Goal: Task Accomplishment & Management: Manage account settings

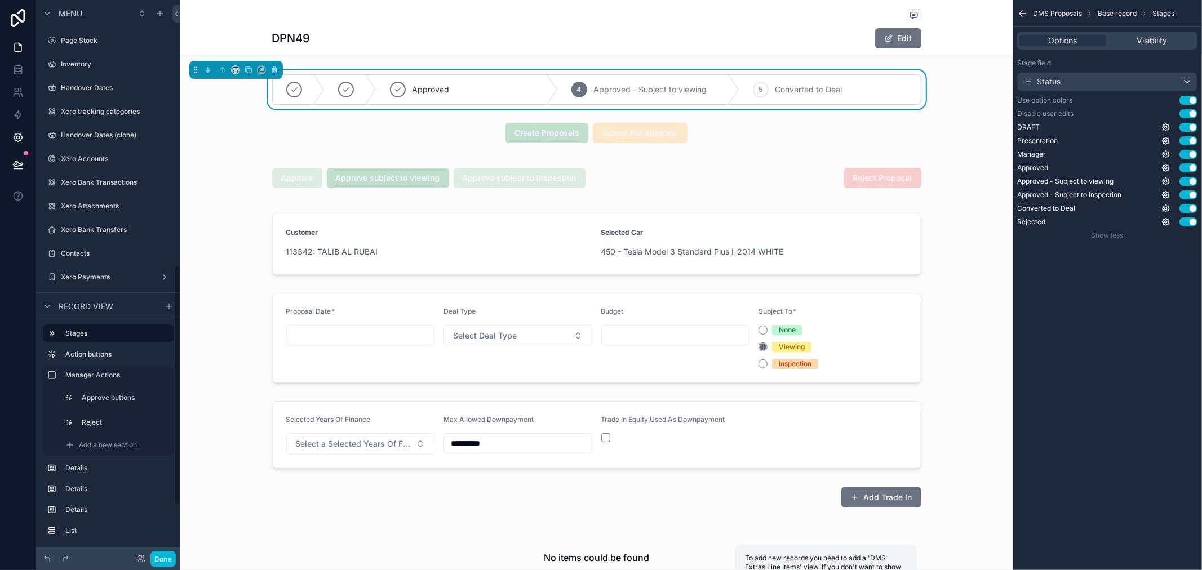
scroll to position [65, 0]
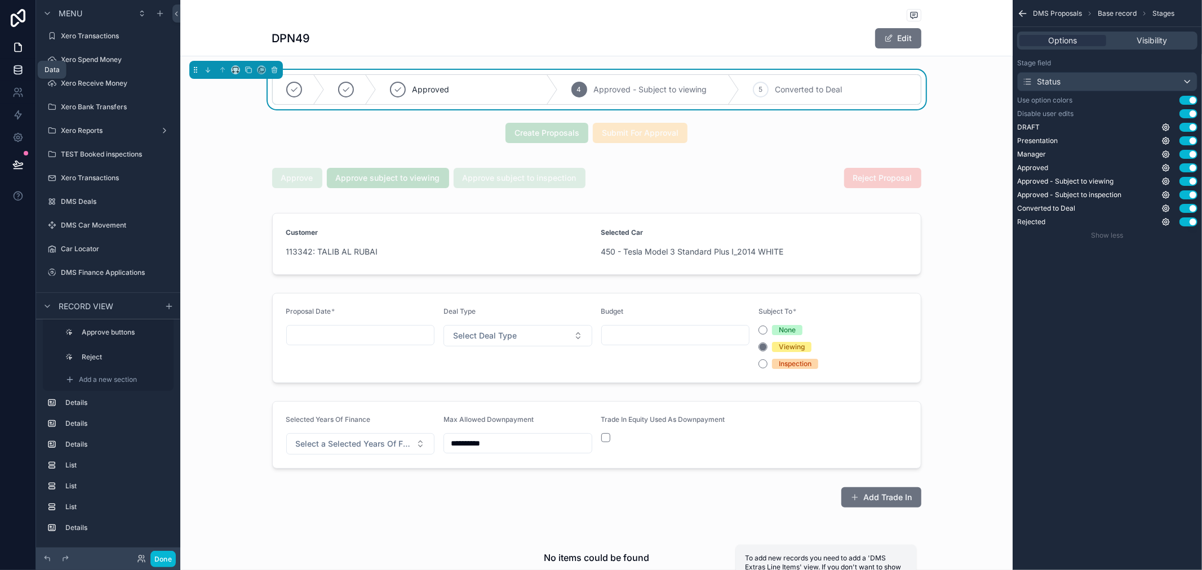
click at [18, 64] on icon at bounding box center [17, 69] width 11 height 11
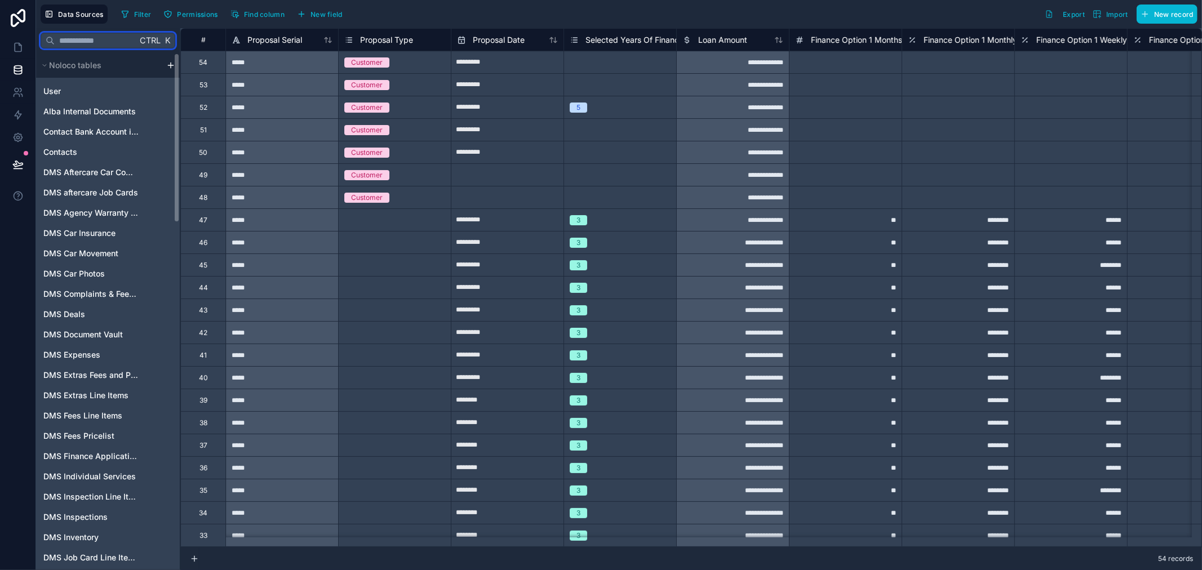
click at [71, 38] on input "text" at bounding box center [96, 40] width 82 height 20
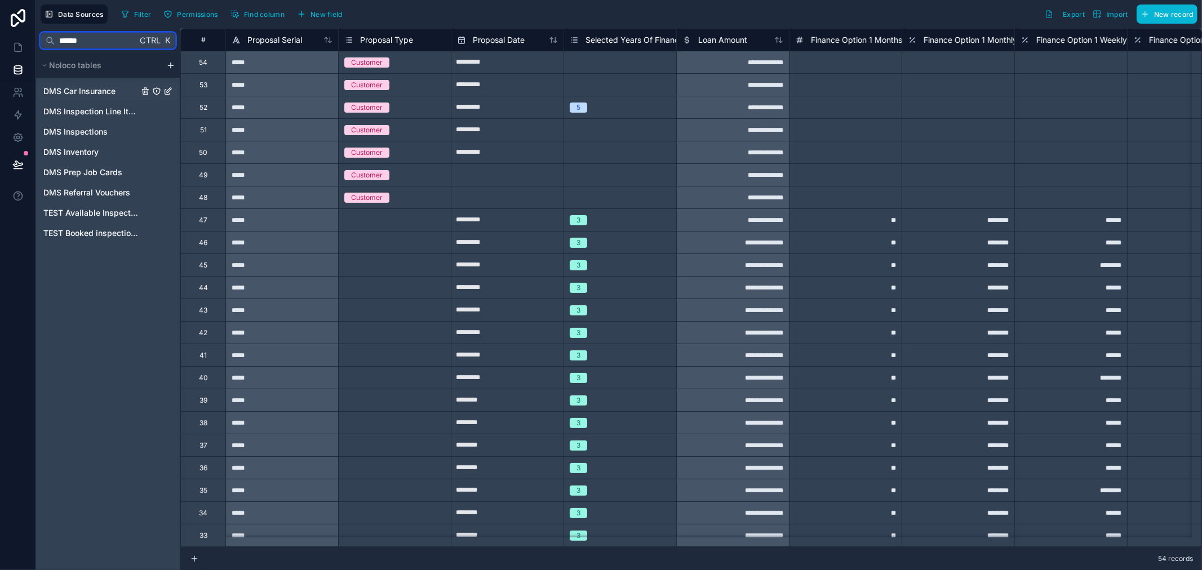
type input "******"
click at [131, 86] on div "DMS Car Insurance" at bounding box center [107, 91] width 139 height 18
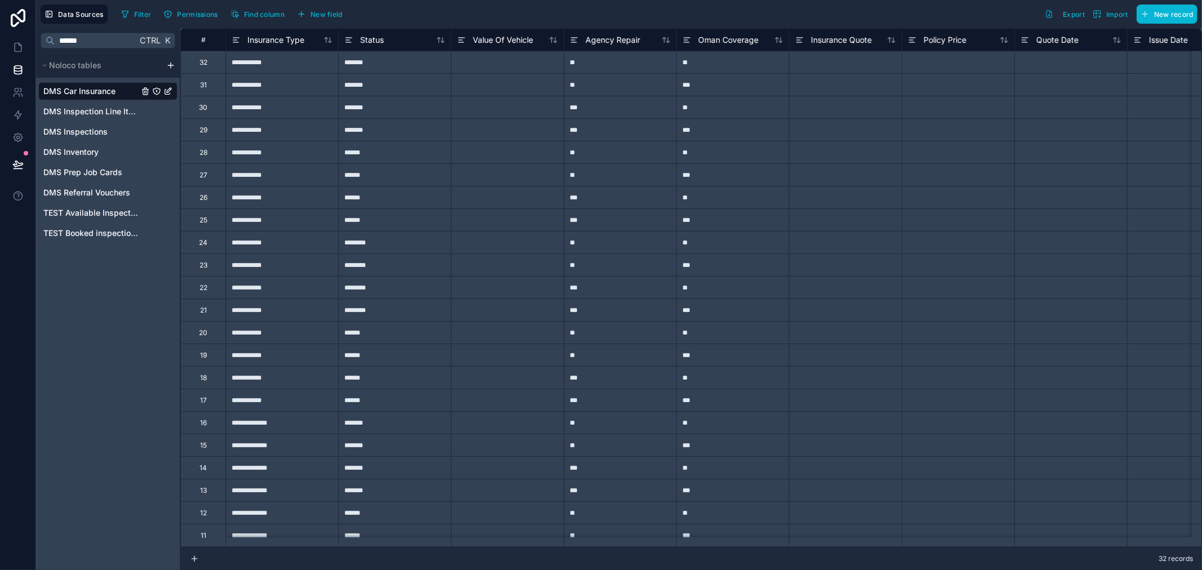
click at [342, 41] on div "Status" at bounding box center [395, 40] width 112 height 14
click at [349, 38] on icon at bounding box center [349, 38] width 6 height 0
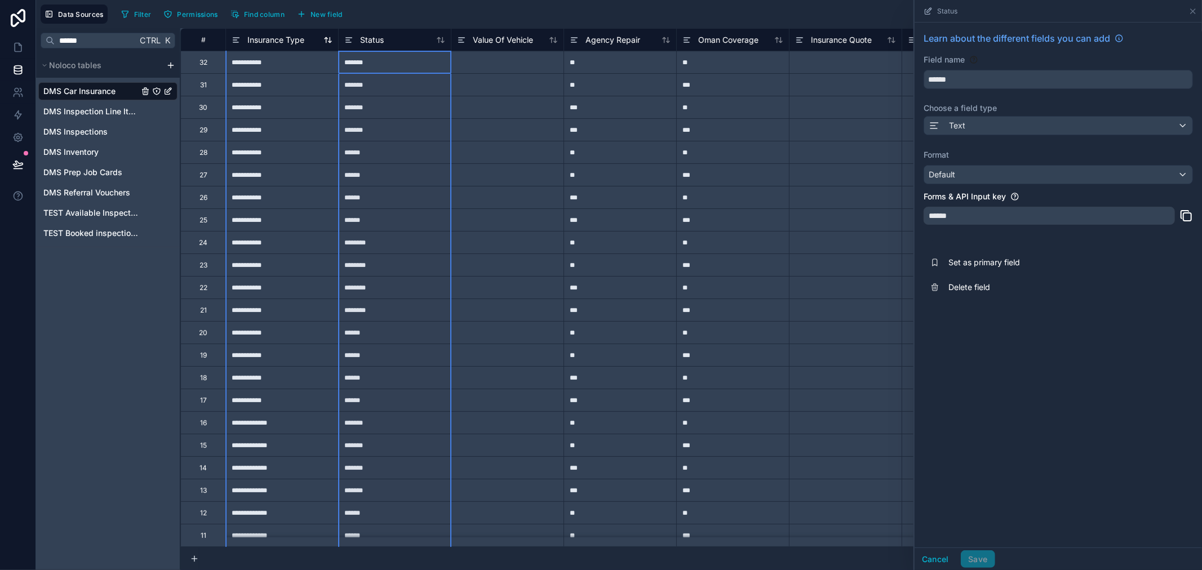
click at [238, 36] on icon at bounding box center [236, 40] width 9 height 14
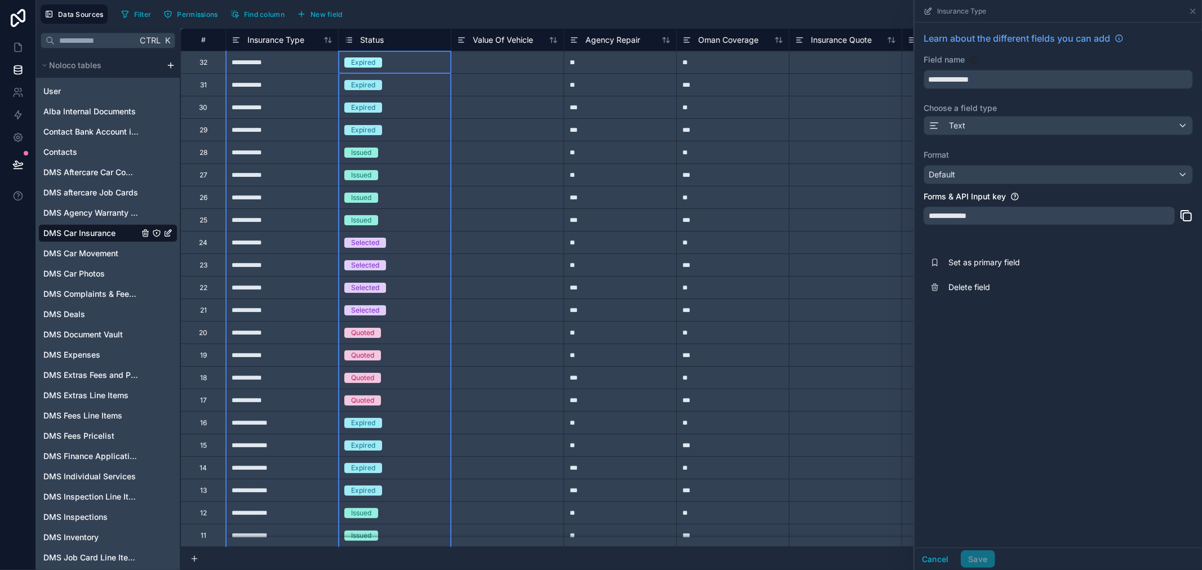
click at [347, 43] on icon at bounding box center [348, 40] width 9 height 14
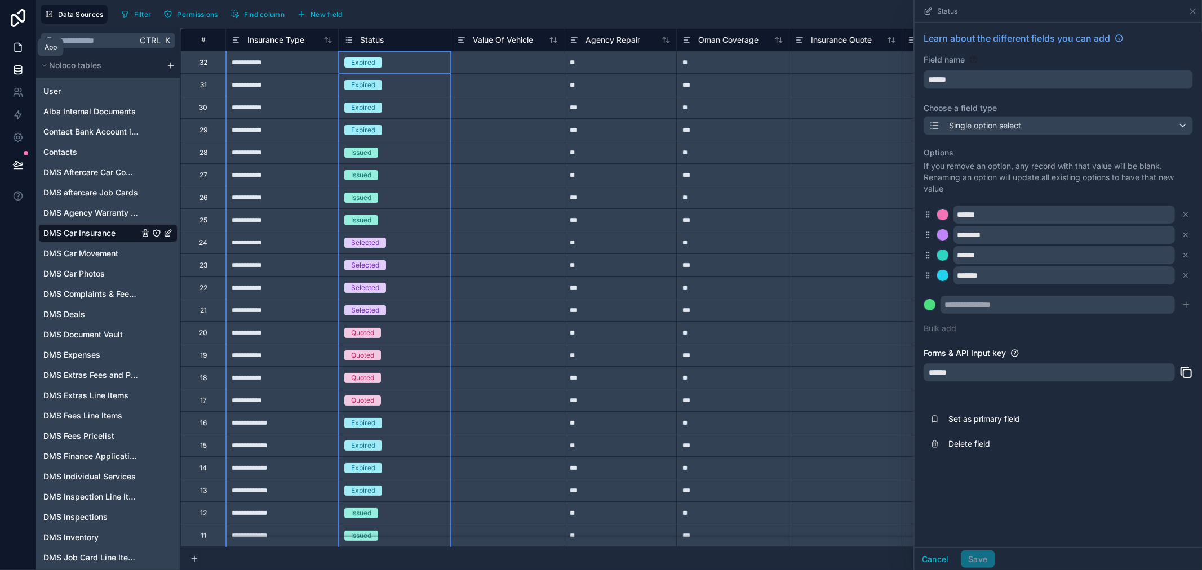
click at [13, 46] on icon at bounding box center [17, 47] width 11 height 11
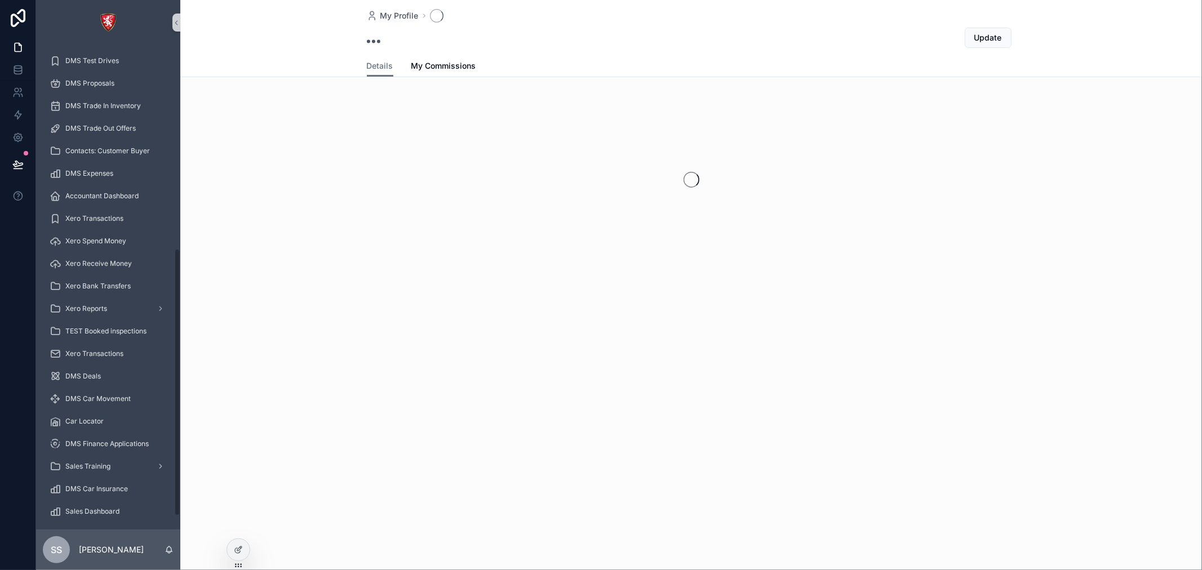
scroll to position [392, 0]
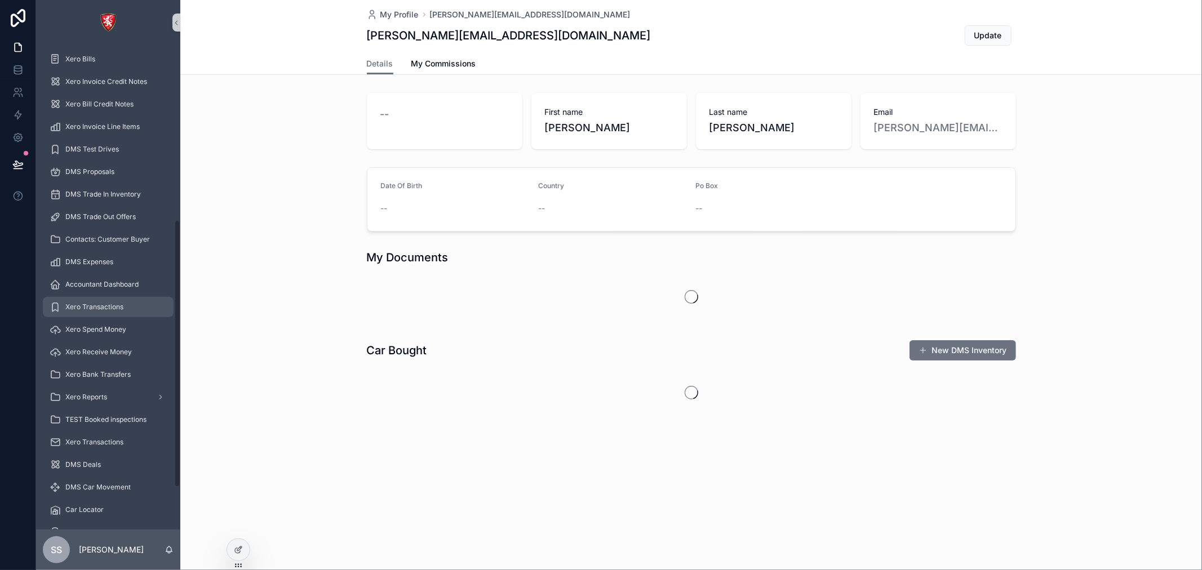
scroll to position [392, 0]
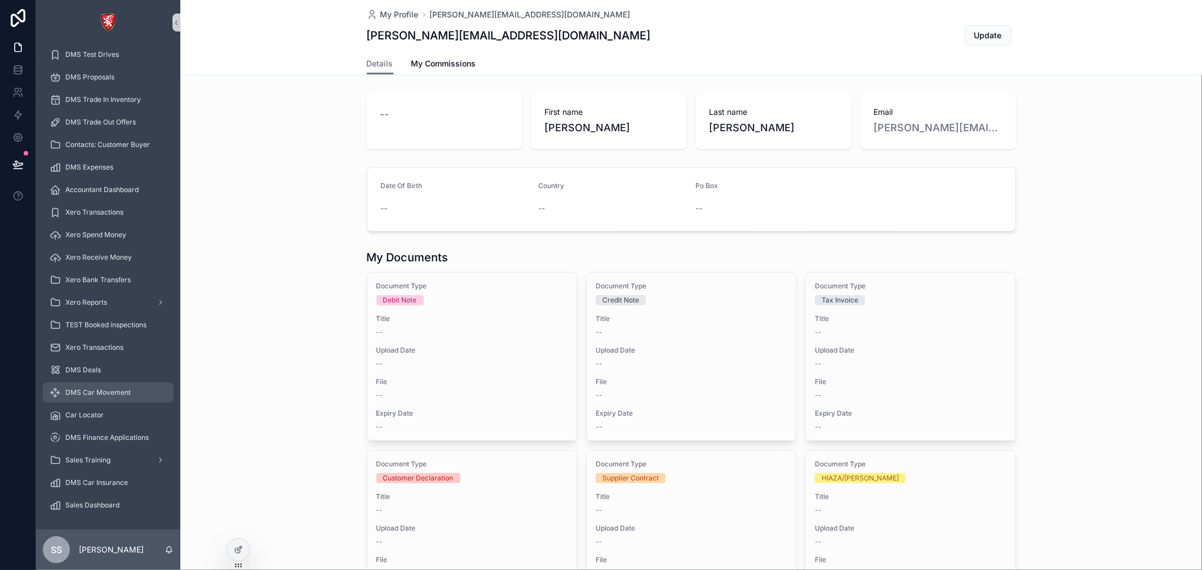
click at [114, 390] on span "DMS Car Movement" at bounding box center [97, 392] width 65 height 9
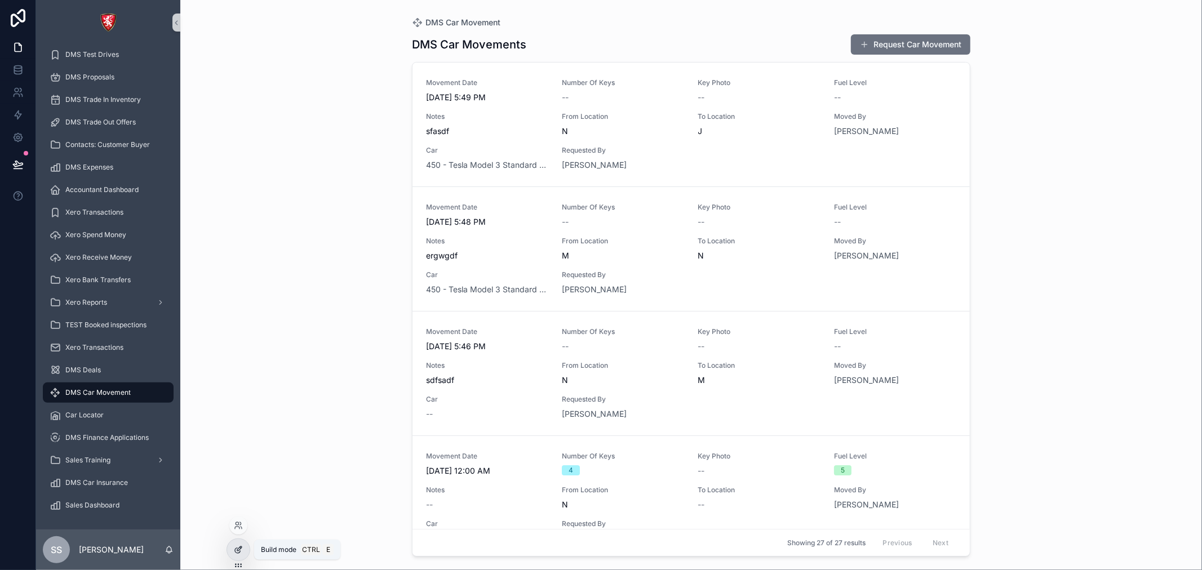
click at [241, 547] on icon at bounding box center [239, 549] width 5 height 5
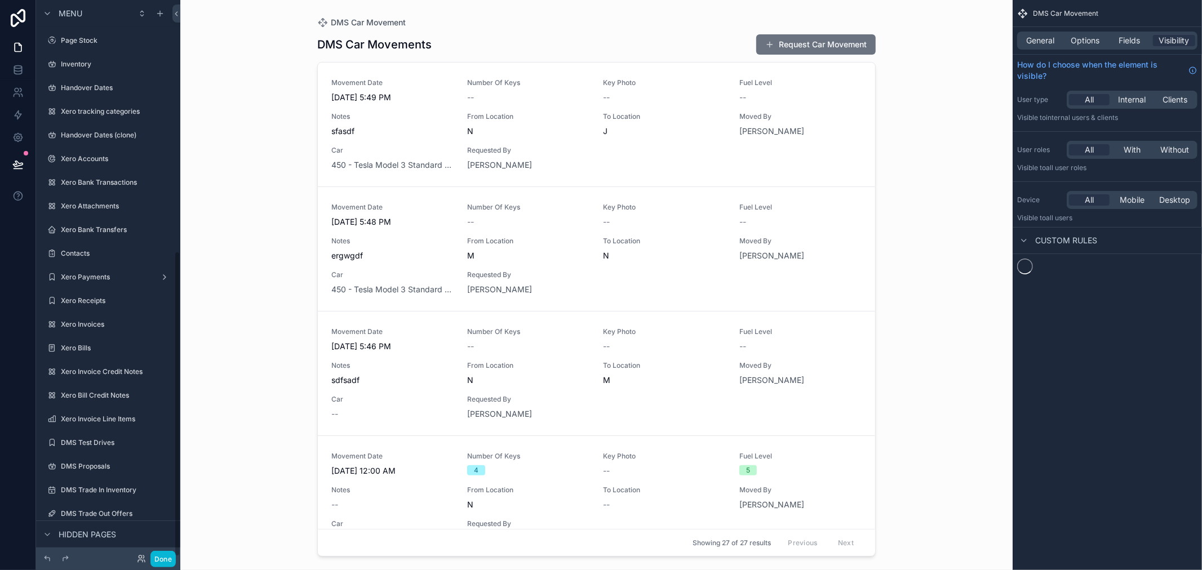
scroll to position [457, 0]
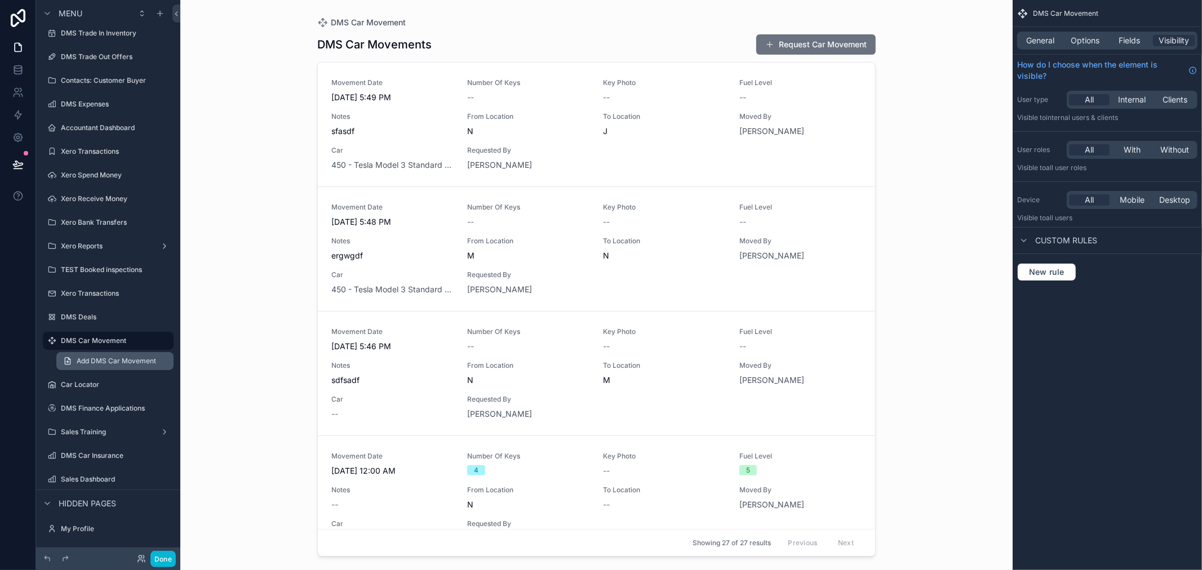
click at [132, 363] on span "Add DMS Car Movement" at bounding box center [116, 361] width 79 height 9
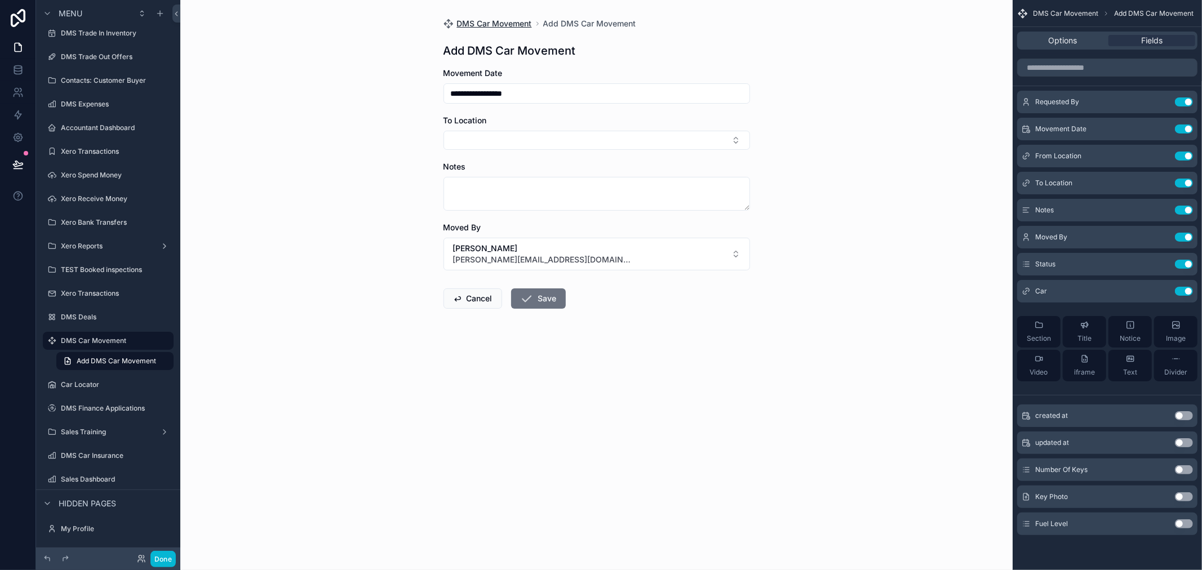
click at [482, 20] on span "DMS Car Movement" at bounding box center [494, 23] width 75 height 11
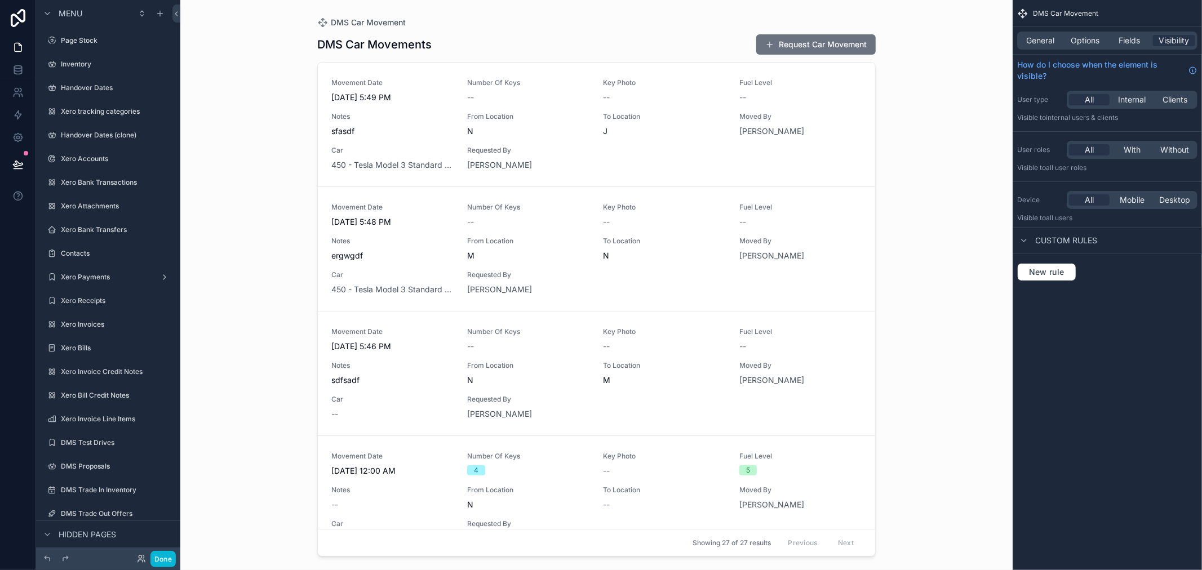
click at [86, 54] on div "Inventory" at bounding box center [108, 64] width 144 height 20
click at [92, 65] on label "Inventory" at bounding box center [106, 64] width 90 height 9
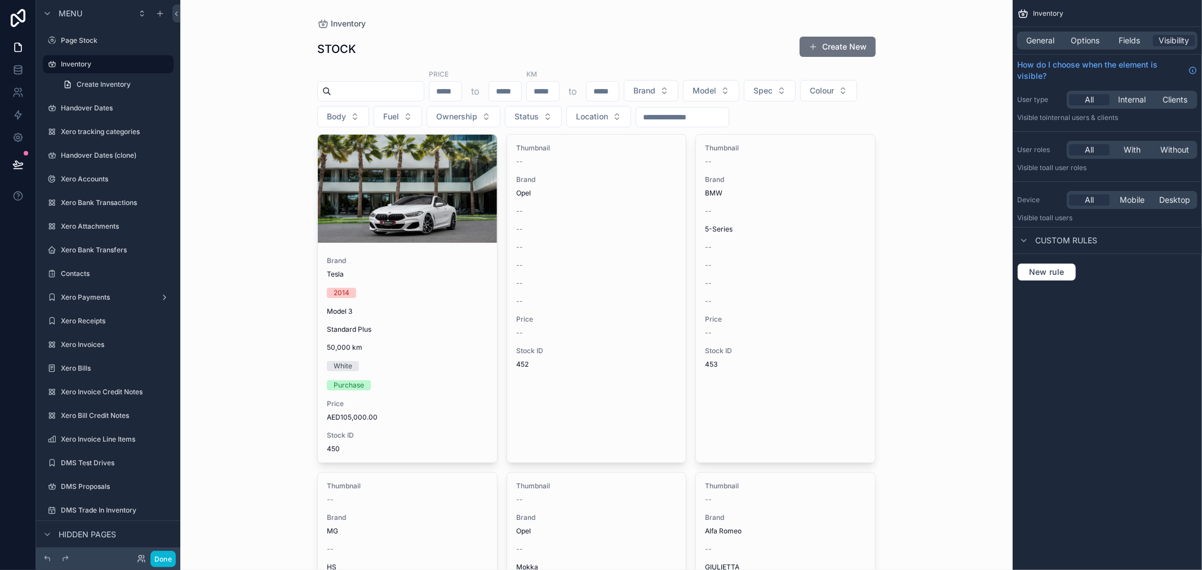
click at [0, 0] on div "scrollable content" at bounding box center [0, 0] width 0 height 0
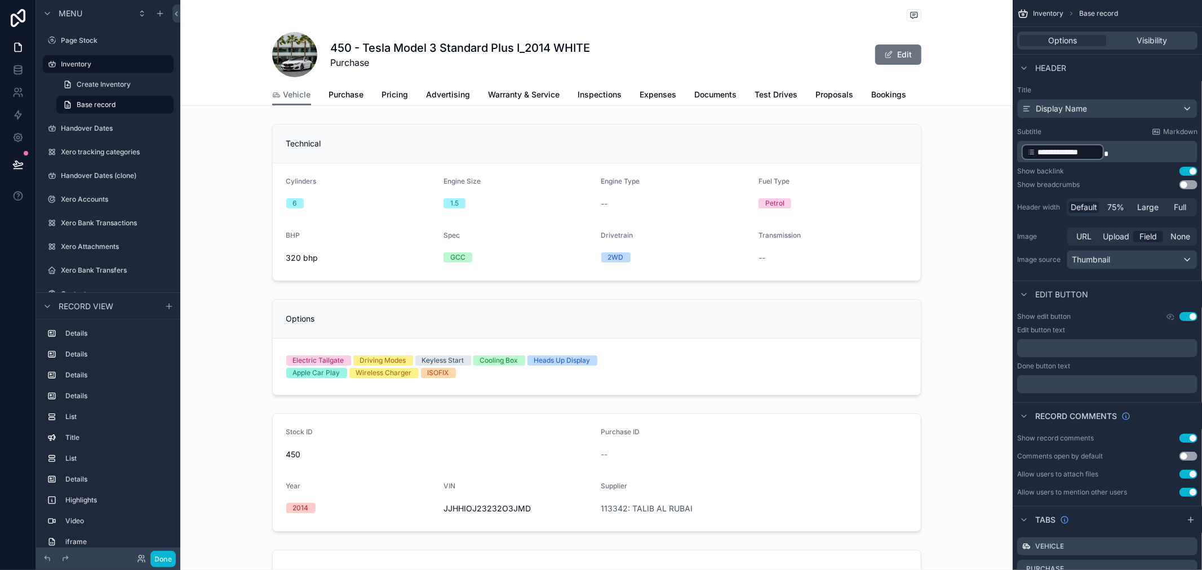
scroll to position [0, 281]
click at [658, 97] on span "Movement" at bounding box center [663, 94] width 39 height 11
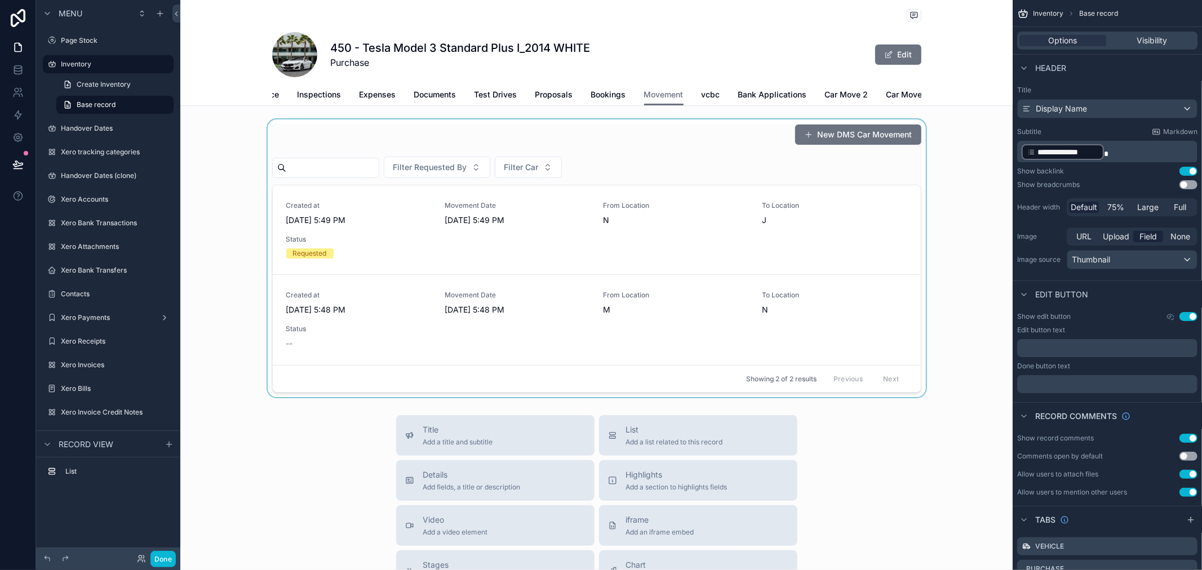
click at [818, 144] on div "scrollable content" at bounding box center [596, 258] width 832 height 278
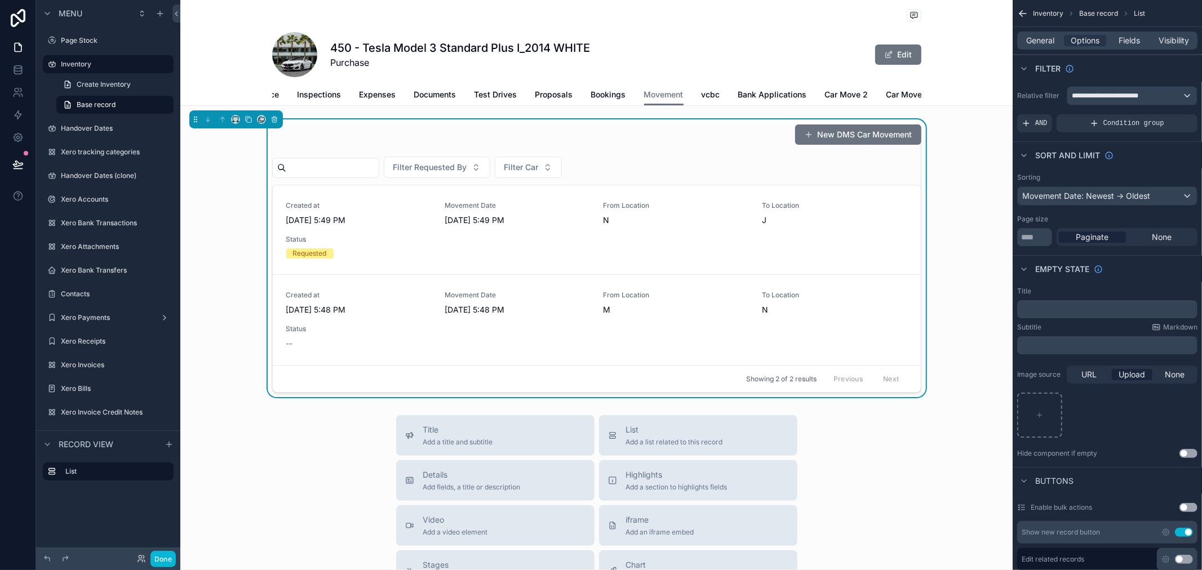
click at [818, 144] on button "New DMS Car Movement" at bounding box center [858, 135] width 126 height 20
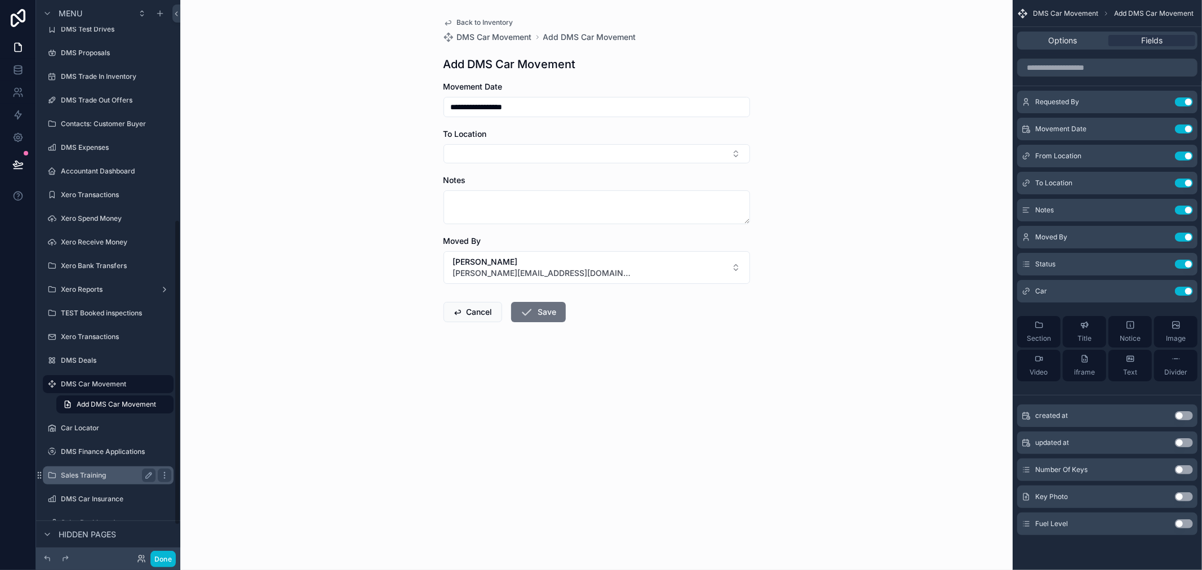
scroll to position [394, 0]
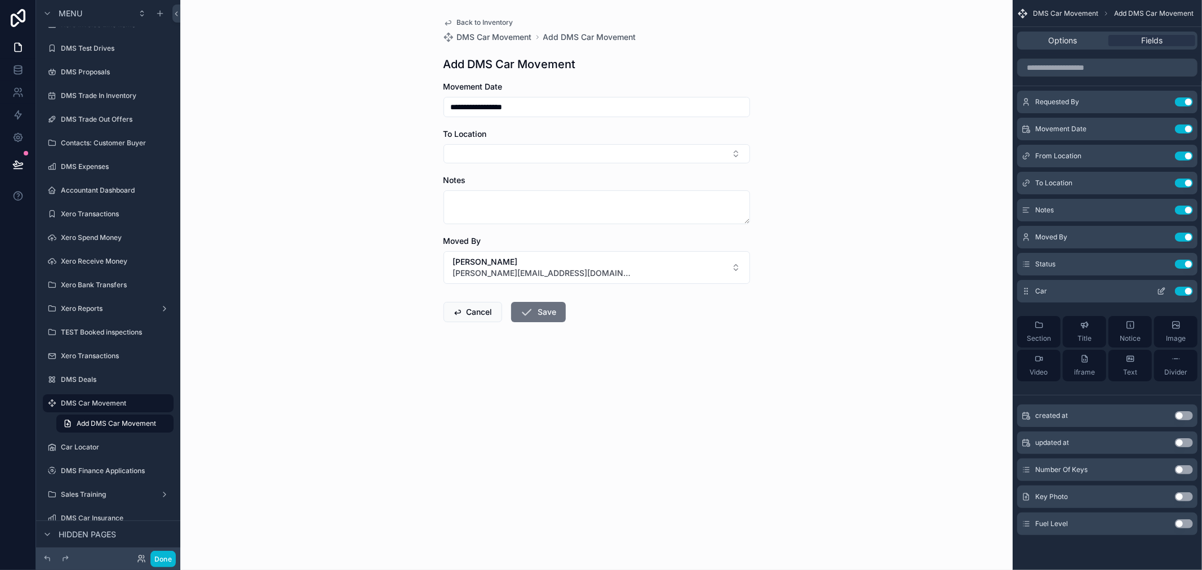
click at [1160, 288] on icon "scrollable content" at bounding box center [1161, 291] width 9 height 9
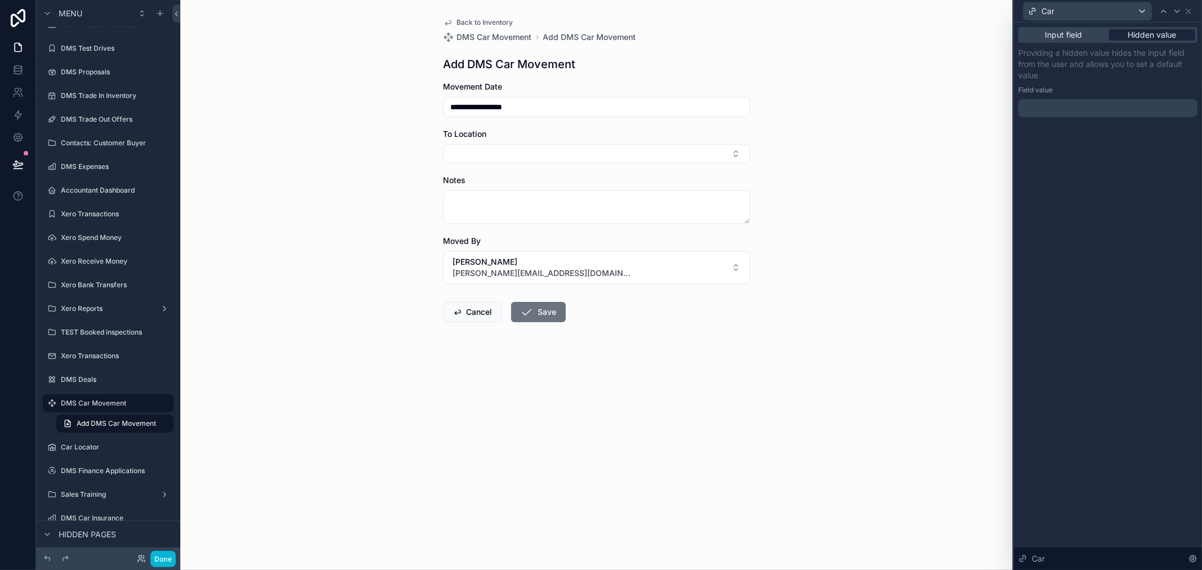
click at [1130, 37] on span "Hidden value" at bounding box center [1152, 34] width 48 height 11
click at [1069, 37] on span "Input field" at bounding box center [1063, 34] width 37 height 11
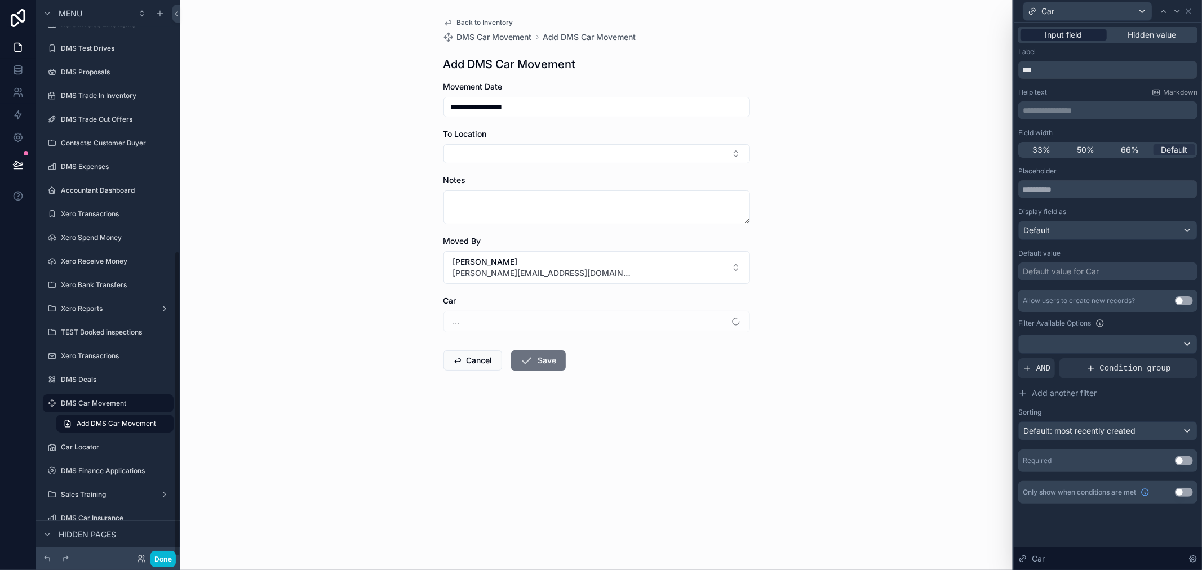
scroll to position [457, 0]
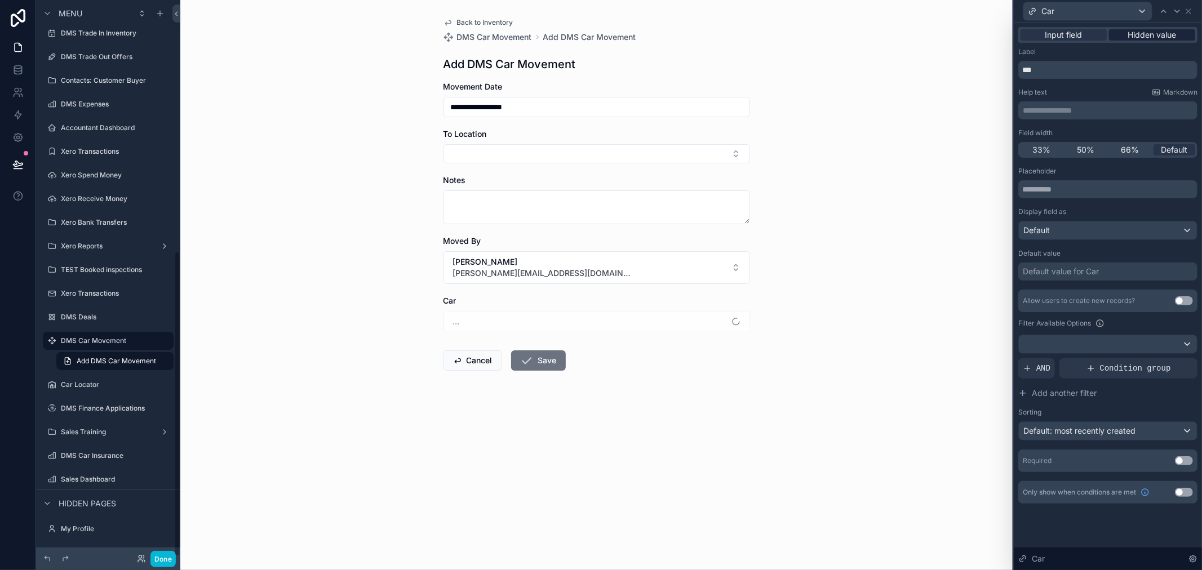
click at [1142, 36] on span "Hidden value" at bounding box center [1152, 34] width 48 height 11
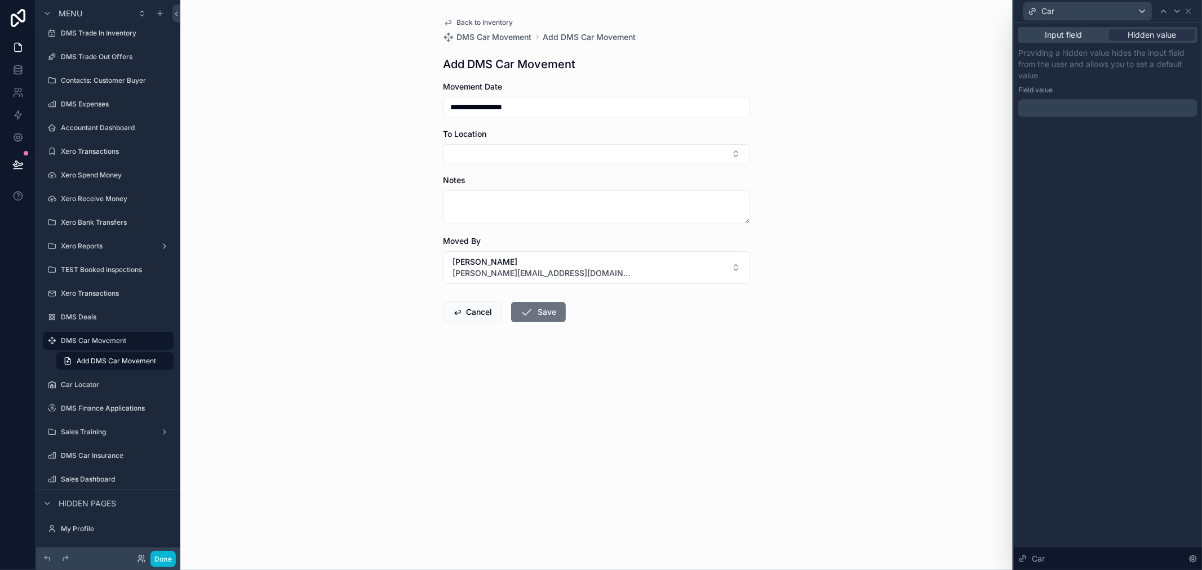
click at [1107, 102] on div at bounding box center [1107, 108] width 179 height 18
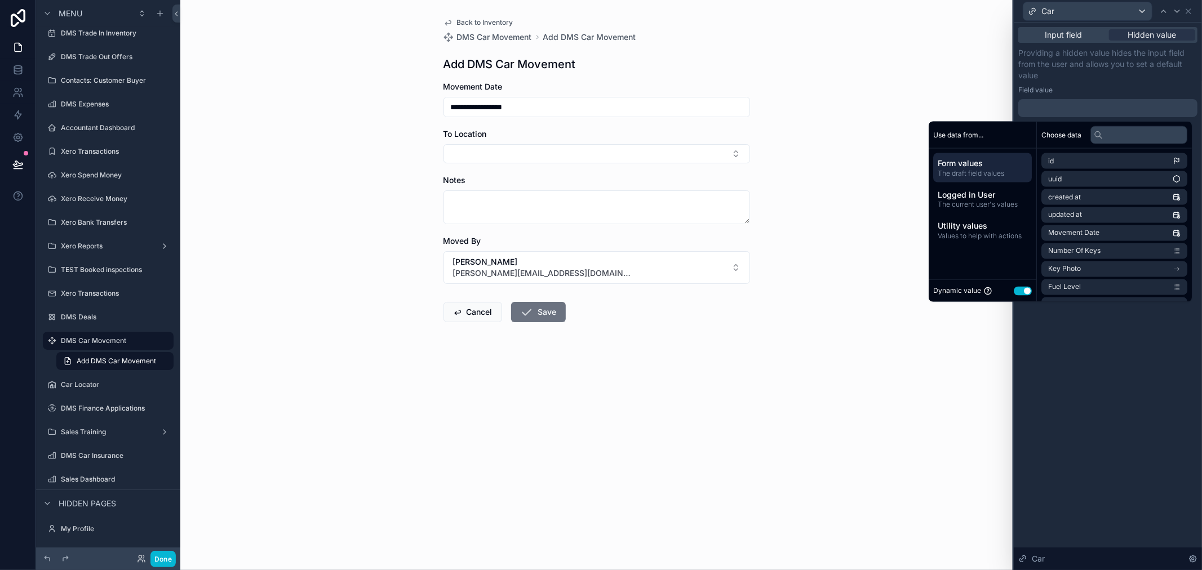
click at [1077, 69] on p "Providing a hidden value hides the input field from the user and allows you to …" at bounding box center [1107, 64] width 179 height 34
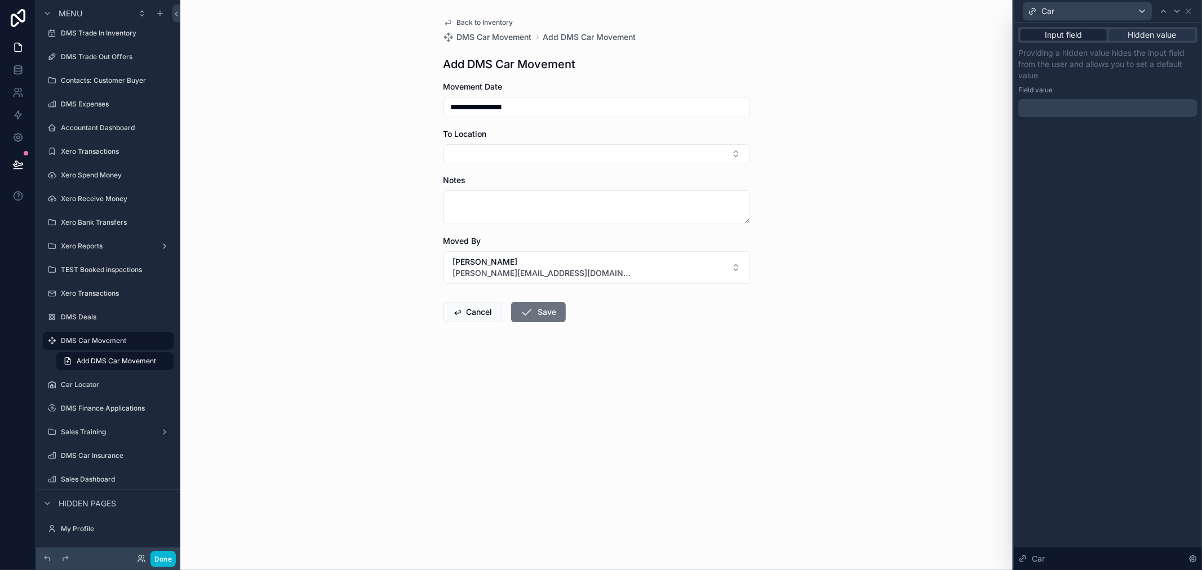
click at [1075, 37] on span "Input field" at bounding box center [1063, 34] width 37 height 11
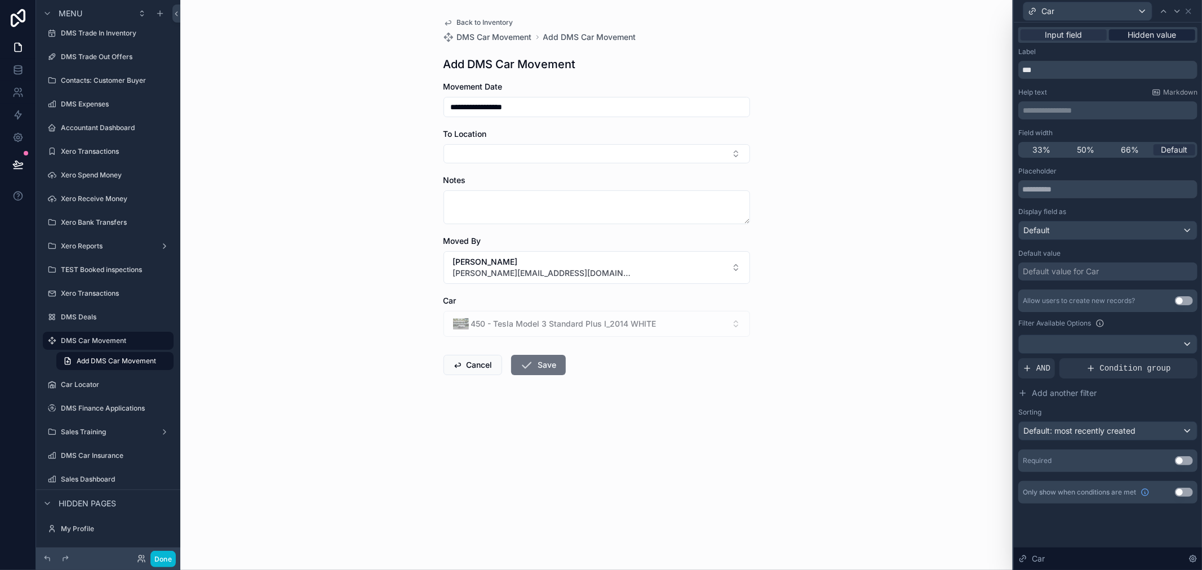
click at [1142, 38] on span "Hidden value" at bounding box center [1152, 34] width 48 height 11
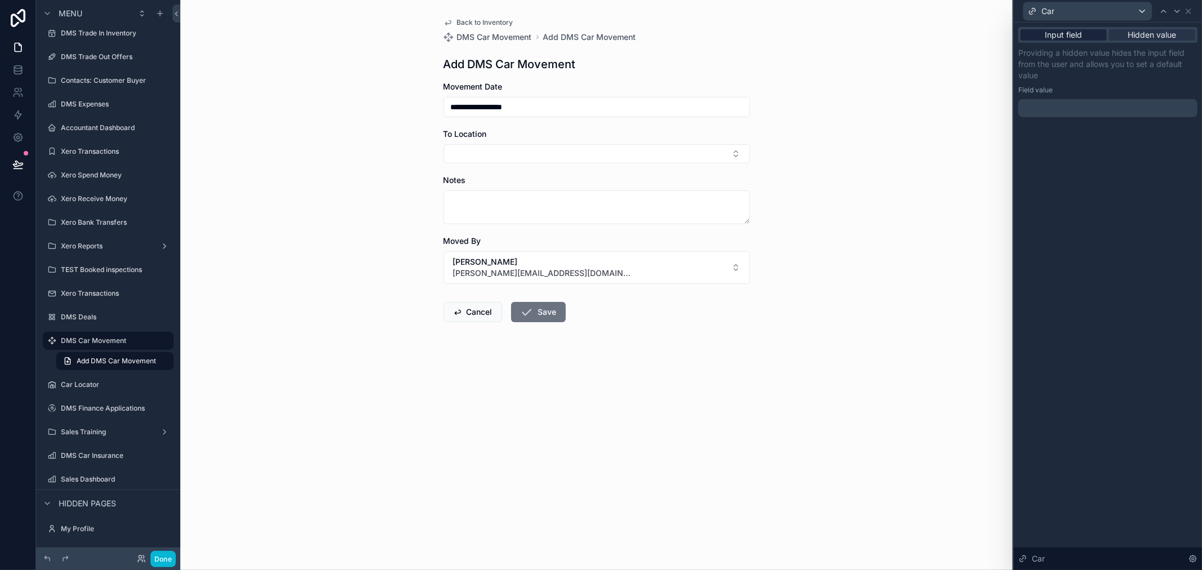
click at [1067, 32] on span "Input field" at bounding box center [1063, 34] width 37 height 11
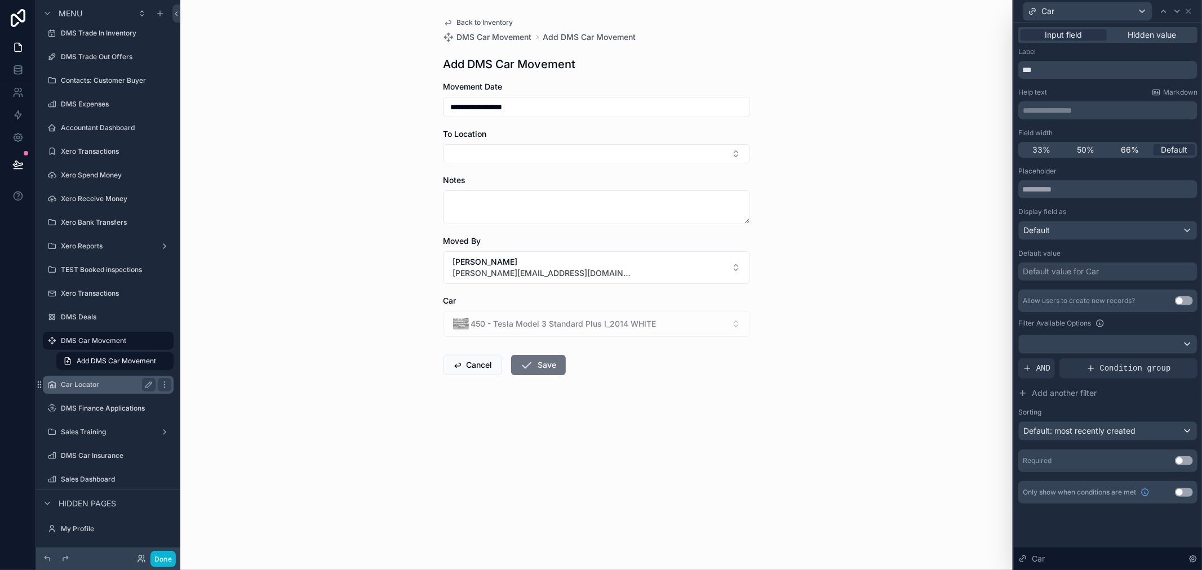
click at [104, 386] on label "Car Locator" at bounding box center [106, 384] width 90 height 9
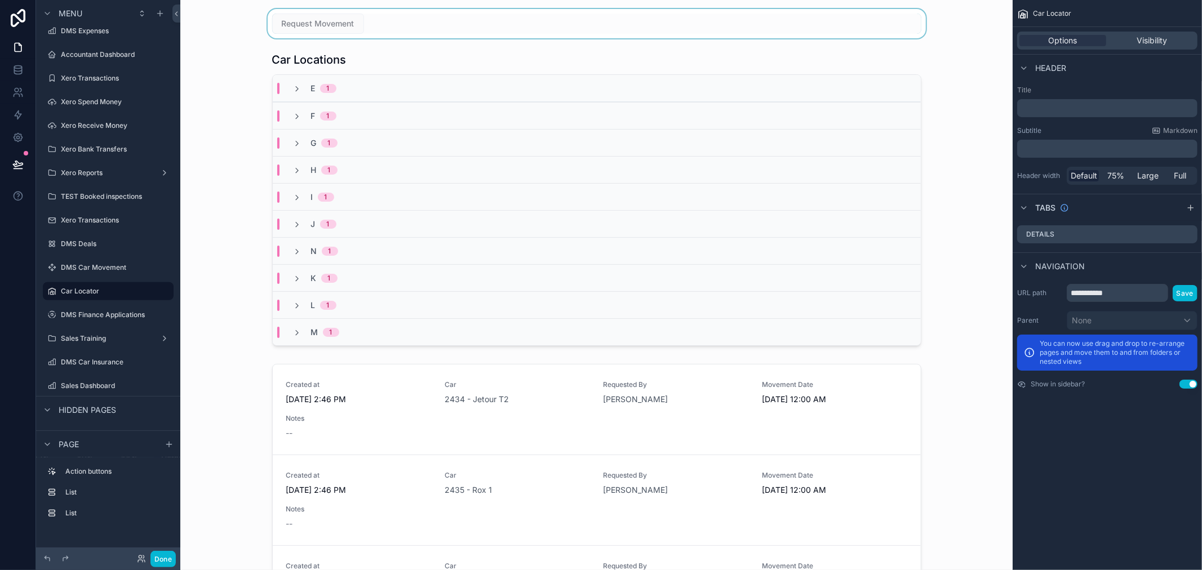
click at [337, 23] on div "scrollable content" at bounding box center [596, 23] width 814 height 29
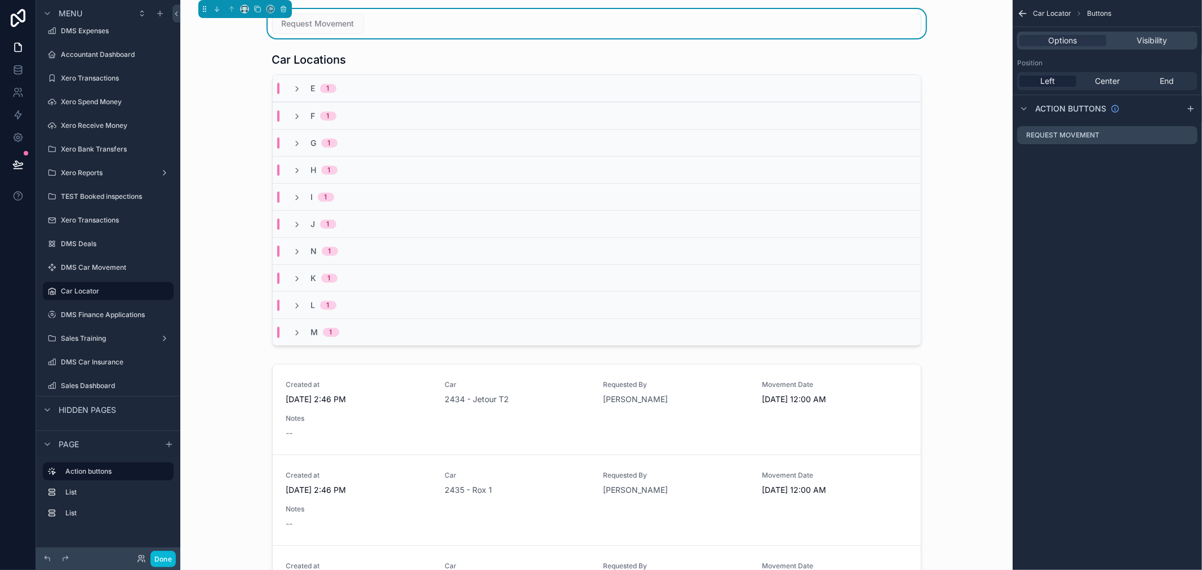
click at [337, 23] on span "Request Movement" at bounding box center [318, 22] width 92 height 11
click at [1190, 133] on icon "scrollable content" at bounding box center [1188, 135] width 9 height 9
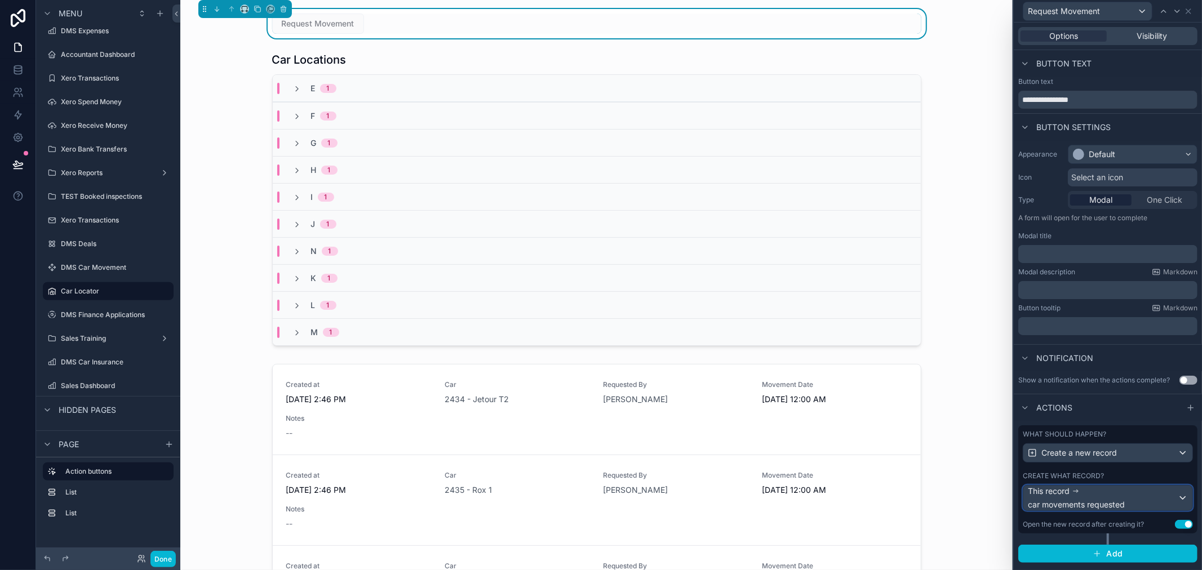
click at [1135, 503] on div "This record car movements requested" at bounding box center [1103, 498] width 150 height 25
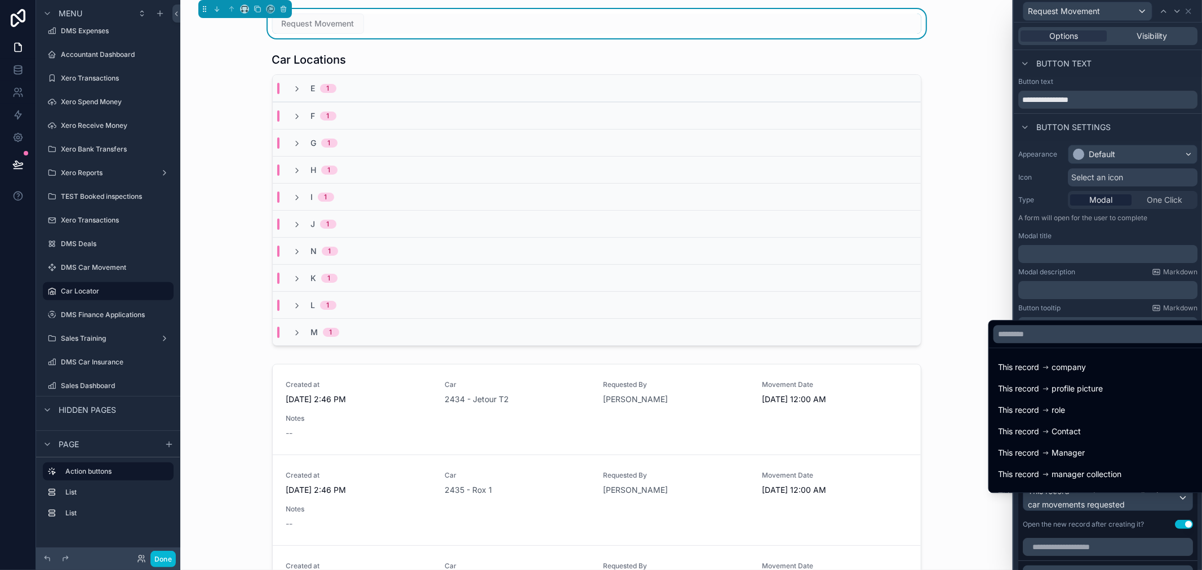
click at [1119, 523] on div at bounding box center [1108, 285] width 188 height 570
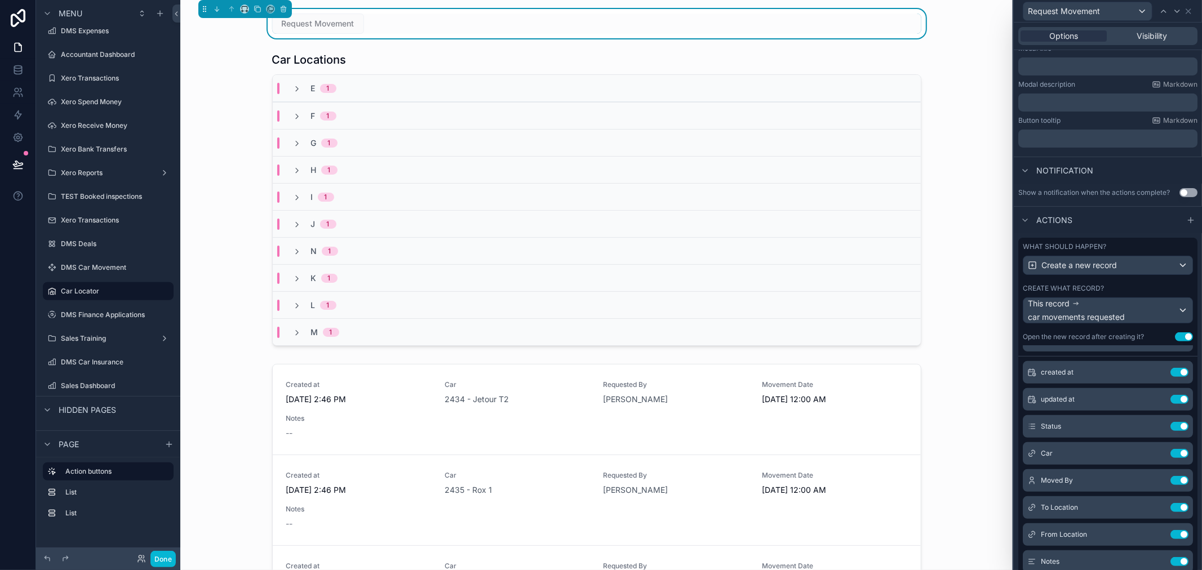
scroll to position [0, 0]
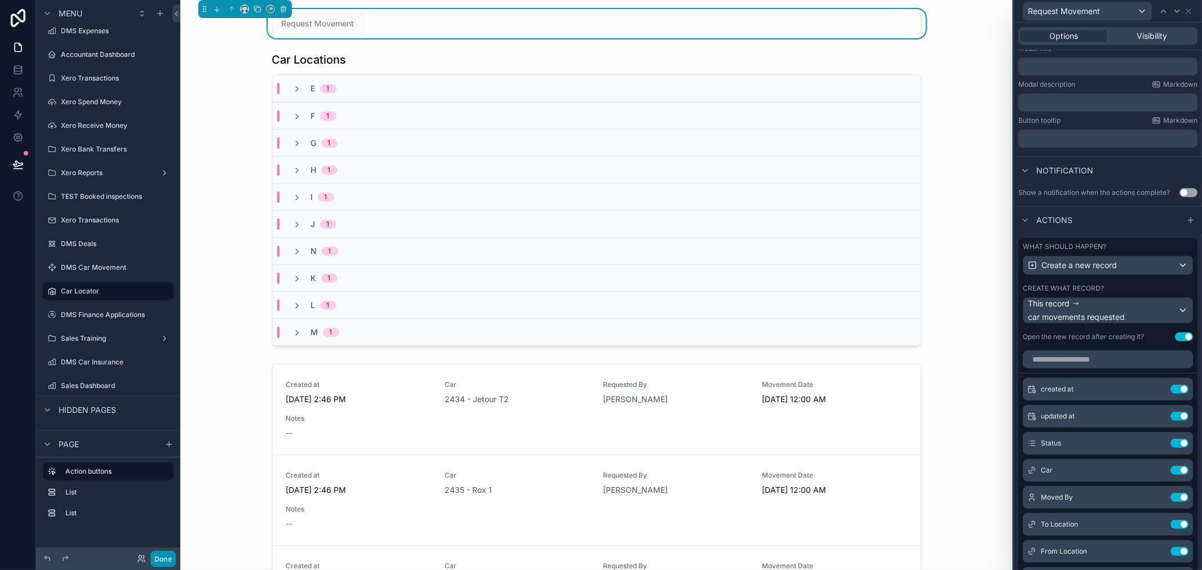
click at [158, 558] on button "Done" at bounding box center [162, 559] width 25 height 16
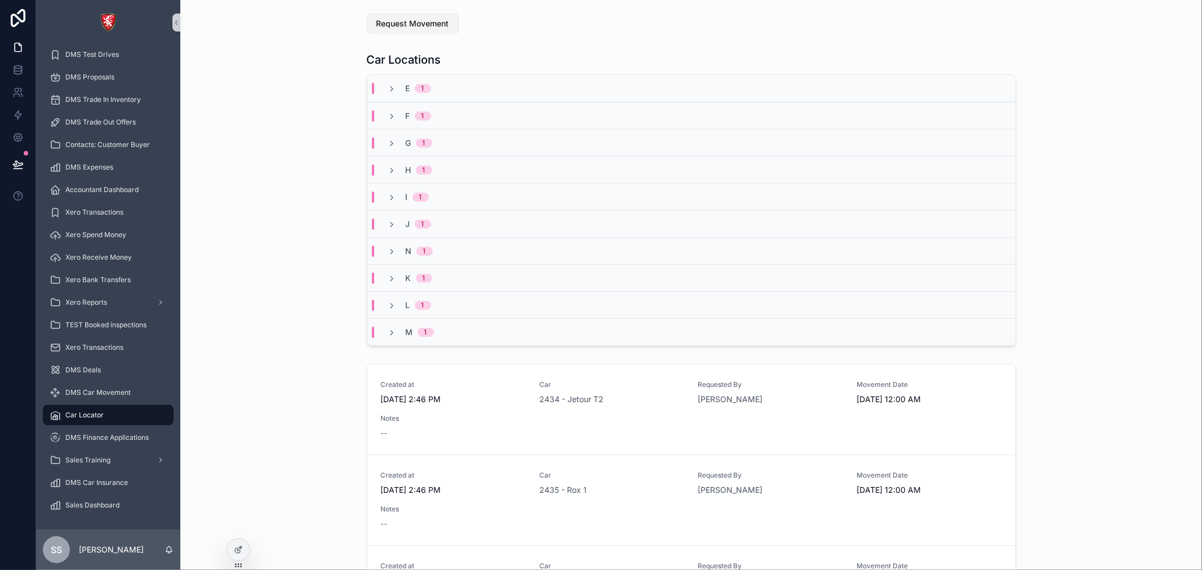
click at [423, 24] on span "Request Movement" at bounding box center [412, 23] width 73 height 11
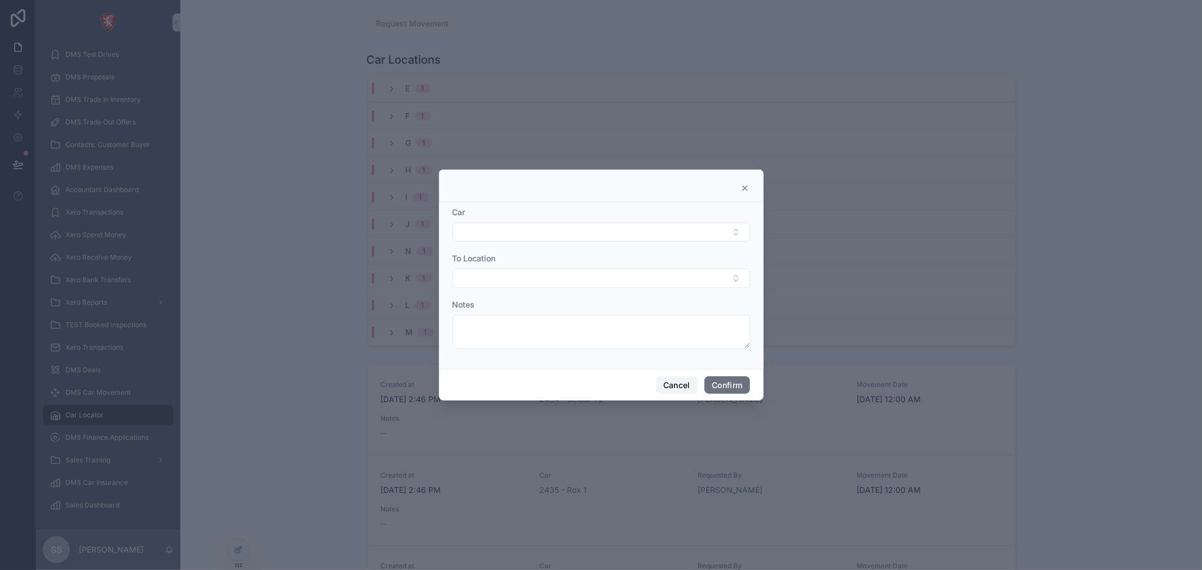
click at [669, 385] on button "Cancel" at bounding box center [677, 385] width 42 height 18
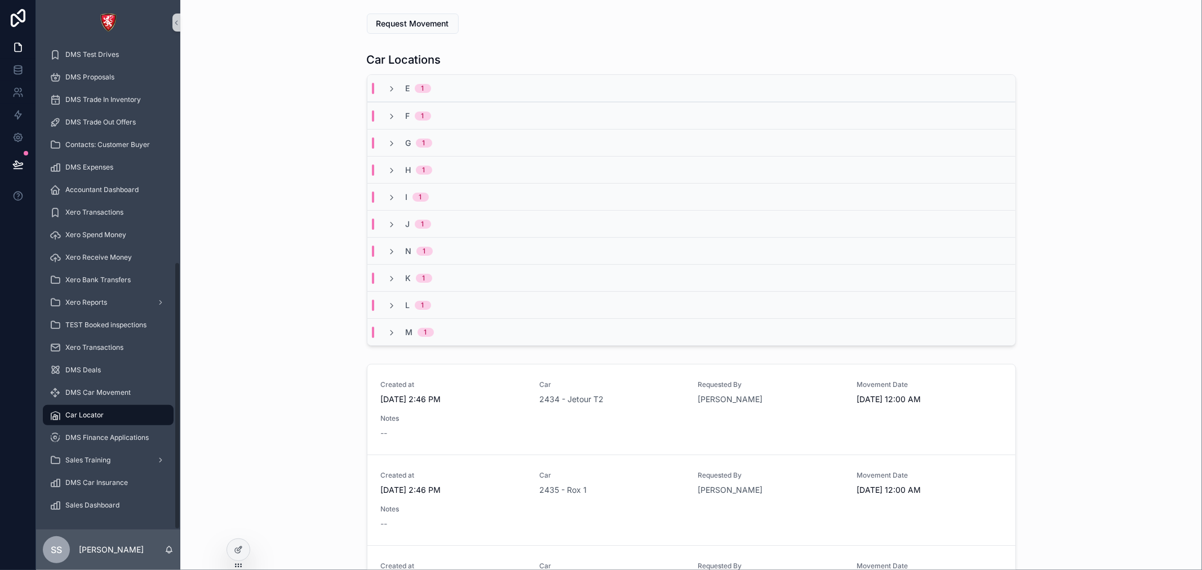
click at [119, 416] on div "Car Locator" at bounding box center [108, 415] width 117 height 18
click at [242, 548] on icon at bounding box center [238, 550] width 9 height 9
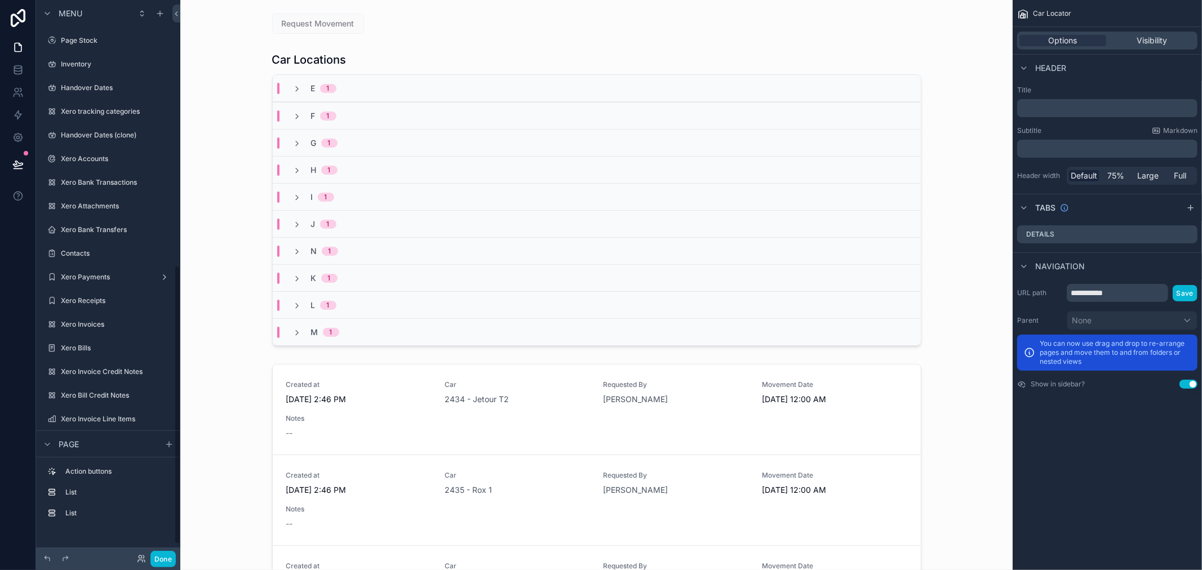
scroll to position [530, 0]
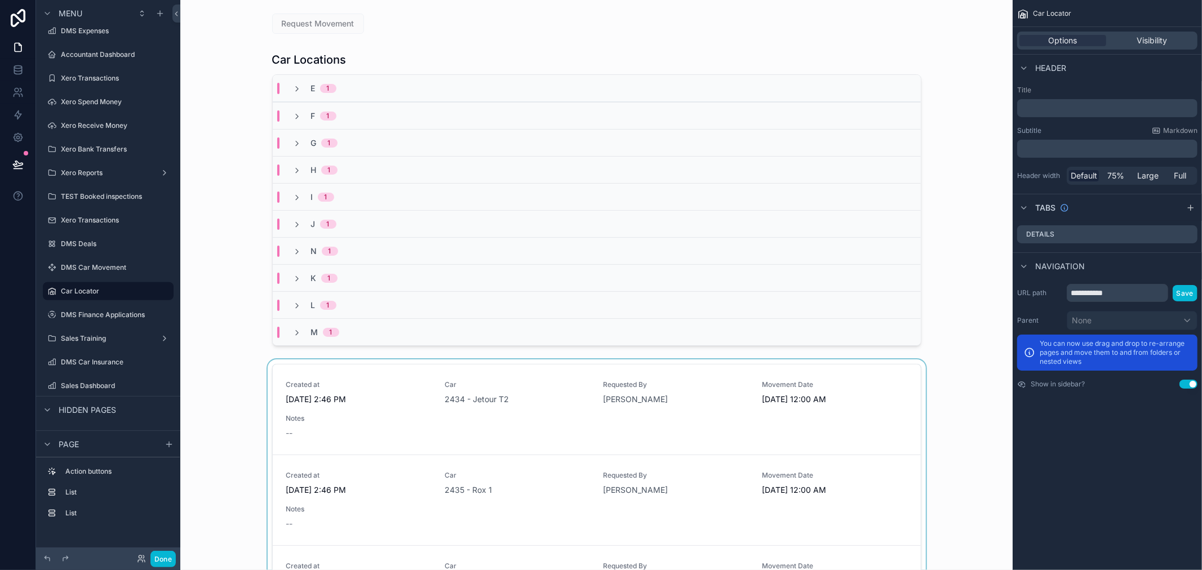
click at [332, 411] on div "scrollable content" at bounding box center [596, 580] width 814 height 441
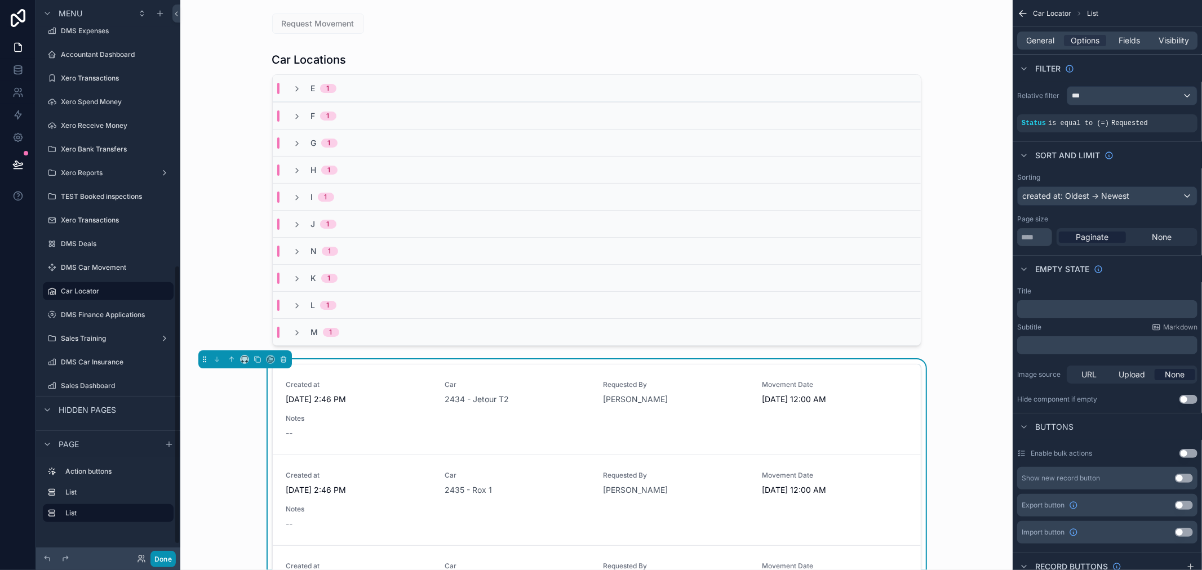
click at [167, 565] on button "Done" at bounding box center [162, 559] width 25 height 16
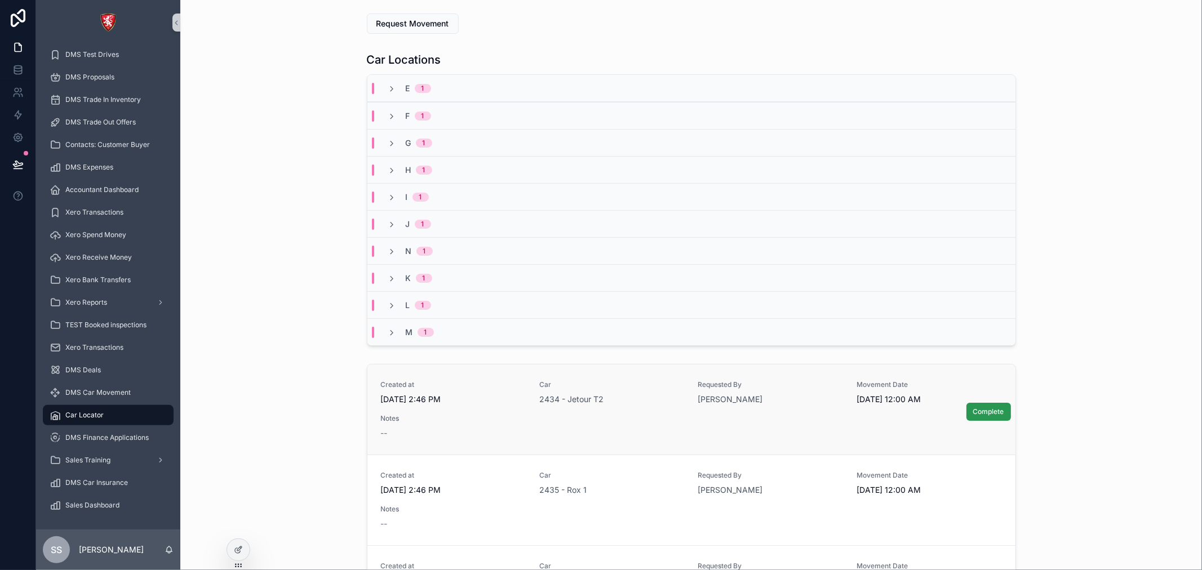
click at [975, 412] on span "Complete" at bounding box center [988, 411] width 31 height 9
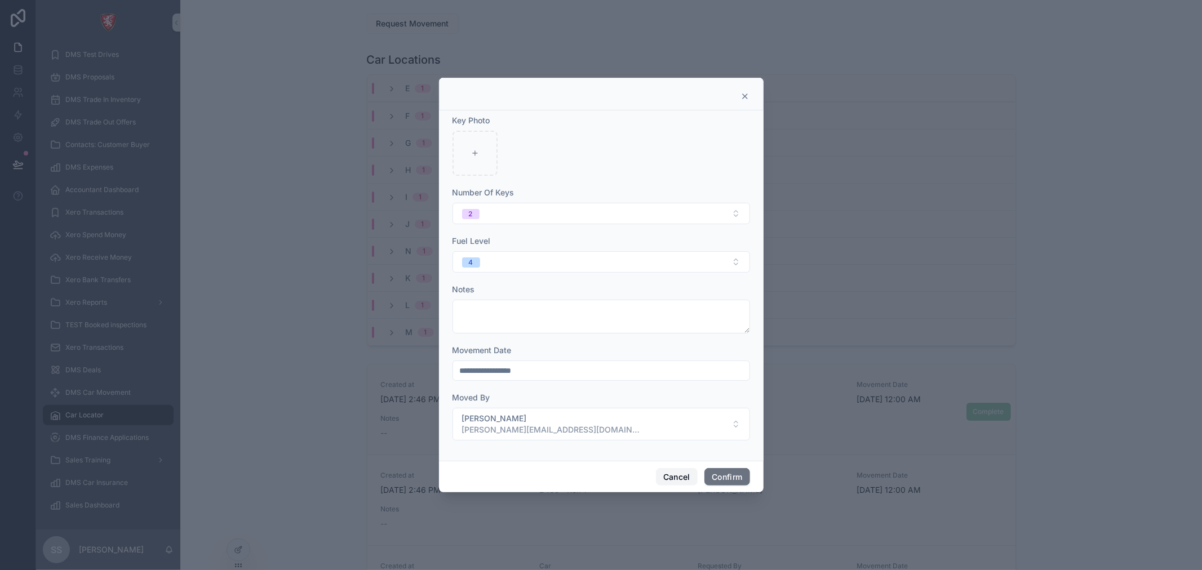
click at [667, 479] on button "Cancel" at bounding box center [677, 477] width 42 height 18
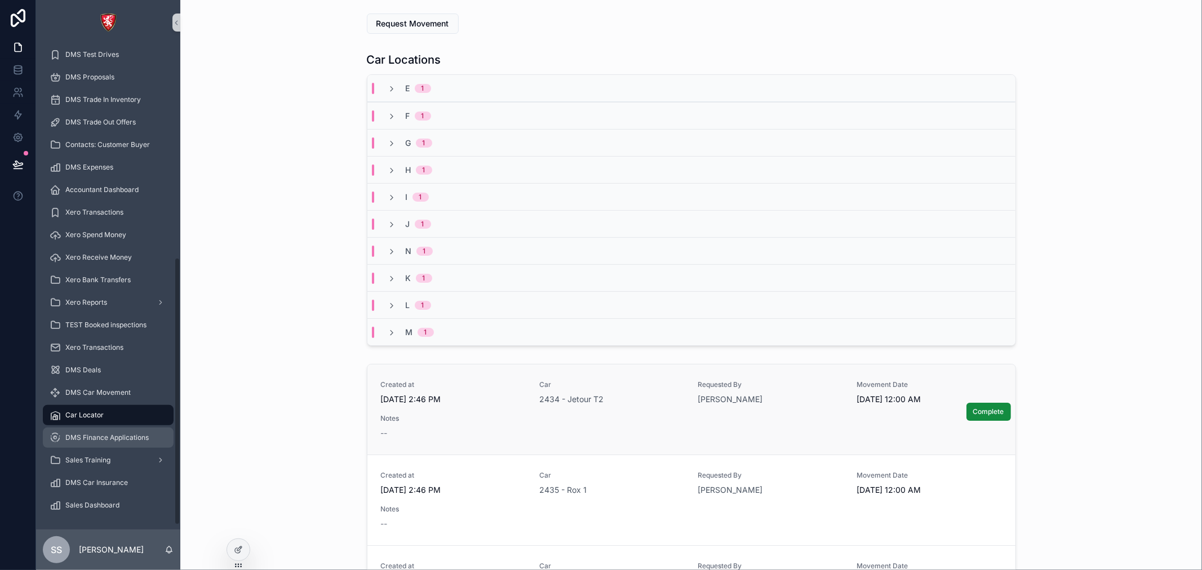
scroll to position [329, 0]
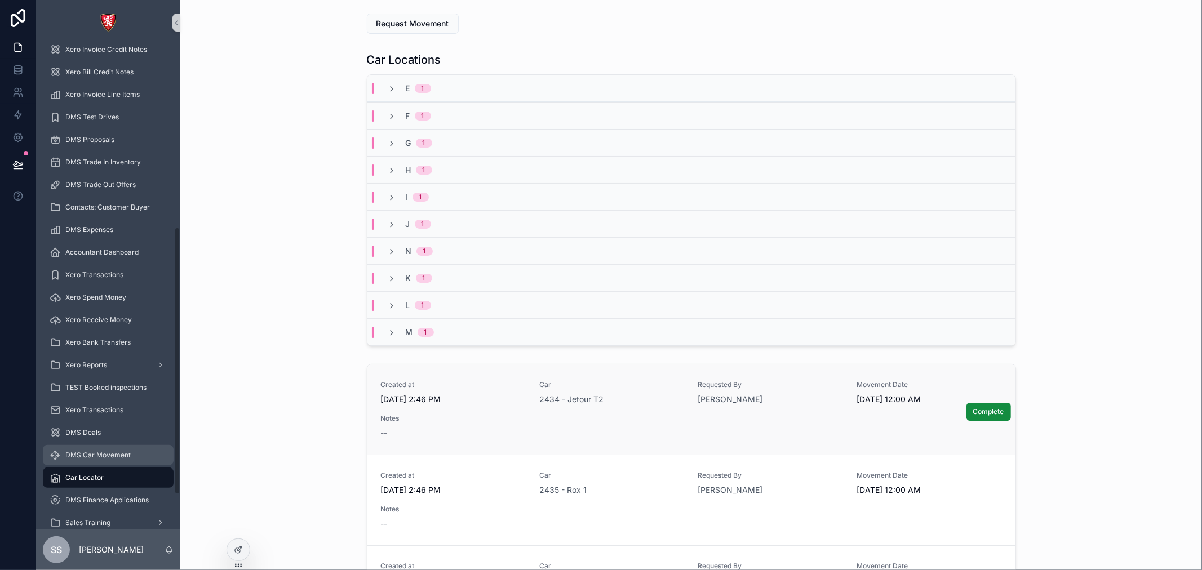
click at [122, 457] on span "DMS Car Movement" at bounding box center [97, 455] width 65 height 9
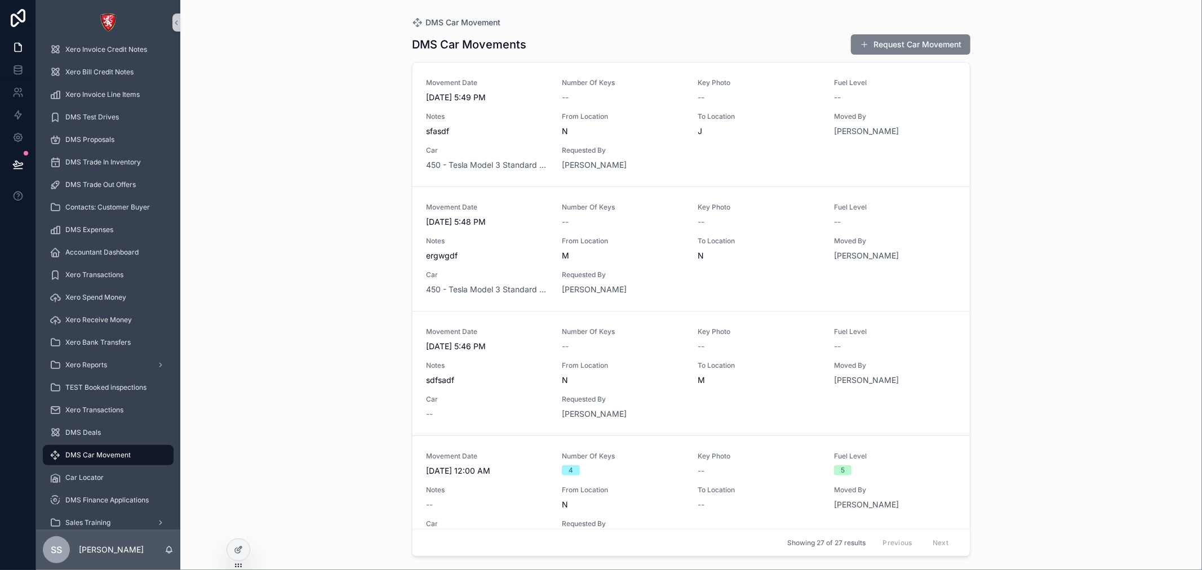
click at [885, 46] on button "Request Car Movement" at bounding box center [910, 44] width 119 height 20
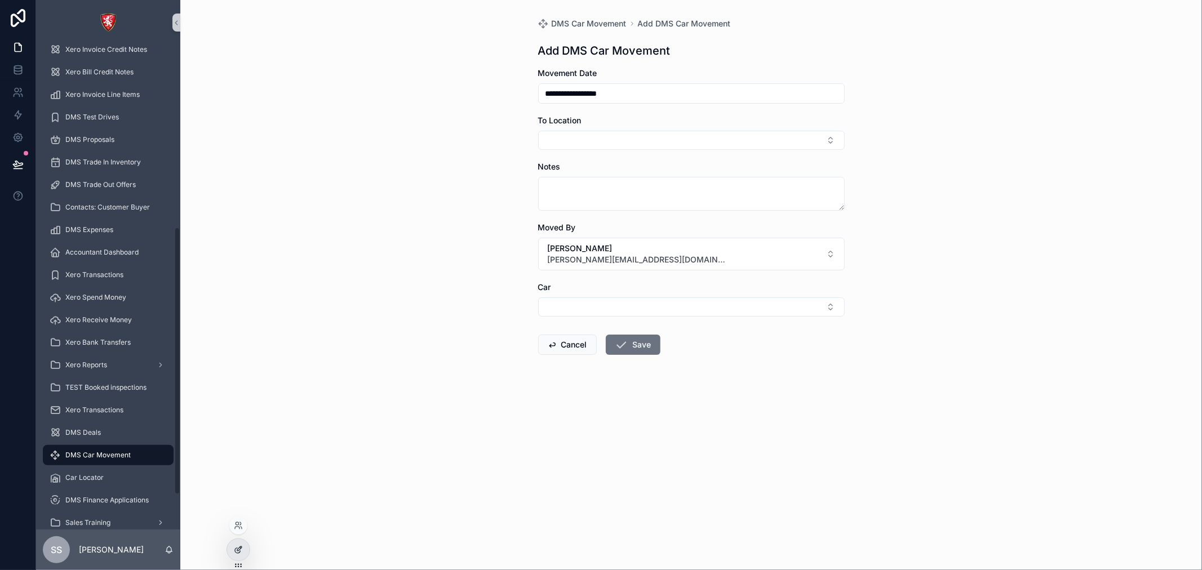
click at [229, 547] on div at bounding box center [238, 549] width 23 height 21
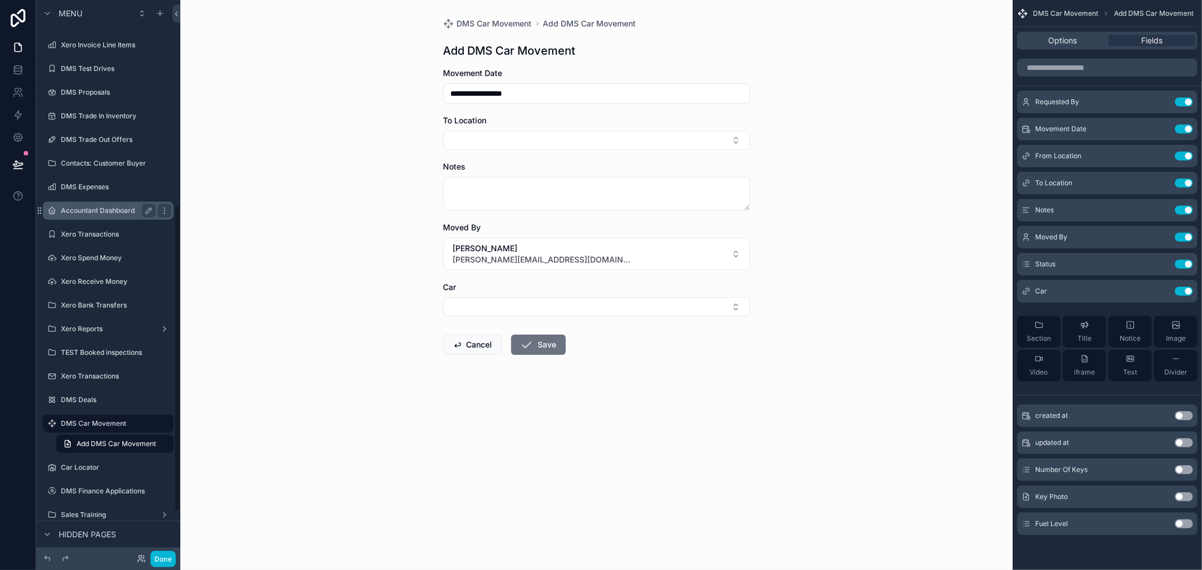
scroll to position [269, 0]
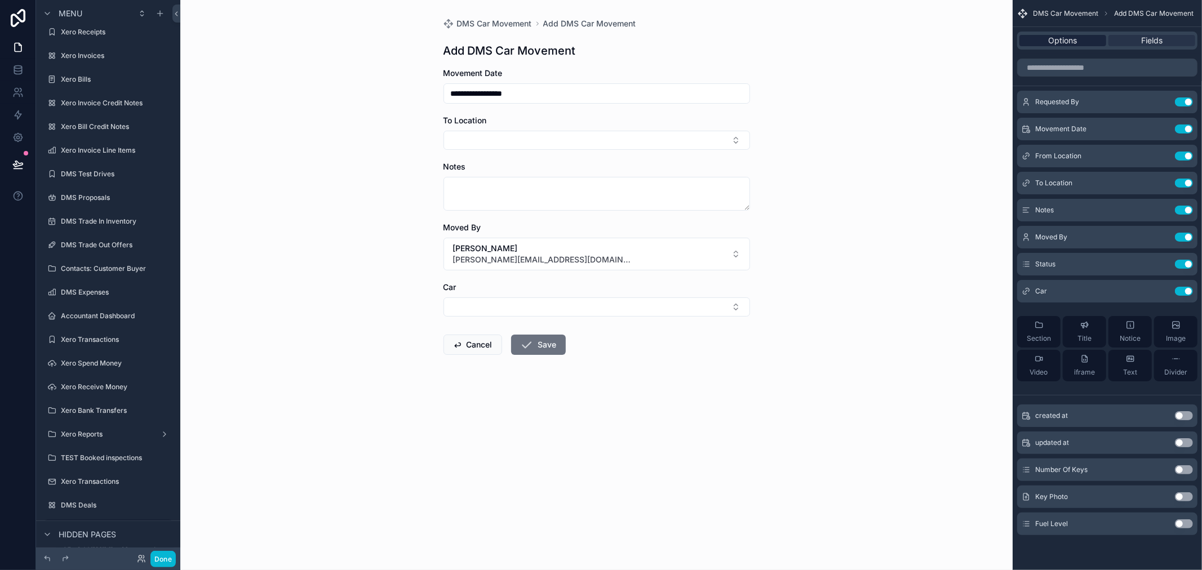
click at [1066, 43] on span "Options" at bounding box center [1063, 40] width 29 height 11
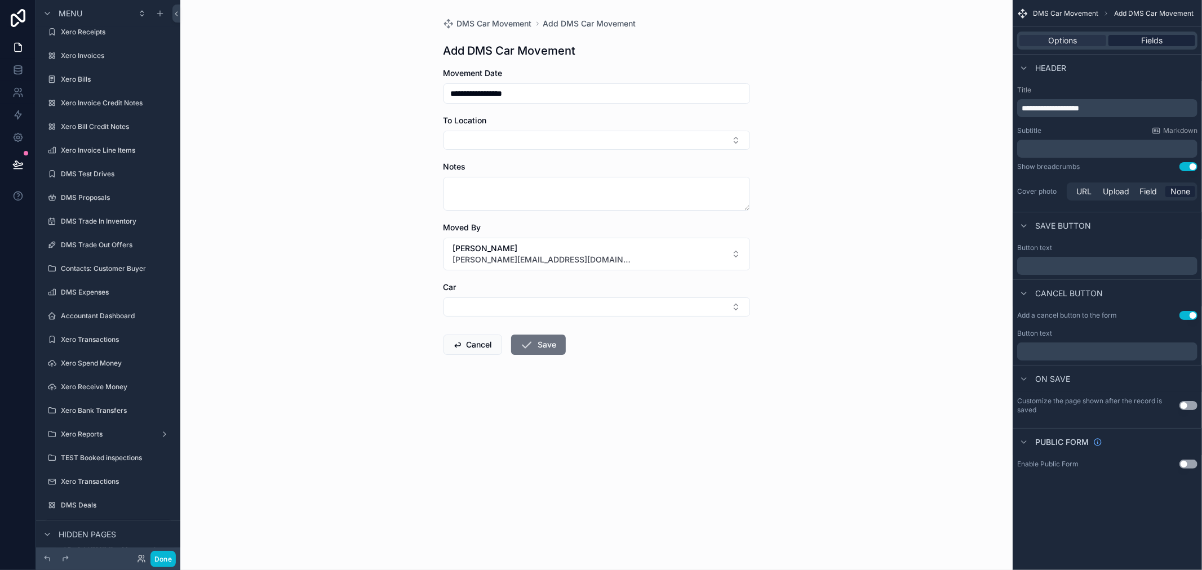
click at [1136, 44] on div "Fields" at bounding box center [1152, 40] width 87 height 11
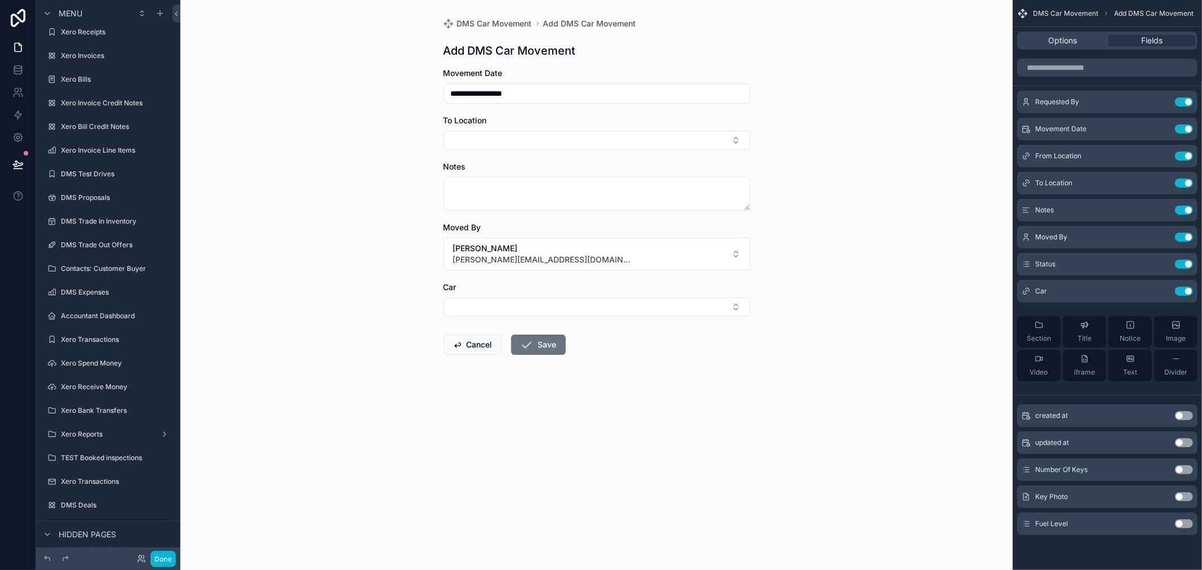
click at [747, 46] on div "Add DMS Car Movement" at bounding box center [597, 51] width 307 height 16
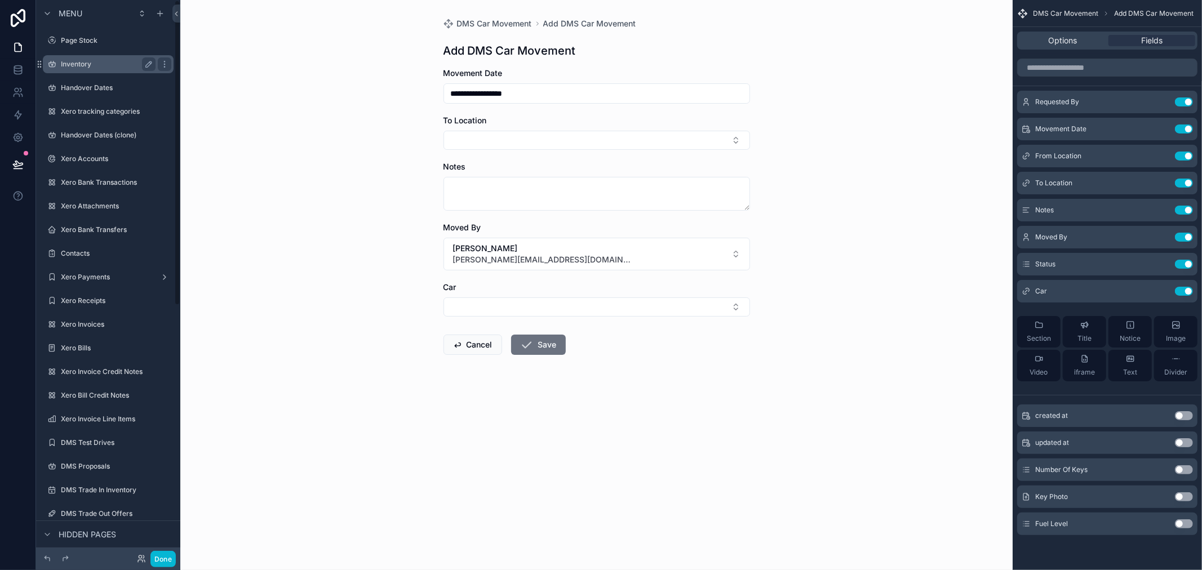
click at [90, 61] on label "Inventory" at bounding box center [106, 64] width 90 height 9
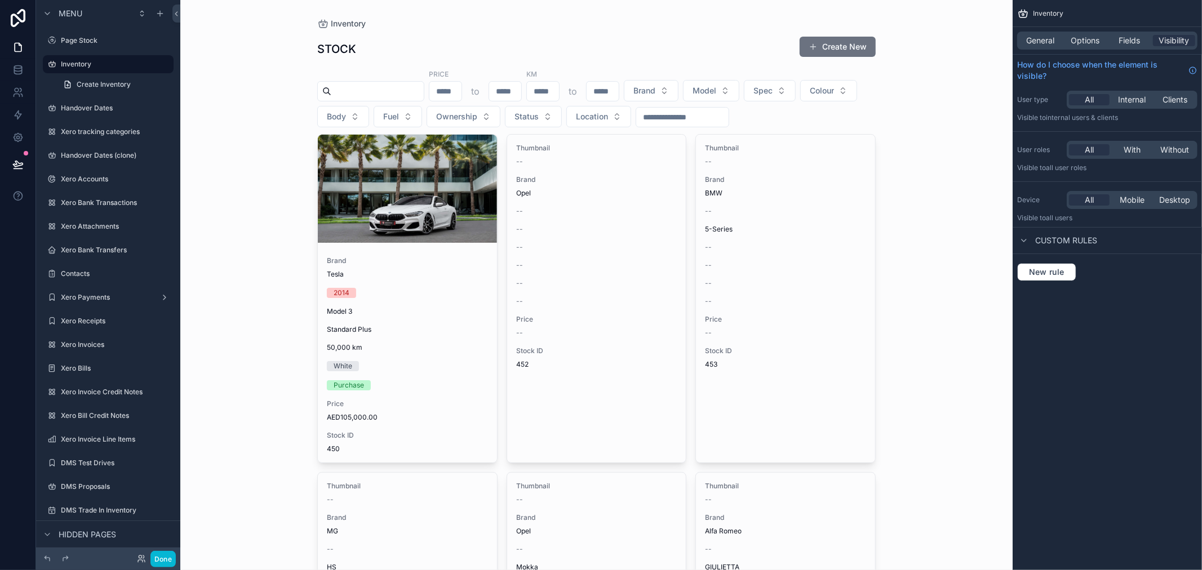
click at [405, 273] on div "Tesla" at bounding box center [407, 274] width 161 height 9
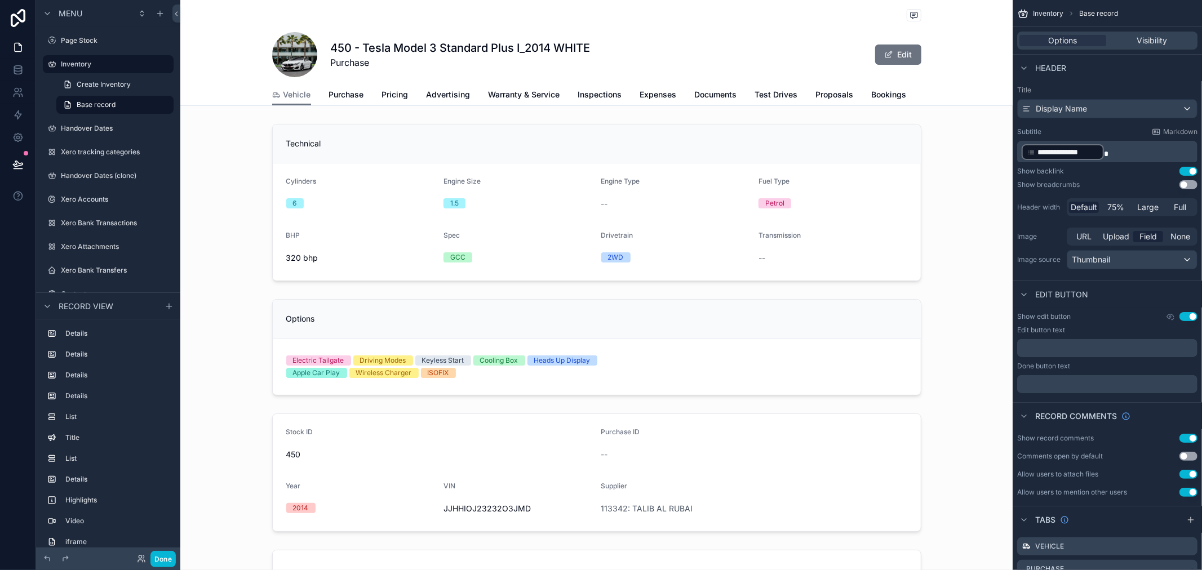
scroll to position [0, 281]
click at [661, 92] on span "Movement" at bounding box center [663, 94] width 39 height 11
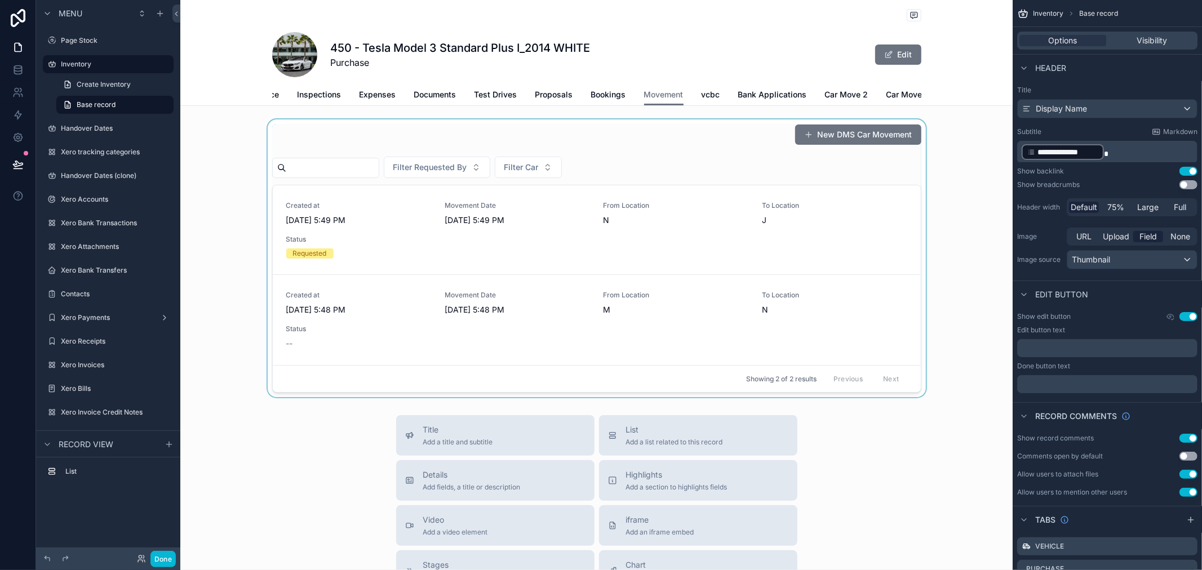
click at [841, 144] on div "scrollable content" at bounding box center [596, 258] width 832 height 278
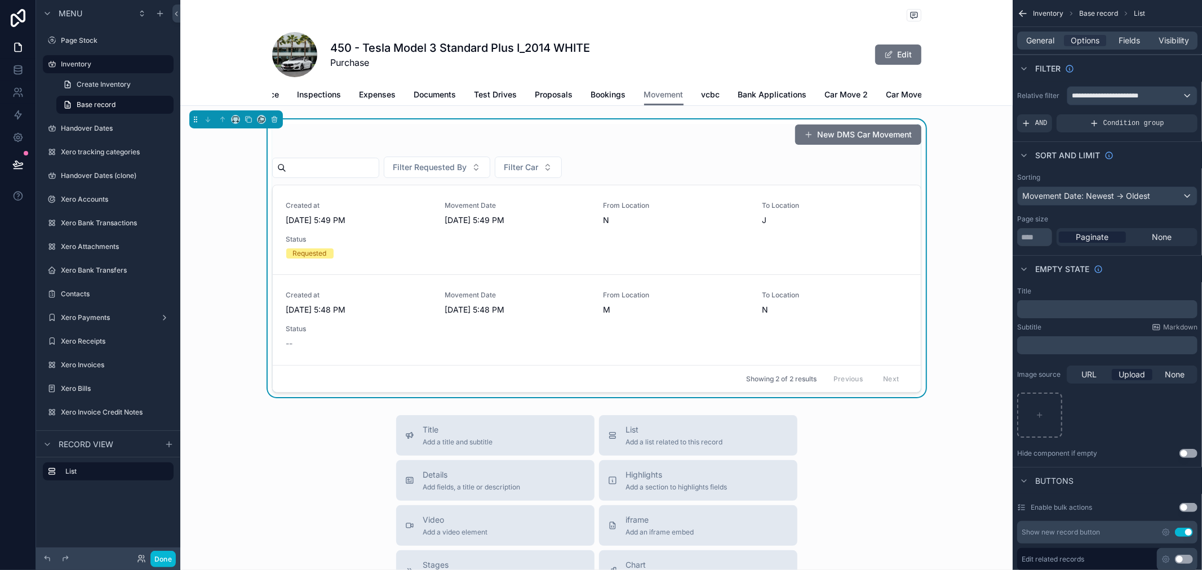
click at [841, 144] on button "New DMS Car Movement" at bounding box center [858, 135] width 126 height 20
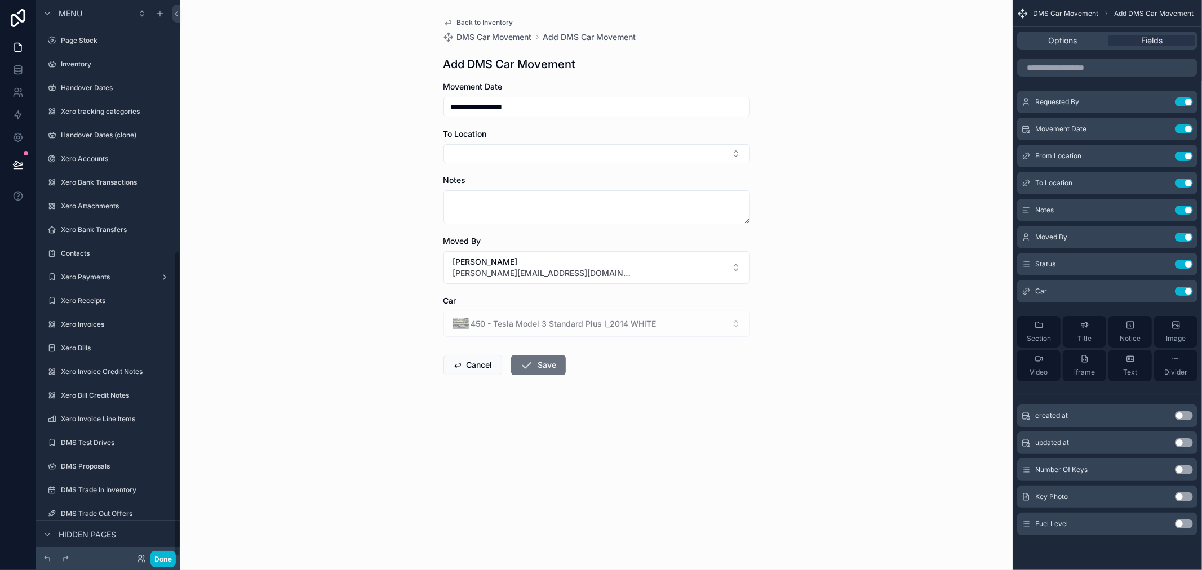
scroll to position [457, 0]
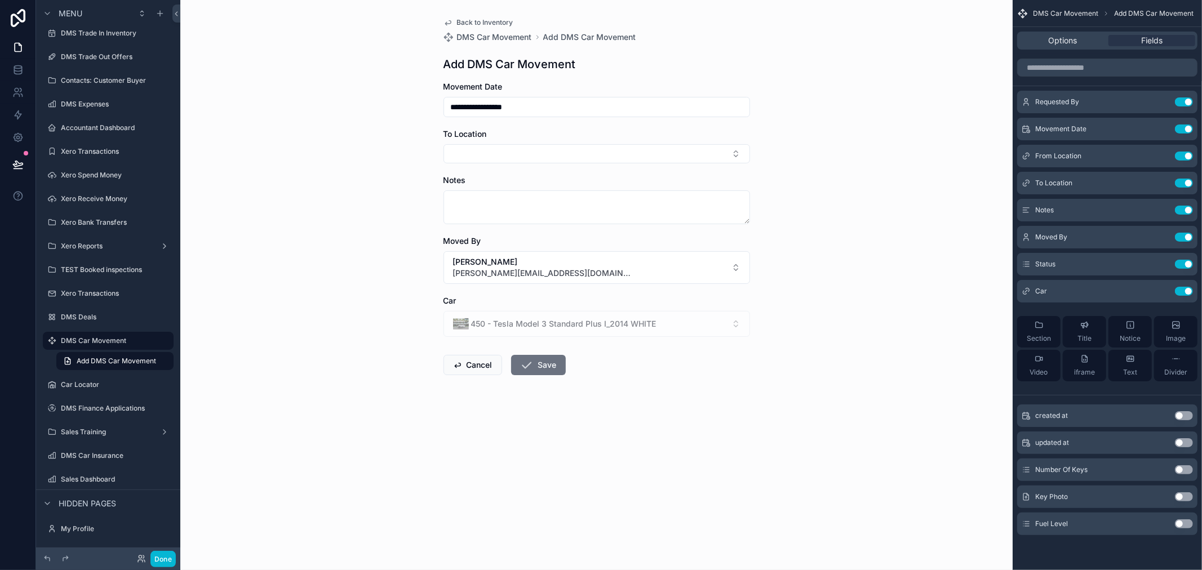
click at [690, 166] on form "**********" at bounding box center [597, 264] width 307 height 366
click at [1161, 290] on icon "scrollable content" at bounding box center [1162, 290] width 5 height 5
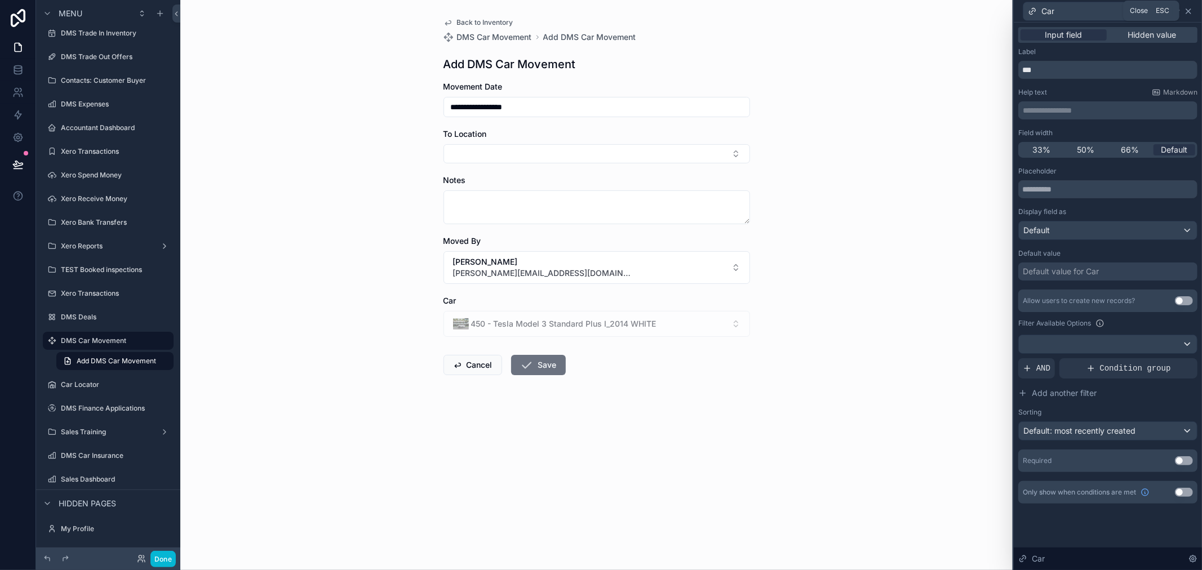
click at [1189, 11] on icon at bounding box center [1188, 11] width 5 height 5
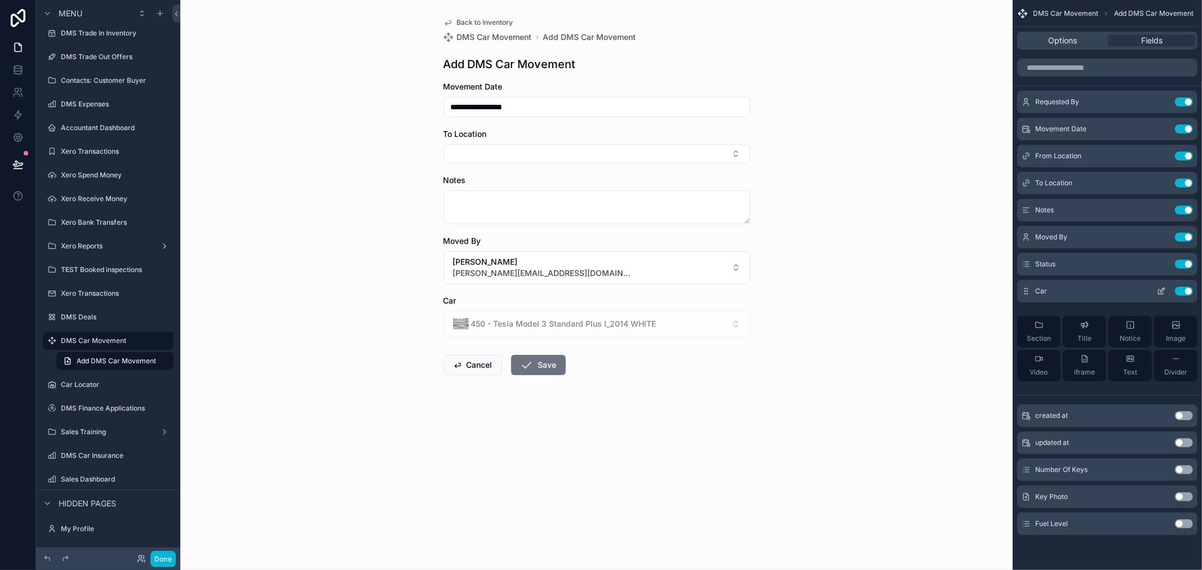
click at [1154, 289] on button "scrollable content" at bounding box center [1161, 291] width 18 height 9
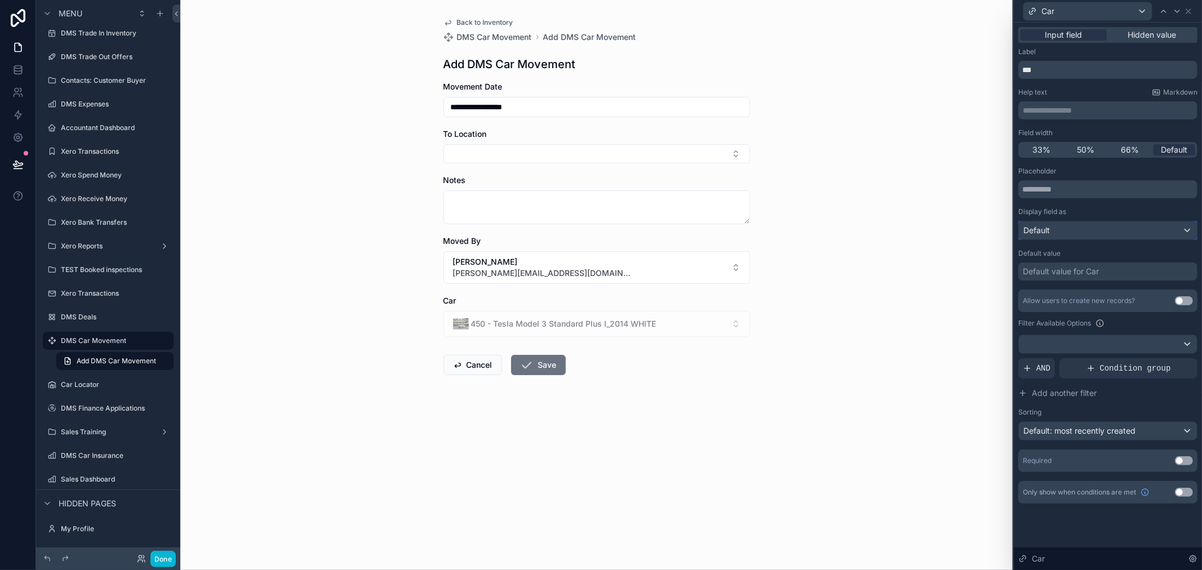
click at [1067, 224] on div "Default" at bounding box center [1108, 230] width 178 height 18
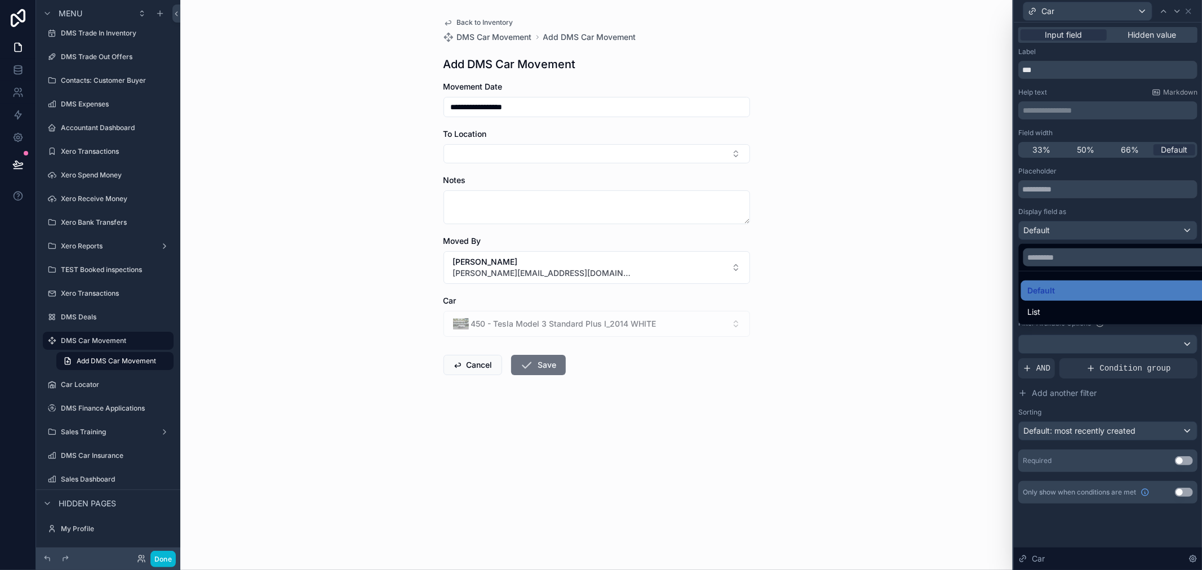
click at [1069, 219] on div at bounding box center [1108, 285] width 188 height 570
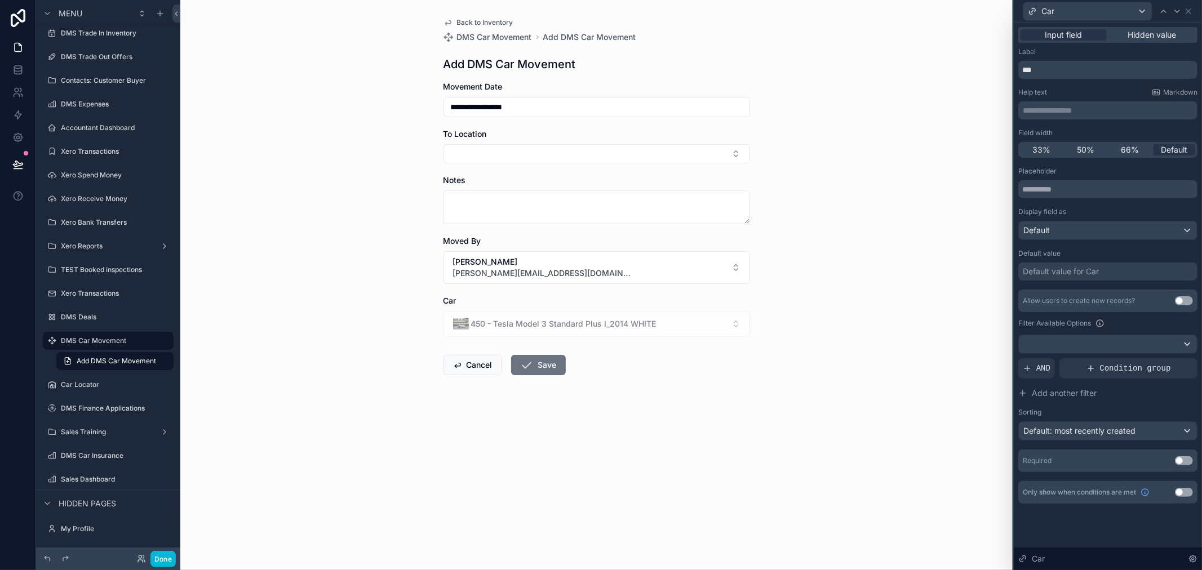
click at [1181, 494] on button "Use setting" at bounding box center [1184, 492] width 18 height 9
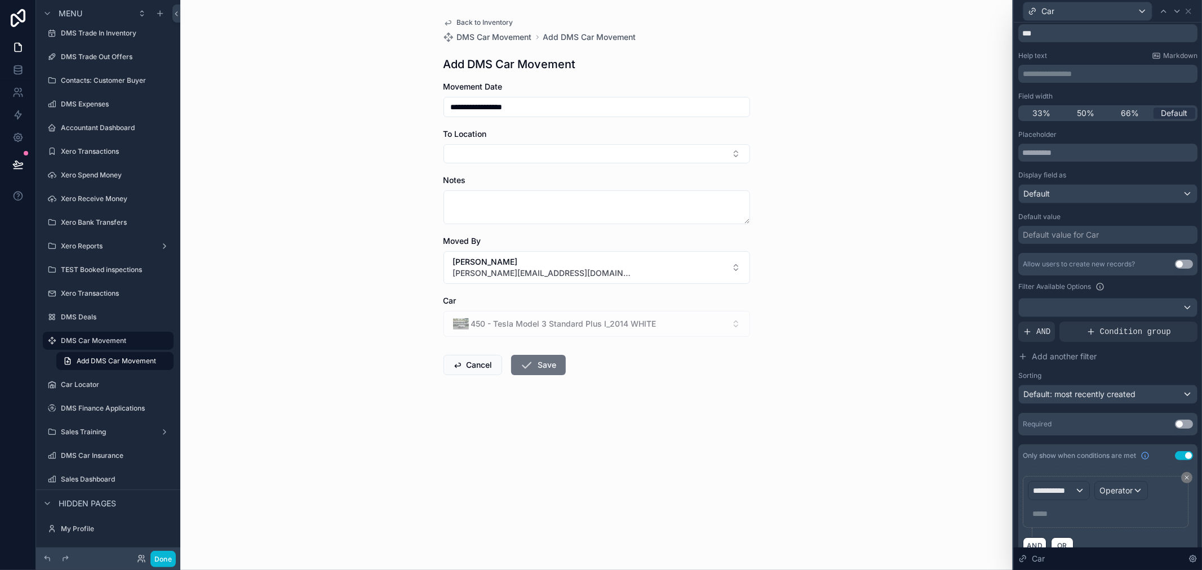
scroll to position [57, 0]
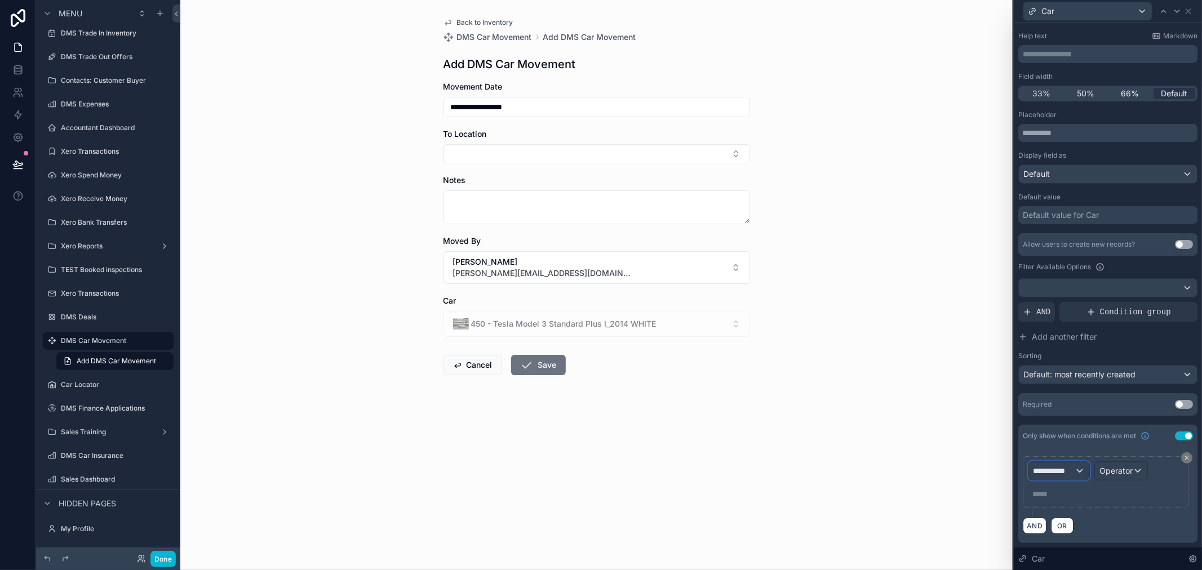
click at [1067, 473] on span "**********" at bounding box center [1054, 470] width 42 height 11
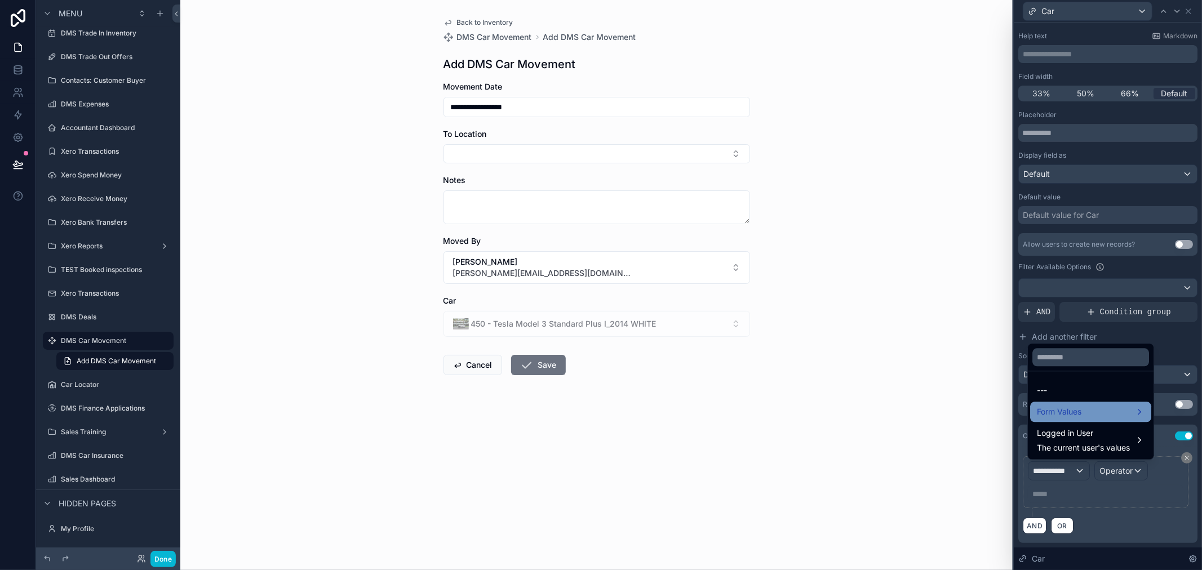
click at [1097, 414] on div "Form Values" at bounding box center [1091, 412] width 108 height 14
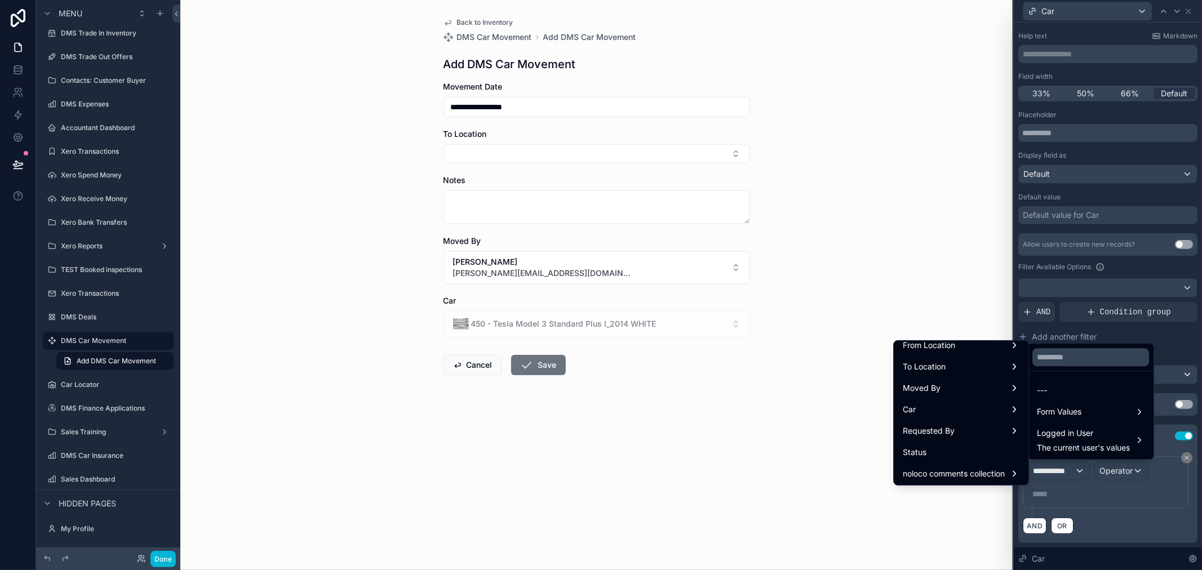
scroll to position [201, 0]
click at [1102, 389] on div "---" at bounding box center [1091, 391] width 108 height 14
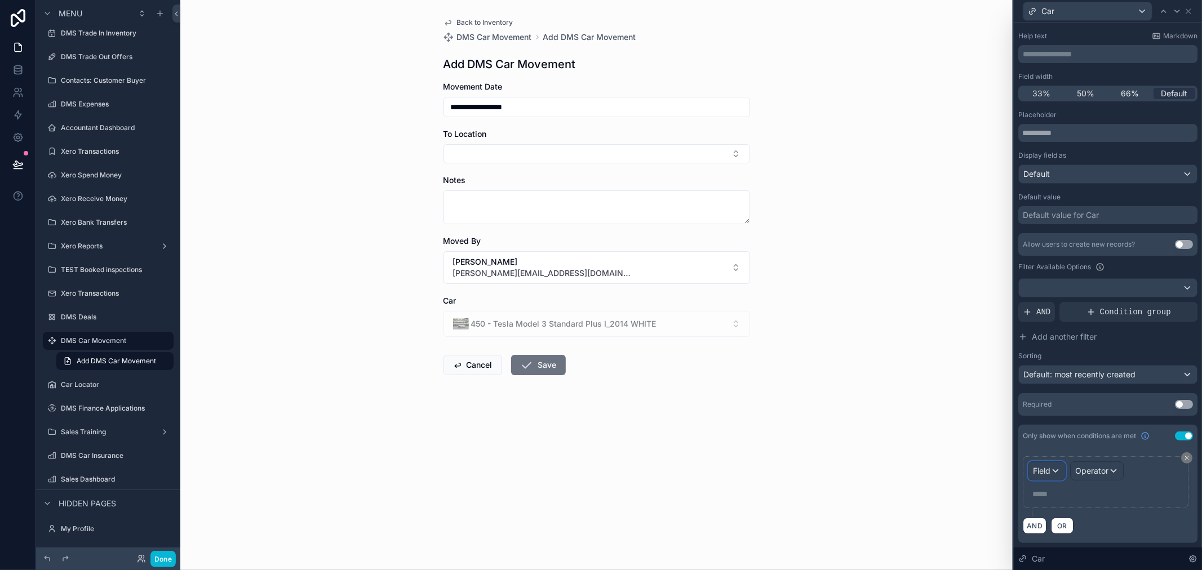
click at [1061, 472] on div "Field" at bounding box center [1046, 471] width 37 height 18
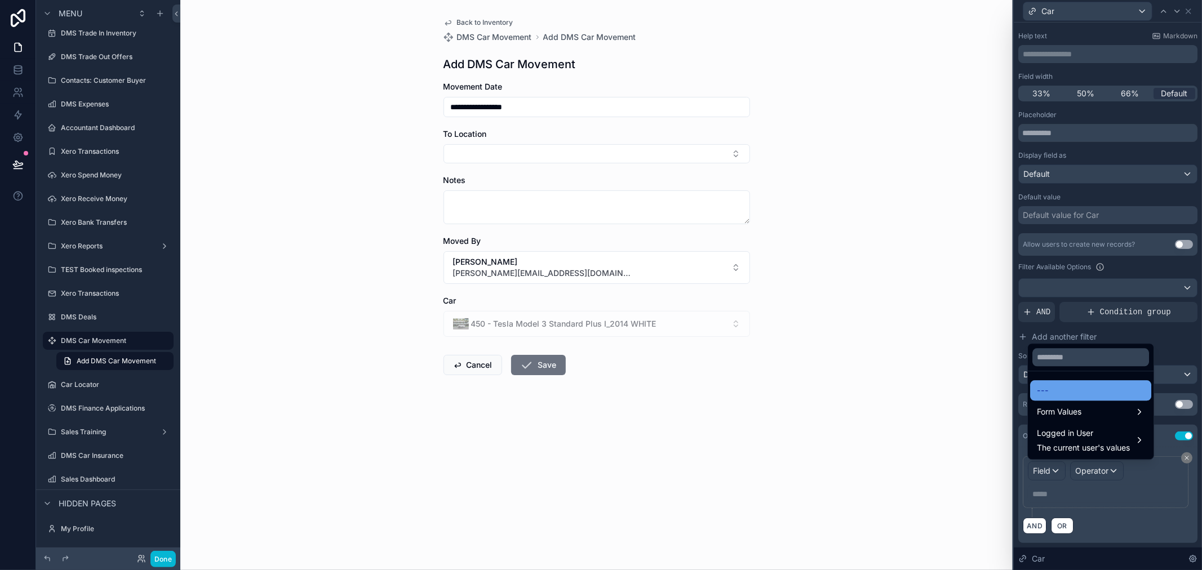
click at [1052, 398] on div "---" at bounding box center [1090, 390] width 121 height 20
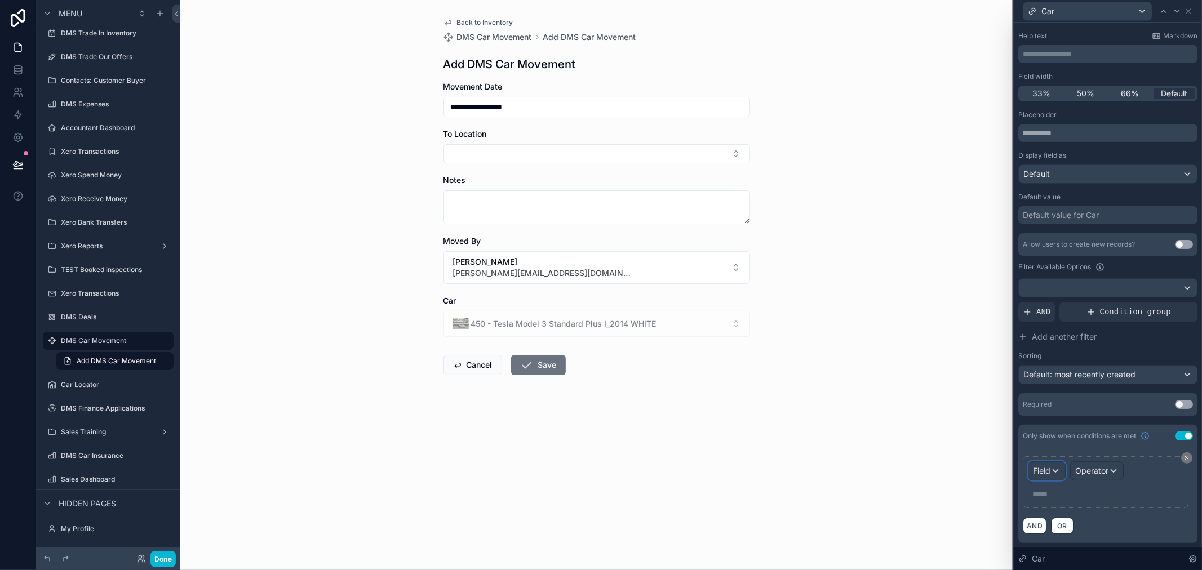
click at [1047, 466] on span "Field" at bounding box center [1041, 471] width 17 height 10
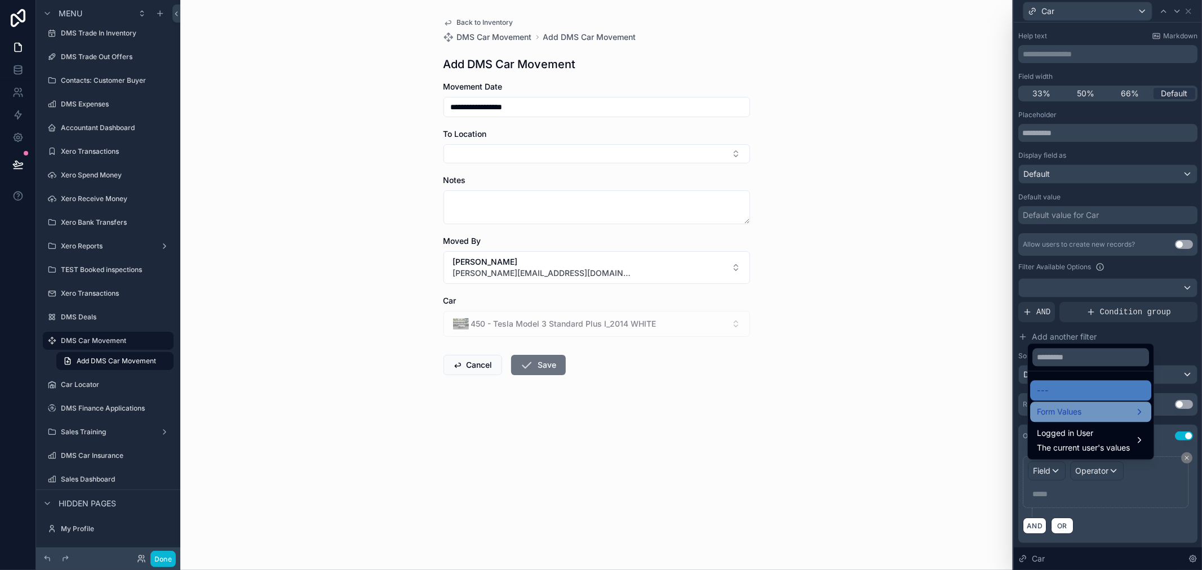
click at [1070, 418] on span "Form Values" at bounding box center [1059, 412] width 45 height 14
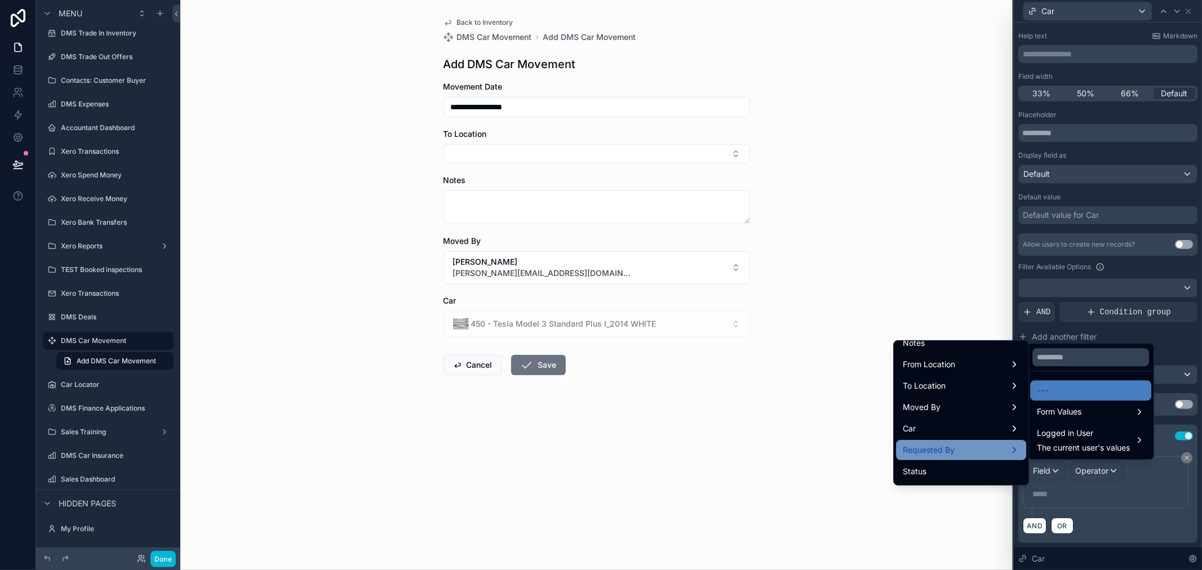
scroll to position [188, 0]
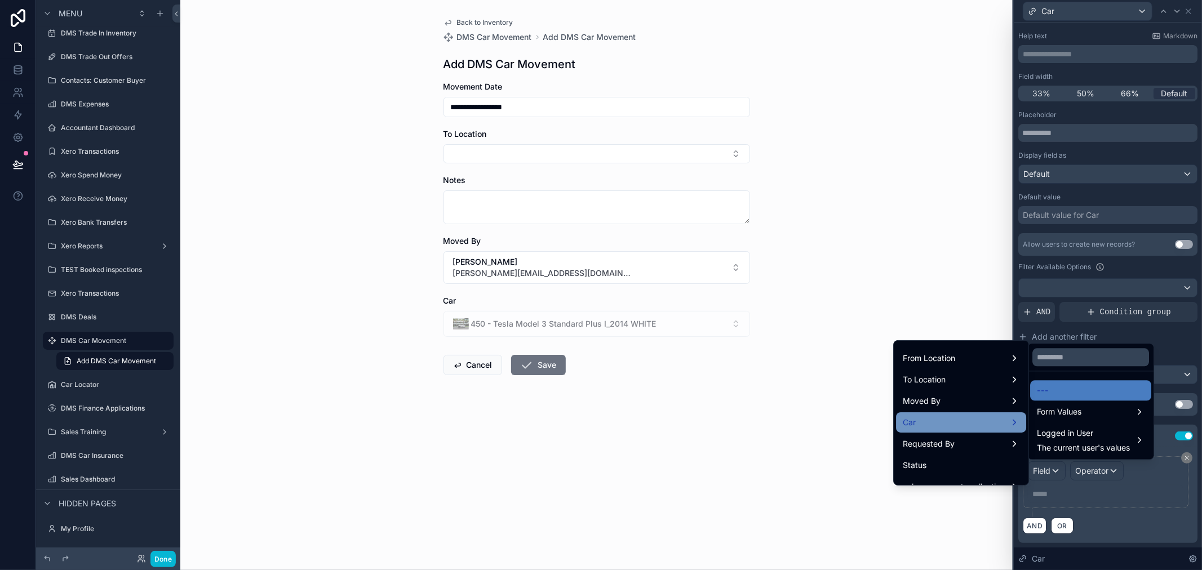
click at [987, 425] on div "Car" at bounding box center [961, 423] width 117 height 14
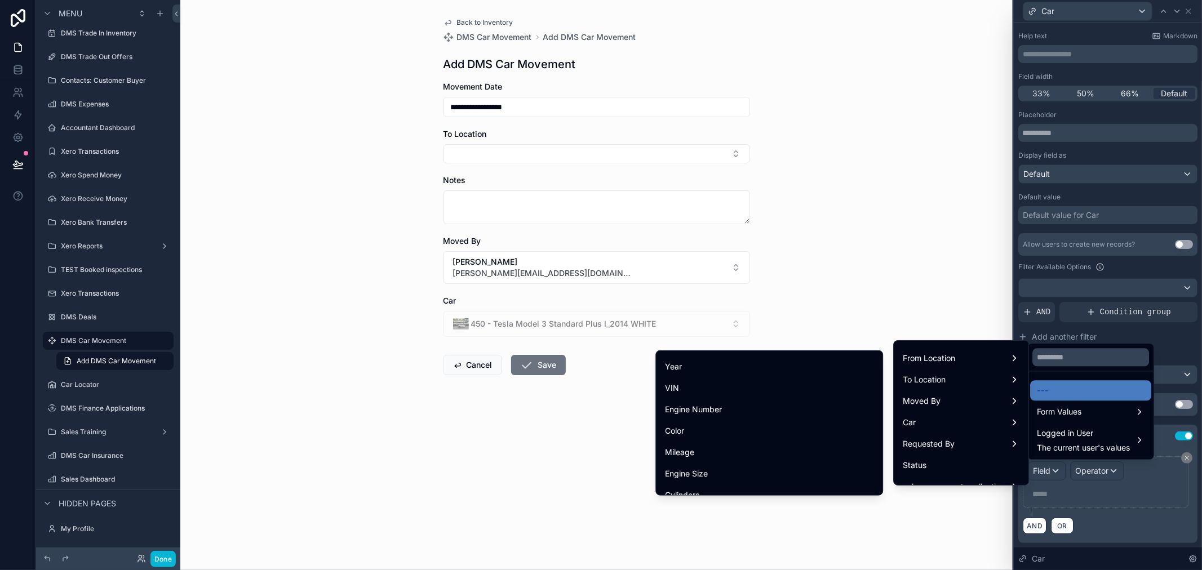
scroll to position [0, 0]
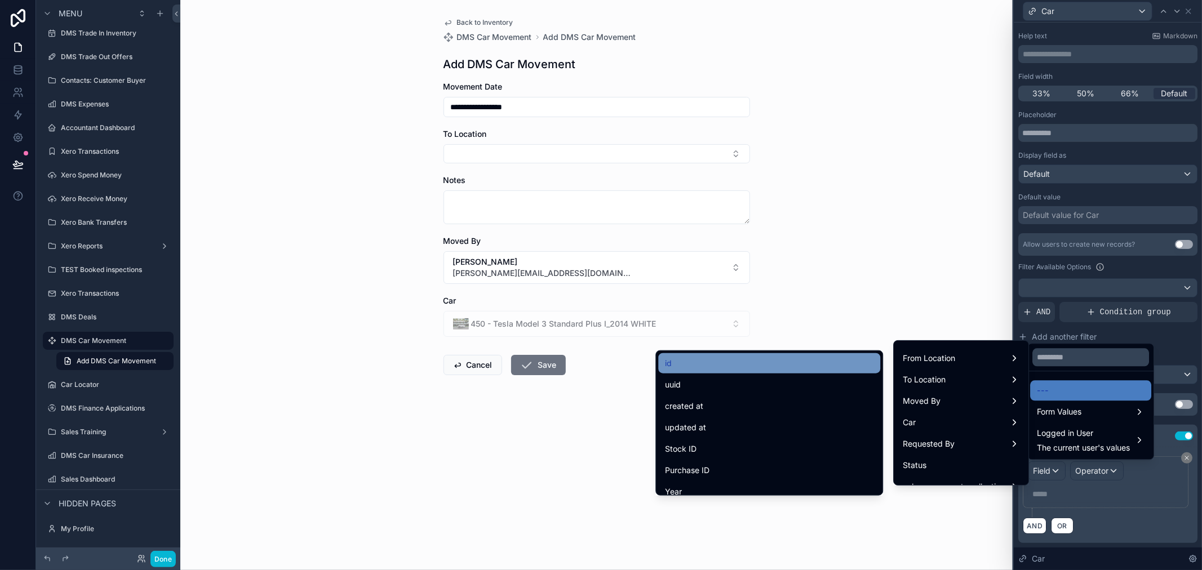
click at [804, 363] on div "id" at bounding box center [769, 364] width 209 height 14
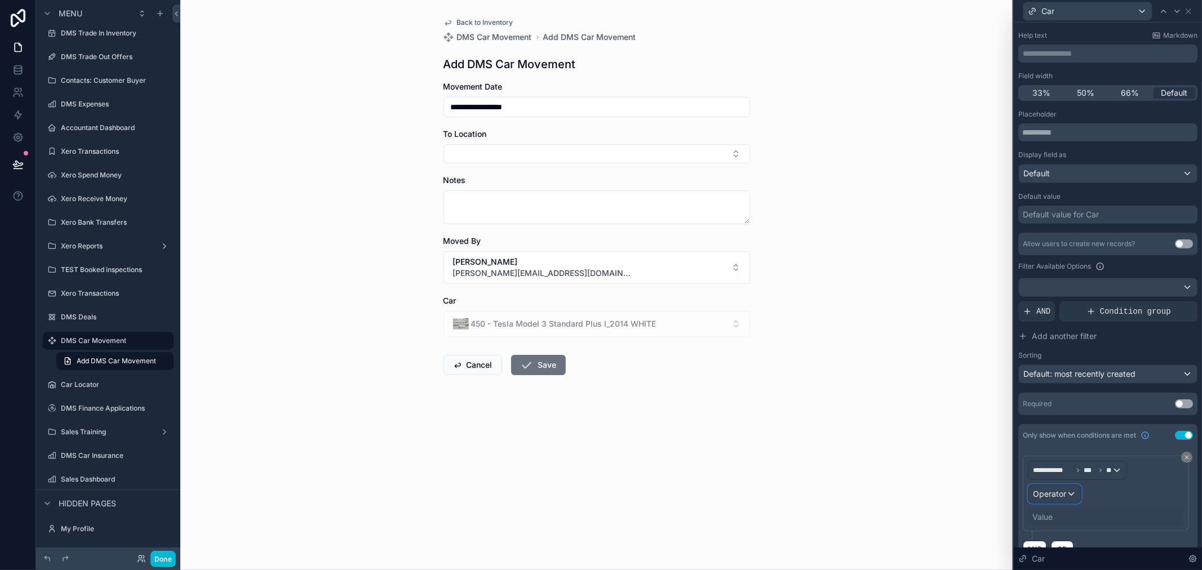
click at [1057, 494] on span "Operator" at bounding box center [1049, 494] width 33 height 10
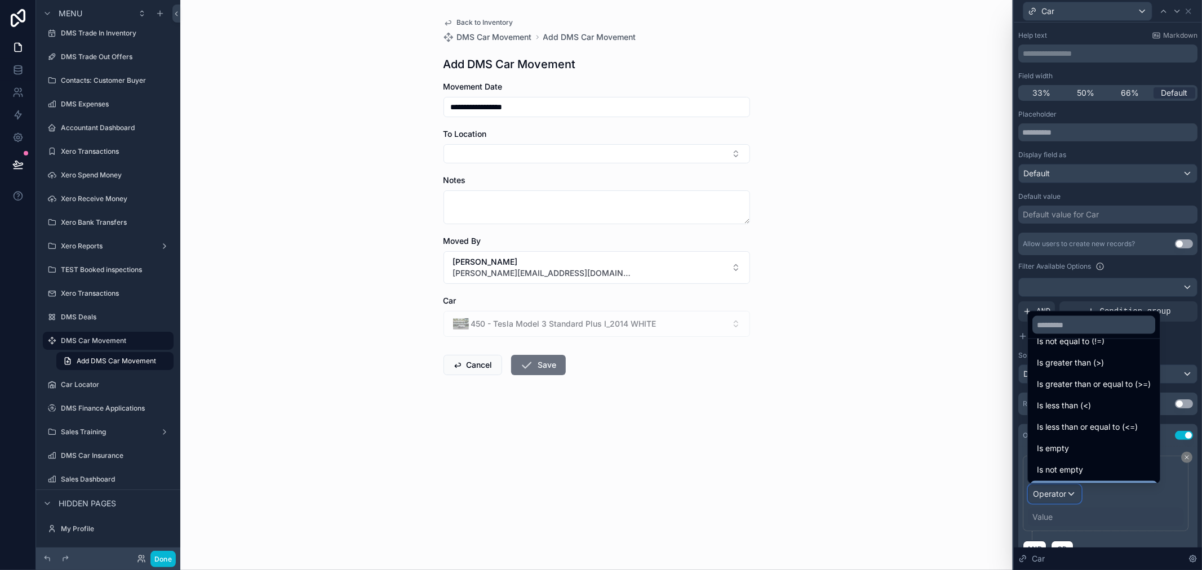
scroll to position [80, 0]
click at [1102, 431] on div "Is not empty" at bounding box center [1094, 429] width 114 height 14
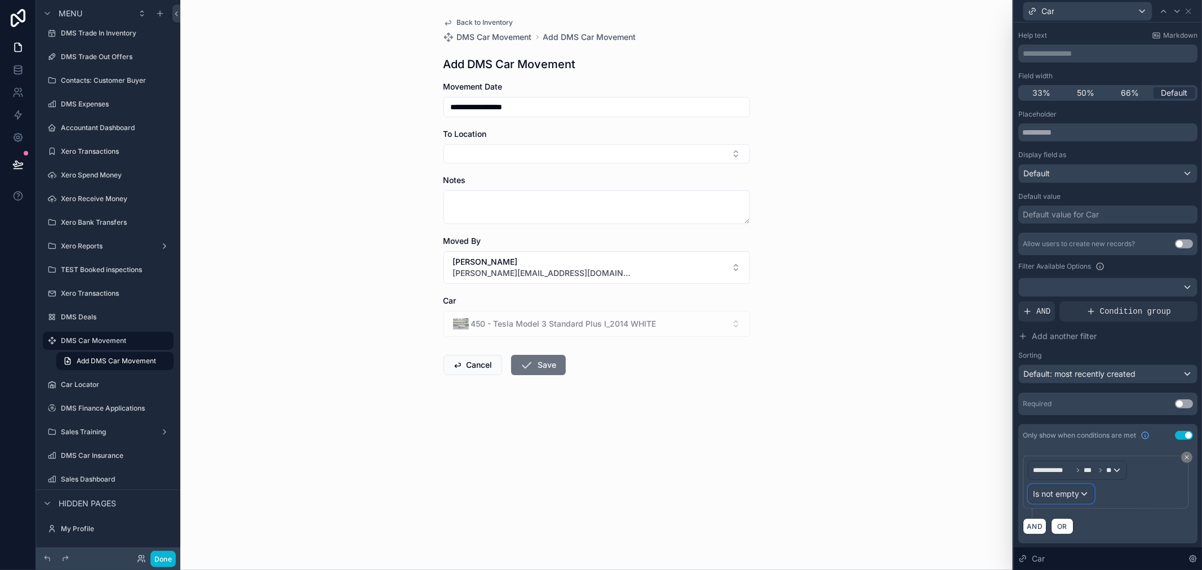
click at [1084, 487] on div "Is not empty" at bounding box center [1060, 494] width 65 height 18
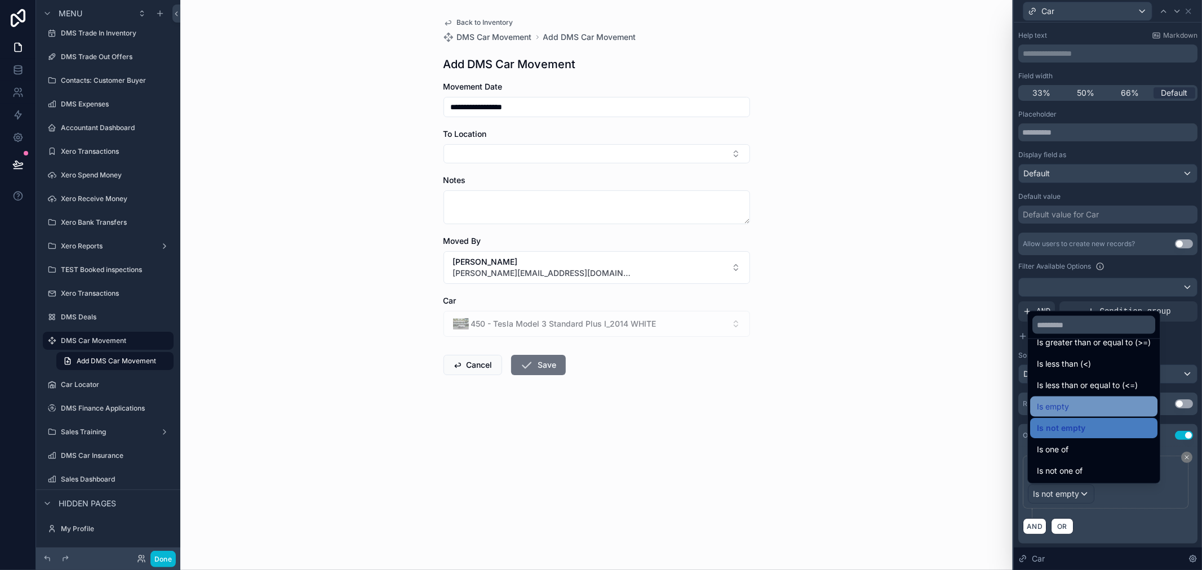
click at [1076, 416] on div "Is empty" at bounding box center [1093, 407] width 127 height 20
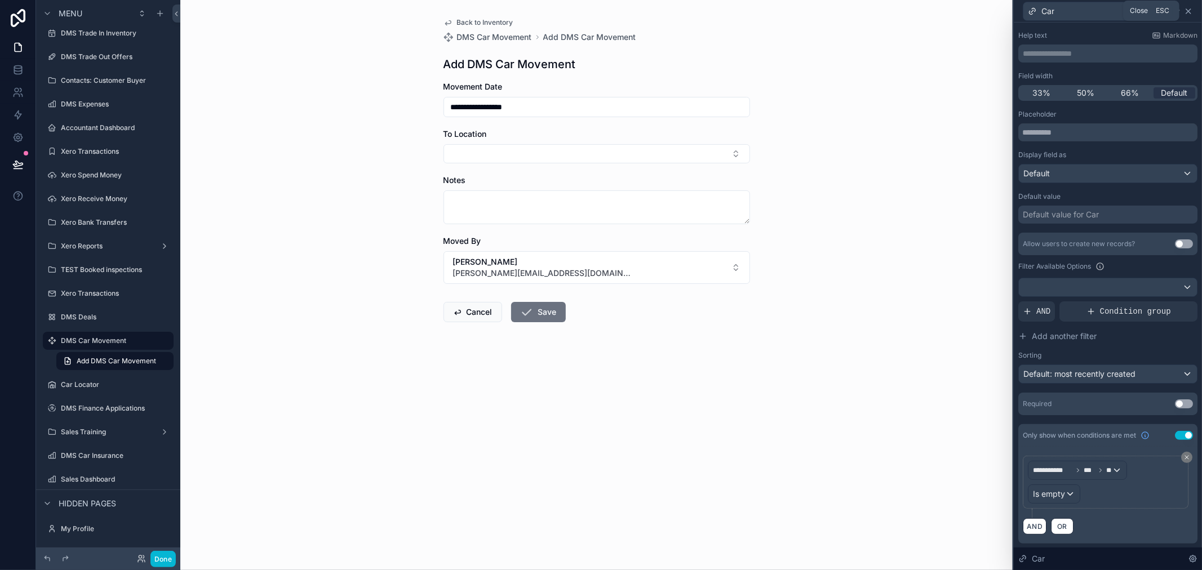
click at [1187, 10] on icon at bounding box center [1188, 11] width 9 height 9
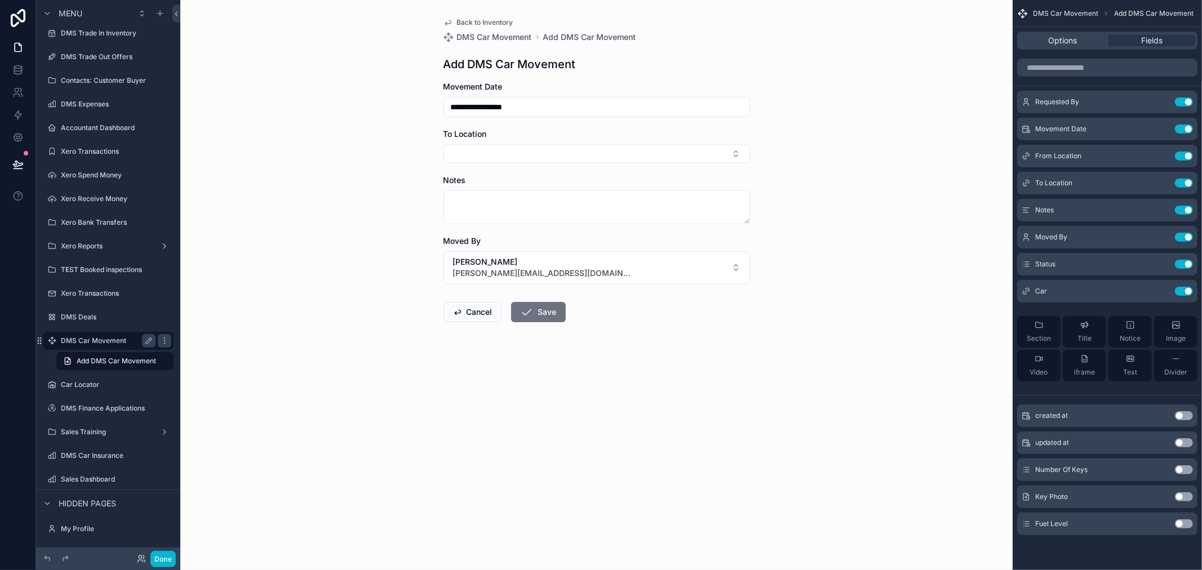
click at [110, 339] on label "DMS Car Movement" at bounding box center [106, 340] width 90 height 9
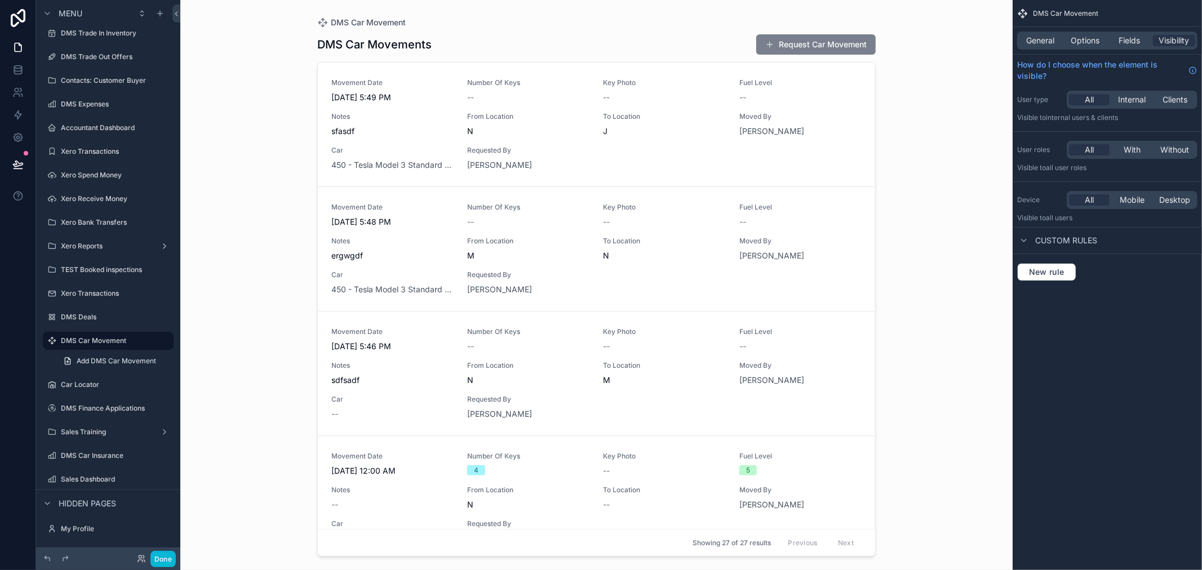
click at [821, 49] on button "Request Car Movement" at bounding box center [815, 44] width 119 height 20
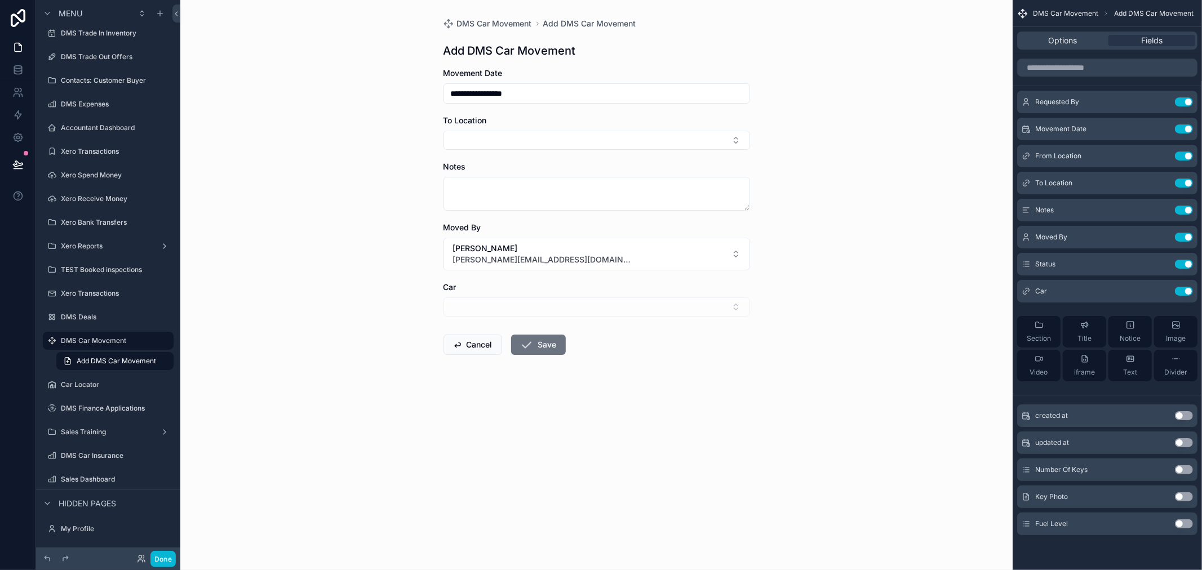
click at [600, 299] on div "scrollable content" at bounding box center [597, 307] width 307 height 19
click at [605, 306] on div "scrollable content" at bounding box center [597, 307] width 307 height 19
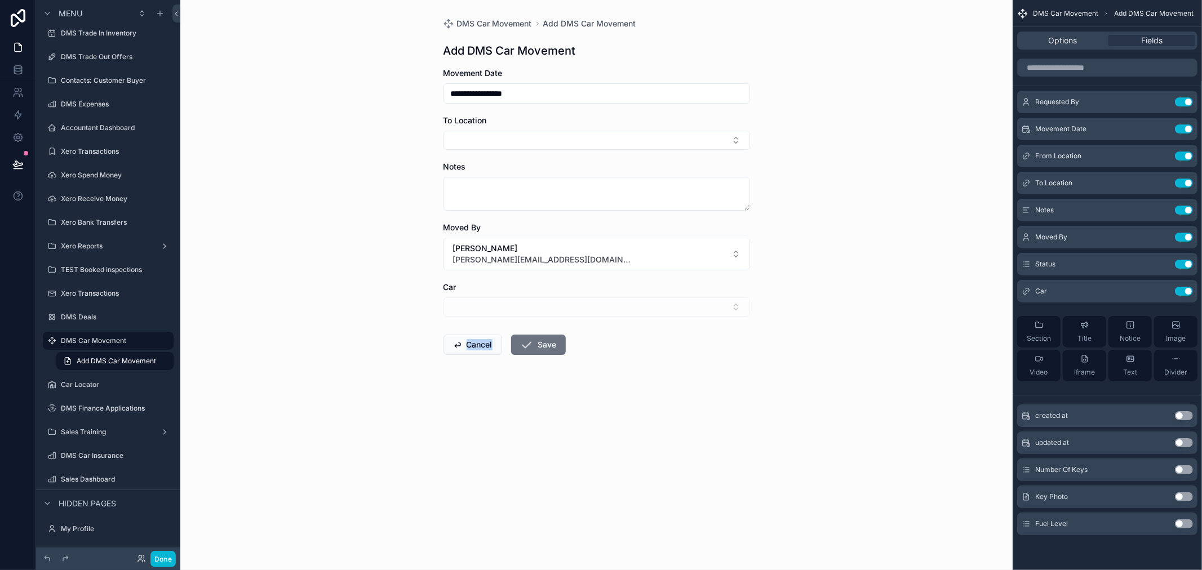
click at [605, 306] on div "scrollable content" at bounding box center [597, 307] width 307 height 19
click at [626, 193] on textarea "scrollable content" at bounding box center [597, 194] width 307 height 34
click at [622, 299] on div "scrollable content" at bounding box center [597, 307] width 307 height 19
click at [623, 313] on div "scrollable content" at bounding box center [597, 307] width 307 height 19
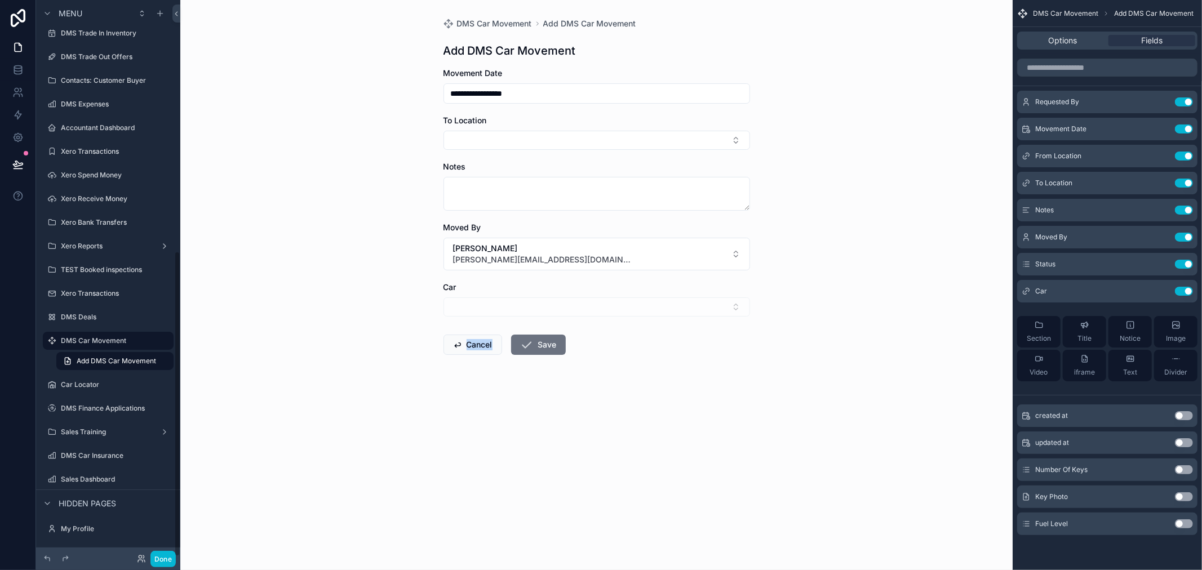
click at [623, 313] on div "scrollable content" at bounding box center [597, 307] width 307 height 19
click at [694, 306] on div "scrollable content" at bounding box center [597, 307] width 307 height 19
click at [152, 558] on button "Done" at bounding box center [162, 559] width 25 height 16
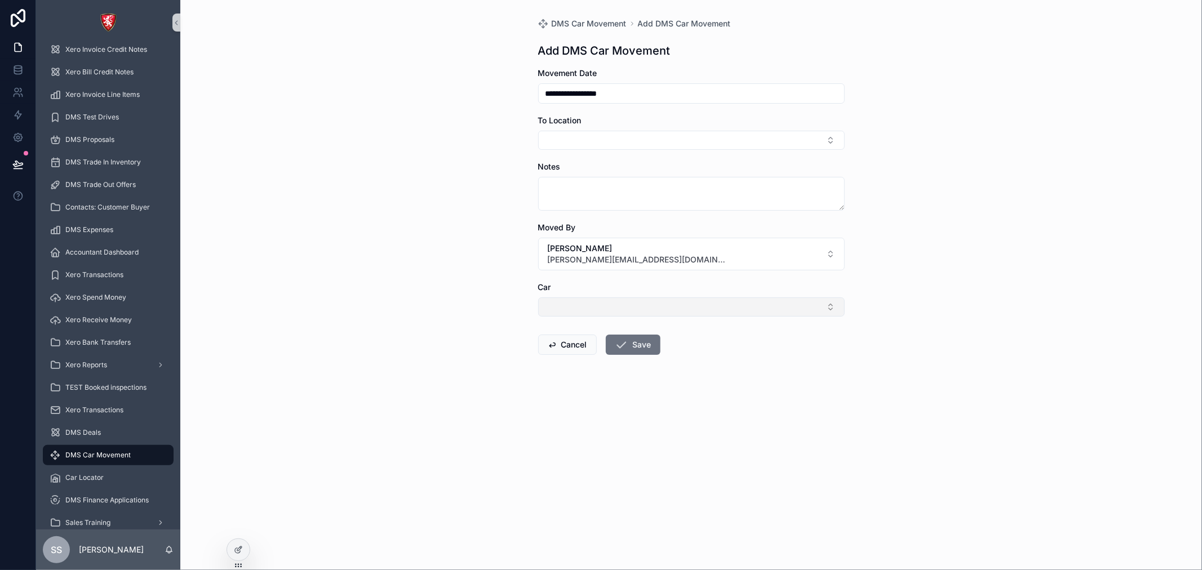
click at [677, 311] on button "Select Button" at bounding box center [691, 307] width 307 height 19
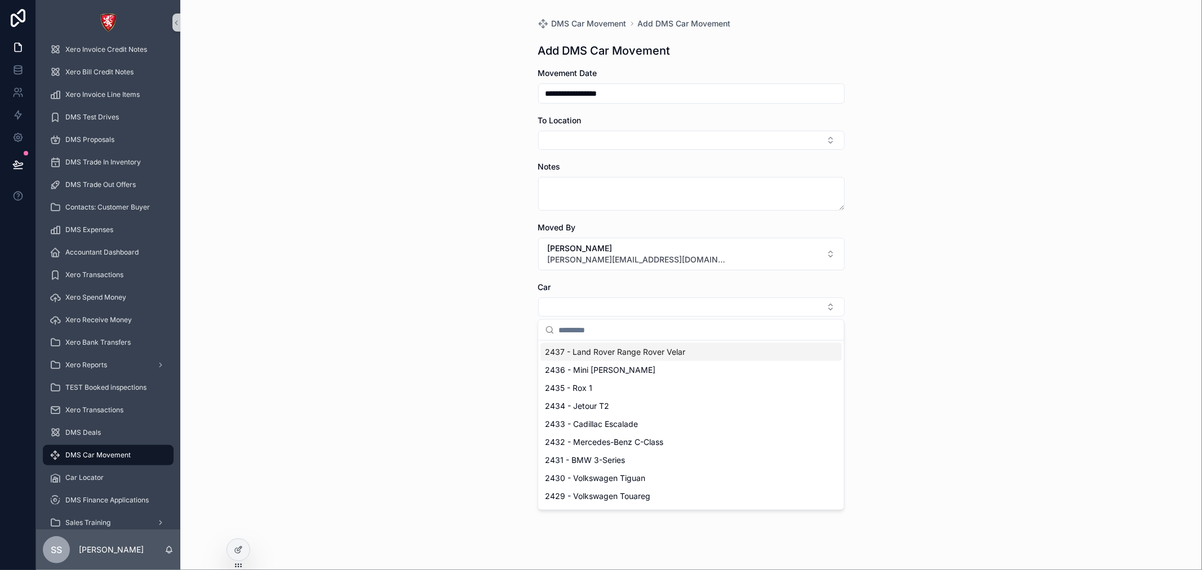
click at [671, 357] on span "2437 - Land Rover Range Rover Velar" at bounding box center [615, 352] width 140 height 11
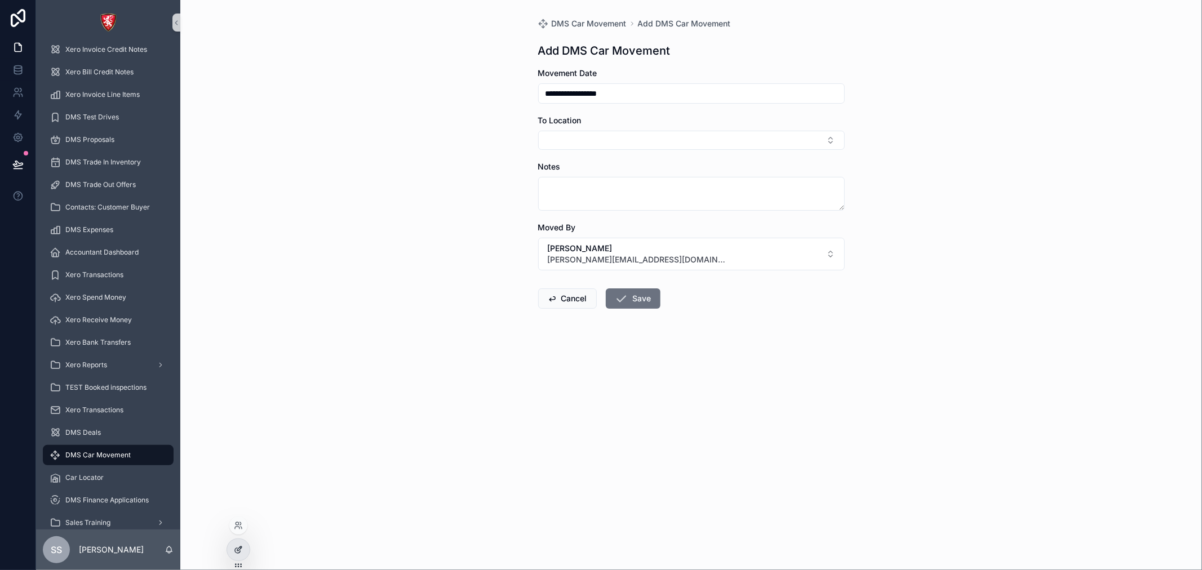
click at [237, 544] on div at bounding box center [238, 549] width 23 height 21
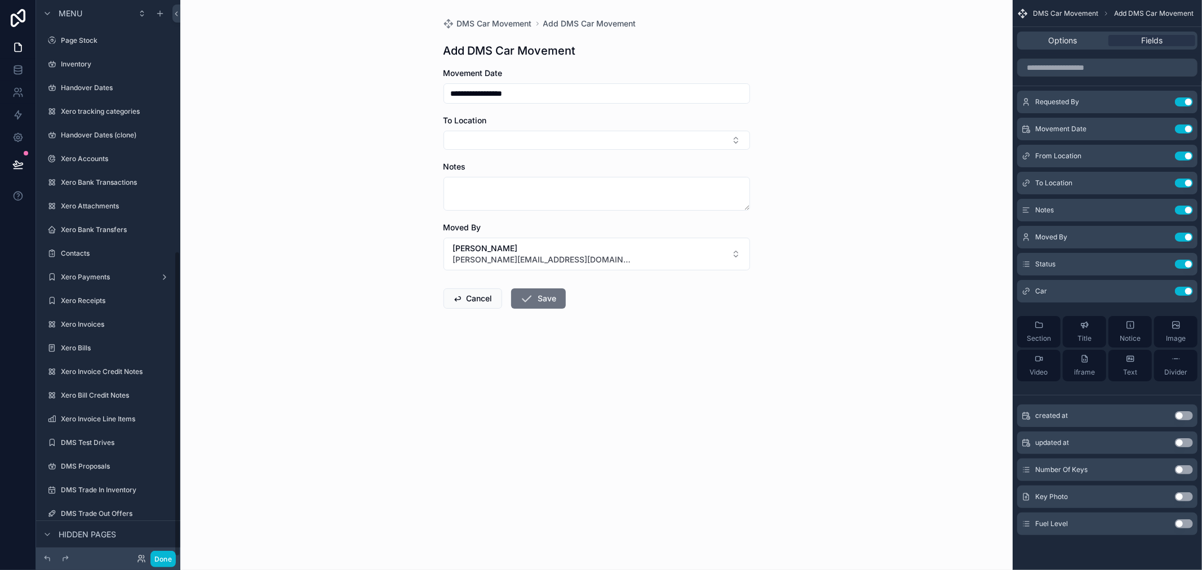
scroll to position [457, 0]
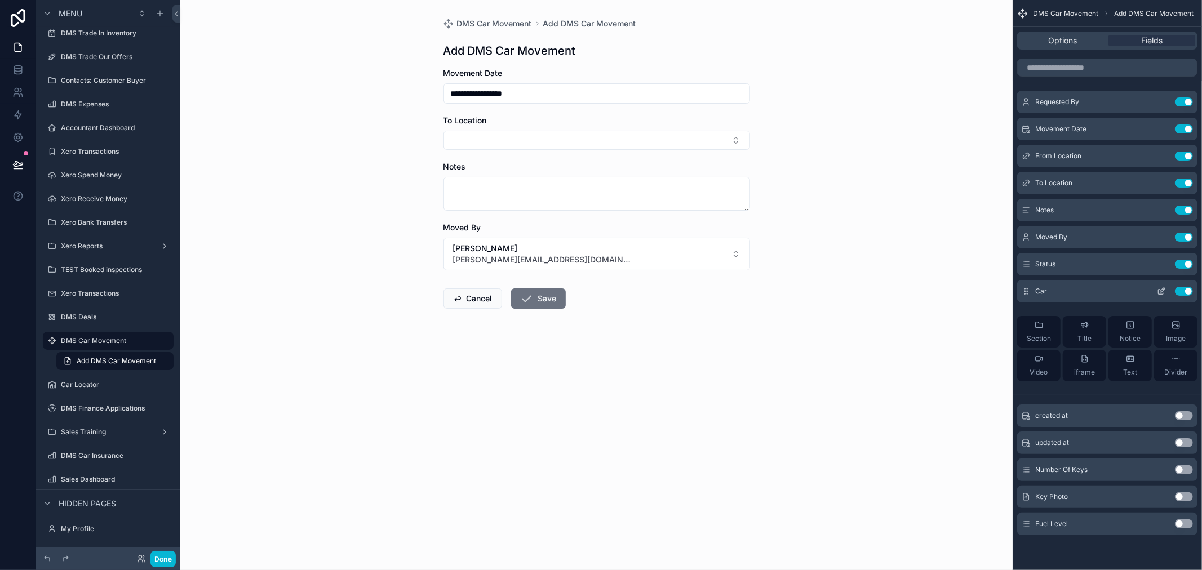
click at [1163, 287] on icon "scrollable content" at bounding box center [1161, 291] width 9 height 9
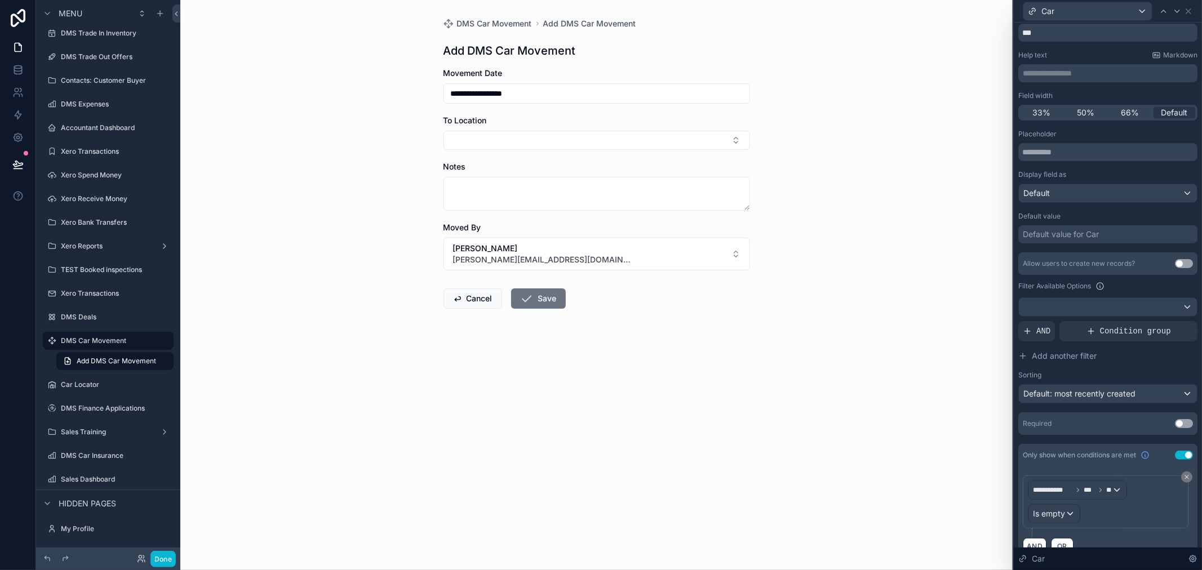
scroll to position [58, 0]
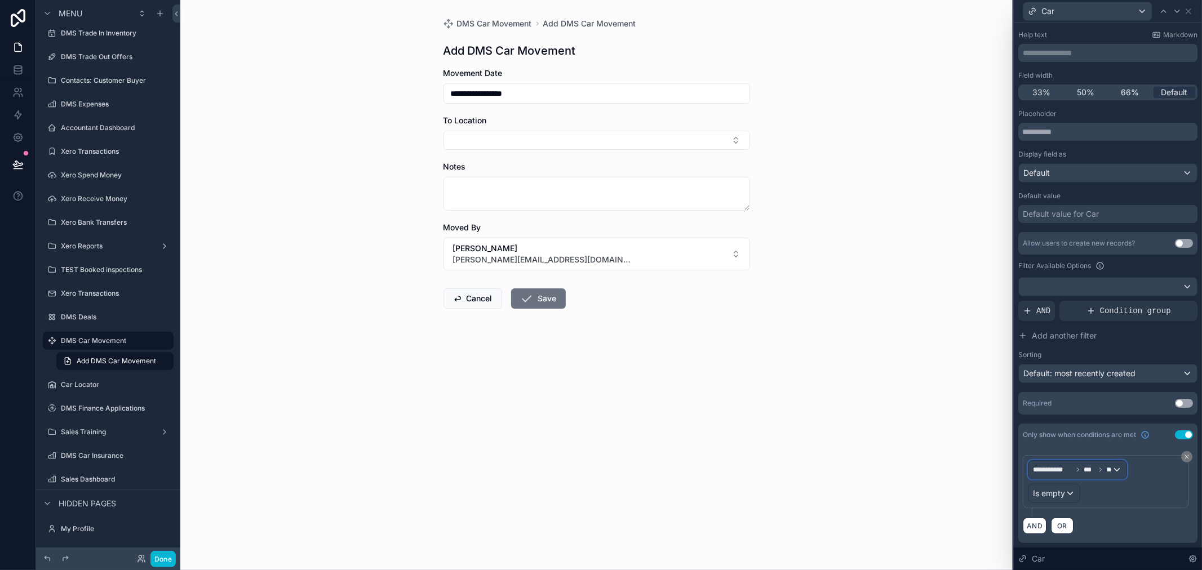
click at [1065, 476] on div "**********" at bounding box center [1077, 470] width 98 height 18
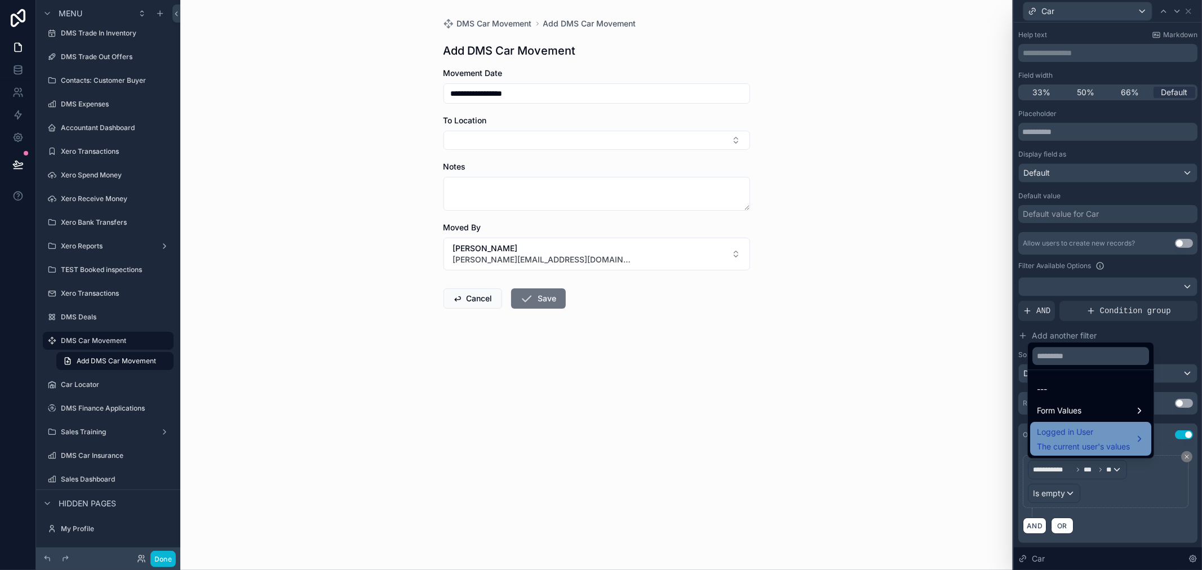
click at [1054, 435] on span "Logged in User" at bounding box center [1083, 432] width 93 height 14
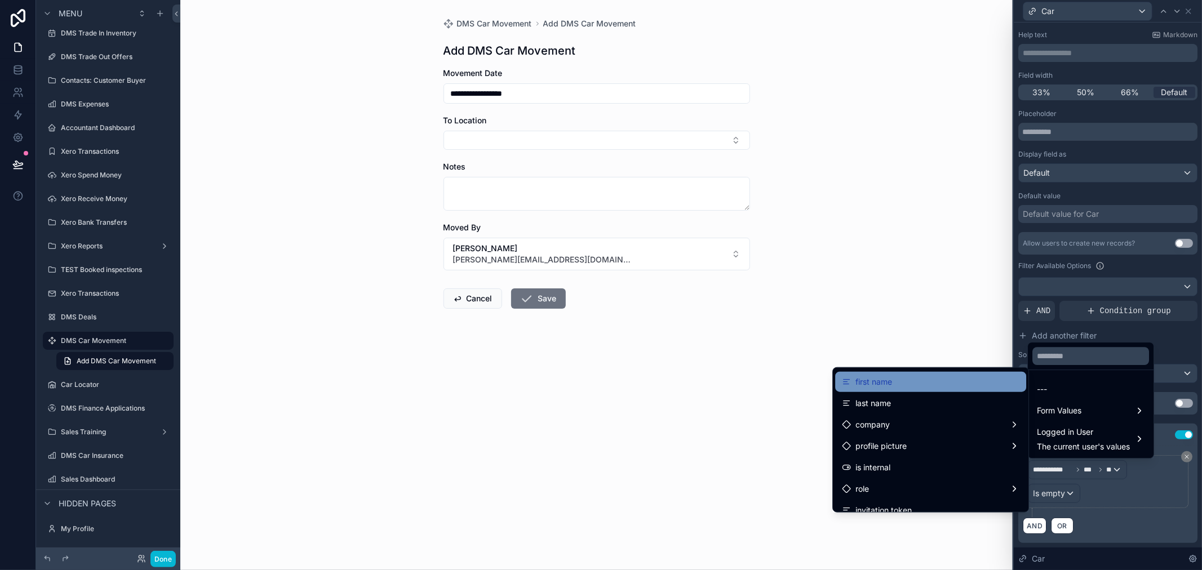
scroll to position [0, 0]
click at [1124, 515] on div at bounding box center [1108, 285] width 188 height 570
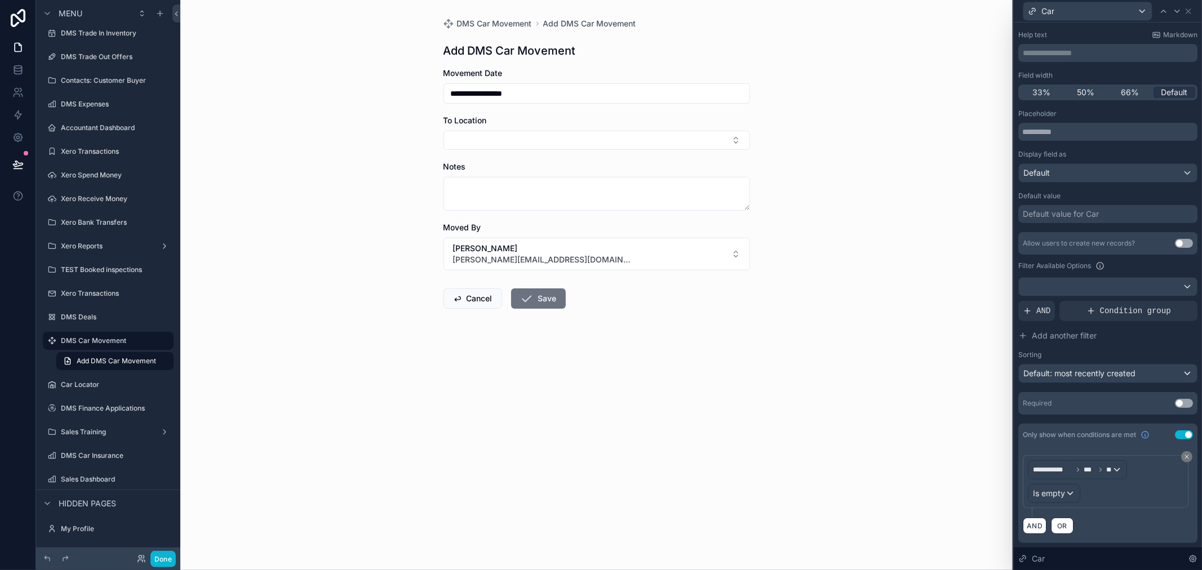
click at [1175, 431] on button "Use setting" at bounding box center [1184, 435] width 18 height 9
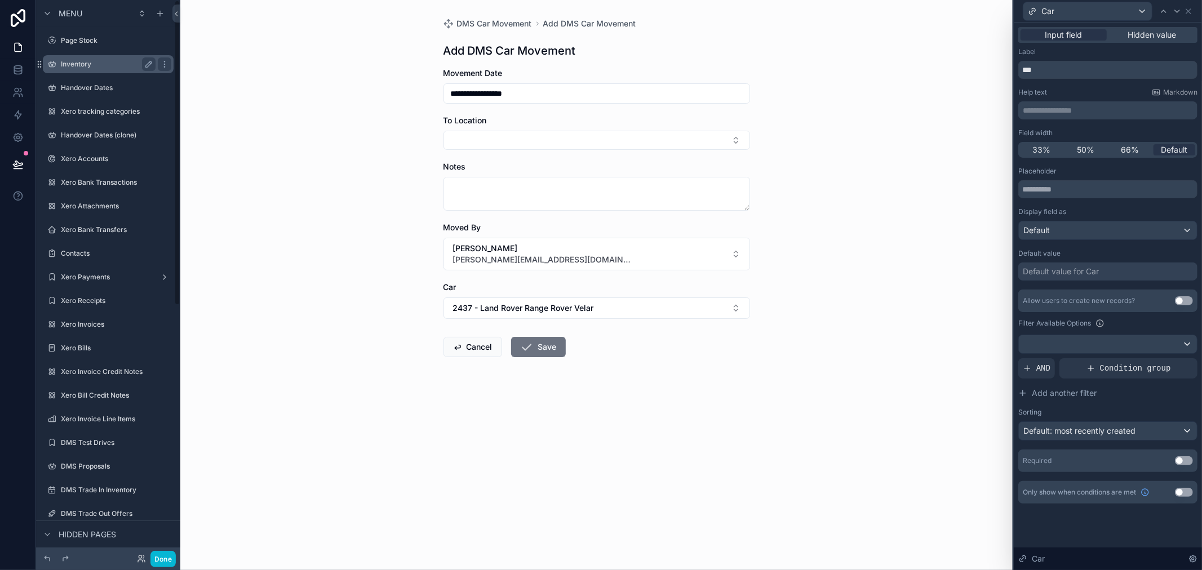
click at [83, 60] on label "Inventory" at bounding box center [106, 64] width 90 height 9
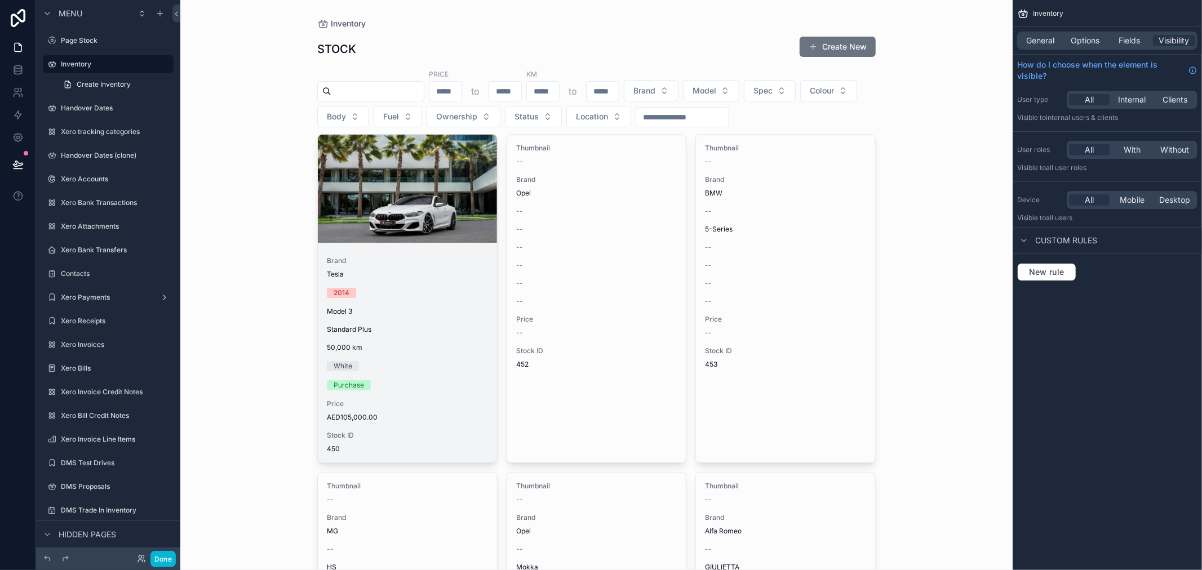
click at [393, 269] on div "Brand Tesla" at bounding box center [407, 267] width 161 height 23
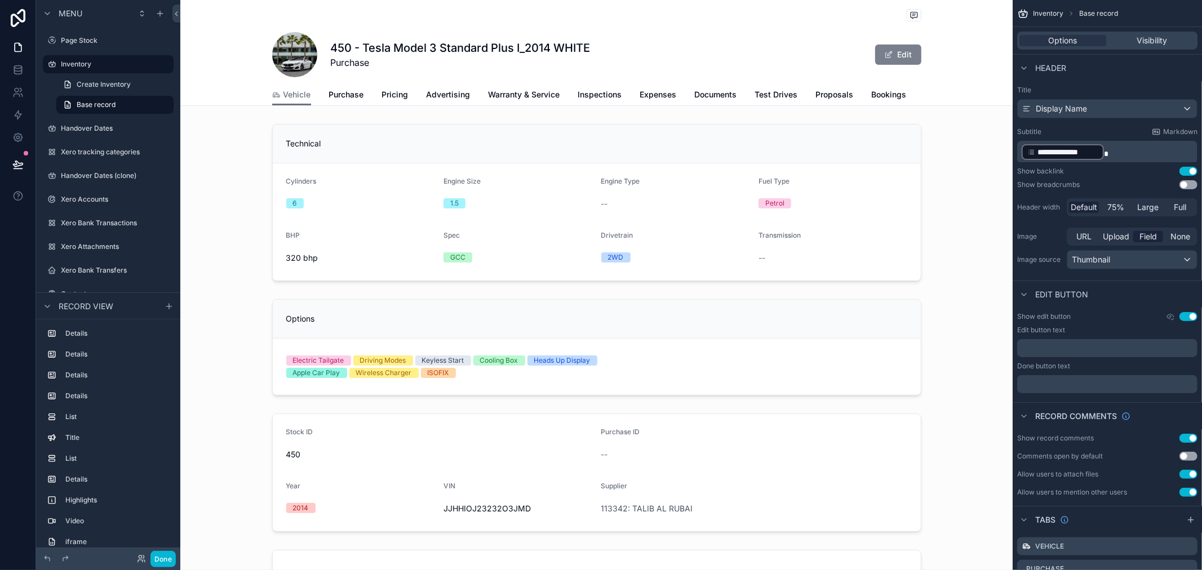
click at [904, 56] on button "Edit" at bounding box center [898, 55] width 46 height 20
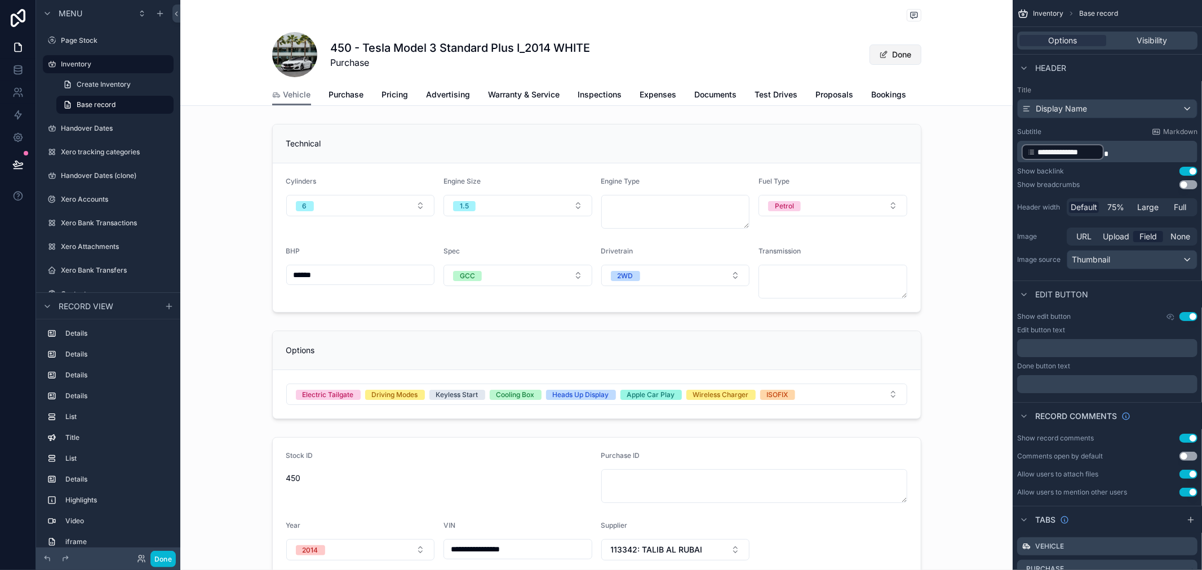
click at [891, 50] on button "Done" at bounding box center [896, 55] width 52 height 20
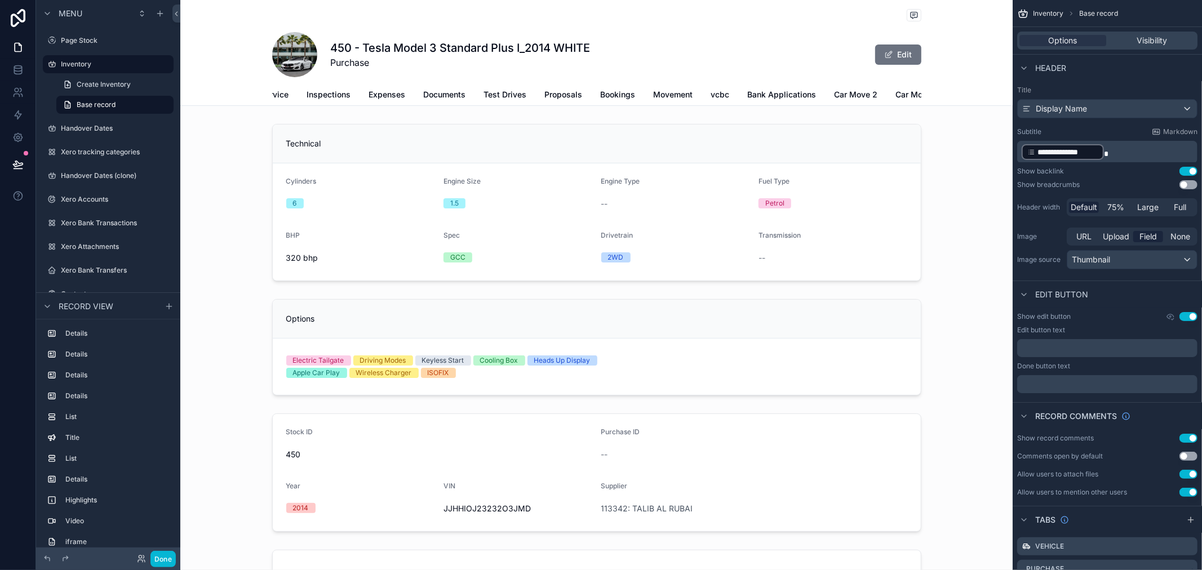
scroll to position [0, 281]
click at [650, 79] on div "450 - Tesla Model 3 Standard Plus I_2014 WHITE Purchase Edit" at bounding box center [596, 42] width 649 height 84
click at [647, 91] on span "Movement" at bounding box center [663, 94] width 39 height 11
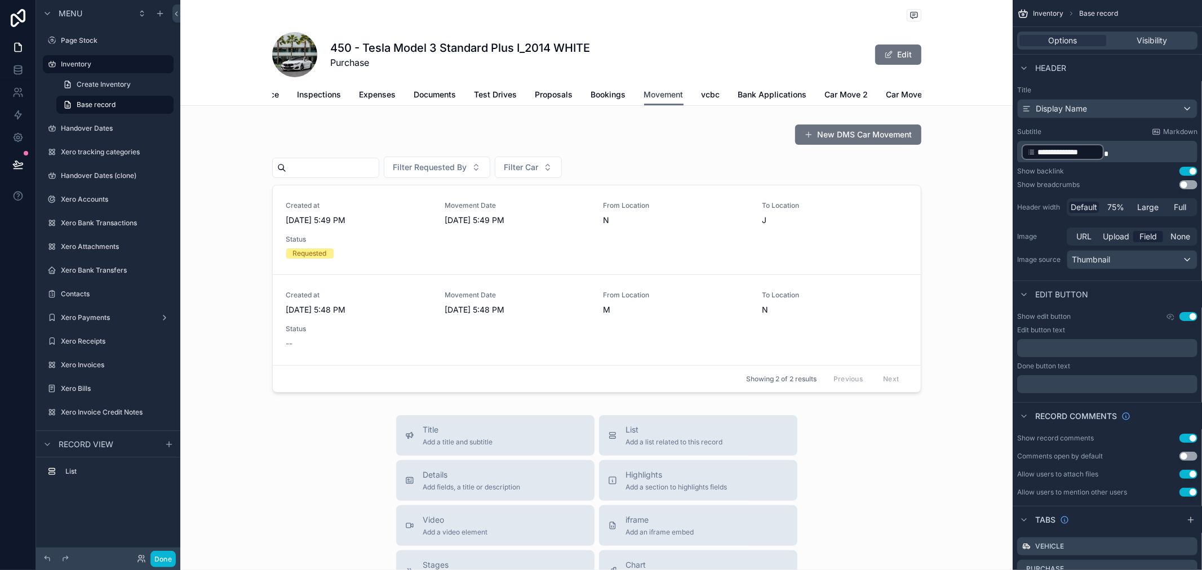
click at [647, 91] on span "Movement" at bounding box center [663, 94] width 39 height 11
drag, startPoint x: 916, startPoint y: 138, endPoint x: 893, endPoint y: 145, distance: 23.7
click at [916, 138] on div "scrollable content" at bounding box center [596, 258] width 832 height 278
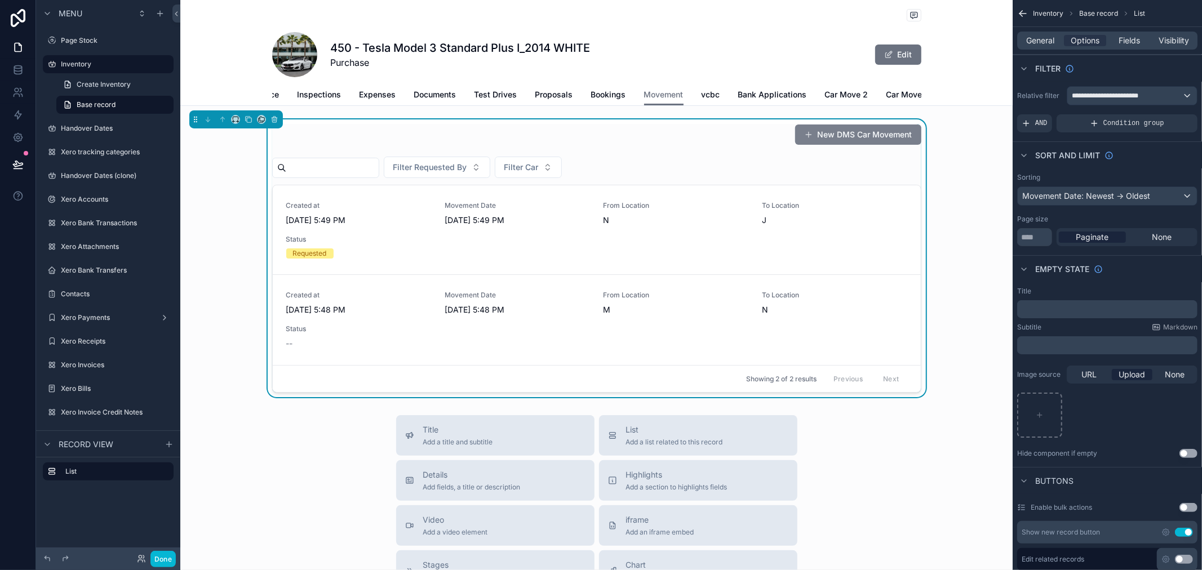
click at [893, 145] on button "New DMS Car Movement" at bounding box center [858, 135] width 126 height 20
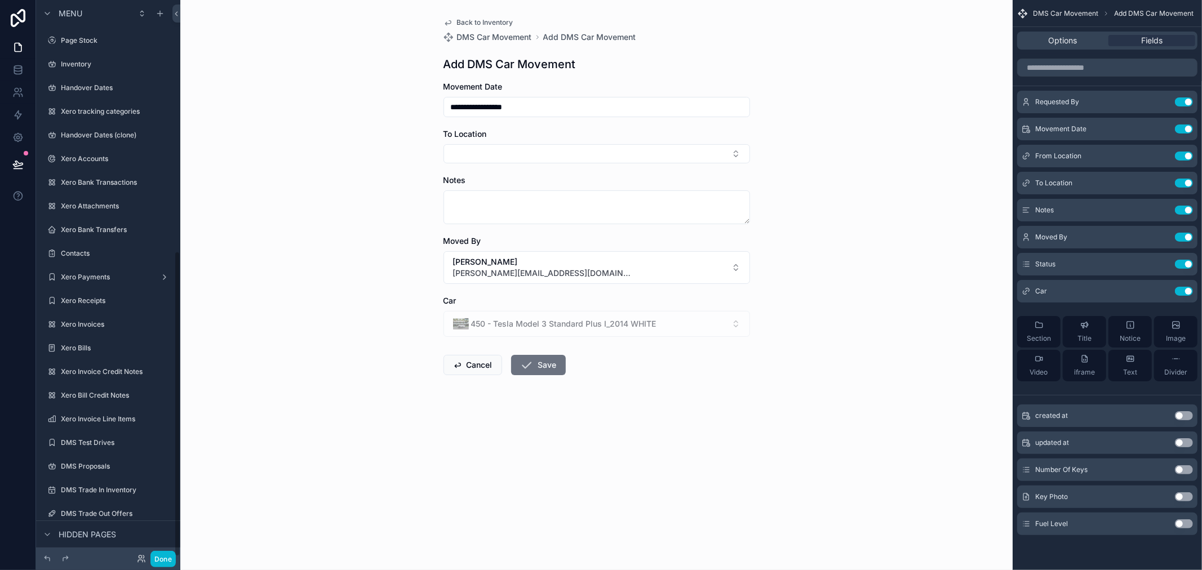
scroll to position [457, 0]
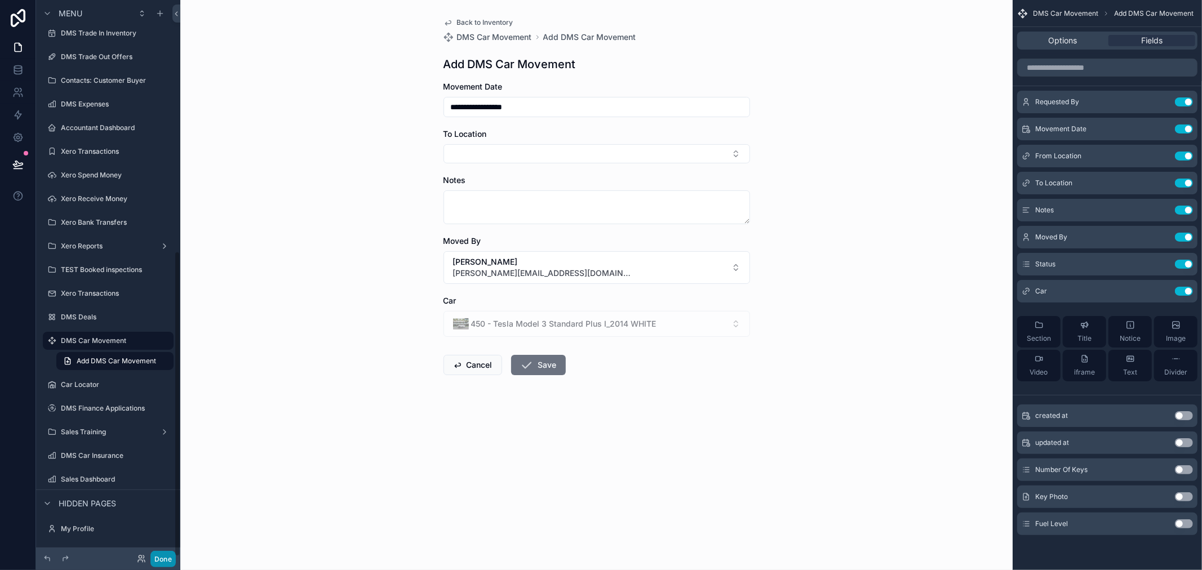
click at [161, 559] on button "Done" at bounding box center [162, 559] width 25 height 16
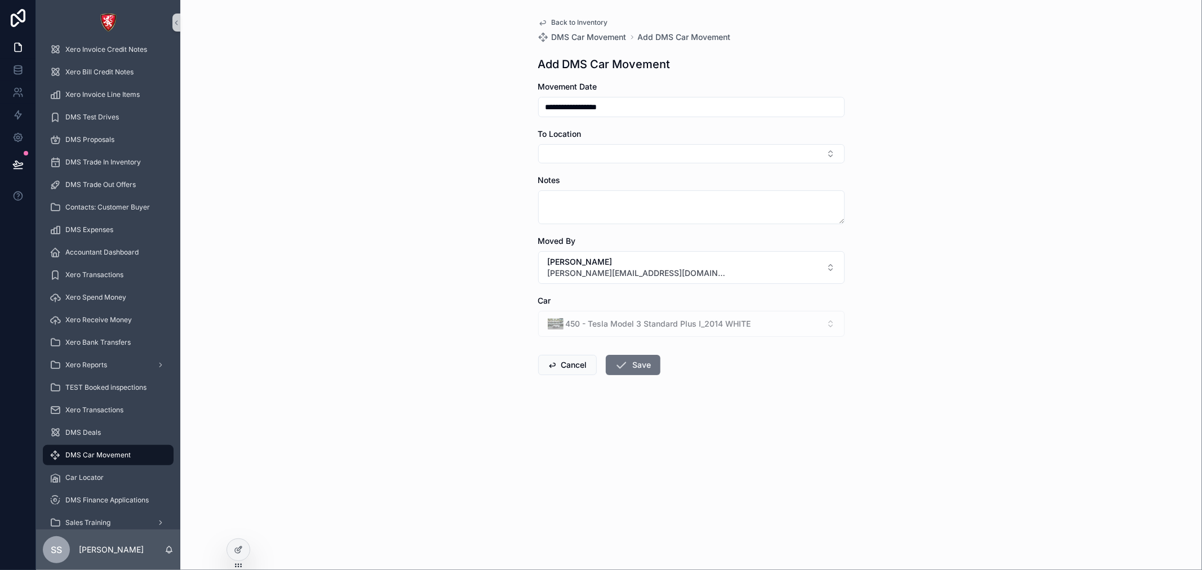
click at [715, 307] on div "Car 450 - Tesla Model 3 Standard Plus I_2014 WHITE" at bounding box center [691, 316] width 307 height 42
click at [716, 320] on div "450 - Tesla Model 3 Standard Plus I_2014 WHITE" at bounding box center [691, 324] width 307 height 26
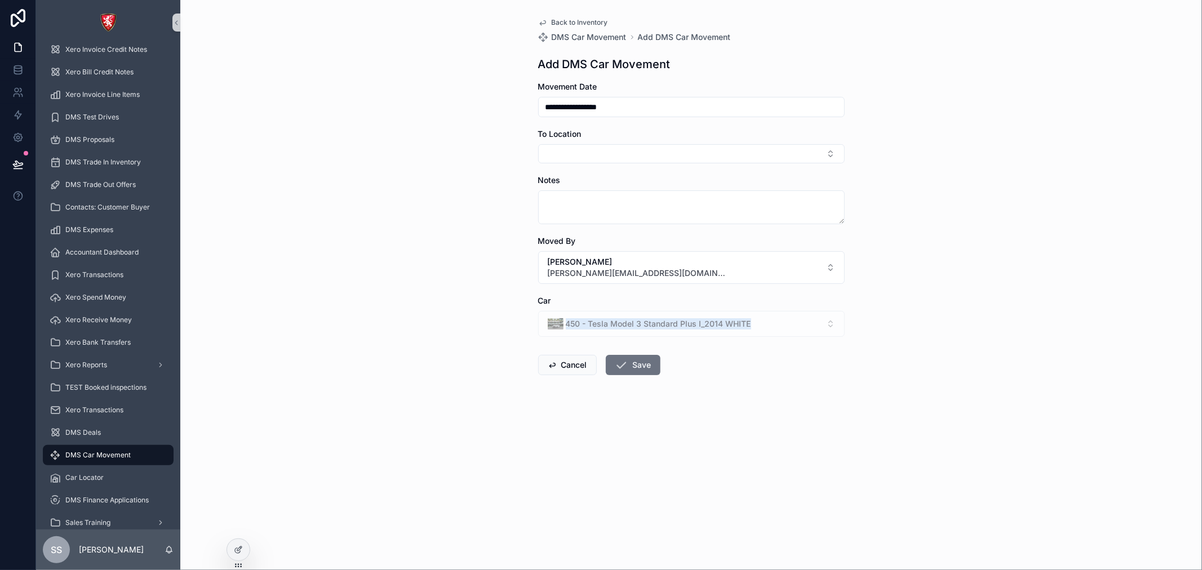
click at [716, 320] on div "450 - Tesla Model 3 Standard Plus I_2014 WHITE" at bounding box center [691, 324] width 307 height 26
click at [778, 378] on form "**********" at bounding box center [691, 264] width 307 height 366
click at [645, 37] on span "Add DMS Car Movement" at bounding box center [684, 37] width 93 height 11
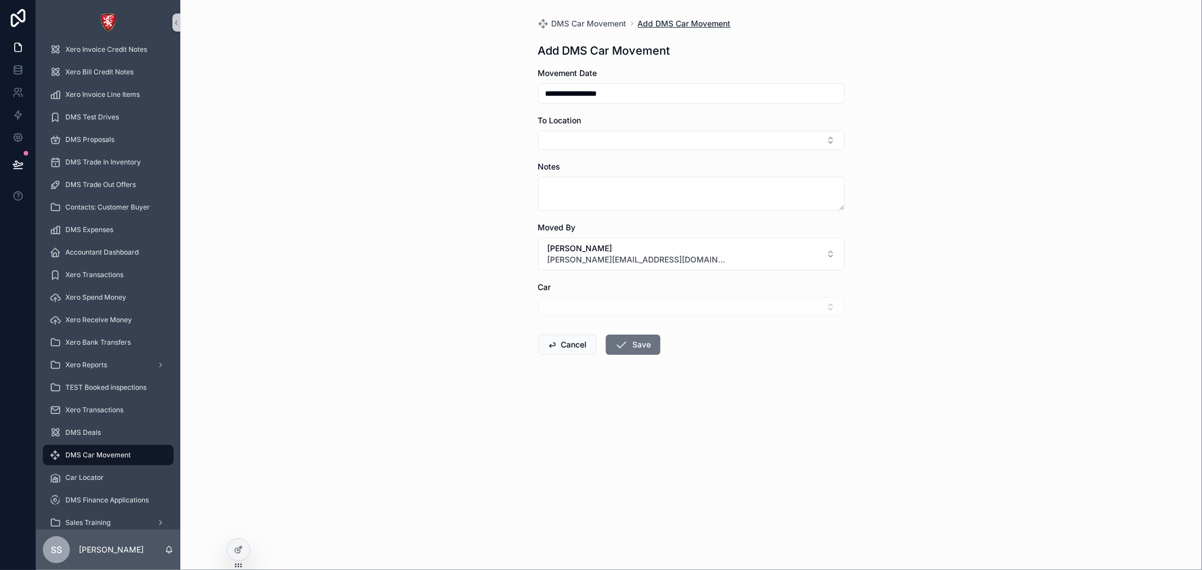
click at [658, 26] on span "Add DMS Car Movement" at bounding box center [684, 23] width 93 height 11
click at [600, 29] on div "**********" at bounding box center [691, 213] width 325 height 427
click at [598, 24] on span "DMS Car Movement" at bounding box center [589, 23] width 75 height 11
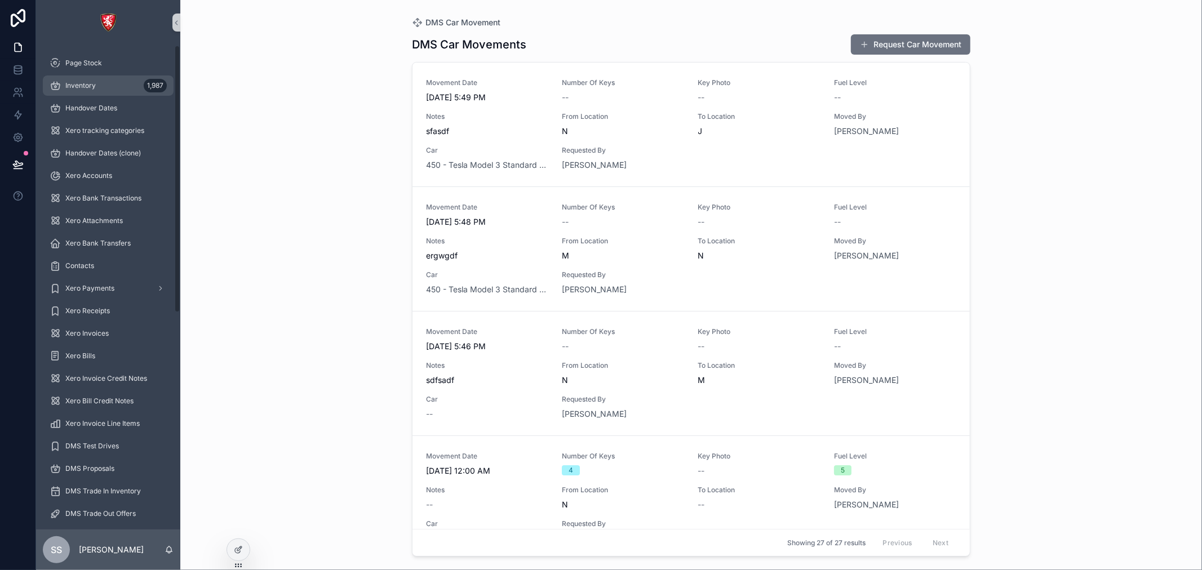
click at [85, 88] on span "Inventory" at bounding box center [80, 85] width 30 height 9
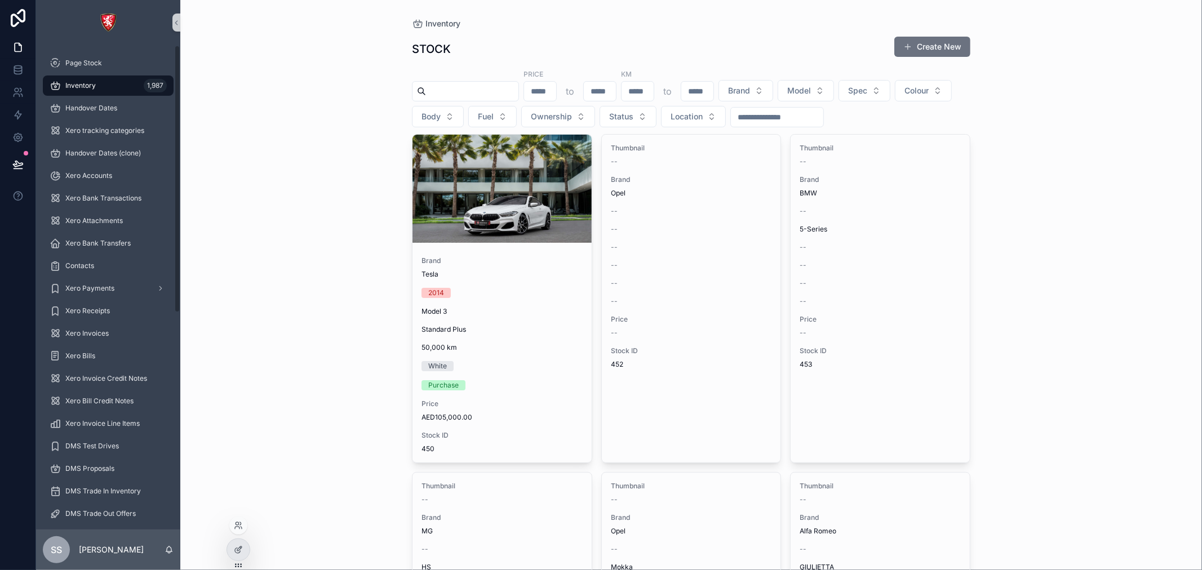
click at [232, 560] on div at bounding box center [239, 555] width 24 height 32
click at [244, 547] on div at bounding box center [238, 549] width 23 height 21
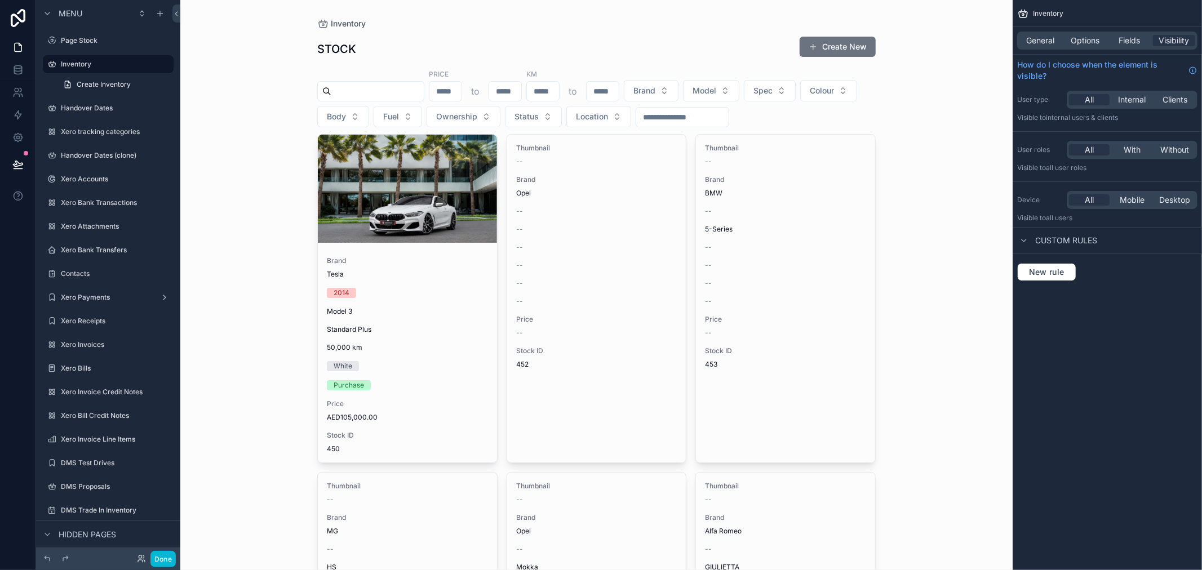
click at [389, 295] on div "2014" at bounding box center [407, 293] width 161 height 10
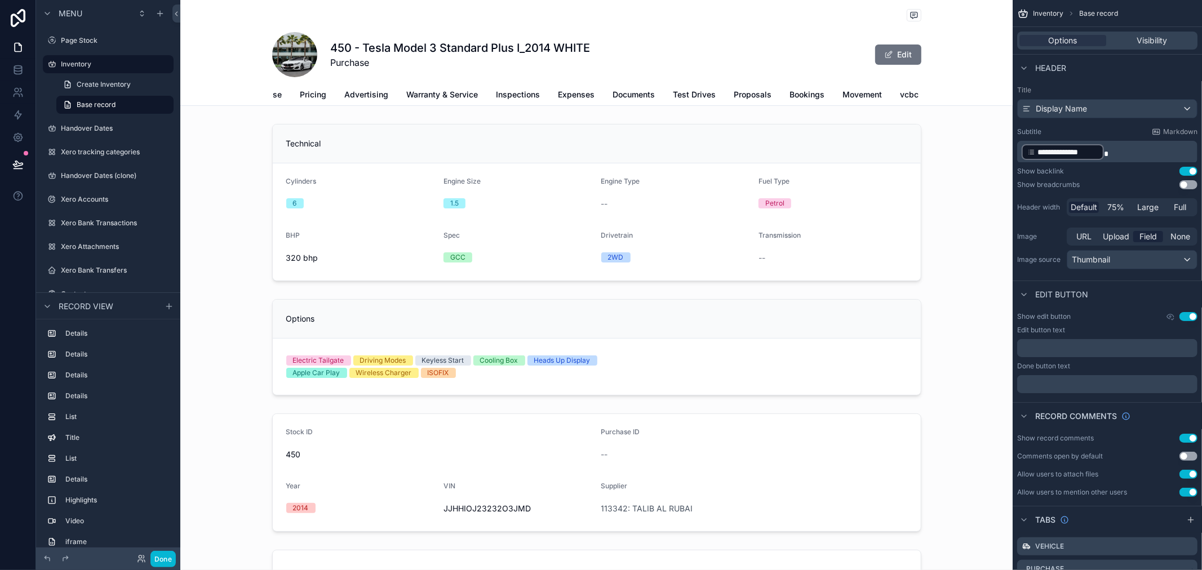
scroll to position [0, 128]
click at [797, 97] on span "Movement" at bounding box center [816, 94] width 39 height 11
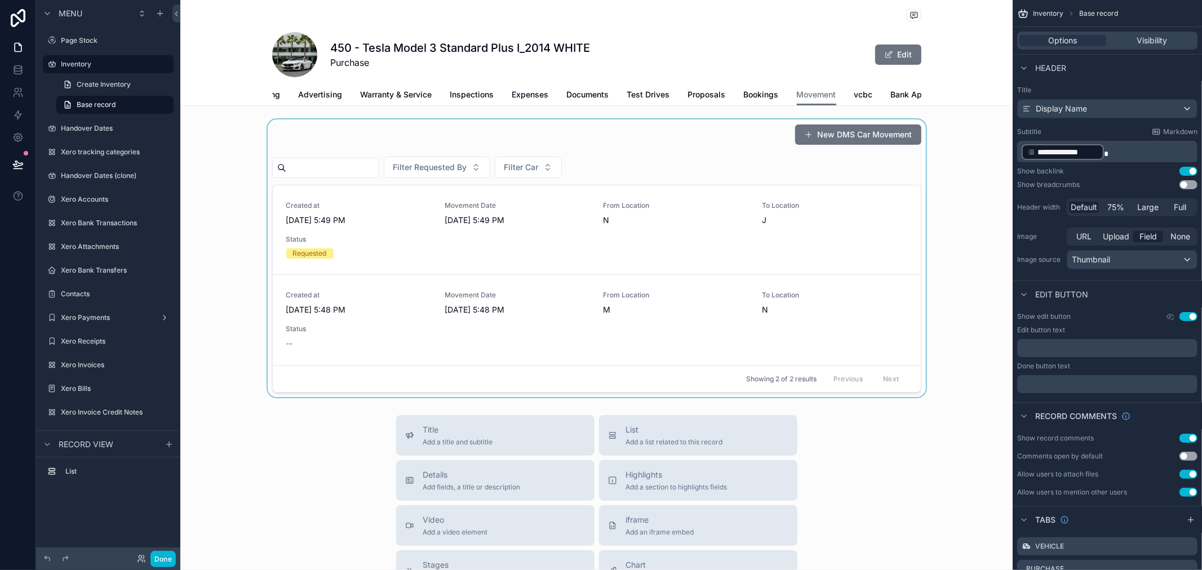
click at [515, 251] on div "scrollable content" at bounding box center [596, 258] width 832 height 278
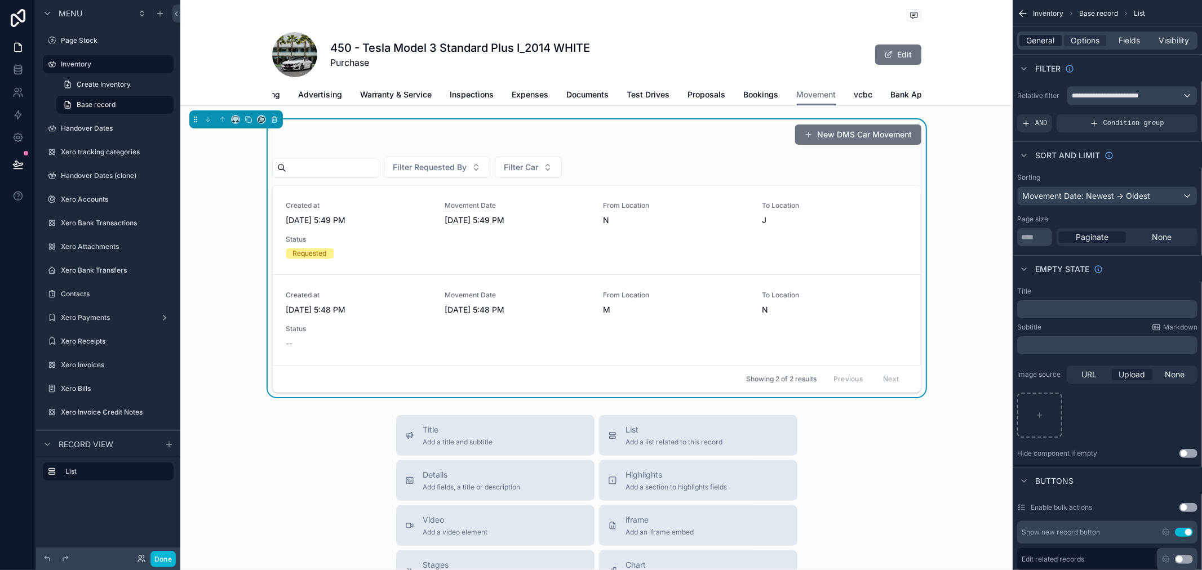
click at [1049, 41] on span "General" at bounding box center [1041, 40] width 28 height 11
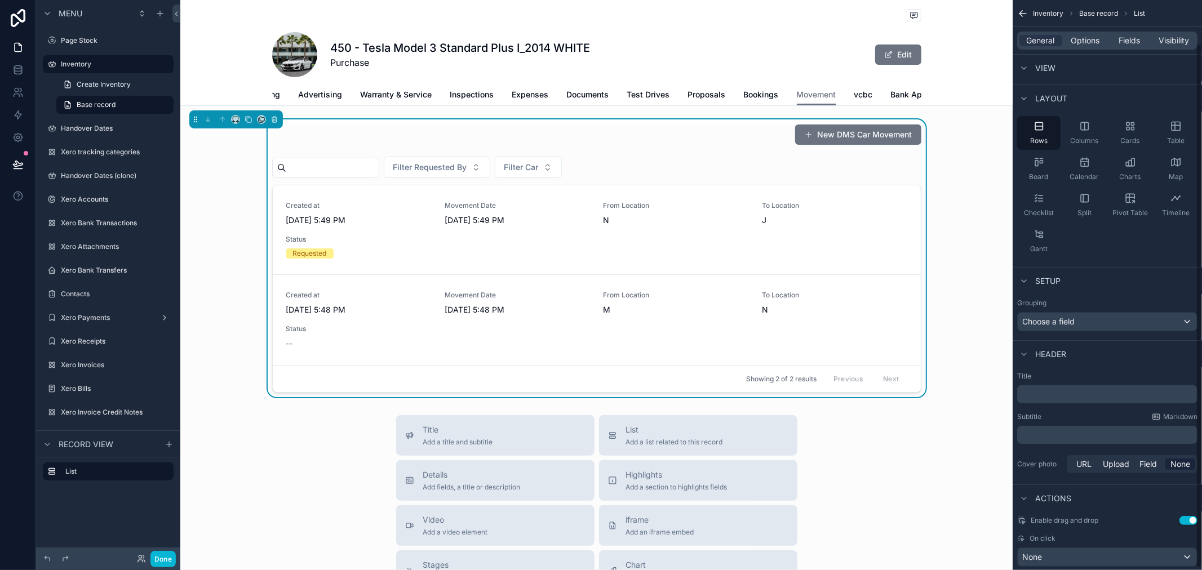
scroll to position [48, 0]
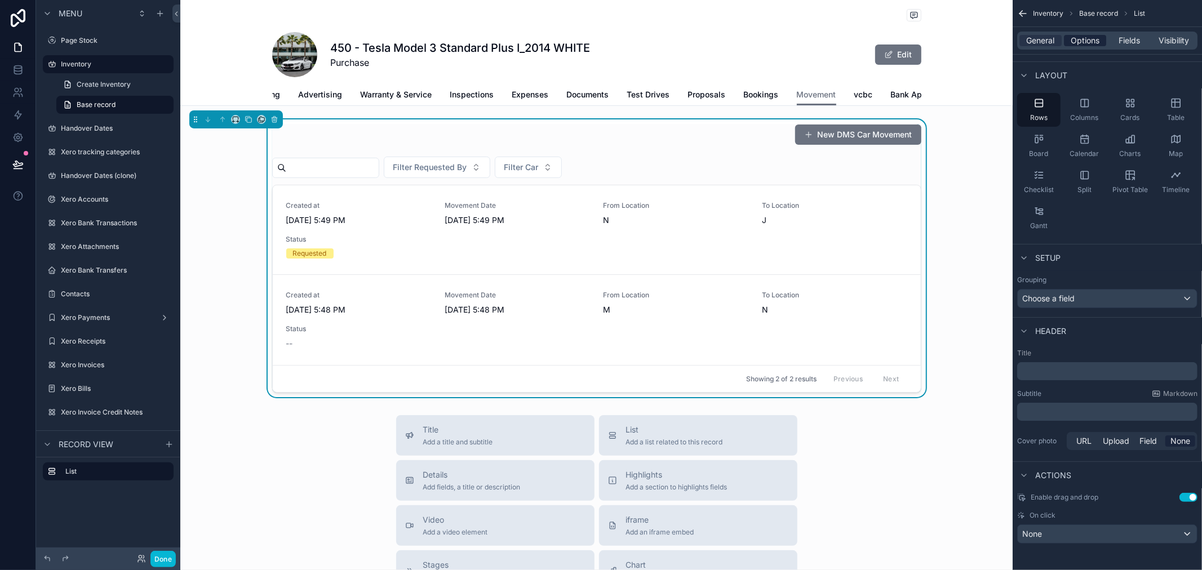
click at [1082, 42] on span "Options" at bounding box center [1085, 40] width 29 height 11
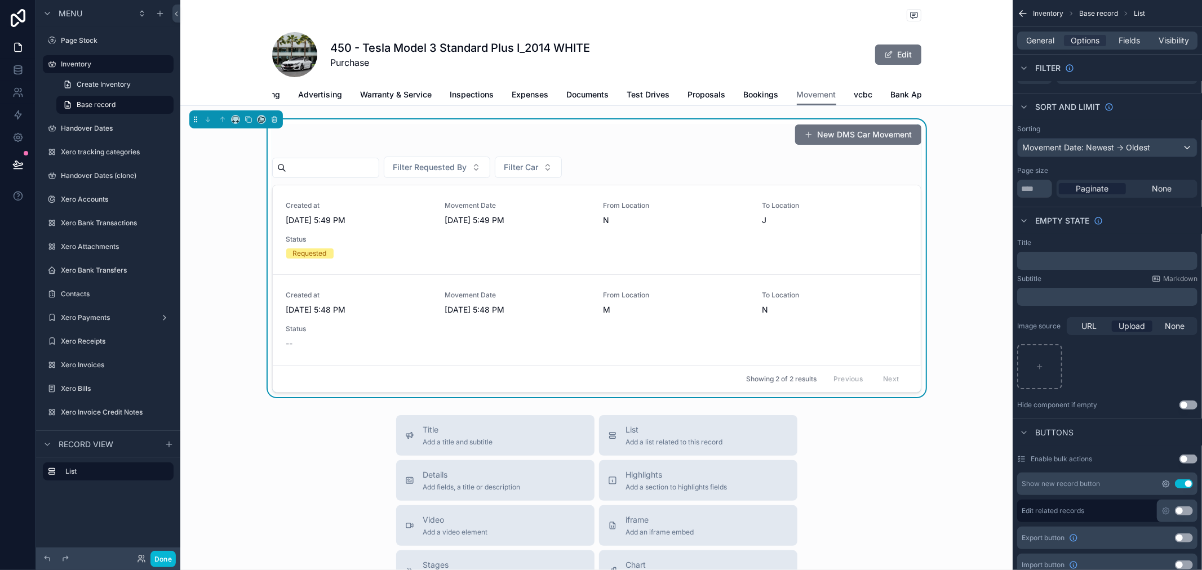
click at [1164, 481] on icon "scrollable content" at bounding box center [1166, 484] width 7 height 7
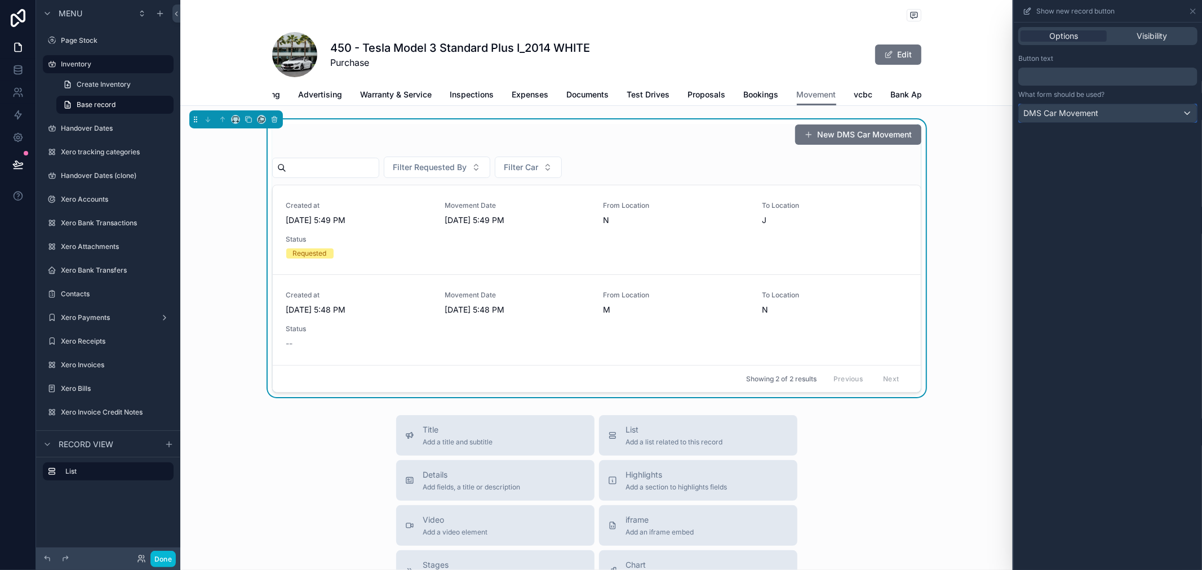
click at [1105, 113] on div "DMS Car Movement" at bounding box center [1108, 113] width 178 height 18
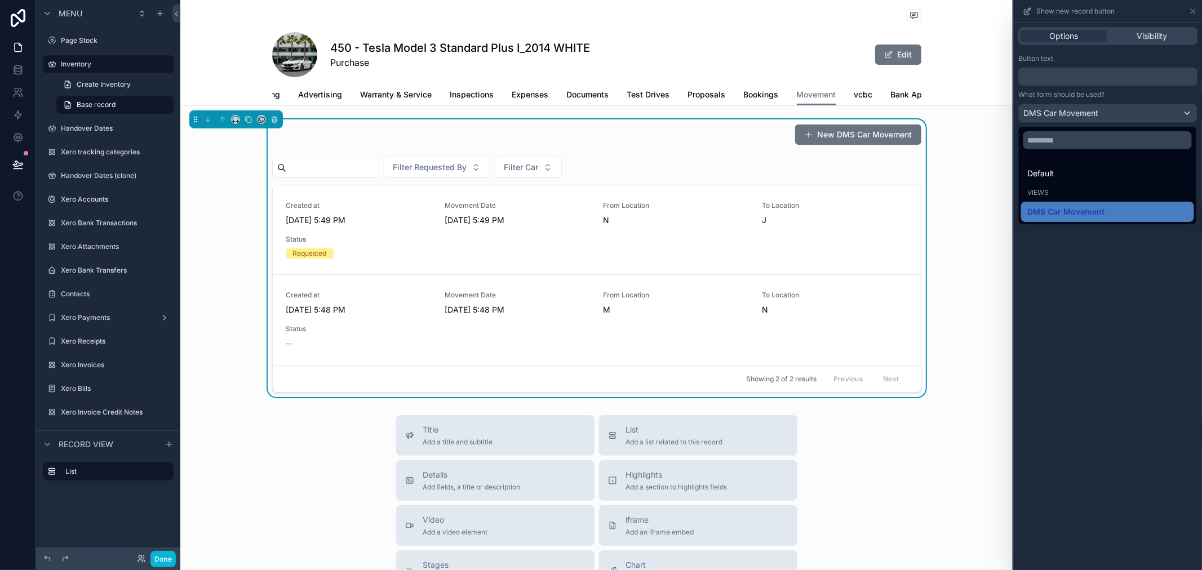
click at [1120, 285] on div at bounding box center [1108, 285] width 188 height 570
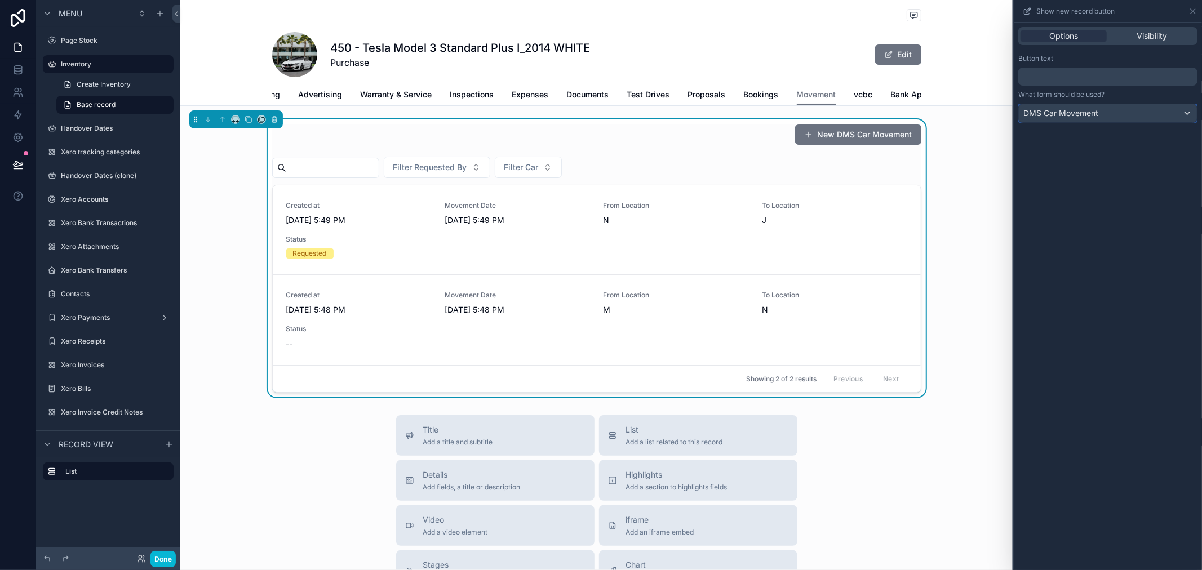
click at [1119, 116] on div "DMS Car Movement" at bounding box center [1108, 113] width 178 height 18
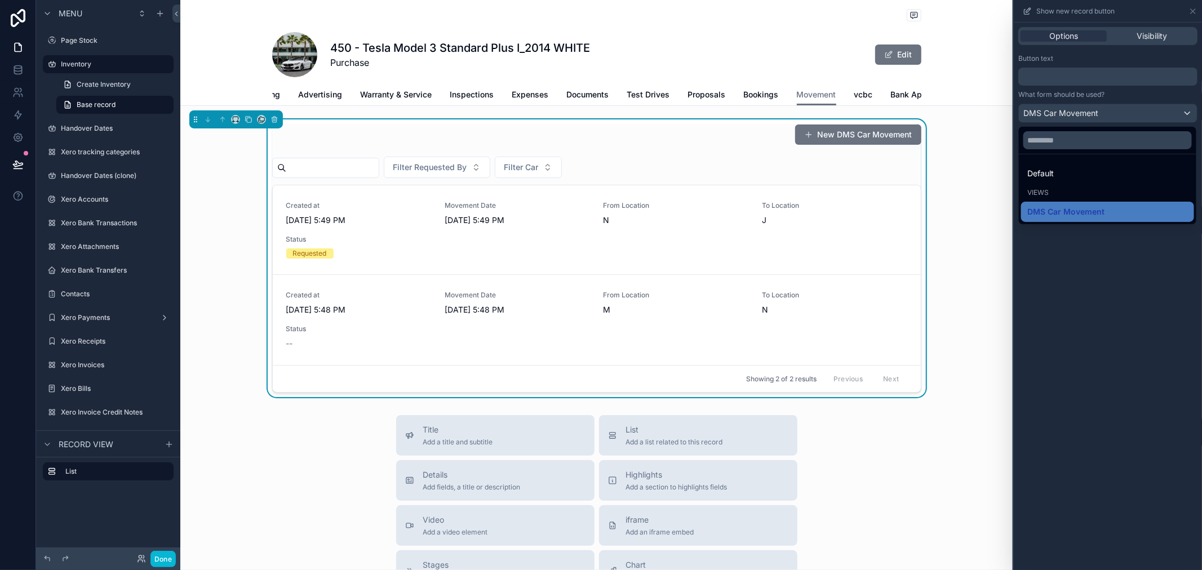
click at [1119, 116] on div at bounding box center [1108, 285] width 188 height 570
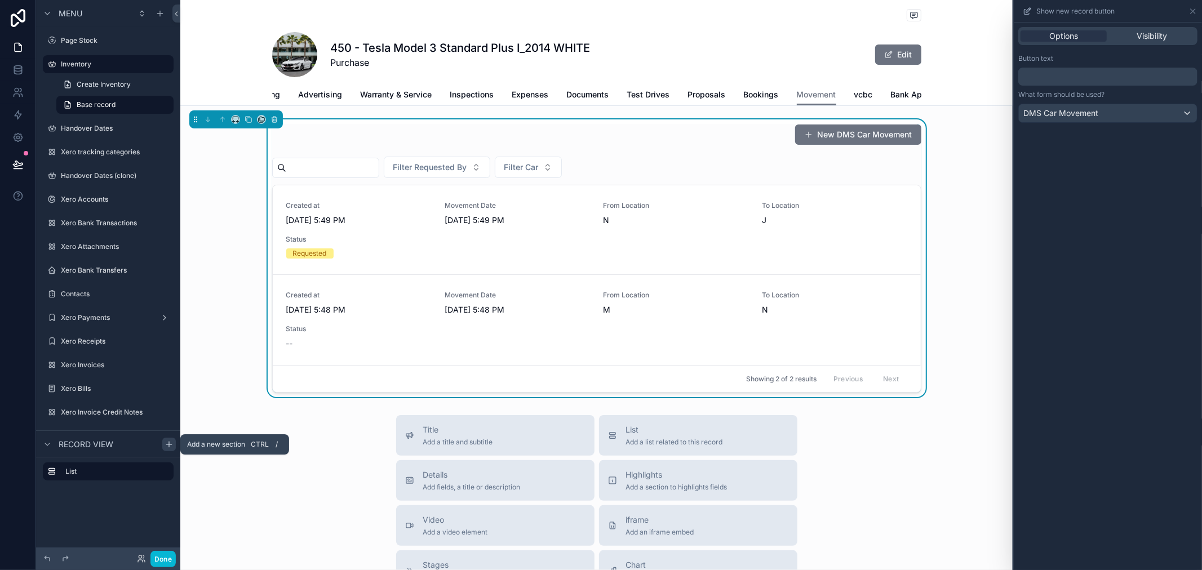
click at [165, 448] on icon "scrollable content" at bounding box center [169, 444] width 9 height 9
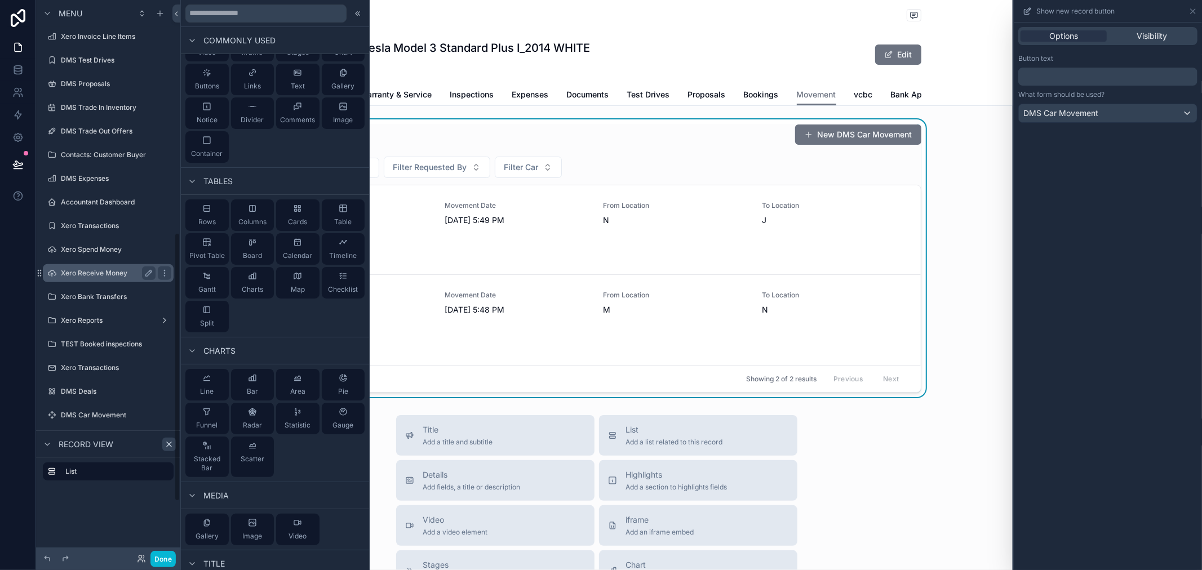
scroll to position [407, 0]
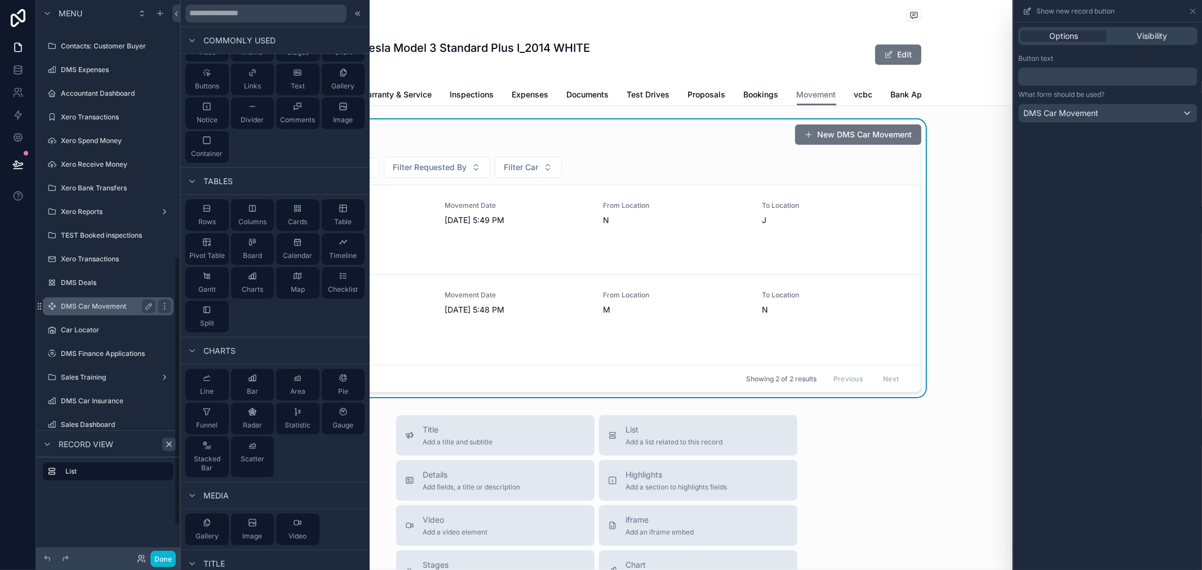
click at [89, 302] on label "DMS Car Movement" at bounding box center [106, 306] width 90 height 9
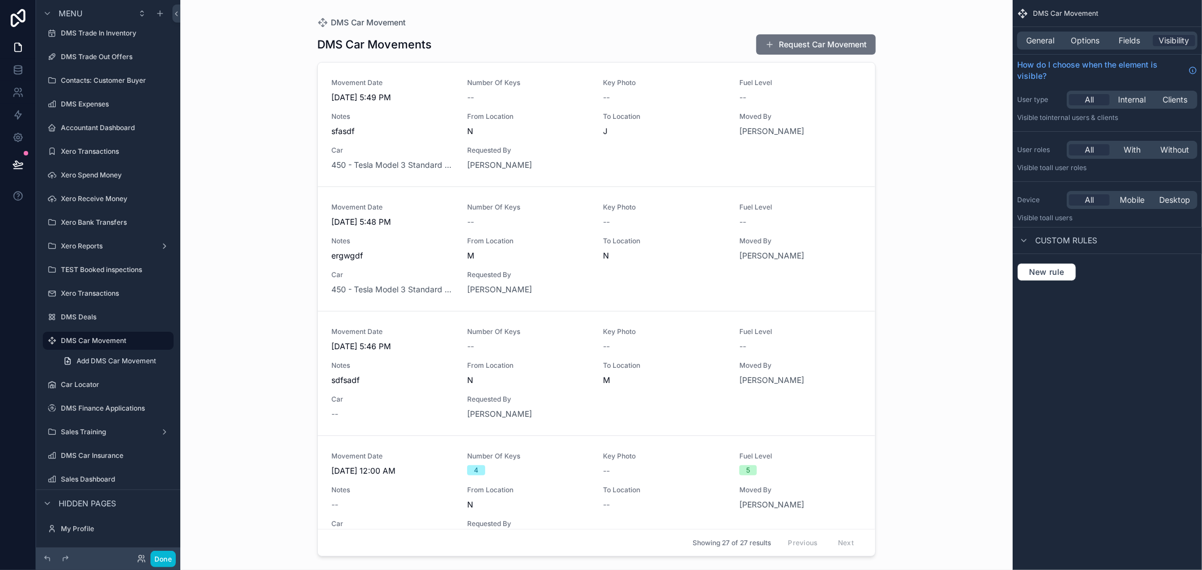
click at [407, 109] on div "scrollable content" at bounding box center [596, 278] width 577 height 557
click at [407, 109] on div "Movement Date [DATE] 5:49 PM Number Of Keys -- Key Photo -- Fuel Level -- Notes…" at bounding box center [596, 124] width 530 height 92
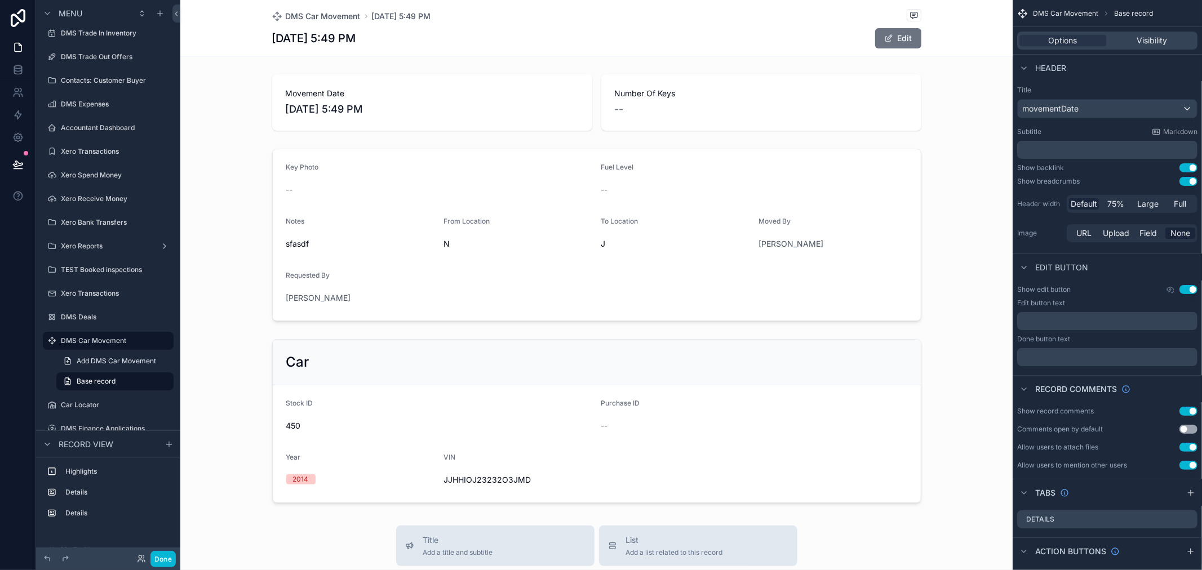
drag, startPoint x: 335, startPoint y: 19, endPoint x: 229, endPoint y: 68, distance: 117.3
click at [335, 18] on span "DMS Car Movement" at bounding box center [323, 16] width 75 height 11
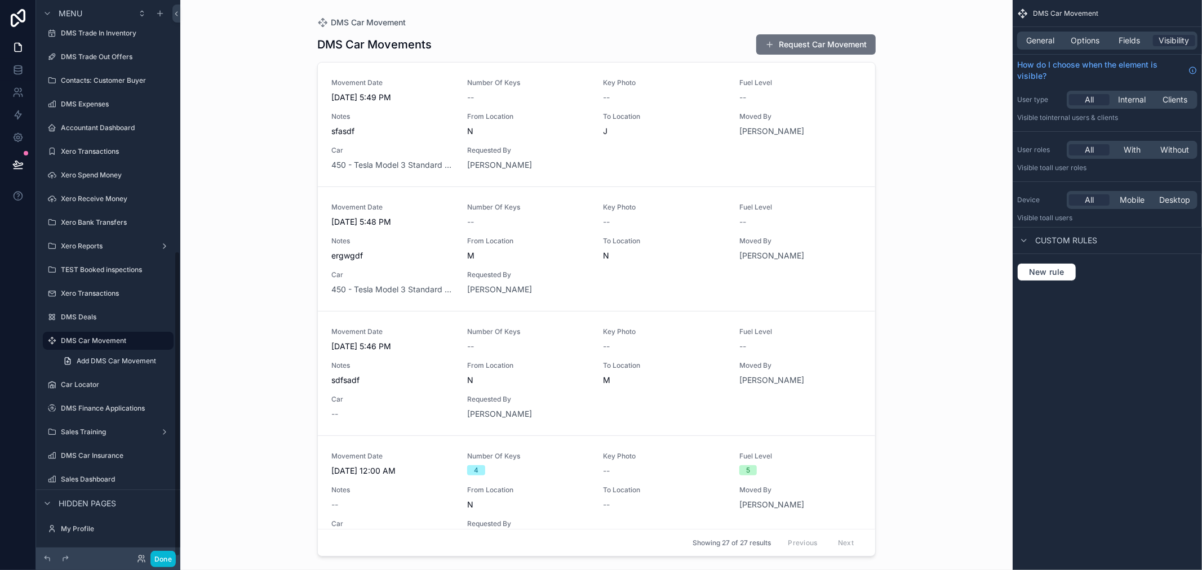
scroll to position [206, 0]
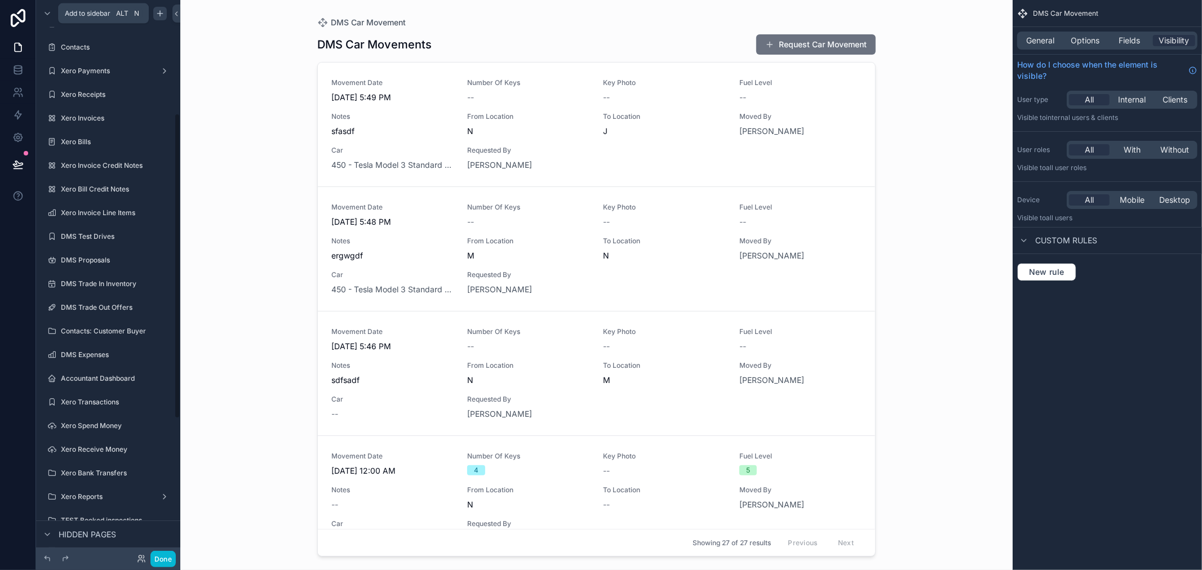
click at [161, 18] on div "scrollable content" at bounding box center [160, 14] width 14 height 14
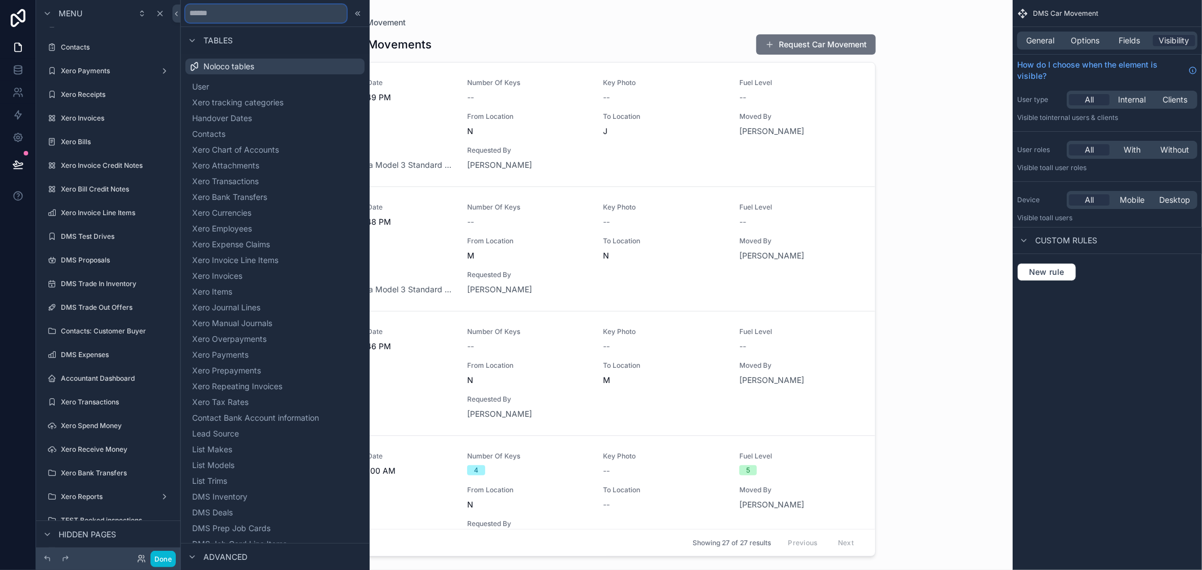
click at [257, 15] on input "text" at bounding box center [265, 14] width 161 height 18
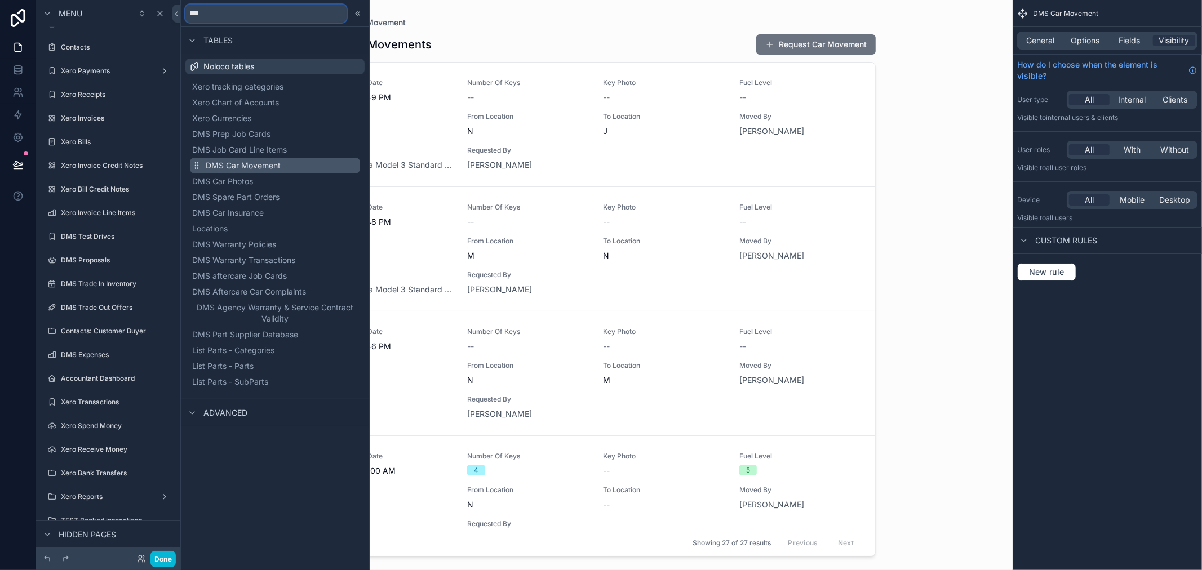
type input "***"
click at [272, 167] on span "DMS Car Movement" at bounding box center [243, 165] width 75 height 11
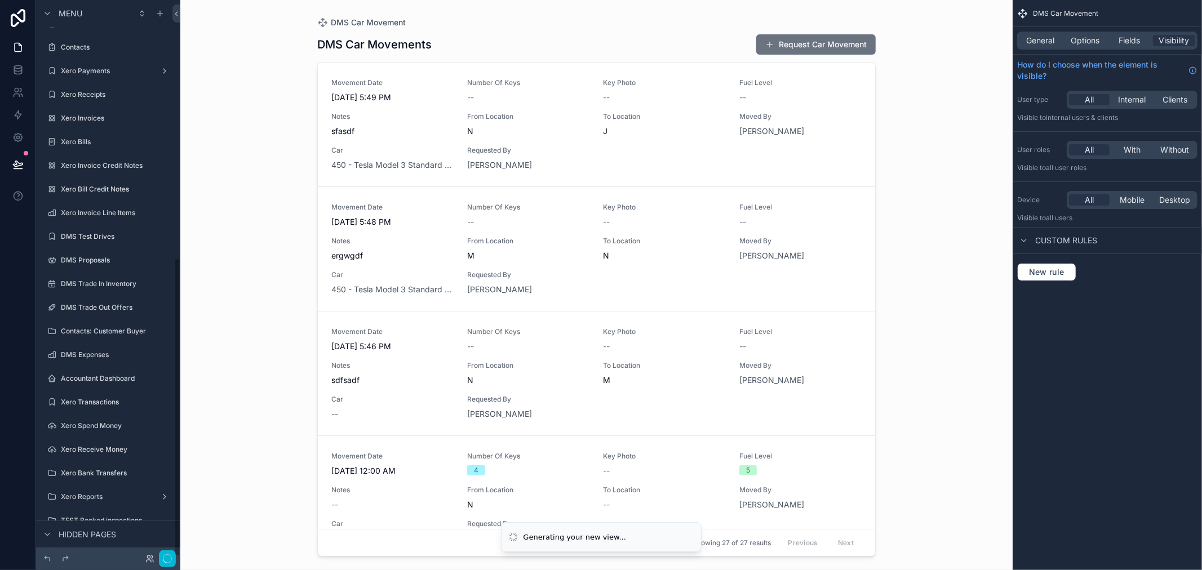
scroll to position [481, 0]
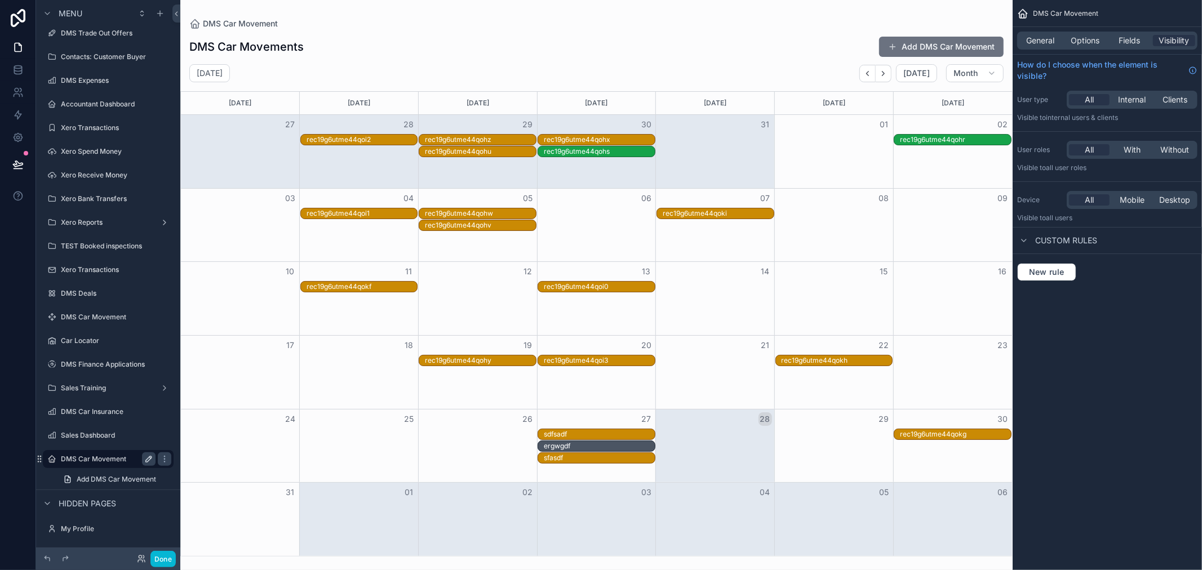
click at [147, 458] on icon "scrollable content" at bounding box center [149, 459] width 6 height 6
click at [132, 456] on input "**********" at bounding box center [99, 460] width 77 height 14
type input "**********"
click at [138, 471] on link "Add DMS Car Movement" at bounding box center [114, 480] width 117 height 18
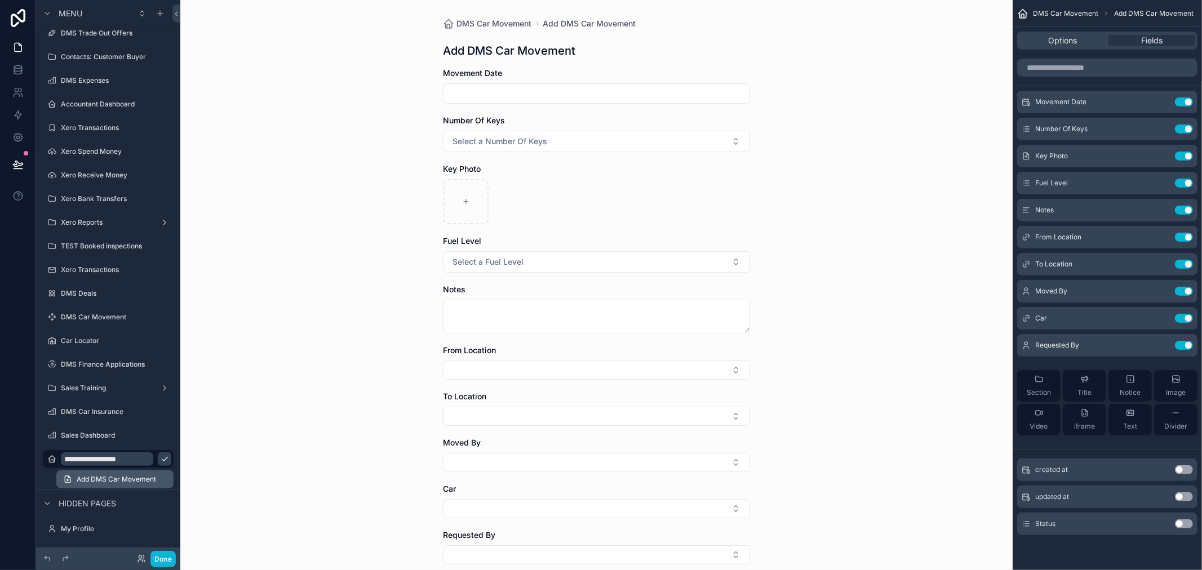
click at [162, 479] on link "Add DMS Car Movement" at bounding box center [114, 480] width 117 height 18
click at [165, 478] on link "Add DMS Car Movement" at bounding box center [114, 480] width 117 height 18
click at [148, 475] on span "Add DMS Car Movement" at bounding box center [116, 479] width 79 height 9
drag, startPoint x: 360, startPoint y: 291, endPoint x: 429, endPoint y: 402, distance: 131.2
click at [369, 288] on div "DMS Car Movement Add DMS Car Movement Add DMS Car Movement Movement Date Number…" at bounding box center [596, 285] width 832 height 570
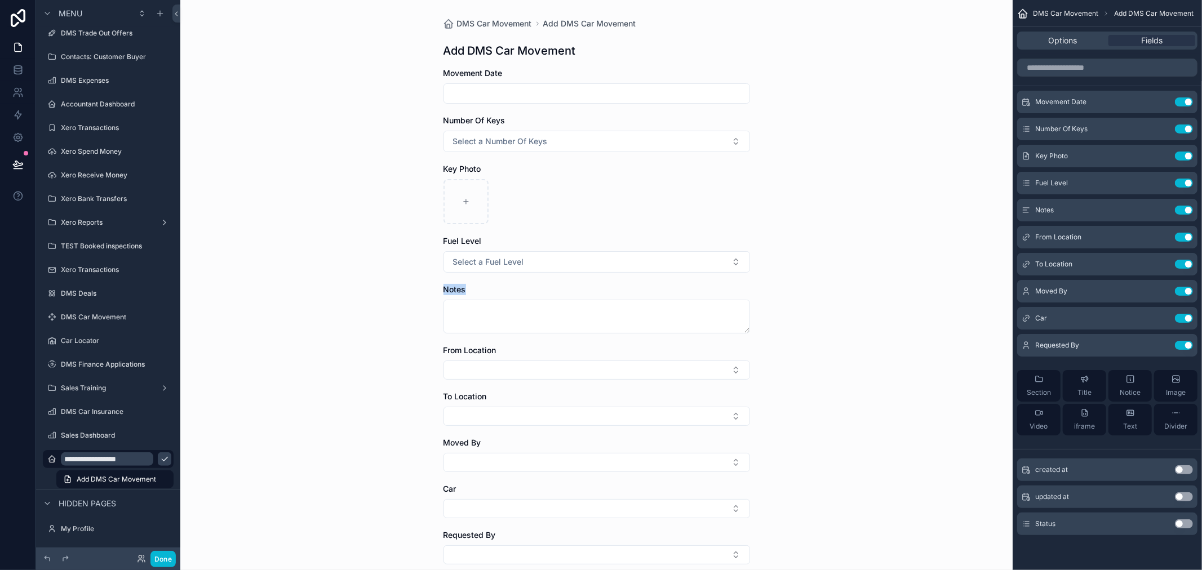
click at [1068, 34] on div "Options Fields" at bounding box center [1107, 41] width 180 height 18
click at [1069, 43] on span "Options" at bounding box center [1063, 40] width 29 height 11
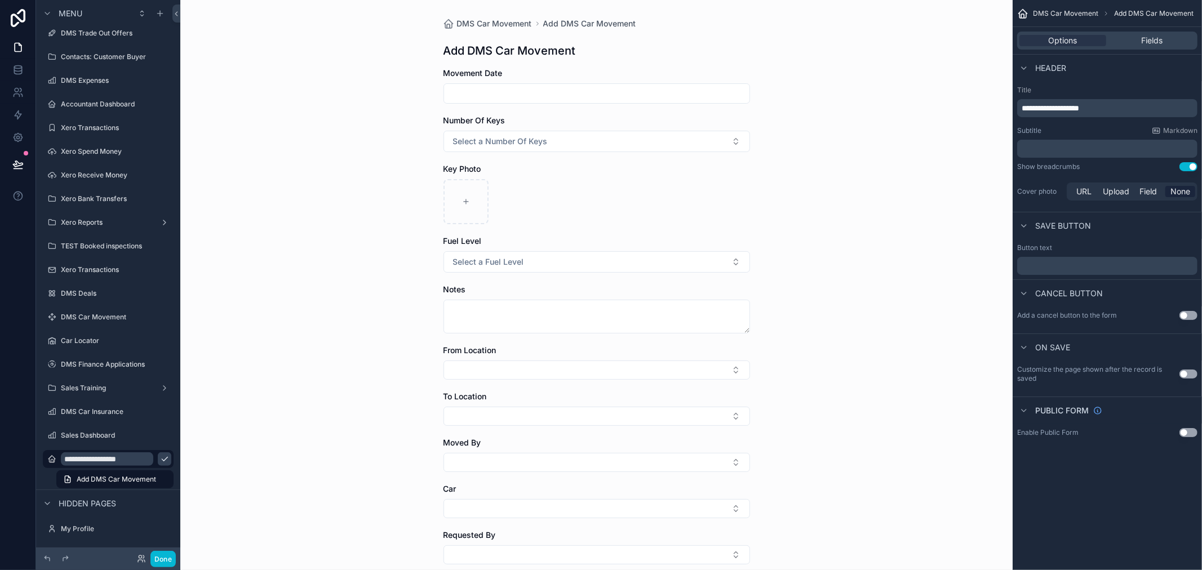
click at [1139, 103] on p "**********" at bounding box center [1109, 108] width 174 height 11
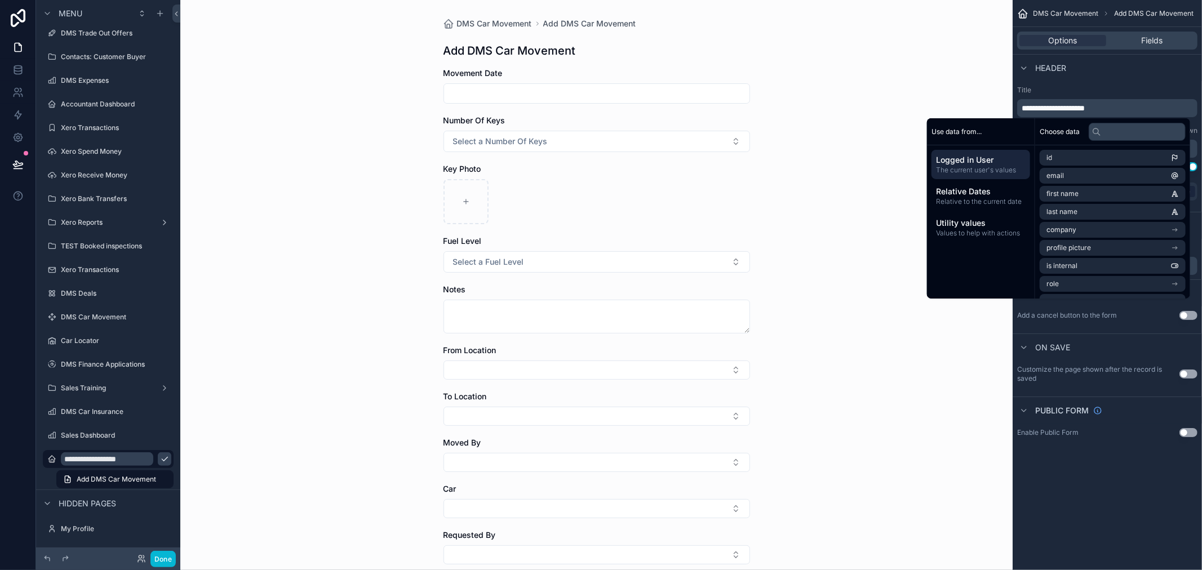
click at [1137, 70] on div "Header" at bounding box center [1107, 67] width 189 height 27
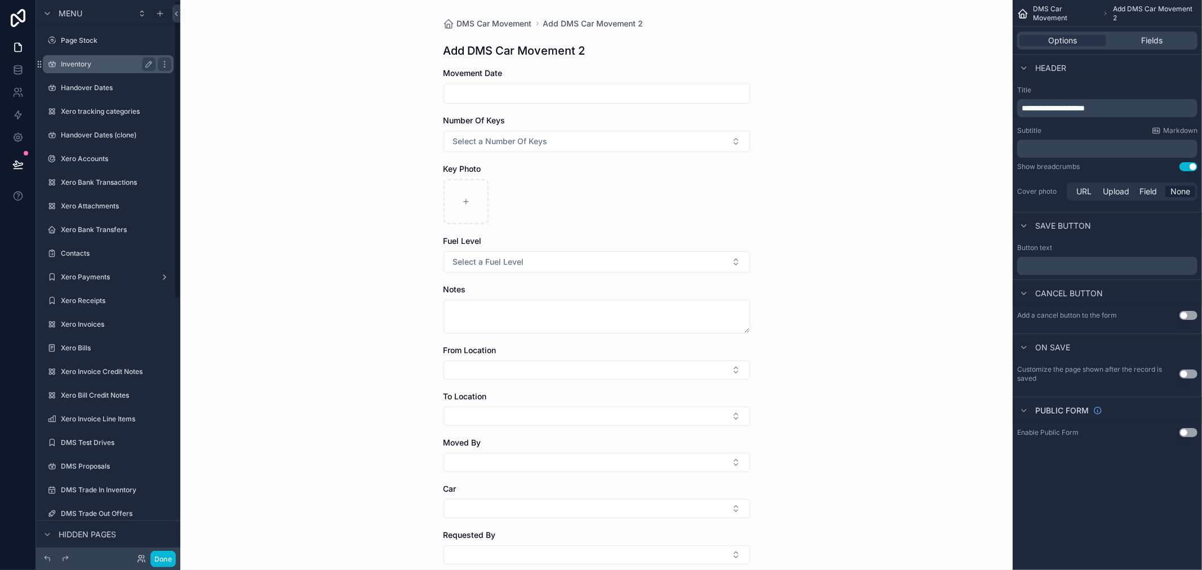
click at [97, 68] on label "Inventory" at bounding box center [106, 64] width 90 height 9
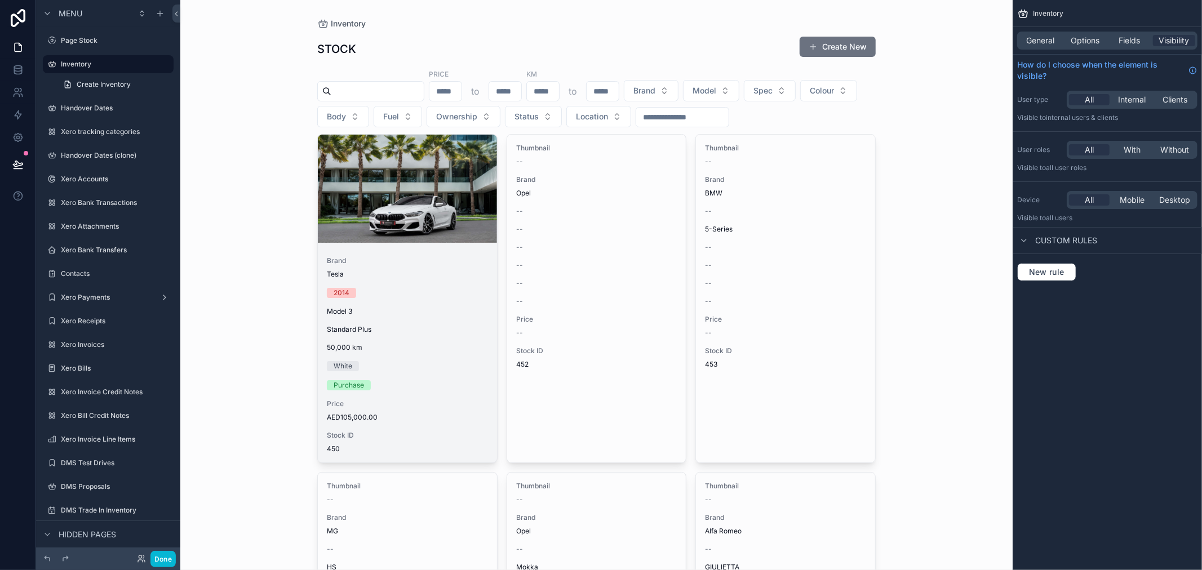
click at [458, 303] on div "Brand Tesla 2014 Model 3 Standard Plus 50,000 [PERSON_NAME] Purchase Price AED1…" at bounding box center [407, 354] width 179 height 215
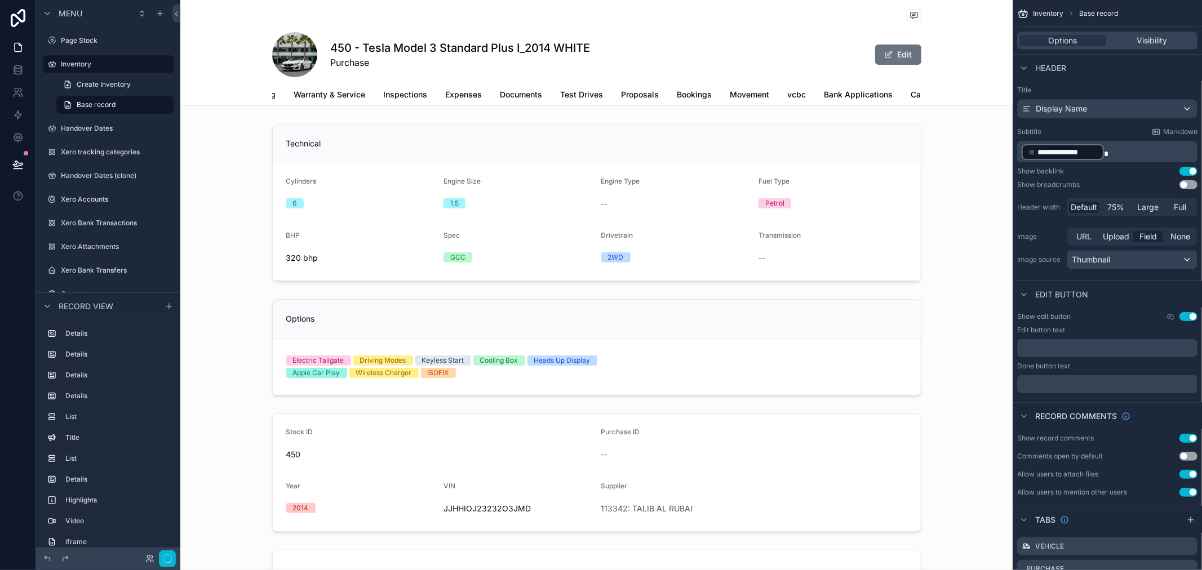
scroll to position [0, 203]
click at [730, 94] on span "Movement" at bounding box center [741, 94] width 39 height 11
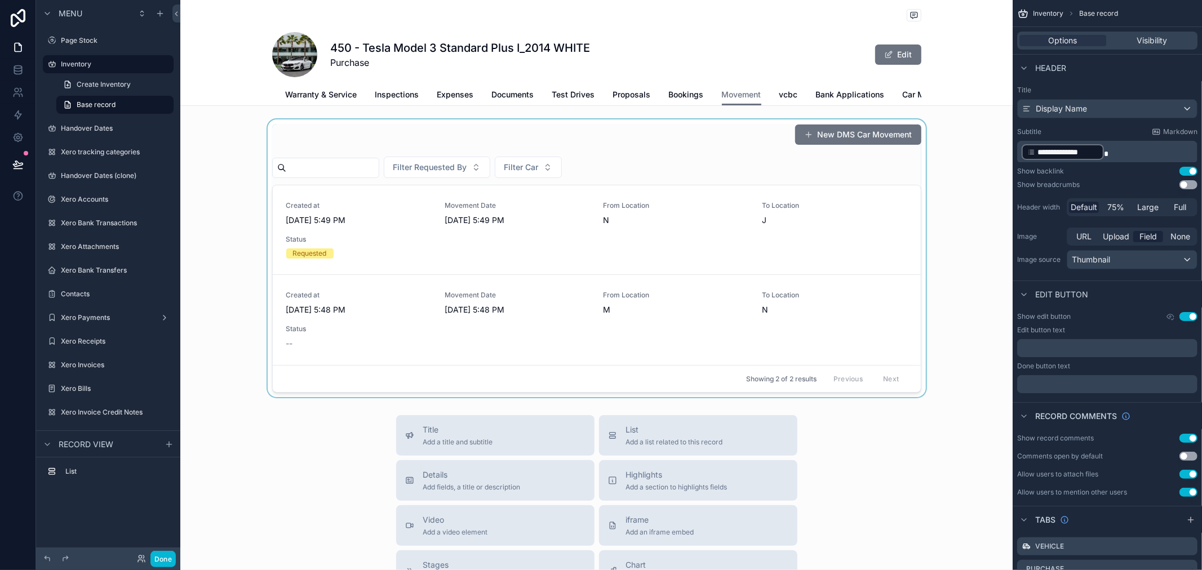
click at [852, 148] on div "scrollable content" at bounding box center [596, 258] width 832 height 278
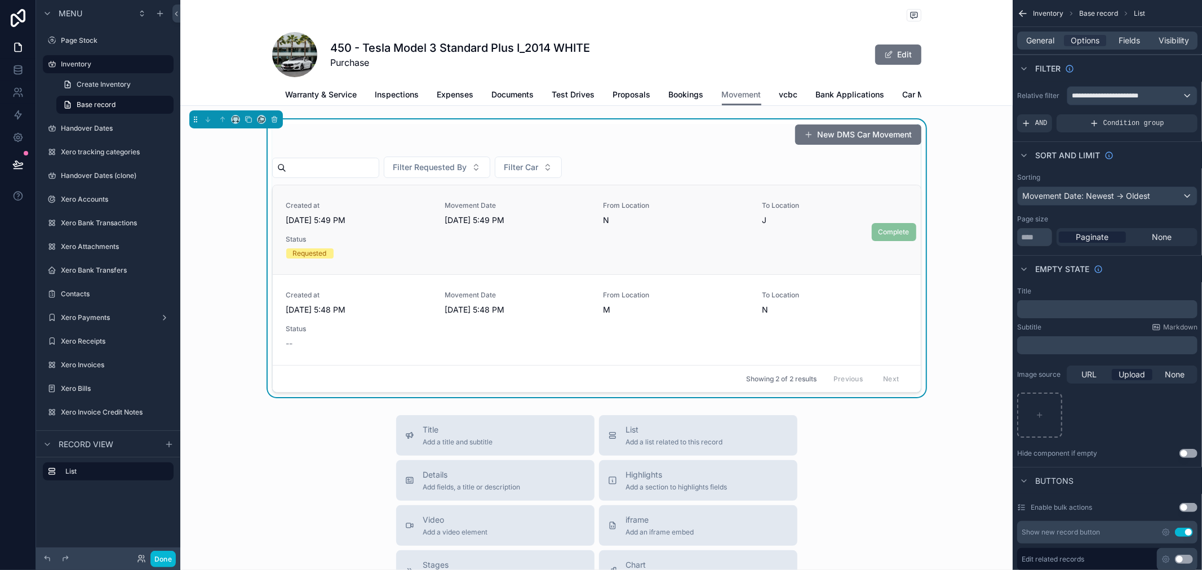
click at [876, 210] on span "To Location" at bounding box center [834, 205] width 145 height 9
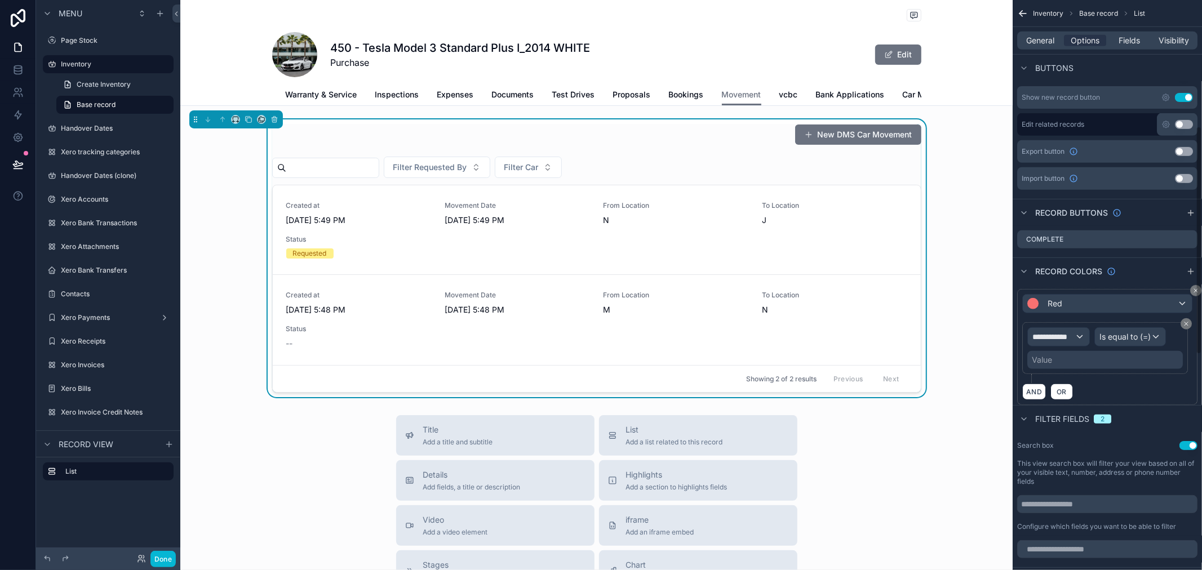
scroll to position [313, 0]
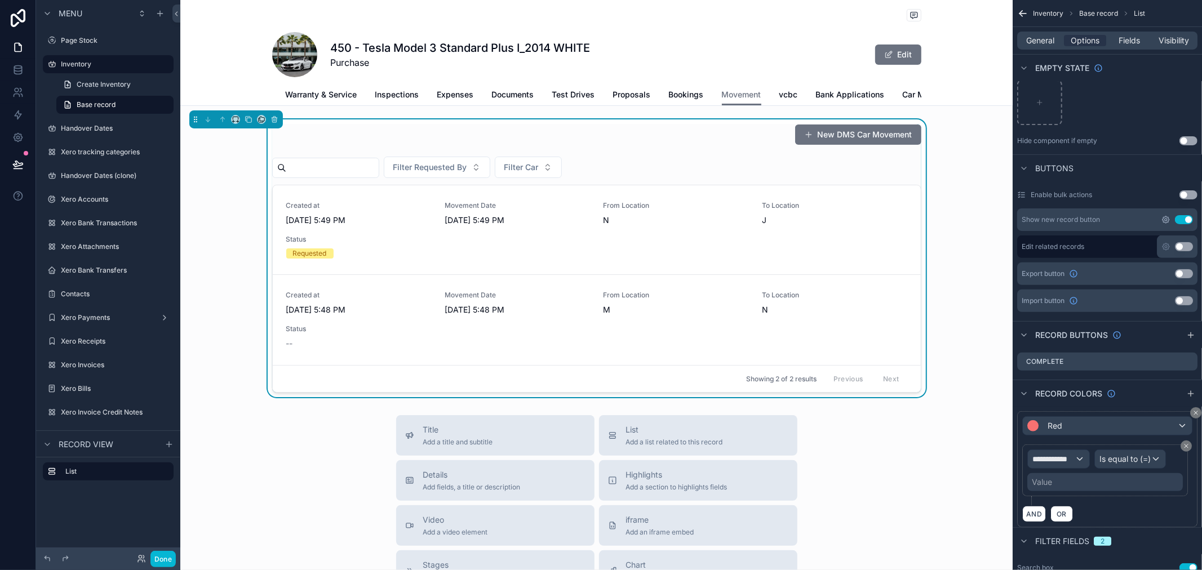
click at [1167, 216] on icon "scrollable content" at bounding box center [1165, 219] width 9 height 9
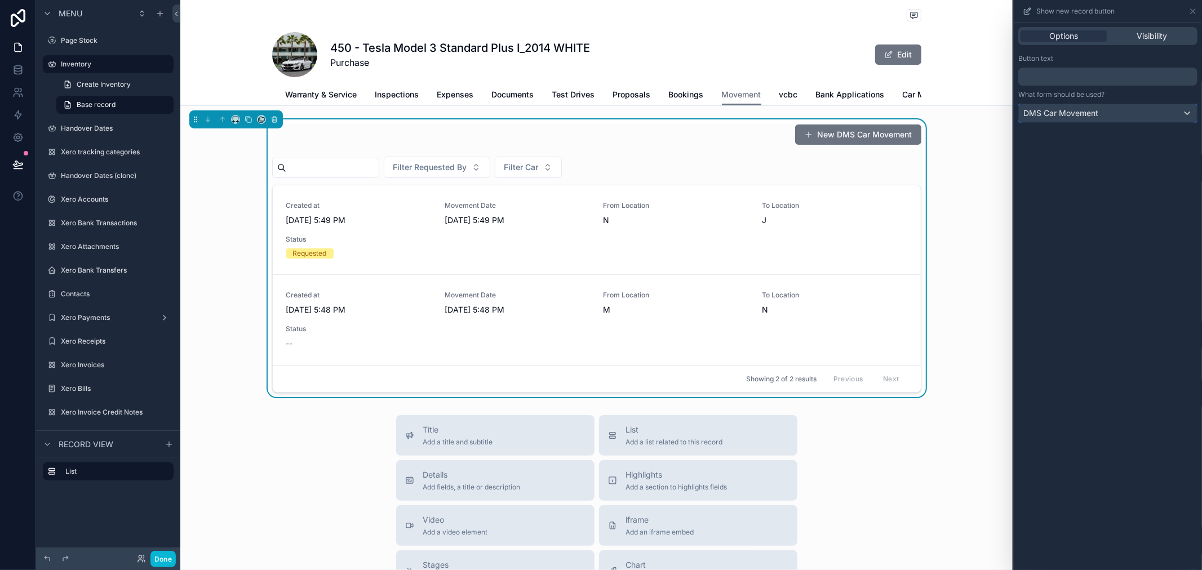
click at [1127, 108] on div "DMS Car Movement" at bounding box center [1108, 113] width 178 height 18
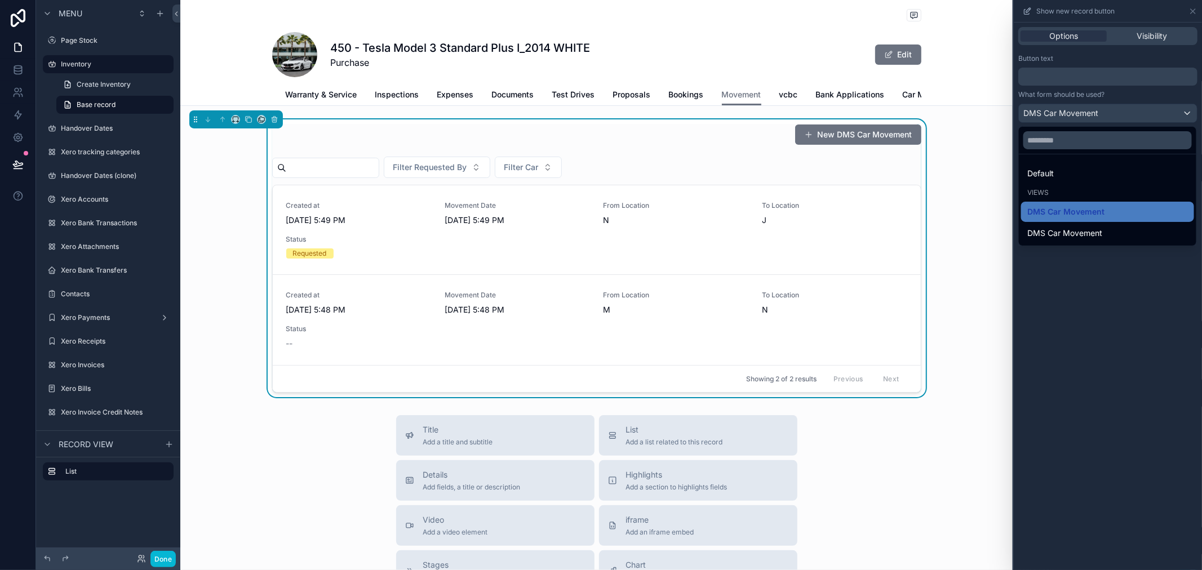
click at [1089, 341] on div at bounding box center [1108, 285] width 188 height 570
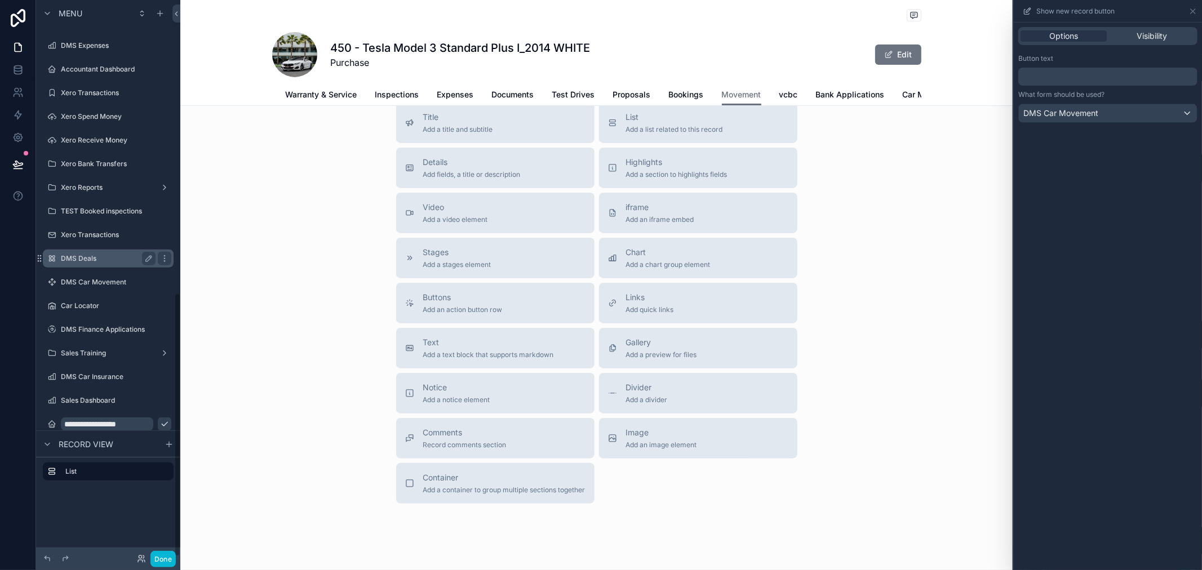
scroll to position [618, 0]
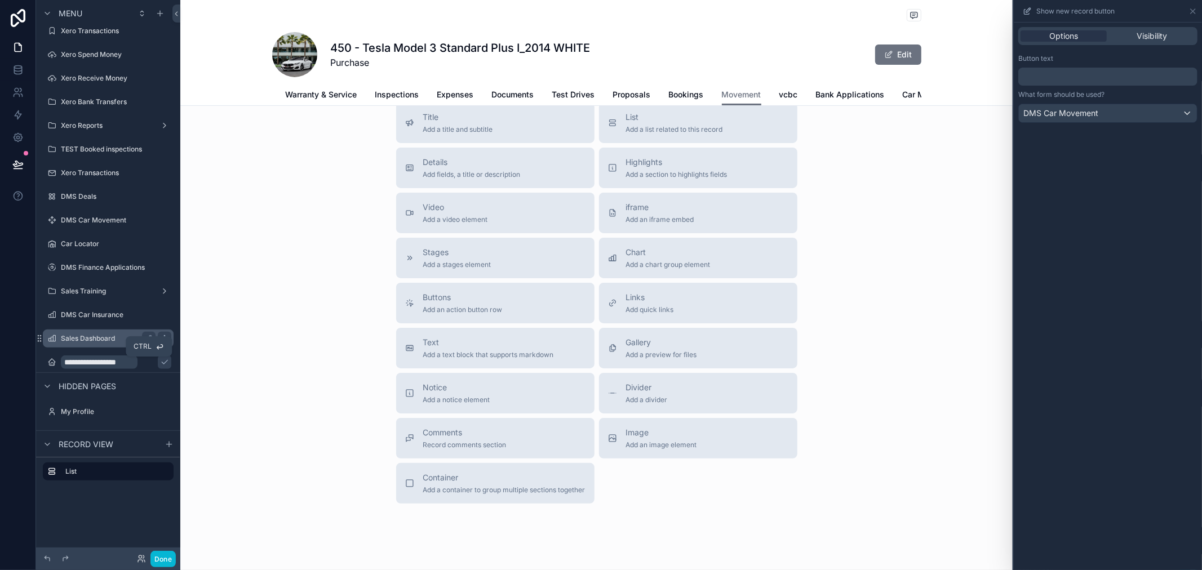
drag, startPoint x: 147, startPoint y: 364, endPoint x: 161, endPoint y: 440, distance: 76.8
click at [160, 364] on icon "scrollable content" at bounding box center [164, 362] width 9 height 9
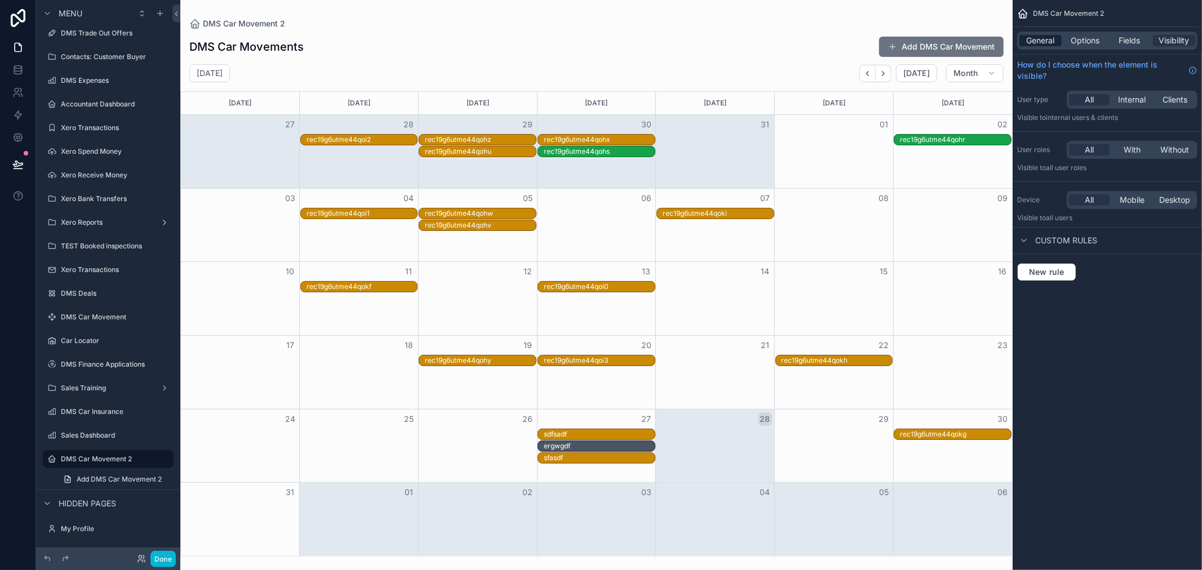
click at [1052, 38] on span "General" at bounding box center [1041, 40] width 28 height 11
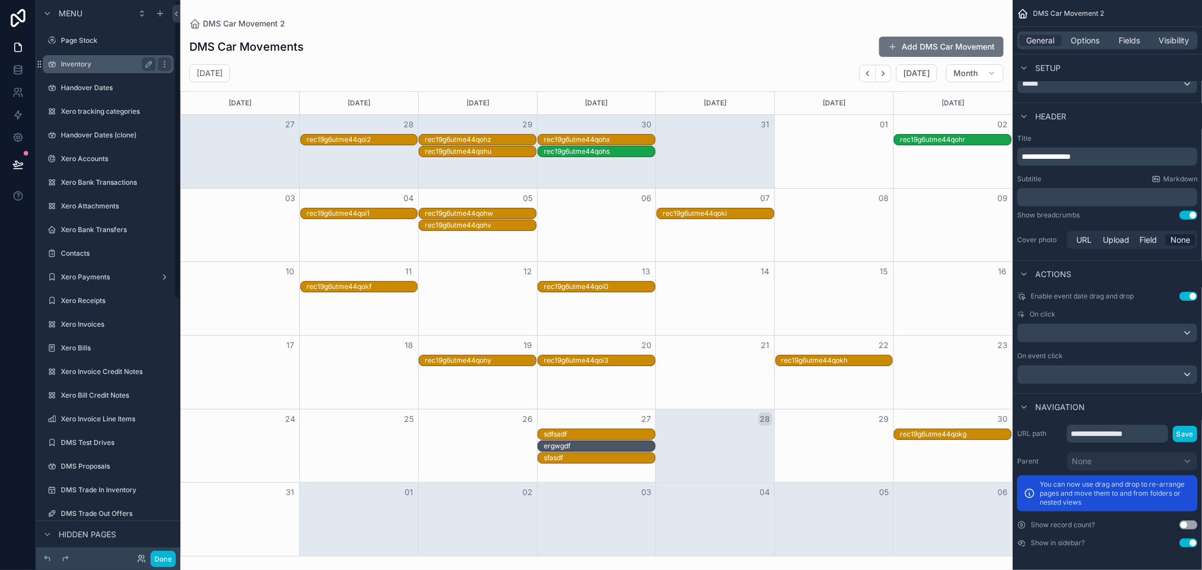
click at [99, 72] on div "Inventory" at bounding box center [108, 64] width 126 height 18
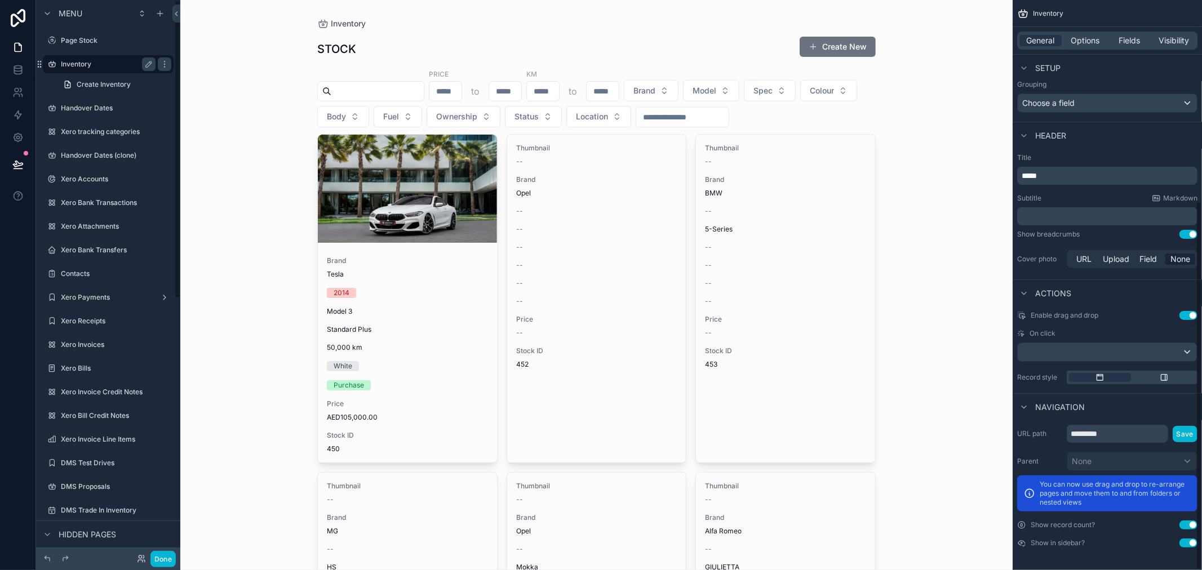
scroll to position [310, 0]
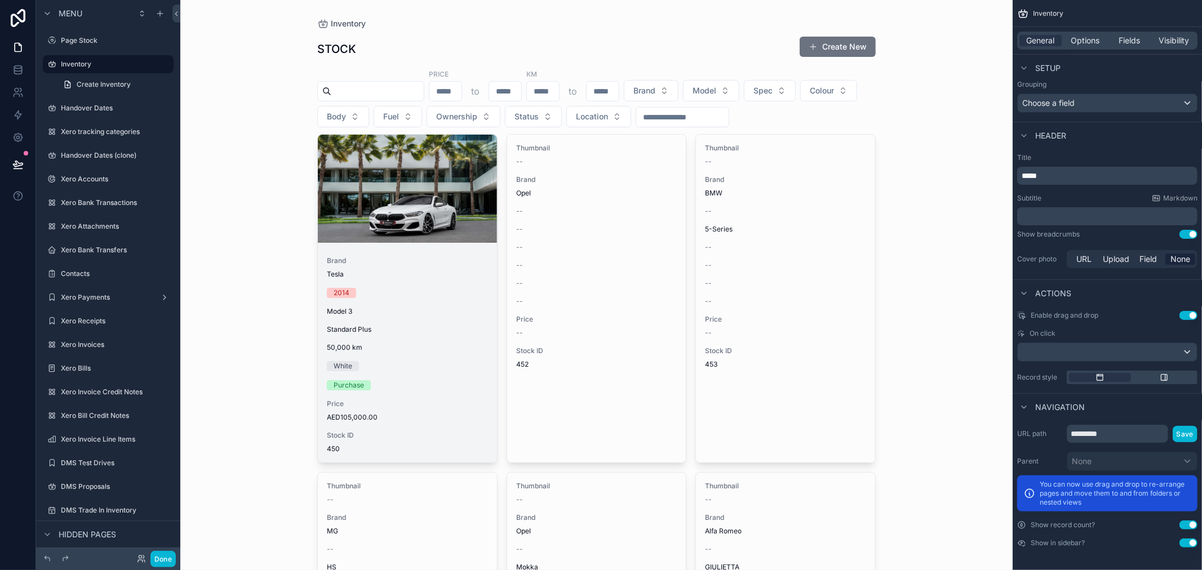
click at [382, 326] on div "Standard Plus" at bounding box center [407, 329] width 161 height 9
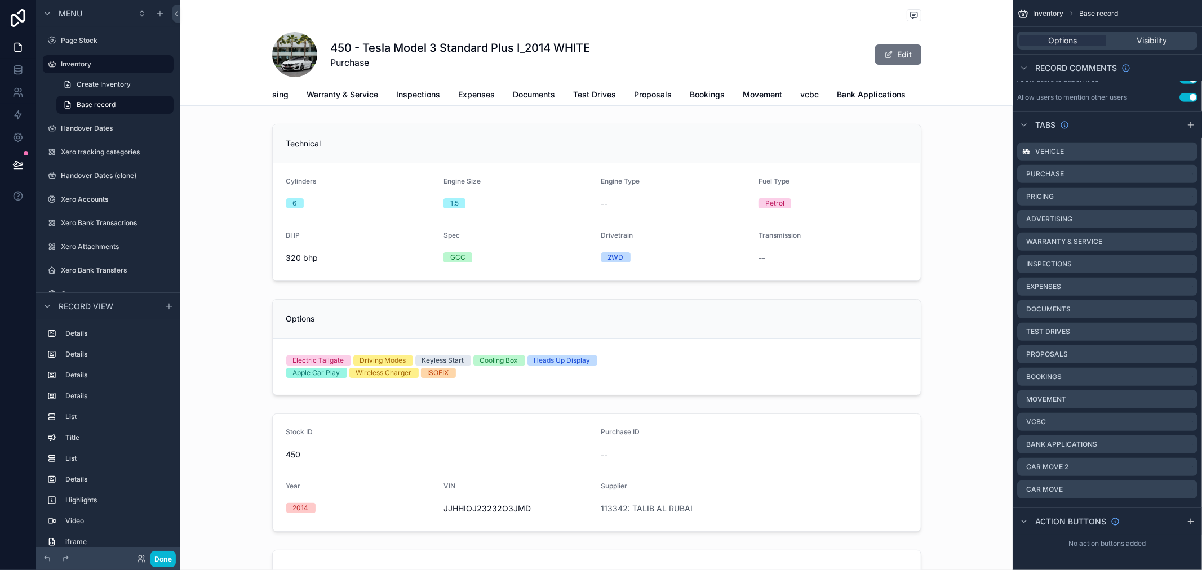
scroll to position [0, 195]
click at [755, 92] on span "Movement" at bounding box center [749, 94] width 39 height 11
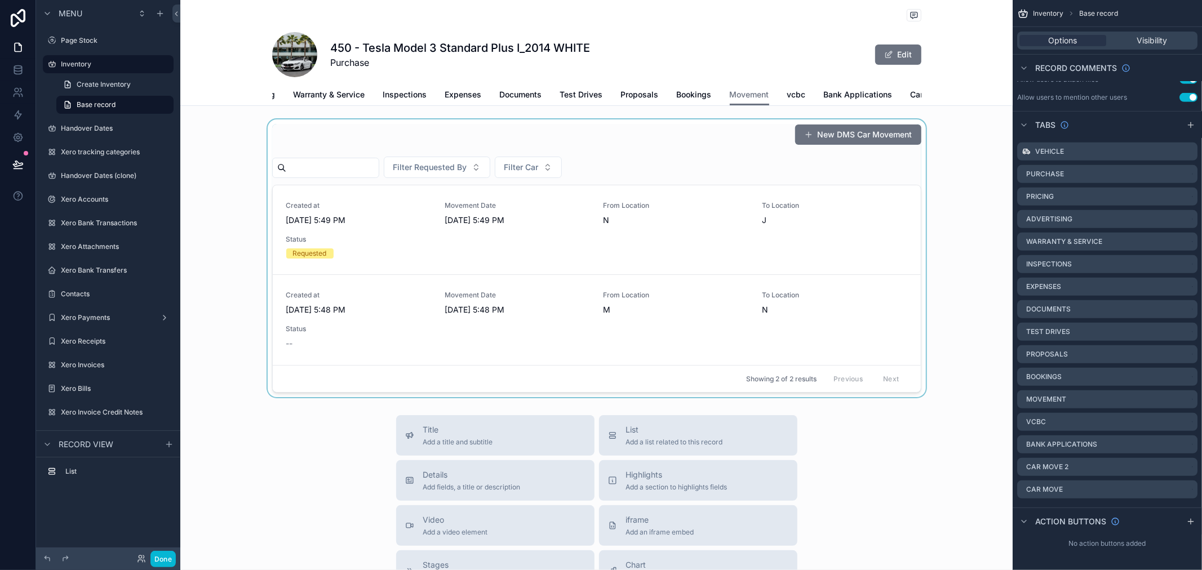
click at [746, 228] on div "scrollable content" at bounding box center [596, 258] width 832 height 278
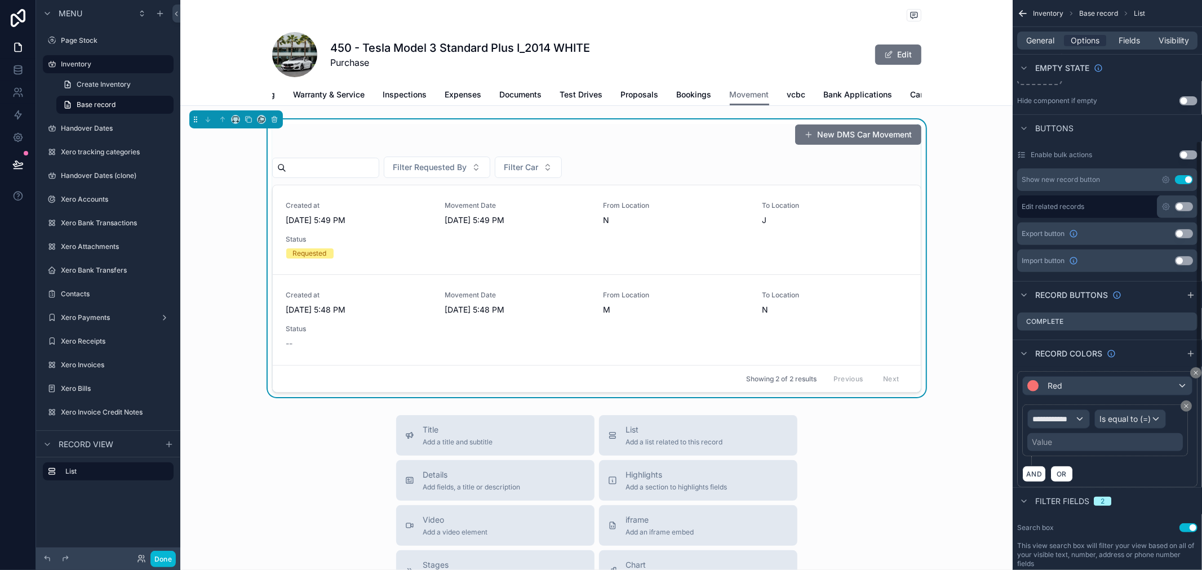
scroll to position [352, 0]
click at [1164, 179] on icon "scrollable content" at bounding box center [1166, 181] width 7 height 7
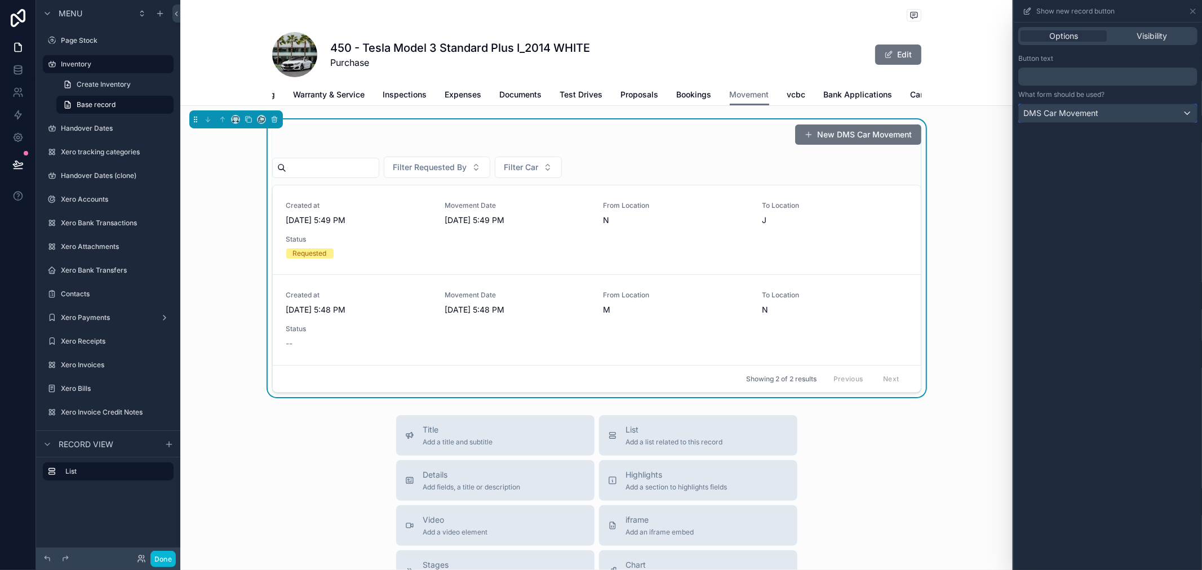
click at [1174, 114] on div "DMS Car Movement" at bounding box center [1108, 113] width 178 height 18
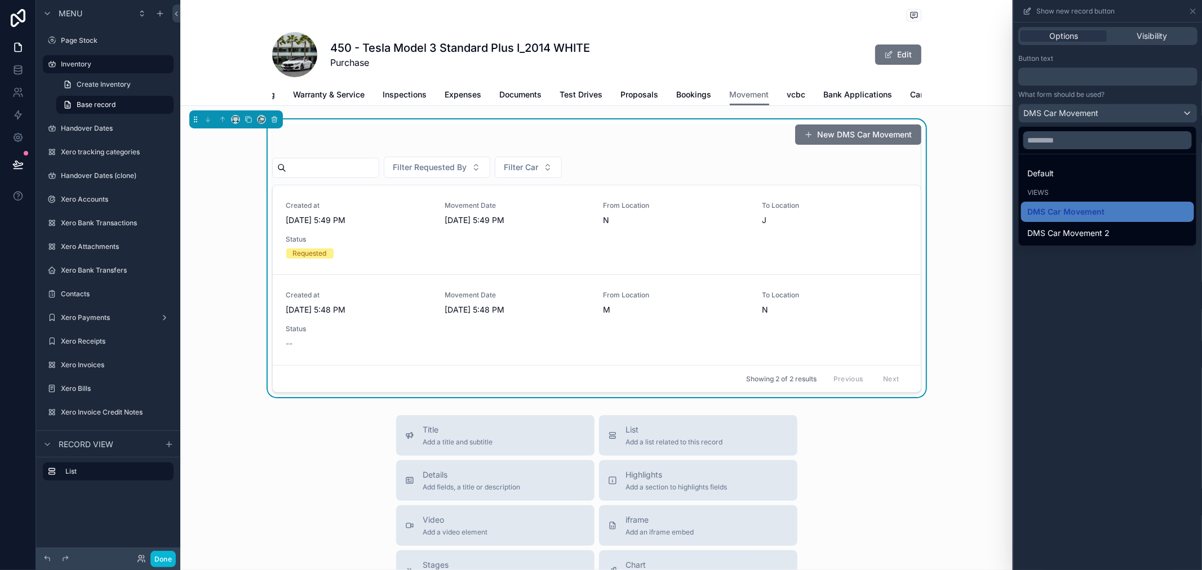
click at [1088, 423] on div at bounding box center [1108, 285] width 188 height 570
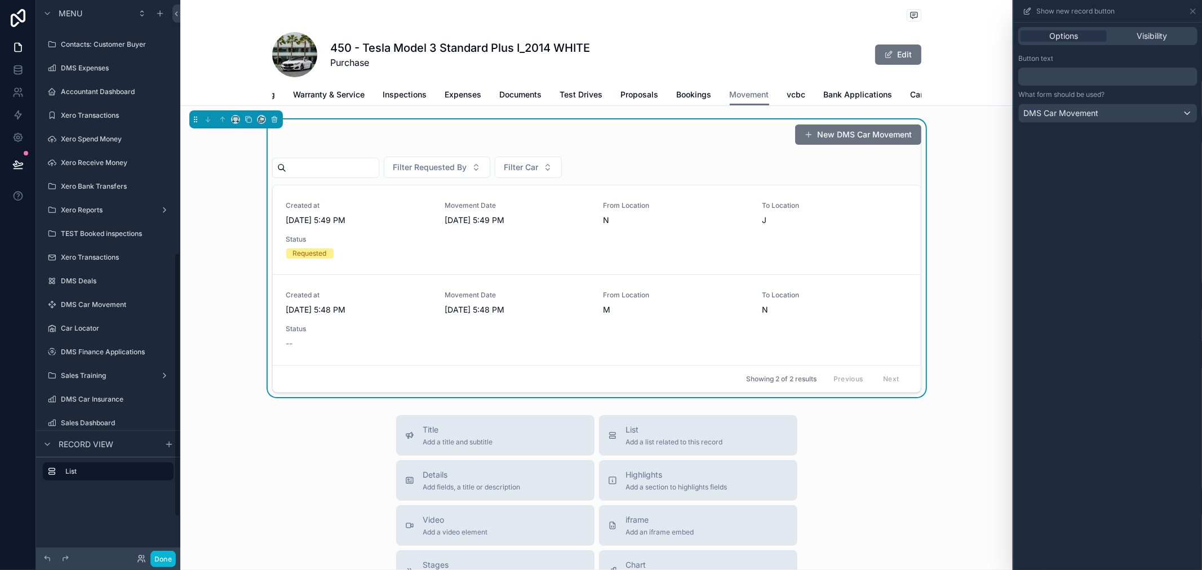
scroll to position [618, 0]
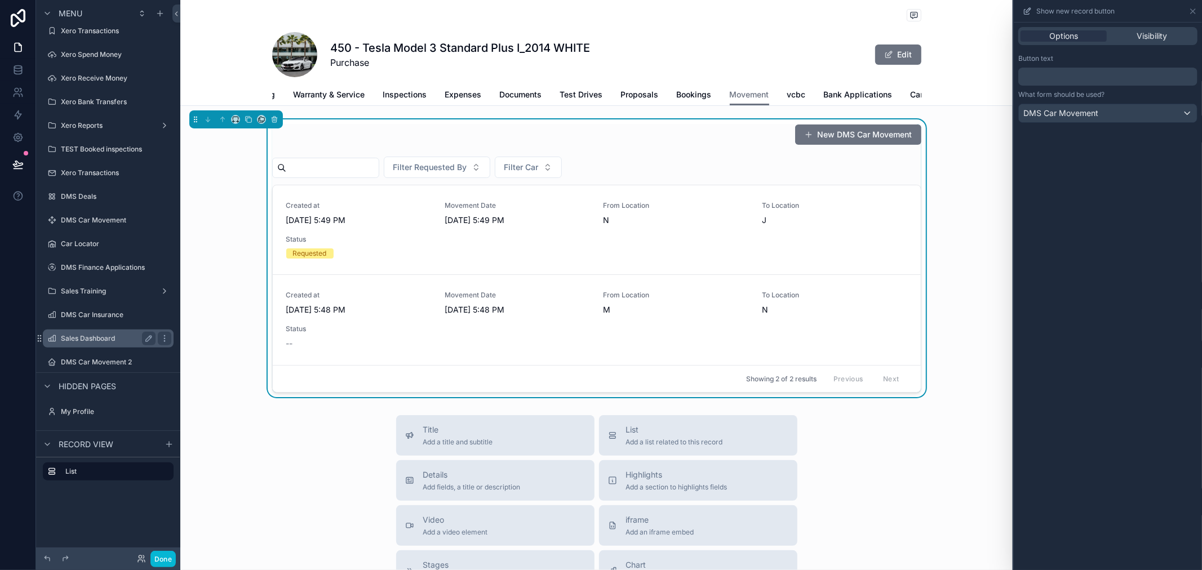
click at [110, 336] on label "Sales Dashboard" at bounding box center [106, 338] width 90 height 9
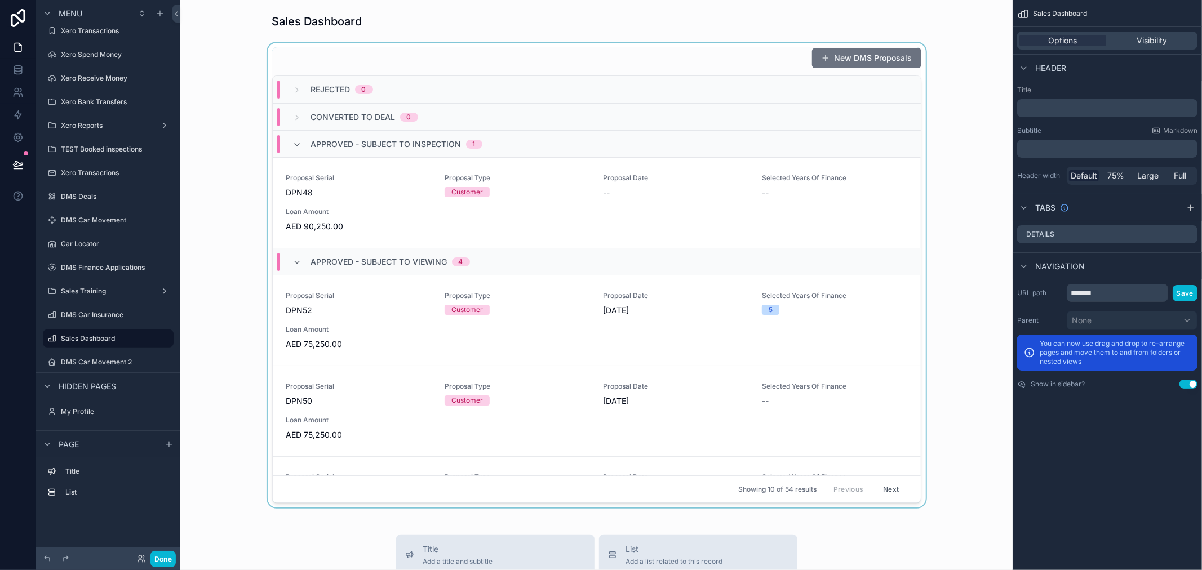
click at [673, 56] on div "scrollable content" at bounding box center [596, 275] width 814 height 465
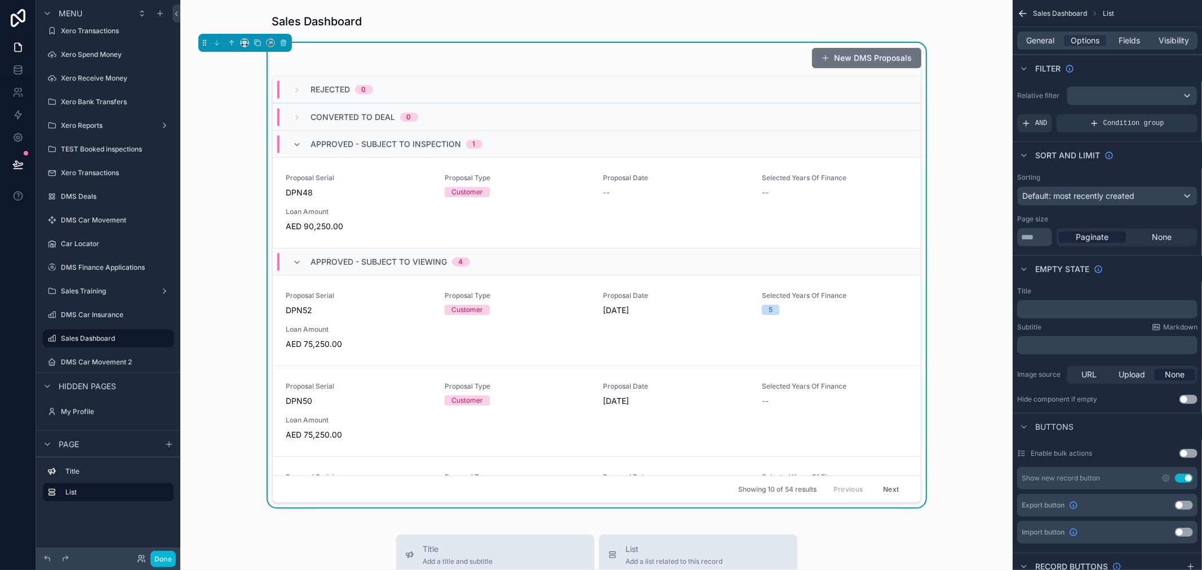
click at [620, 60] on div "New DMS Proposals" at bounding box center [596, 57] width 649 height 21
click at [370, 55] on div "New DMS Proposals" at bounding box center [596, 57] width 649 height 21
click at [259, 21] on div "scrollable content" at bounding box center [596, 21] width 814 height 25
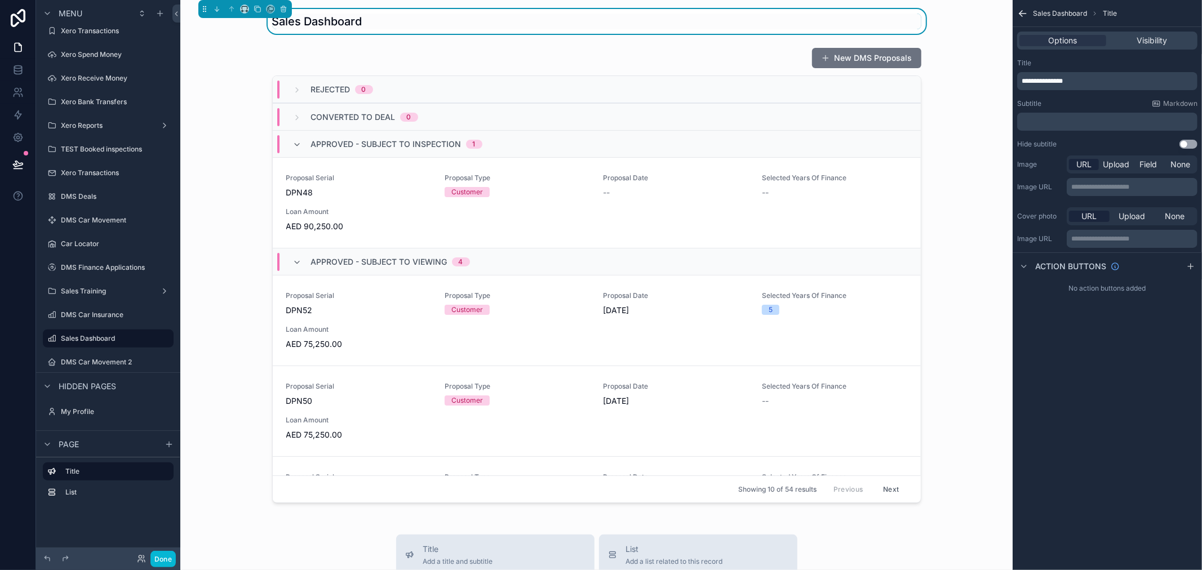
click at [238, 20] on div "Sales Dashboard" at bounding box center [596, 21] width 814 height 25
click at [227, 46] on div "scrollable content" at bounding box center [596, 275] width 814 height 465
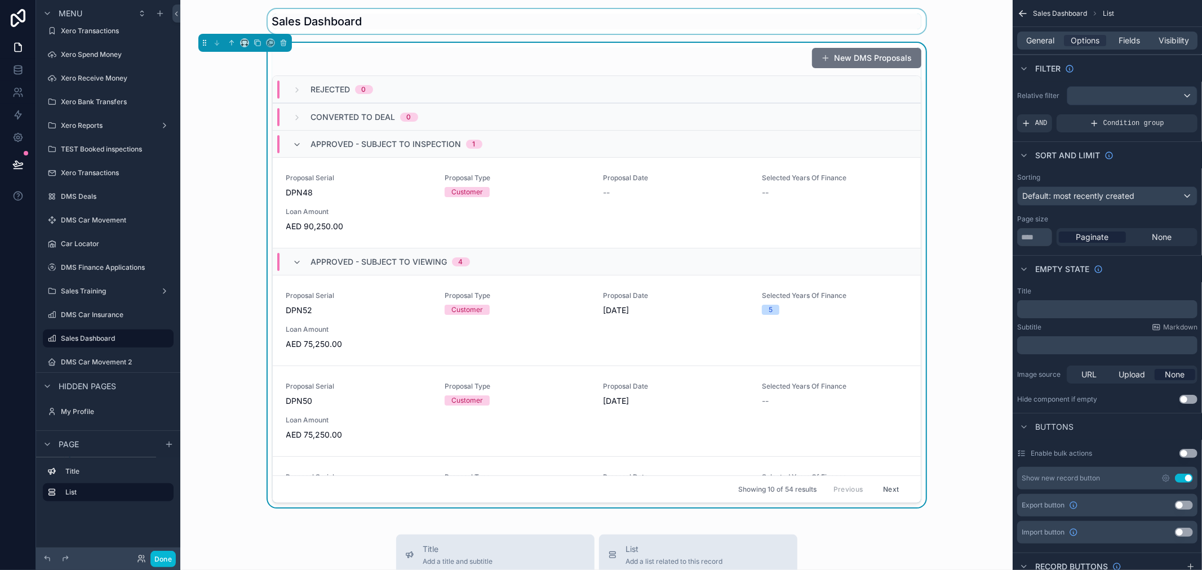
click at [226, 115] on div "New DMS Proposals Rejected 0 Converted to Deal 0 Approved - Subject to inspecti…" at bounding box center [596, 275] width 814 height 465
click at [108, 334] on label "Sales Dashboard" at bounding box center [106, 338] width 90 height 9
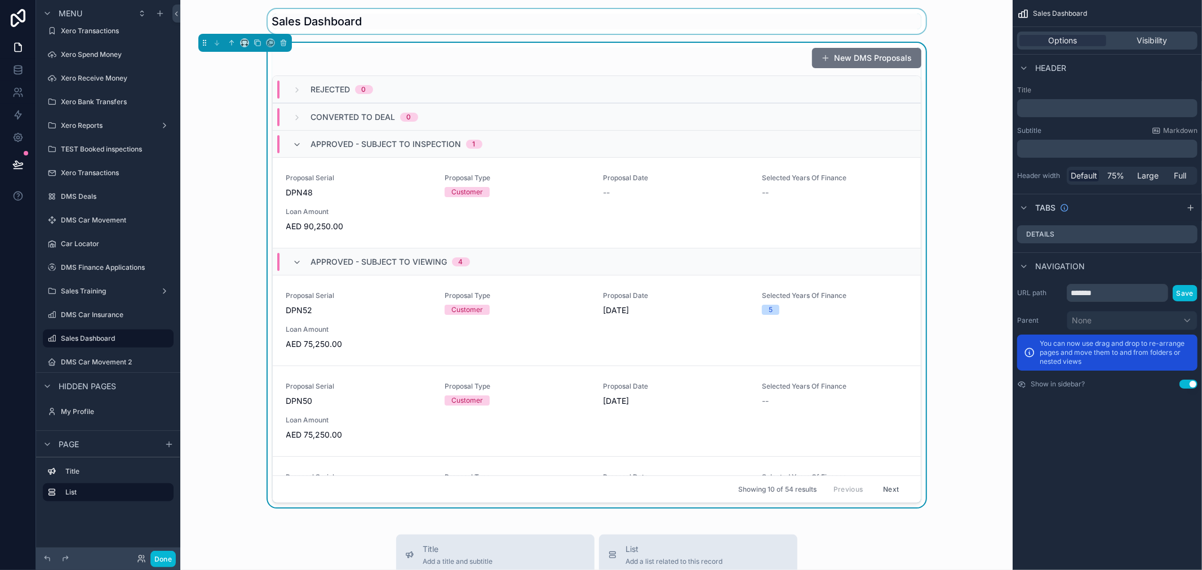
click at [1054, 103] on p "﻿" at bounding box center [1109, 108] width 174 height 11
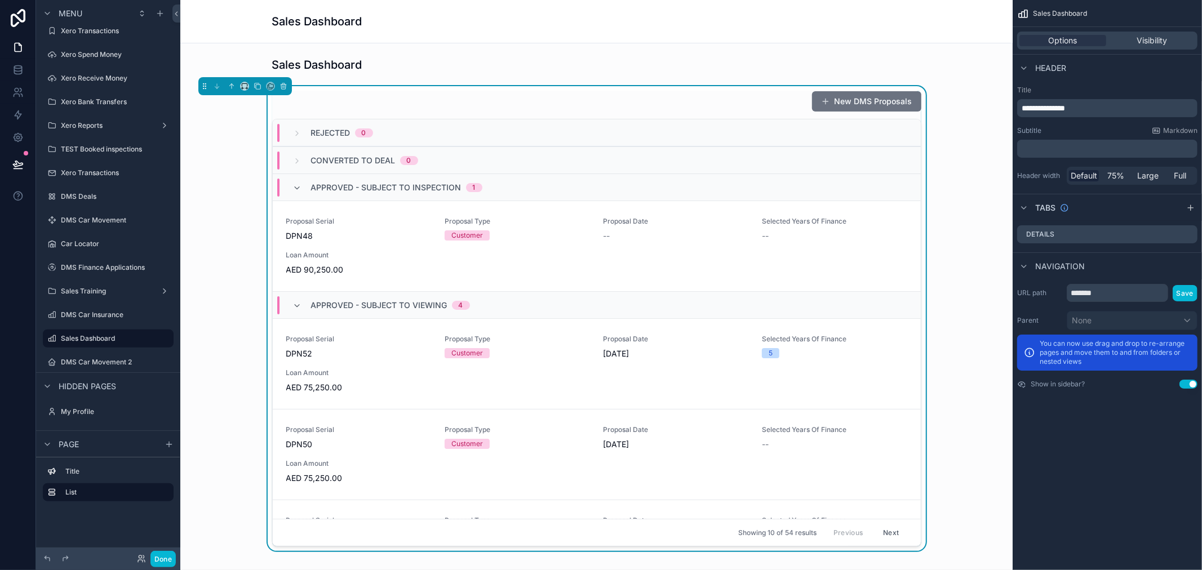
click at [1066, 91] on label "Title" at bounding box center [1107, 90] width 180 height 9
click at [366, 60] on div "scrollable content" at bounding box center [596, 64] width 814 height 25
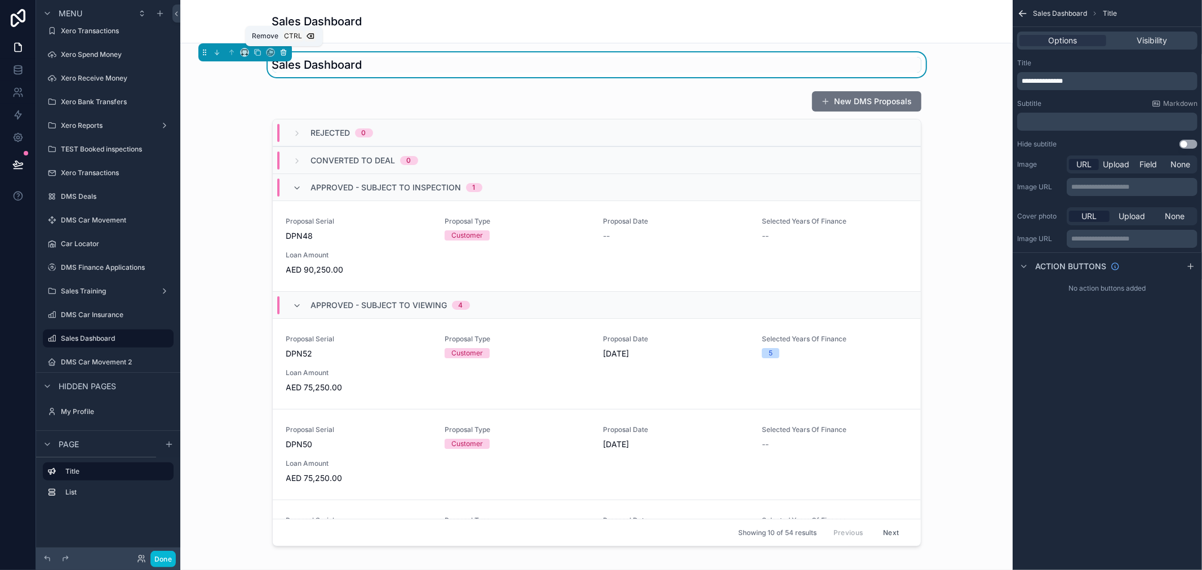
click at [283, 51] on icon "scrollable content" at bounding box center [283, 51] width 5 height 0
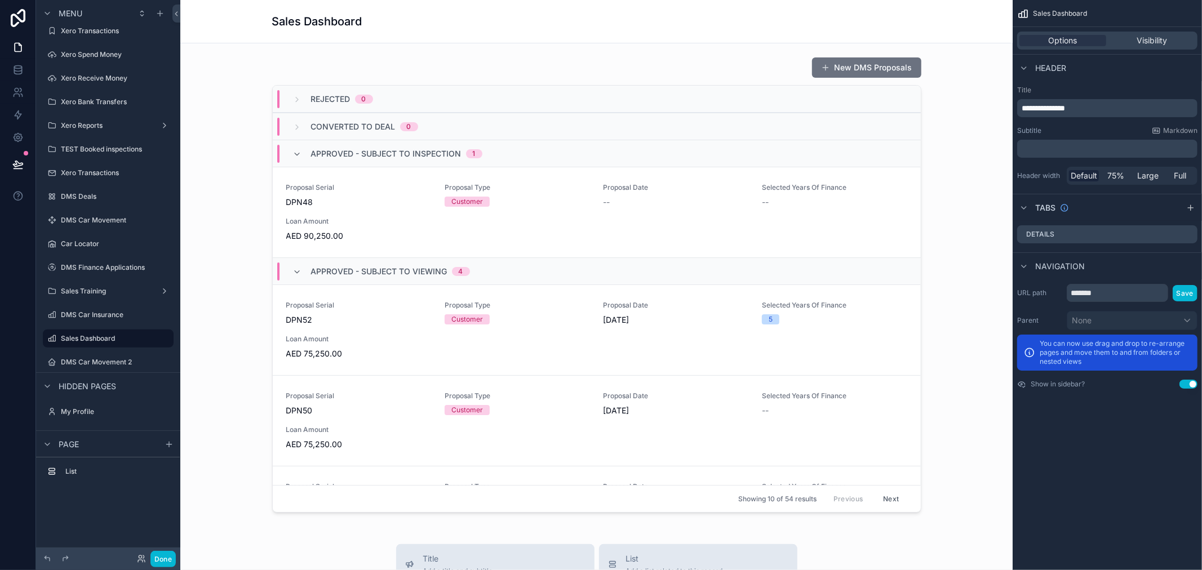
click at [540, 21] on div "Sales Dashboard" at bounding box center [596, 22] width 649 height 16
click at [1051, 232] on label "Details" at bounding box center [1040, 234] width 28 height 9
click at [1190, 232] on icon "scrollable content" at bounding box center [1188, 234] width 9 height 9
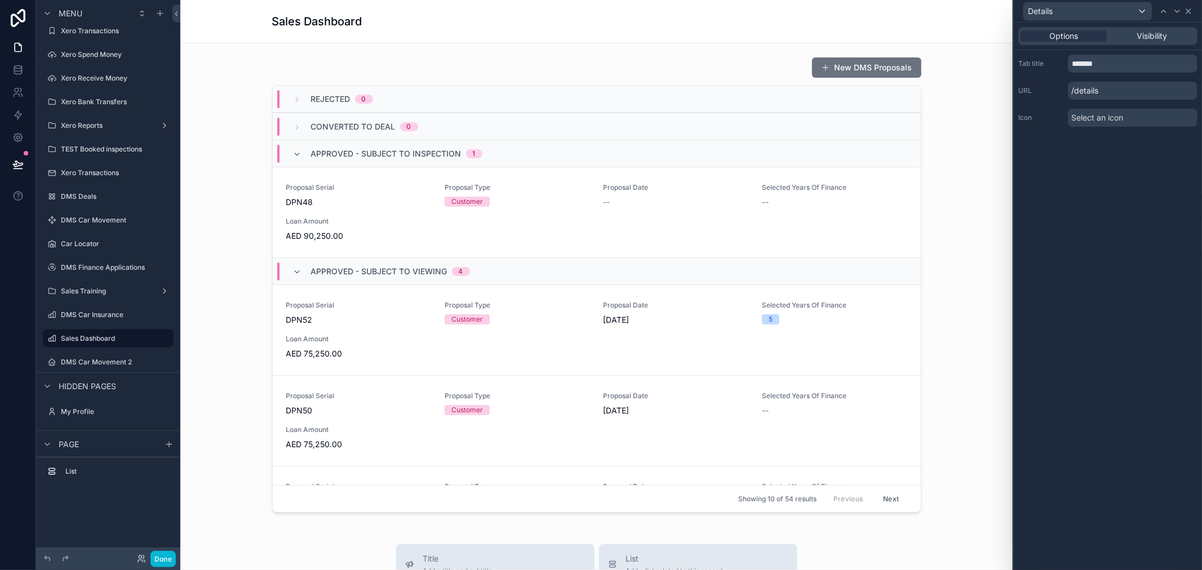
click at [1191, 10] on icon at bounding box center [1188, 11] width 9 height 9
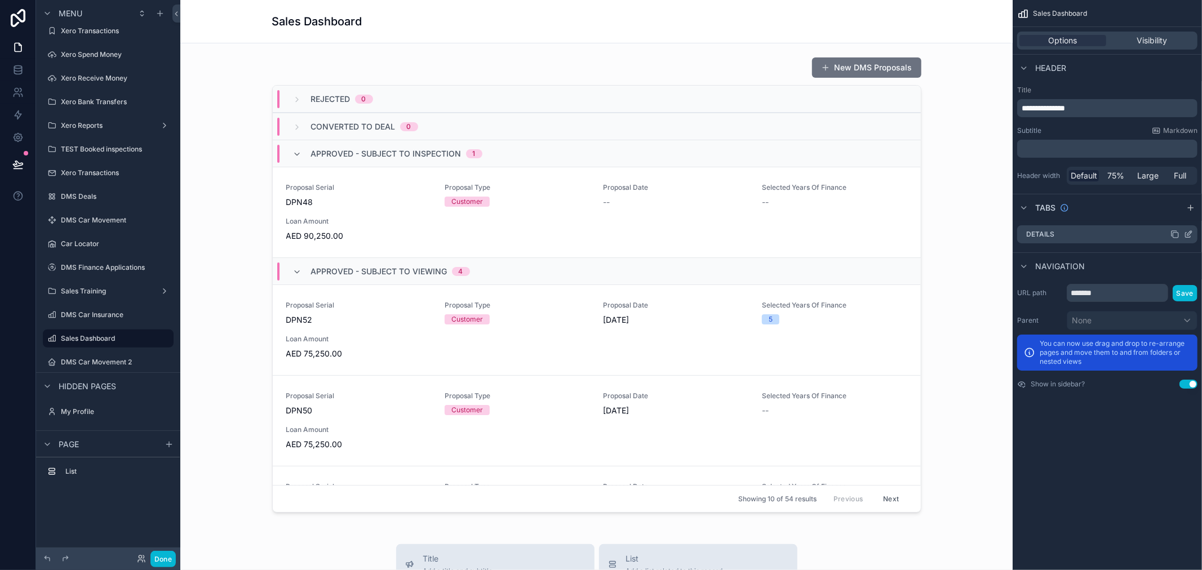
click at [1064, 235] on div "Details" at bounding box center [1107, 234] width 180 height 18
click at [1191, 234] on icon "scrollable content" at bounding box center [1188, 234] width 9 height 9
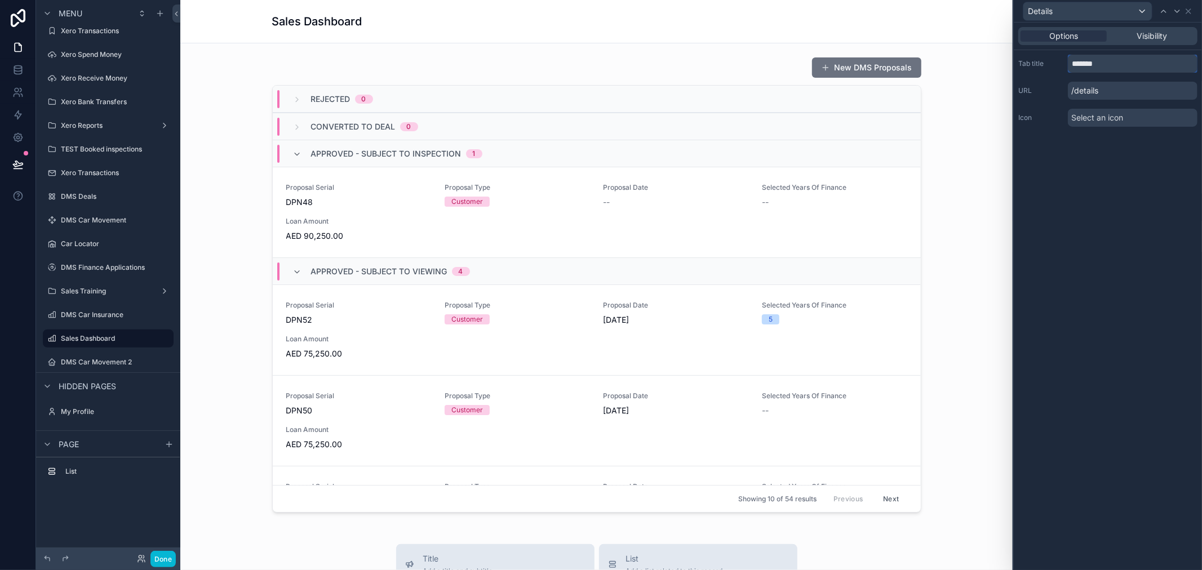
click at [1099, 64] on input "*******" at bounding box center [1133, 64] width 130 height 18
type input "*********"
click at [1145, 252] on div "Options Visibility Tab title ********* URL /proposals Icon Select an icon" at bounding box center [1108, 297] width 188 height 548
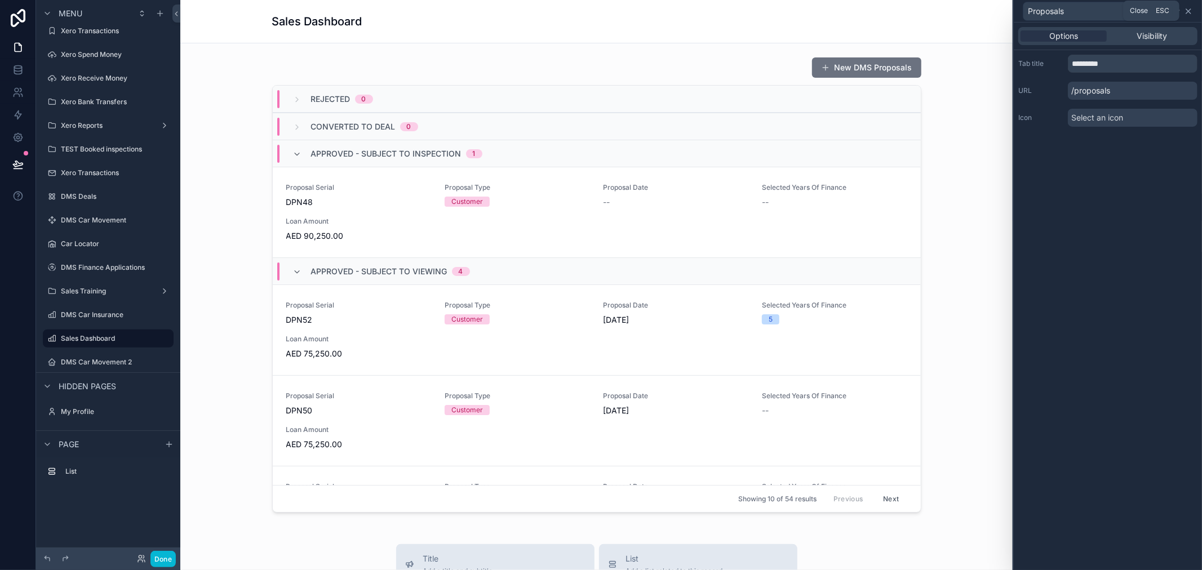
click at [1187, 12] on icon at bounding box center [1188, 11] width 9 height 9
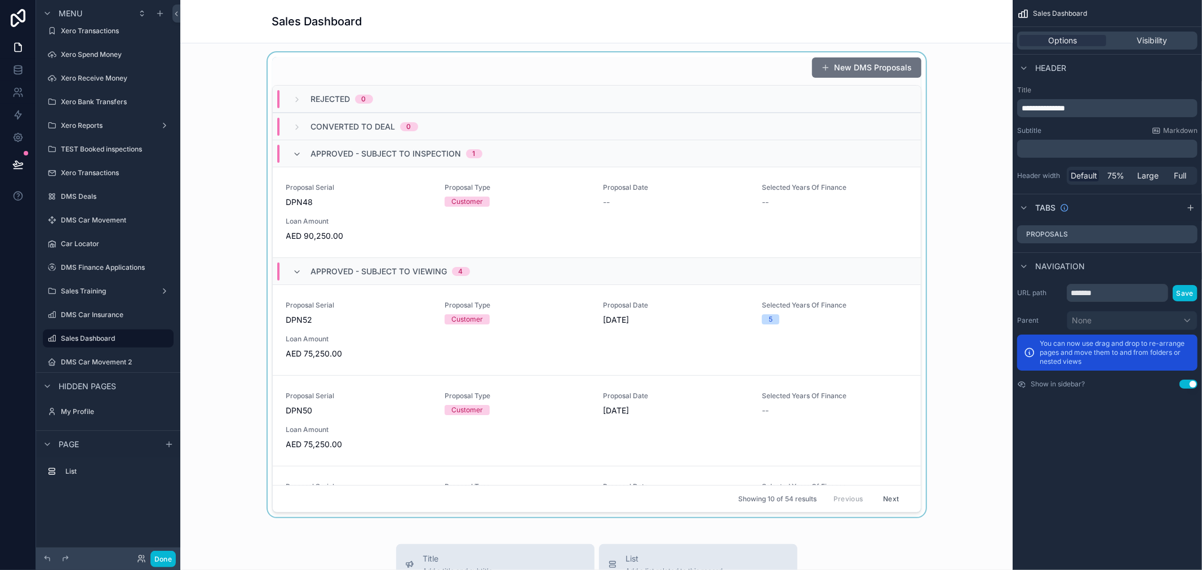
click at [205, 219] on div "scrollable content" at bounding box center [596, 284] width 814 height 465
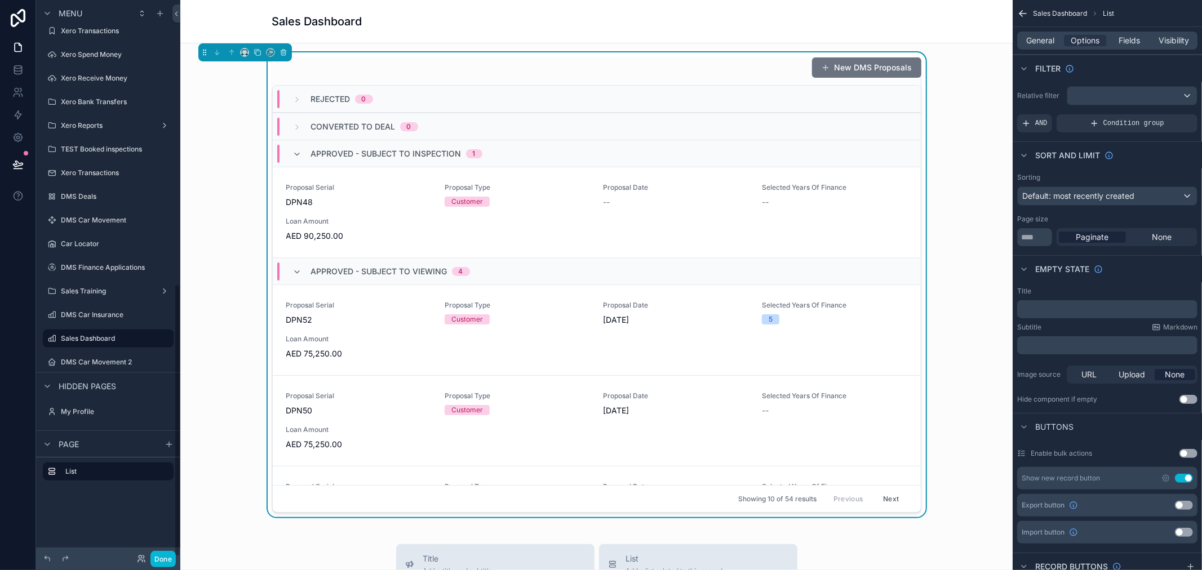
click at [221, 29] on div "Sales Dashboard" at bounding box center [596, 21] width 832 height 43
click at [88, 339] on label "Sales Dashboard" at bounding box center [106, 338] width 90 height 9
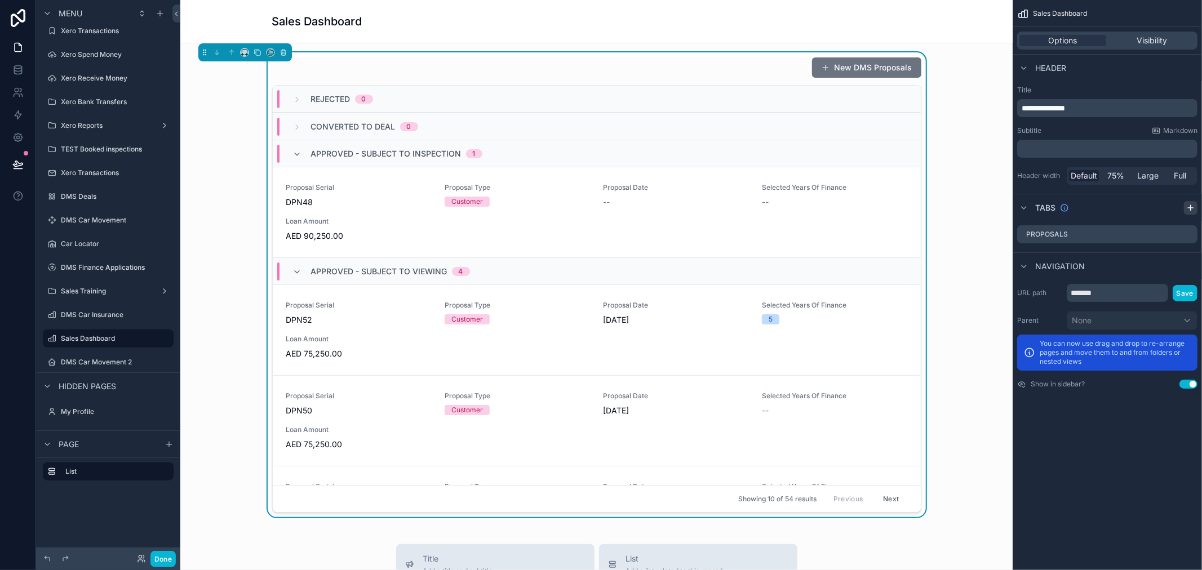
click at [1192, 206] on icon "scrollable content" at bounding box center [1190, 207] width 9 height 9
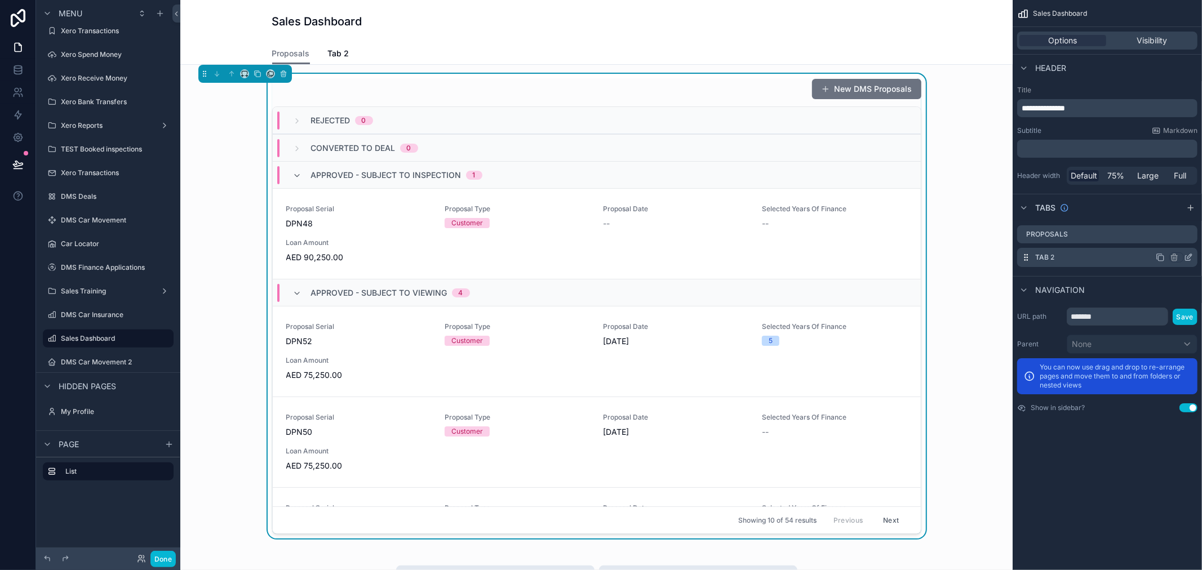
click at [1040, 256] on label "Tab 2" at bounding box center [1044, 257] width 19 height 9
click at [1185, 255] on icon "scrollable content" at bounding box center [1188, 257] width 9 height 9
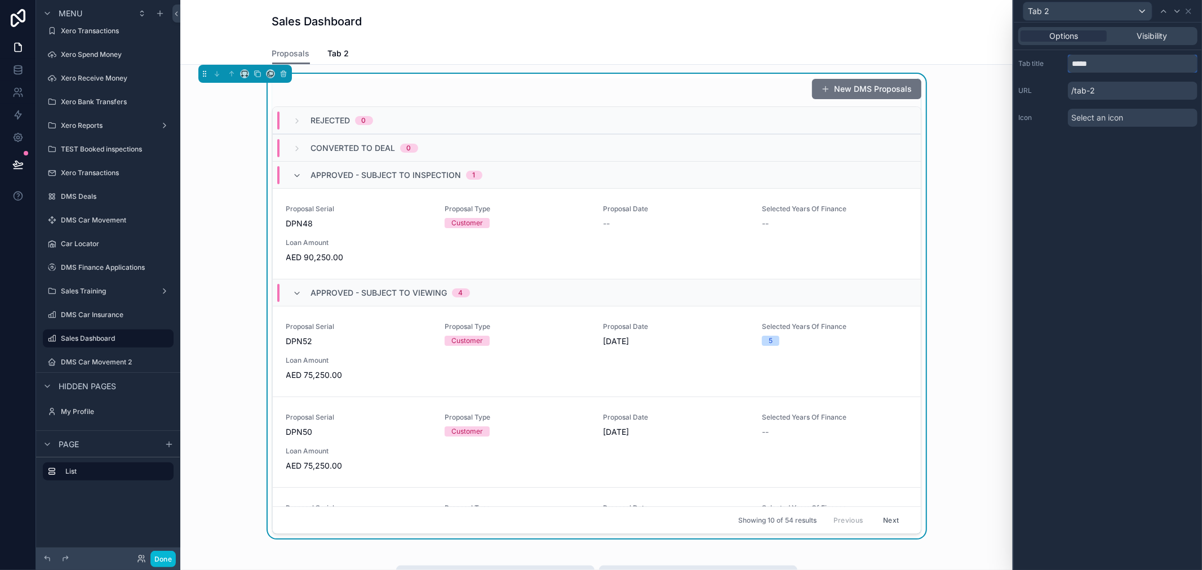
click at [1128, 70] on input "*****" at bounding box center [1133, 64] width 130 height 18
click at [1130, 70] on input "*****" at bounding box center [1133, 64] width 130 height 18
type input "*"
type input "********"
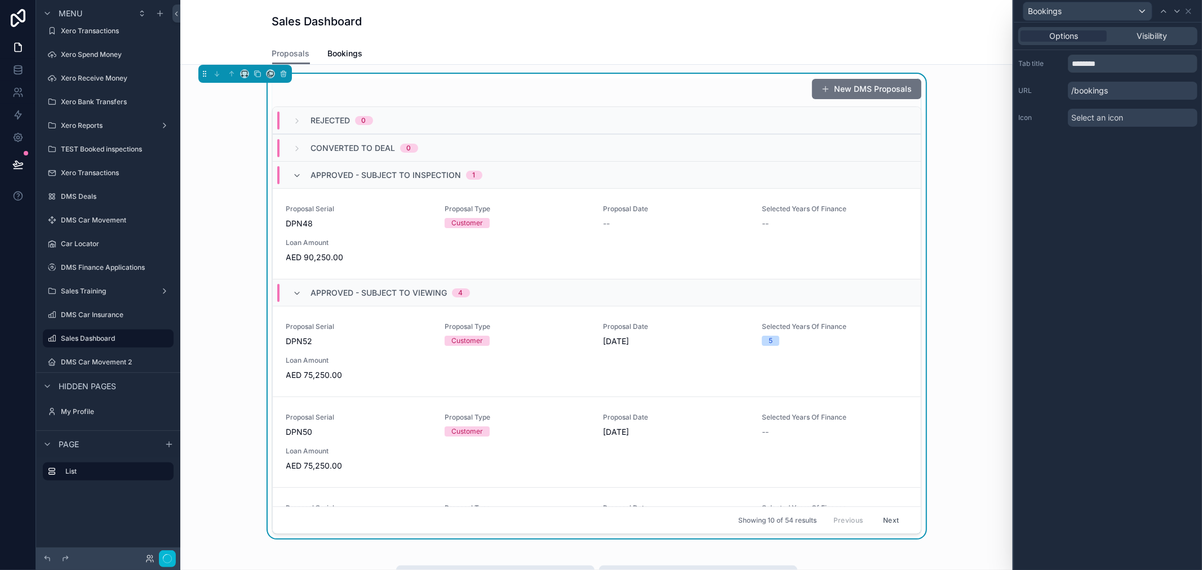
click at [1065, 241] on div "Options Visibility Tab title ******** URL /bookings Icon Select an icon" at bounding box center [1108, 297] width 188 height 548
click at [1185, 13] on icon at bounding box center [1188, 11] width 9 height 9
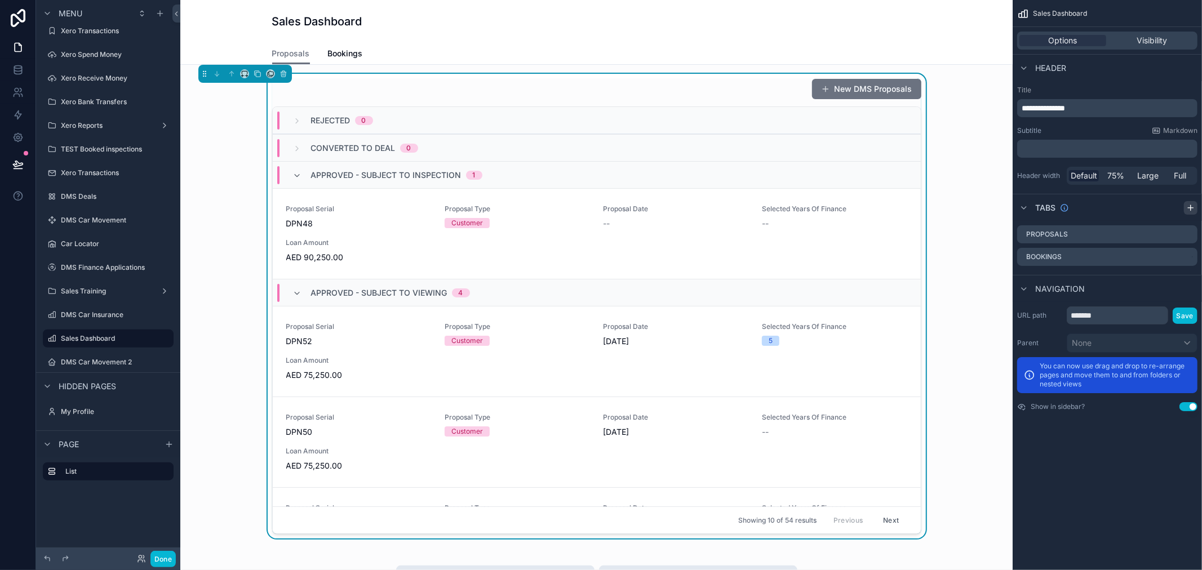
click at [1190, 205] on icon "scrollable content" at bounding box center [1190, 207] width 9 height 9
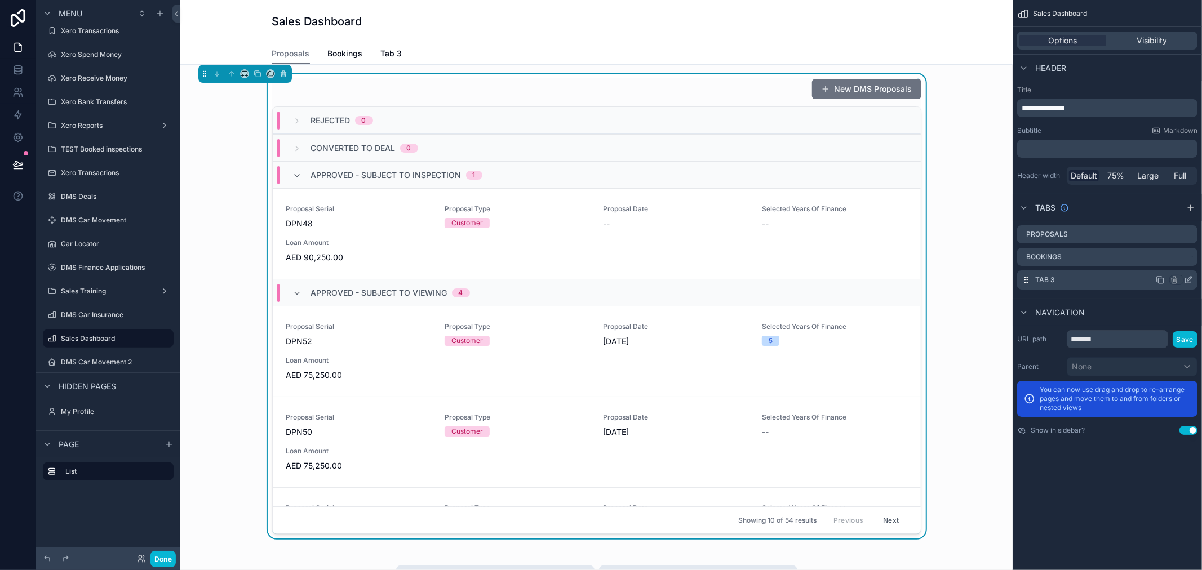
click at [1187, 279] on icon "scrollable content" at bounding box center [1188, 280] width 9 height 9
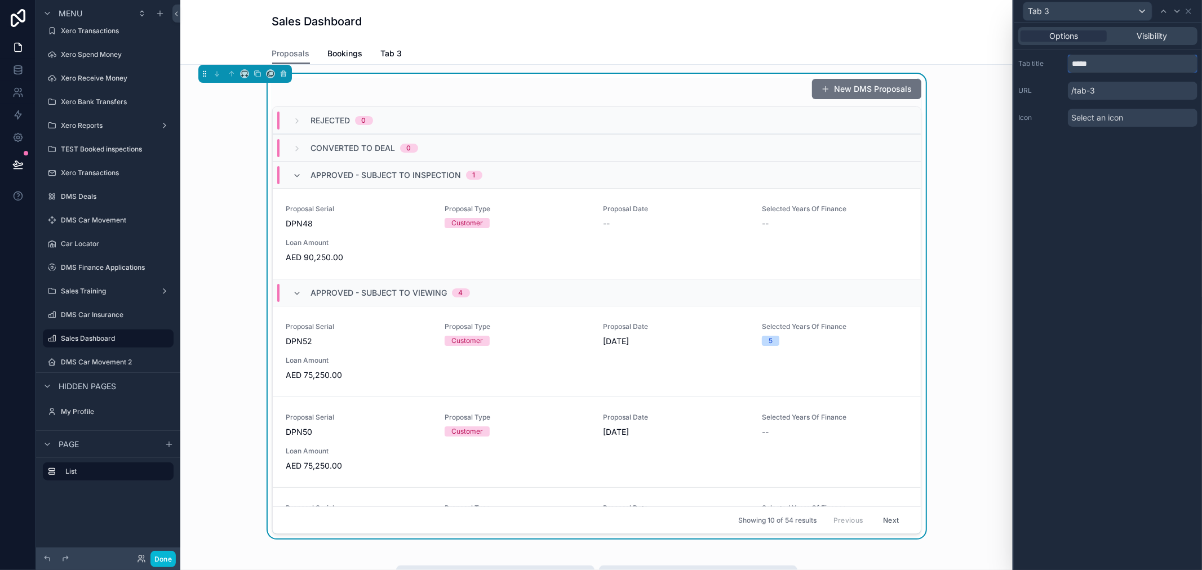
click at [1124, 66] on input "*****" at bounding box center [1133, 64] width 130 height 18
type input "**********"
click at [1111, 149] on div "**********" at bounding box center [1108, 297] width 188 height 548
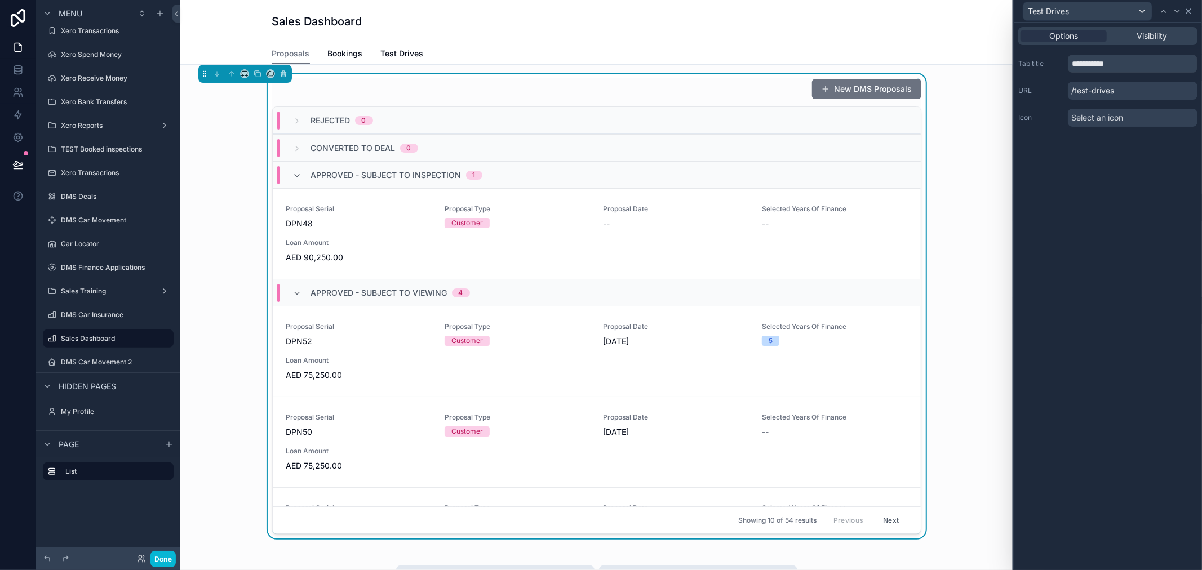
click at [1192, 10] on icon at bounding box center [1188, 11] width 9 height 9
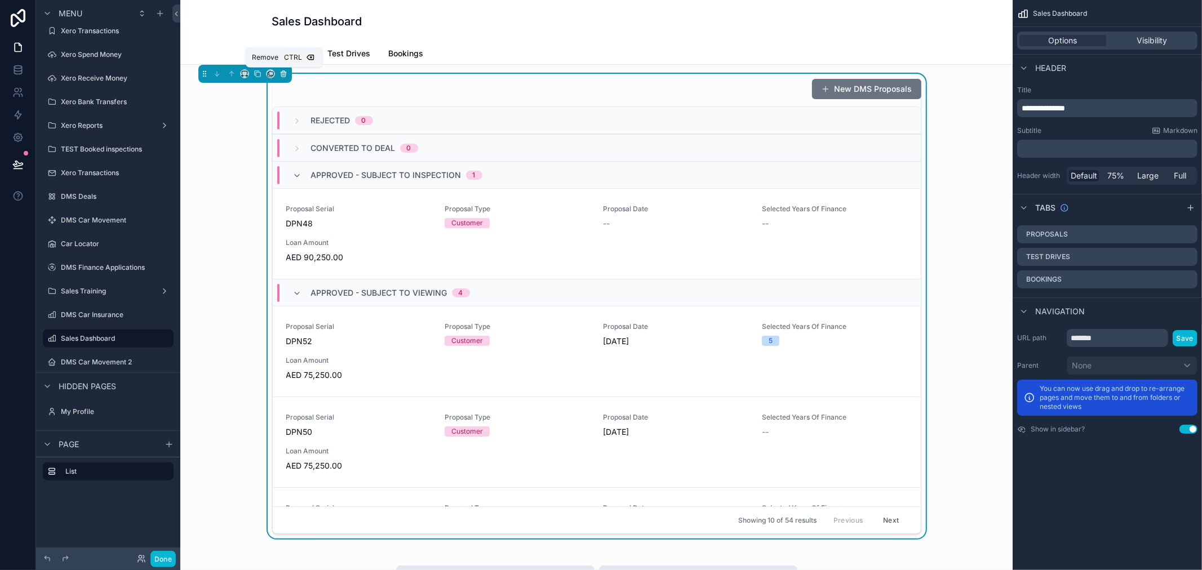
click at [284, 74] on icon "scrollable content" at bounding box center [284, 74] width 0 height 2
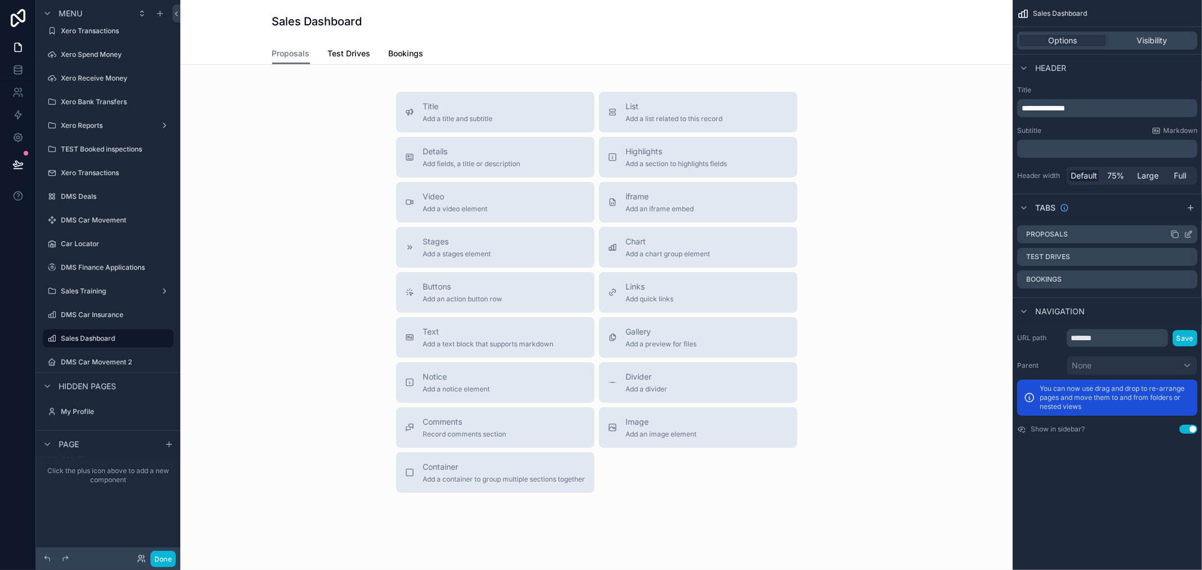
click at [1192, 233] on icon "scrollable content" at bounding box center [1188, 234] width 9 height 9
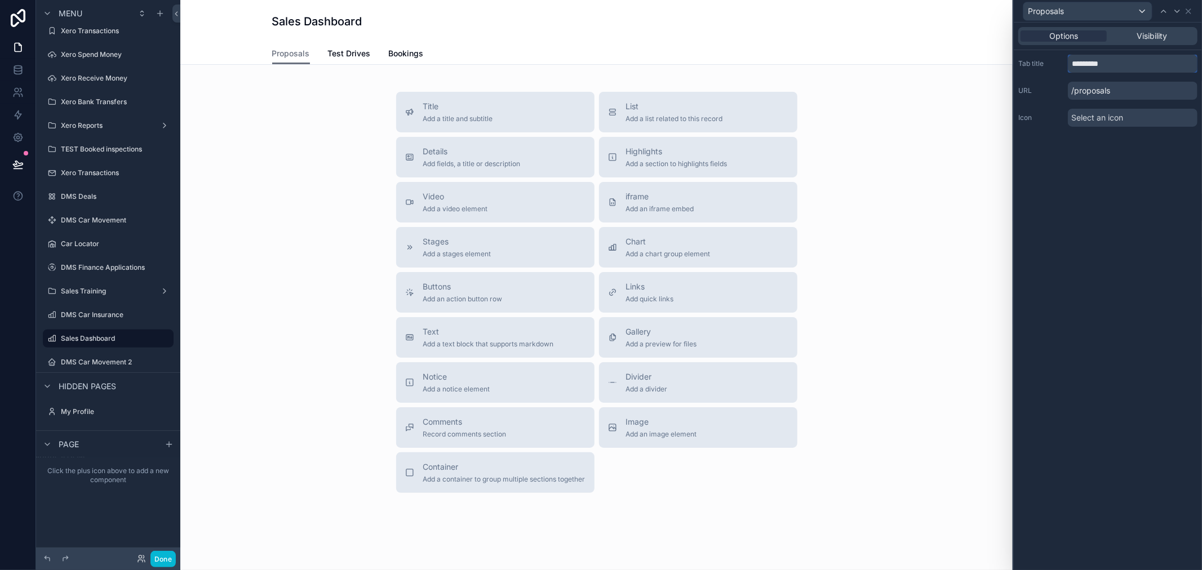
click at [1111, 64] on input "*********" at bounding box center [1133, 64] width 130 height 18
type input "*********"
click at [1103, 213] on div "Options Visibility Tab title ********* URL /dashboard Icon Select an icon" at bounding box center [1108, 297] width 188 height 548
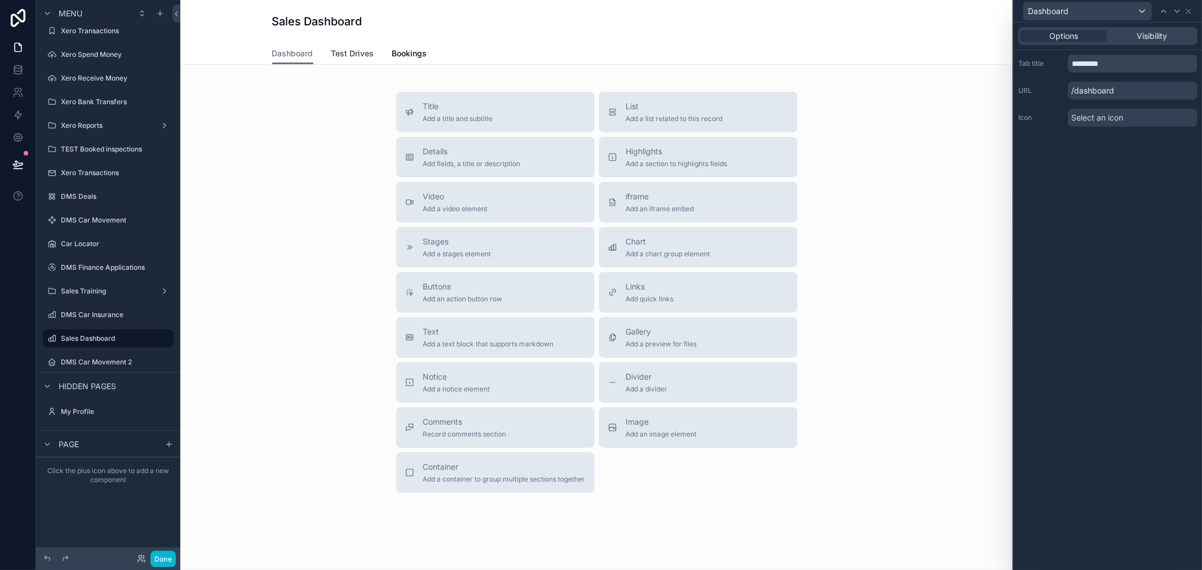
click at [340, 59] on span "Test Drives" at bounding box center [352, 53] width 43 height 11
click at [1187, 9] on icon at bounding box center [1188, 11] width 9 height 9
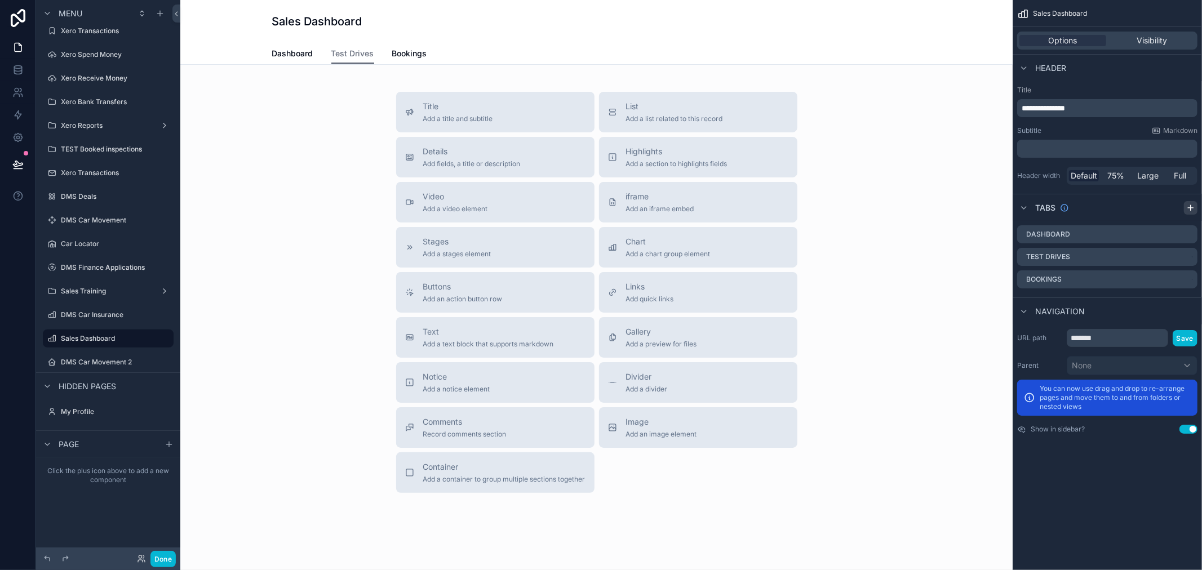
click at [1192, 205] on icon "scrollable content" at bounding box center [1190, 207] width 9 height 9
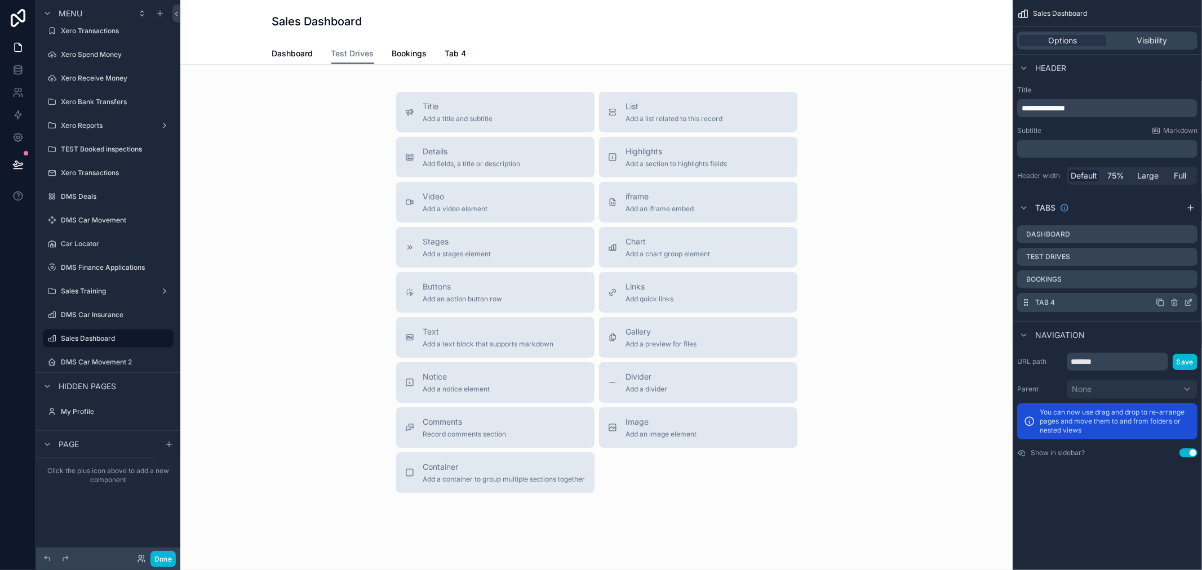
click at [1185, 300] on icon "scrollable content" at bounding box center [1188, 302] width 9 height 9
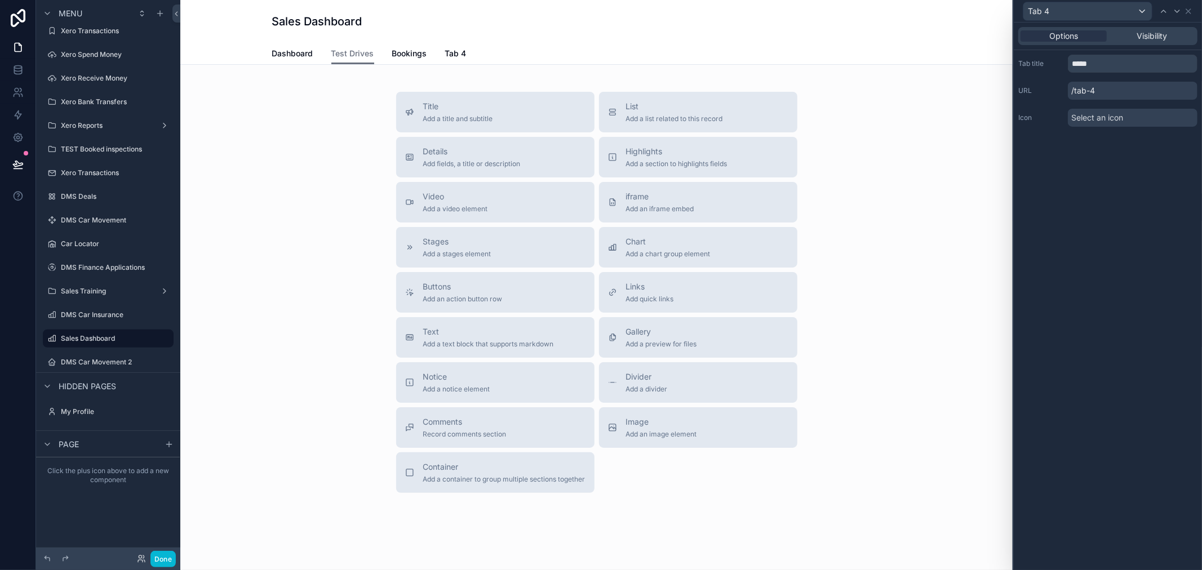
click at [1114, 88] on p "/tab-4" at bounding box center [1133, 91] width 130 height 18
click at [1113, 66] on input "*****" at bounding box center [1133, 64] width 130 height 18
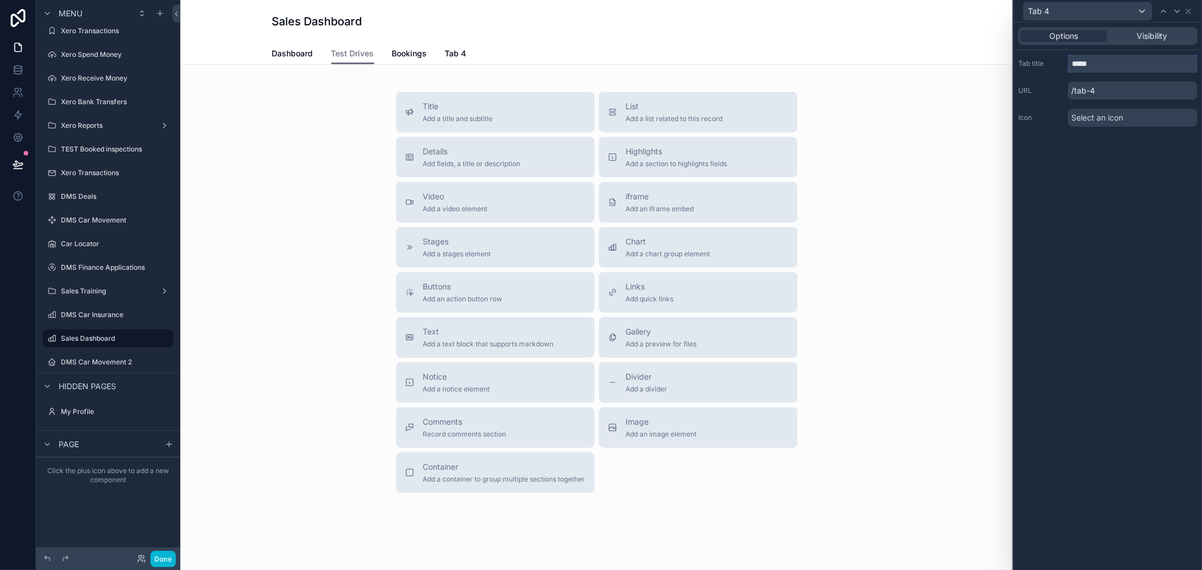
click at [1113, 66] on input "*****" at bounding box center [1133, 64] width 130 height 18
type input "*********"
click at [1128, 188] on div "Options Visibility Tab title ********* URL /proposals Icon Select an icon" at bounding box center [1108, 297] width 188 height 548
click at [1187, 8] on icon at bounding box center [1188, 11] width 9 height 9
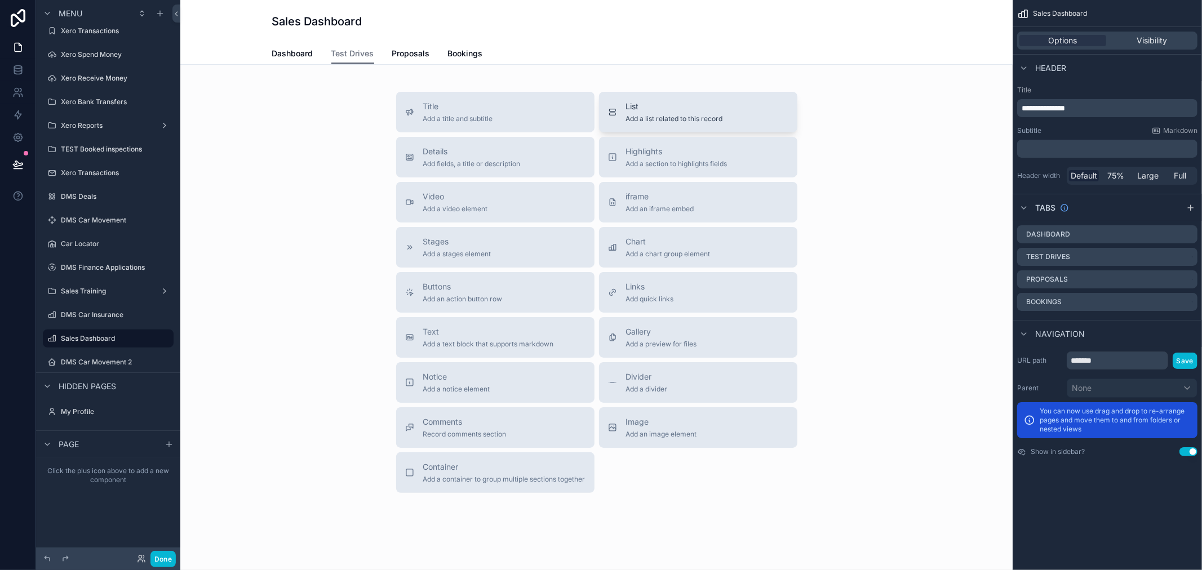
click at [641, 114] on span "Add a list related to this record" at bounding box center [674, 118] width 97 height 9
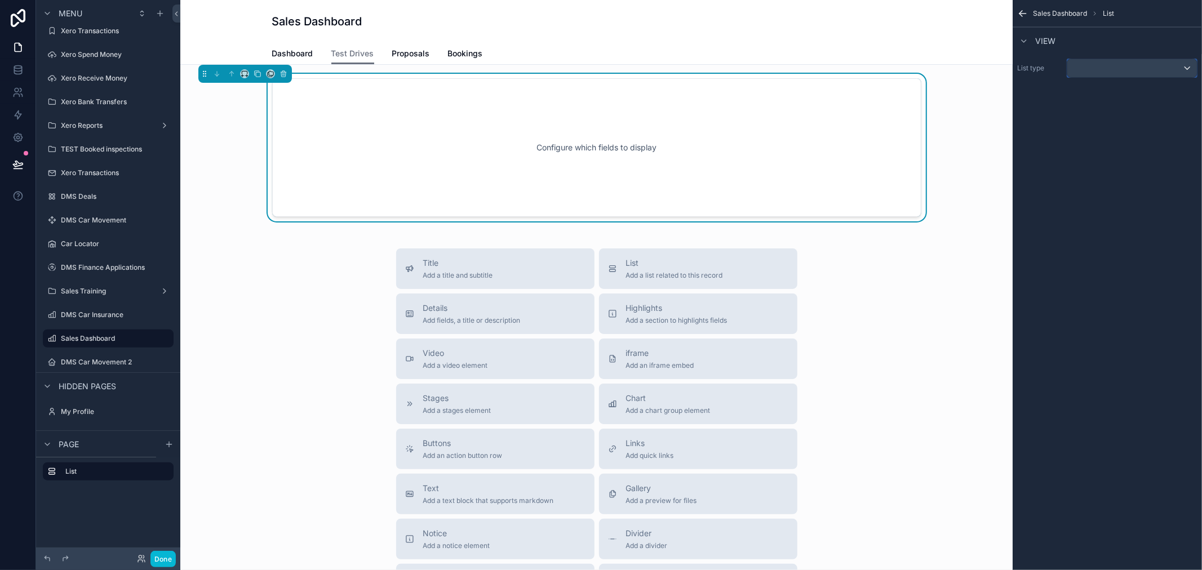
click at [1124, 72] on div "scrollable content" at bounding box center [1132, 68] width 130 height 18
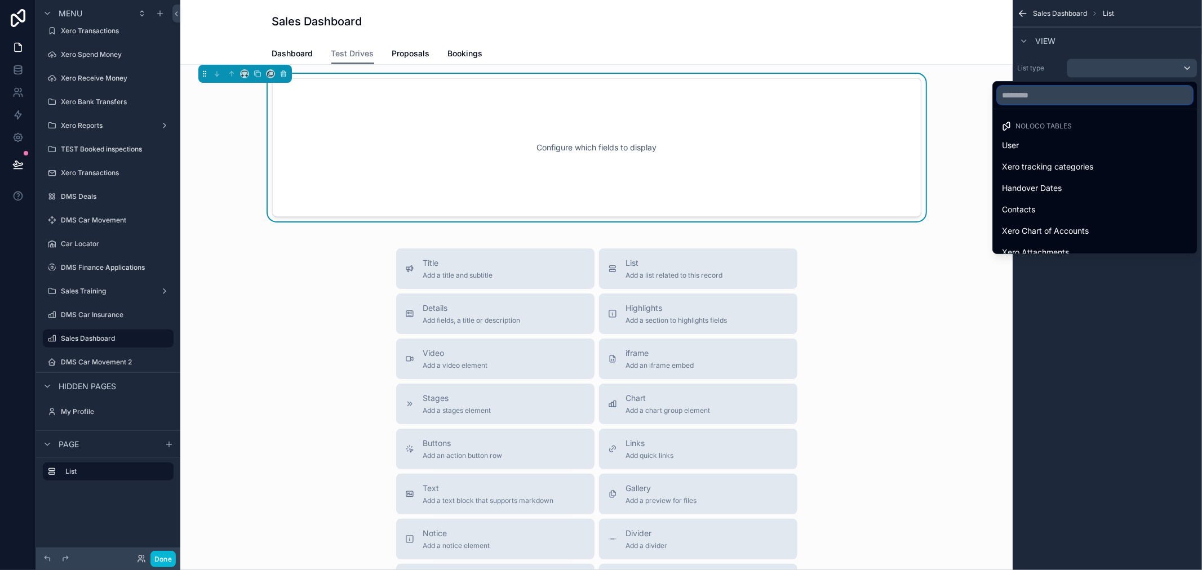
click at [1084, 92] on input "text" at bounding box center [1094, 95] width 195 height 18
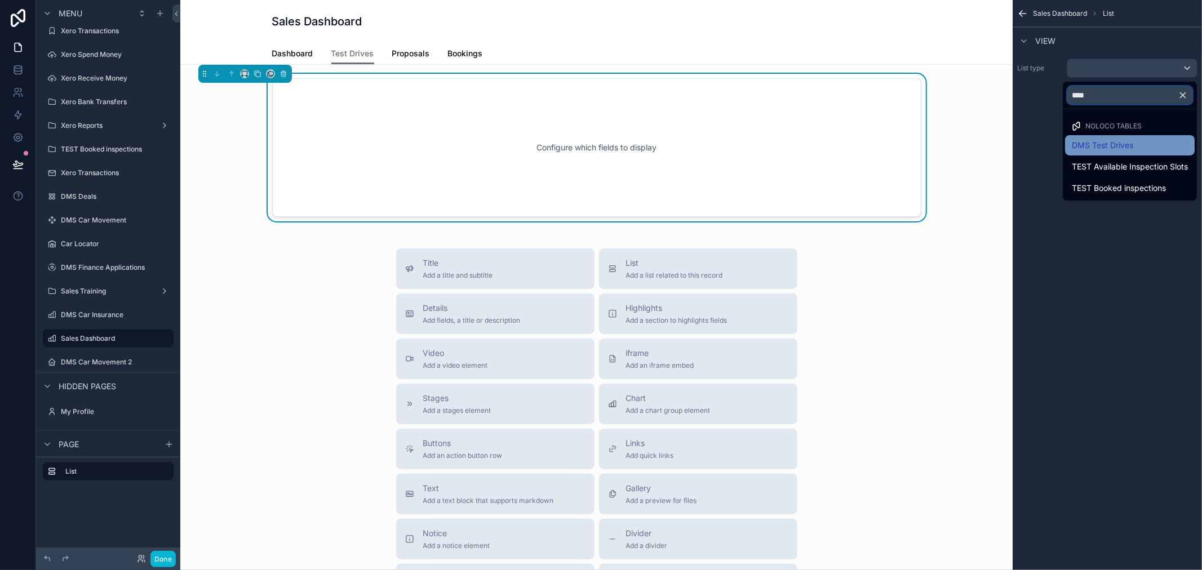
type input "****"
click at [1096, 149] on span "DMS Test Drives" at bounding box center [1102, 146] width 61 height 14
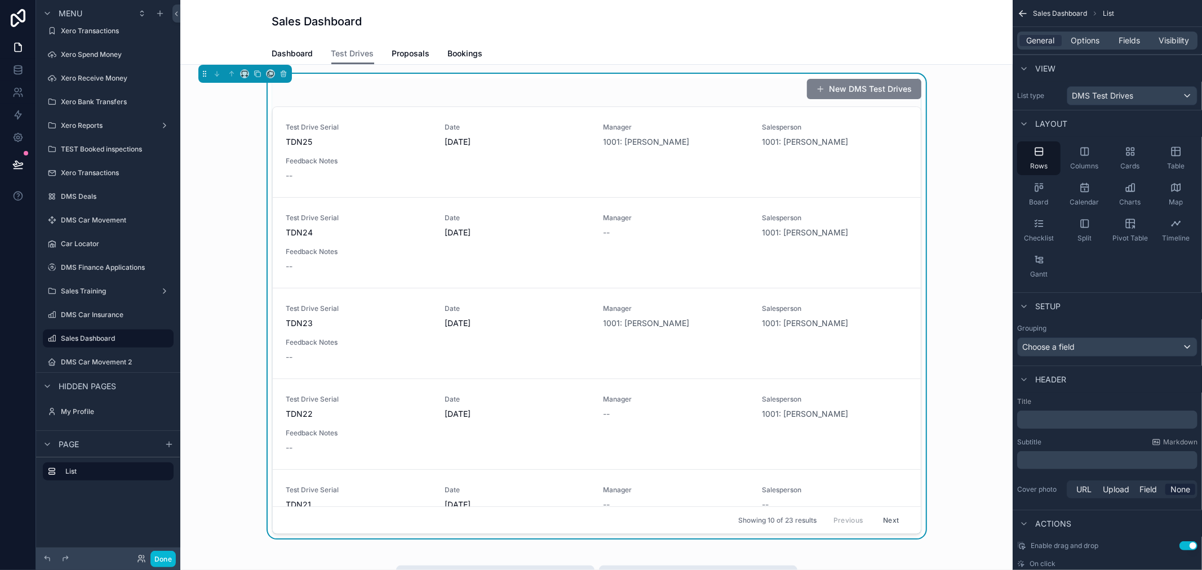
click at [881, 91] on button "New DMS Test Drives" at bounding box center [864, 89] width 114 height 20
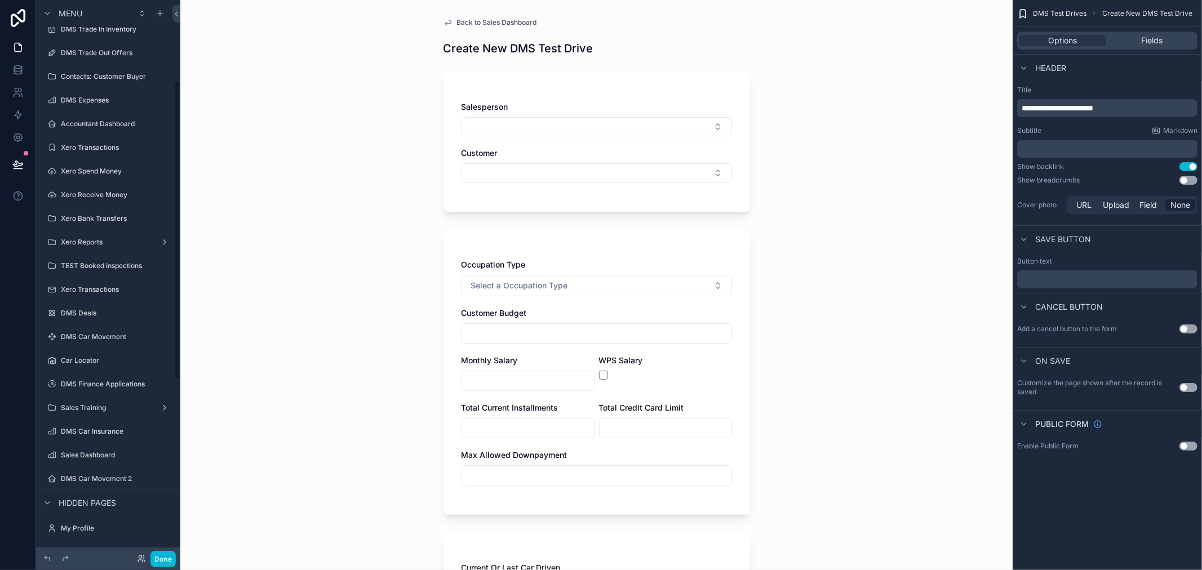
scroll to position [152, 0]
click at [457, 23] on span "Back to Sales Dashboard" at bounding box center [497, 22] width 80 height 9
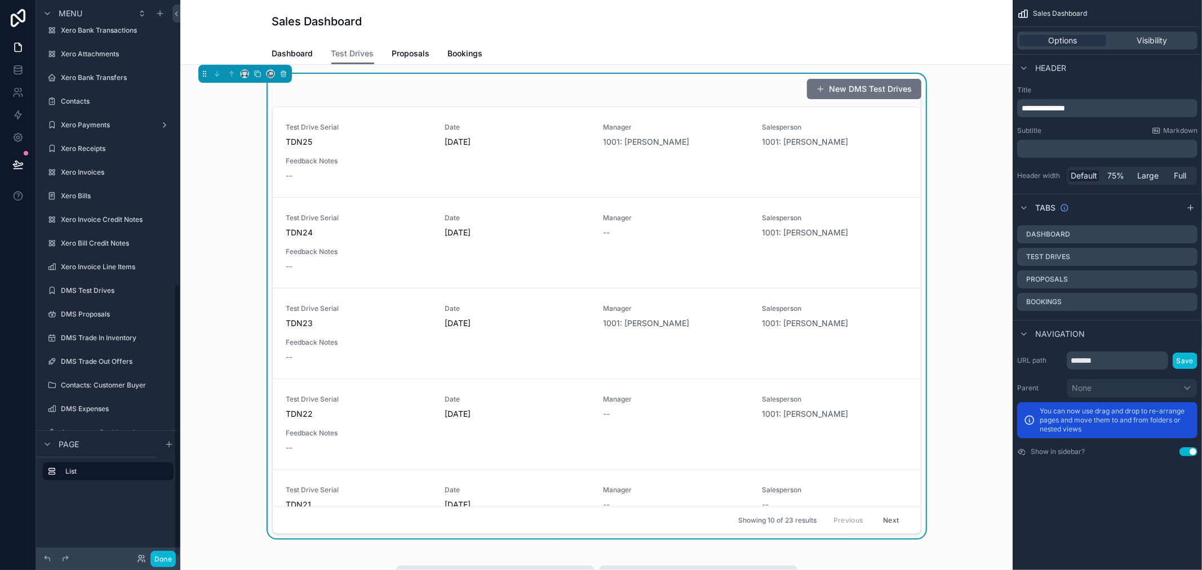
scroll to position [578, 0]
click at [779, 89] on div "New DMS Test Drives" at bounding box center [596, 88] width 649 height 21
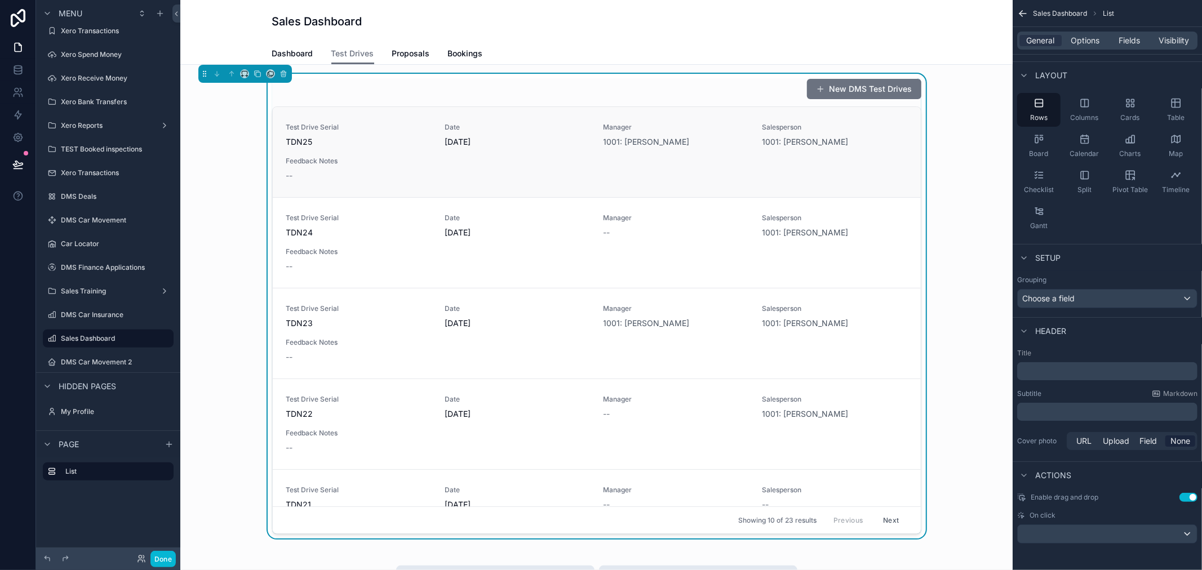
scroll to position [51, 0]
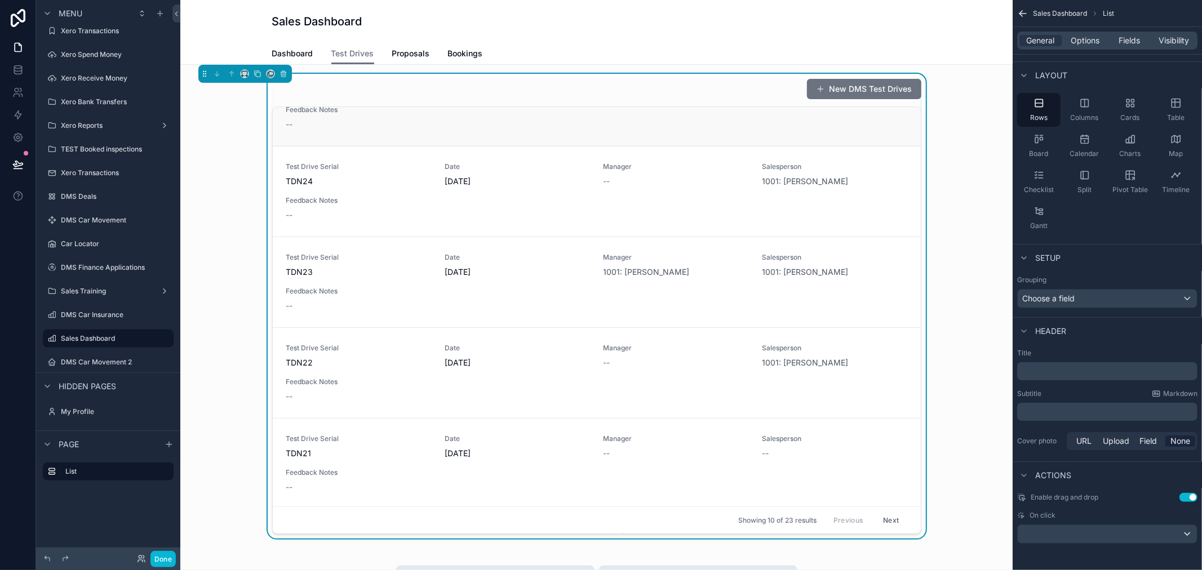
click at [796, 196] on link "Test Drive Serial TDN24 Date [DATE] Manager -- Salesperson 1001: [PERSON_NAME] …" at bounding box center [597, 191] width 648 height 91
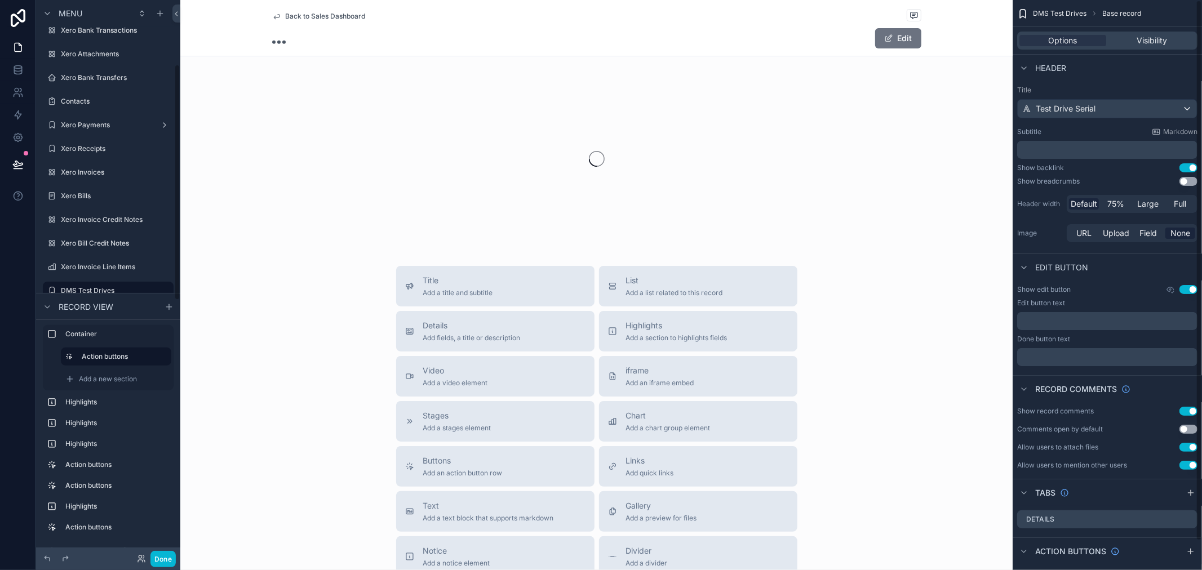
click at [292, 9] on div "Back to Sales Dashboard" at bounding box center [596, 16] width 649 height 14
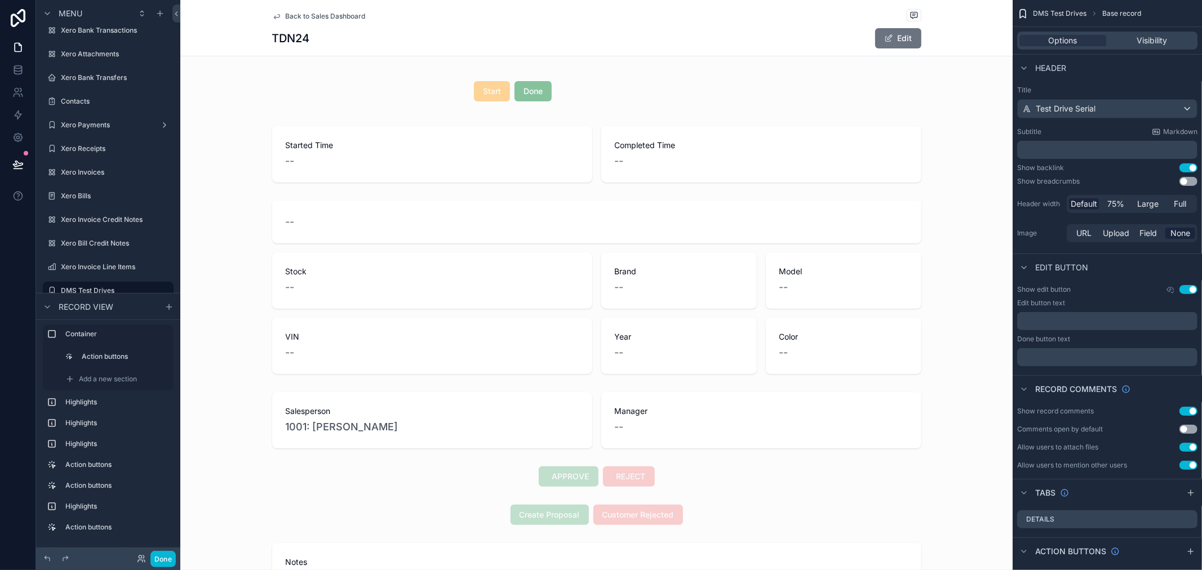
click at [302, 17] on span "Back to Sales Dashboard" at bounding box center [326, 16] width 80 height 9
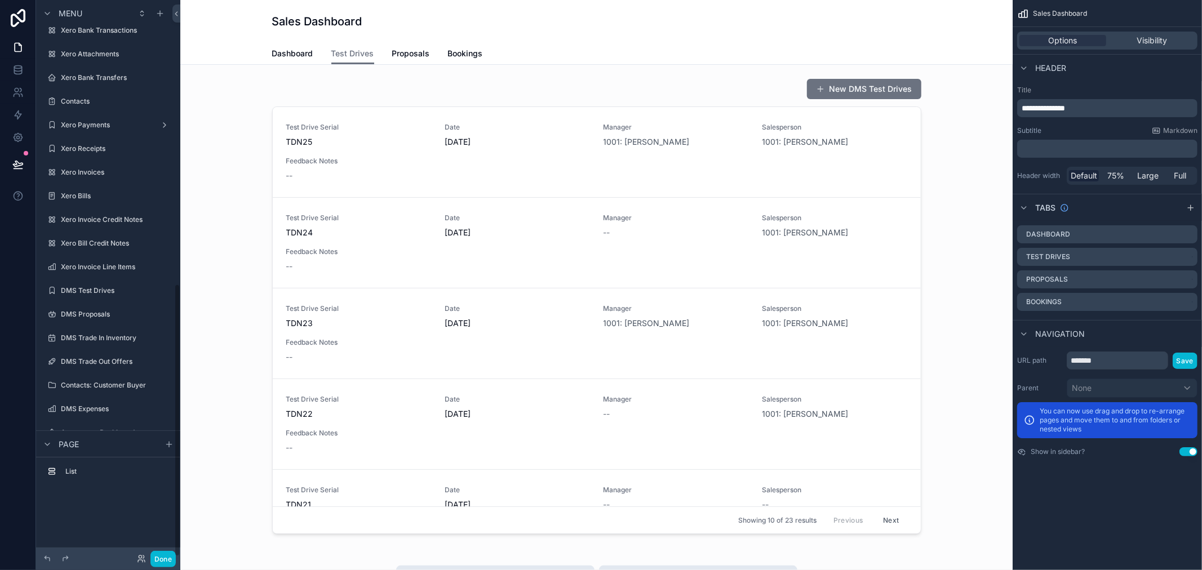
scroll to position [578, 0]
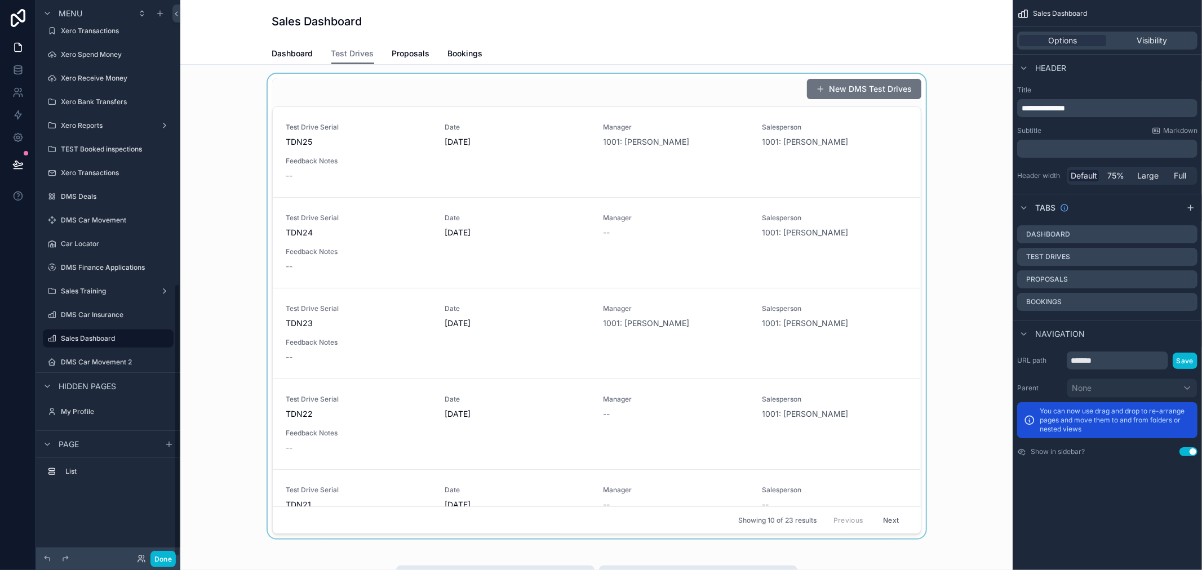
click at [555, 92] on div "scrollable content" at bounding box center [596, 306] width 814 height 465
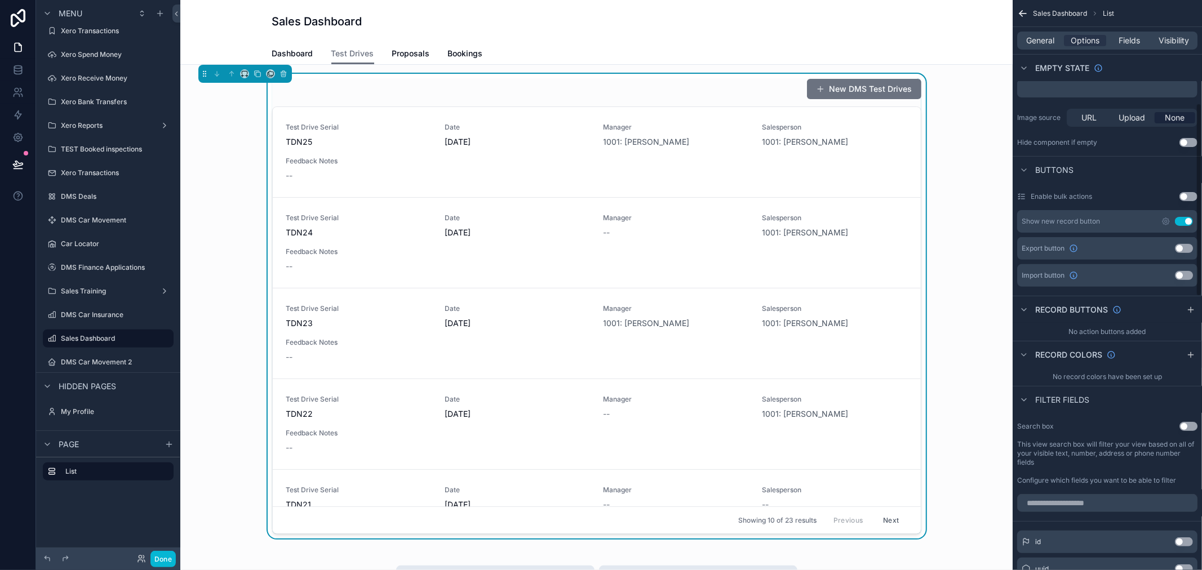
scroll to position [313, 0]
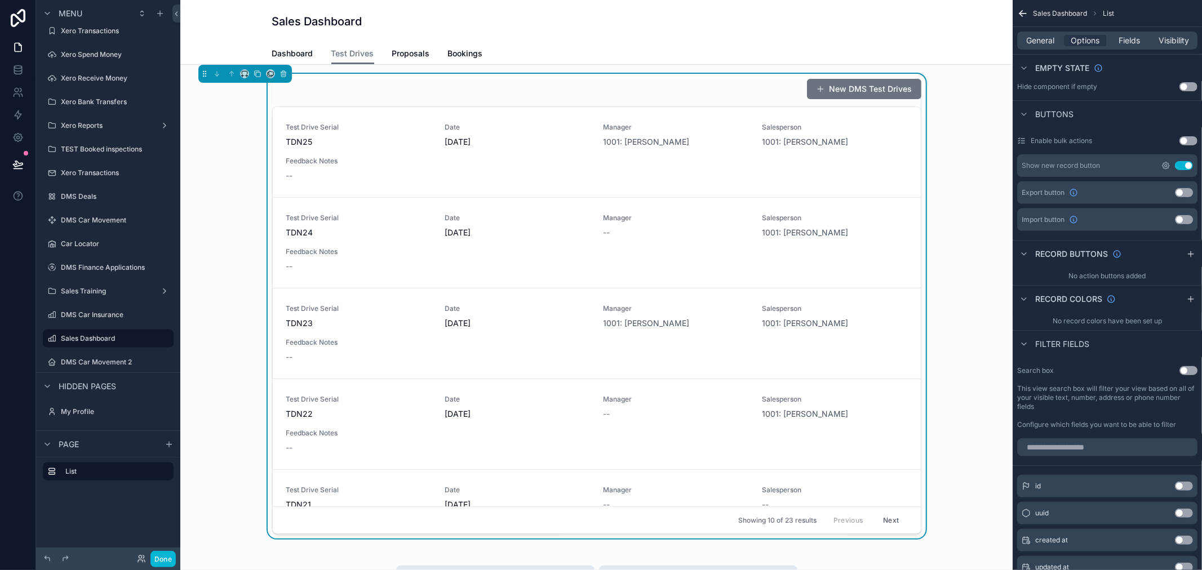
click at [1163, 167] on icon "scrollable content" at bounding box center [1166, 165] width 7 height 7
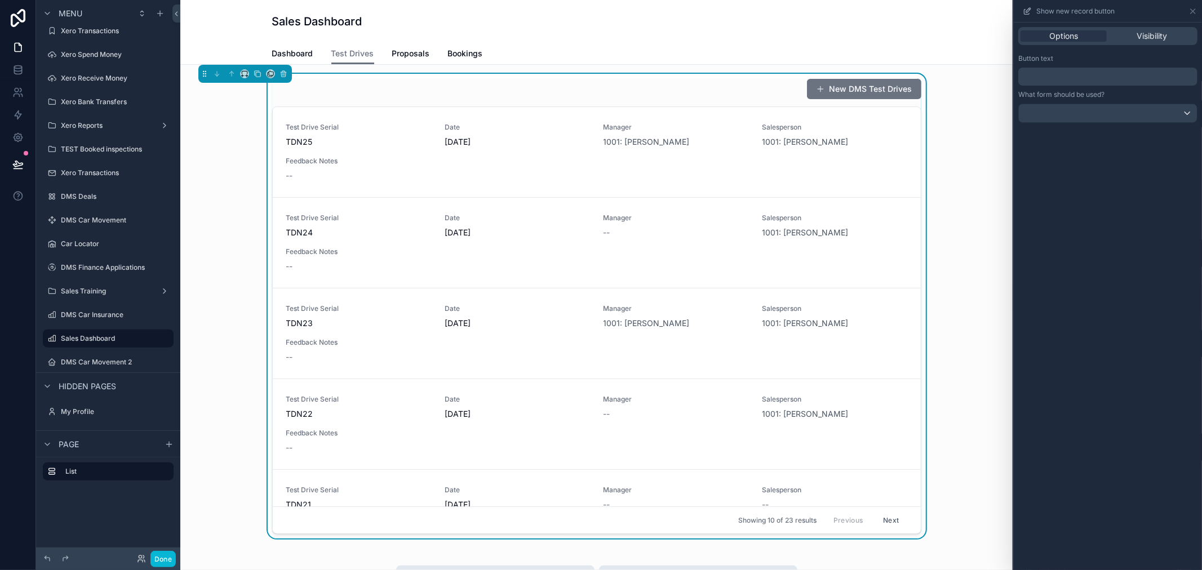
click at [1097, 74] on p "﻿" at bounding box center [1109, 77] width 172 height 14
click at [1141, 53] on div "**********" at bounding box center [1108, 89] width 188 height 78
click at [1177, 113] on div at bounding box center [1108, 113] width 178 height 18
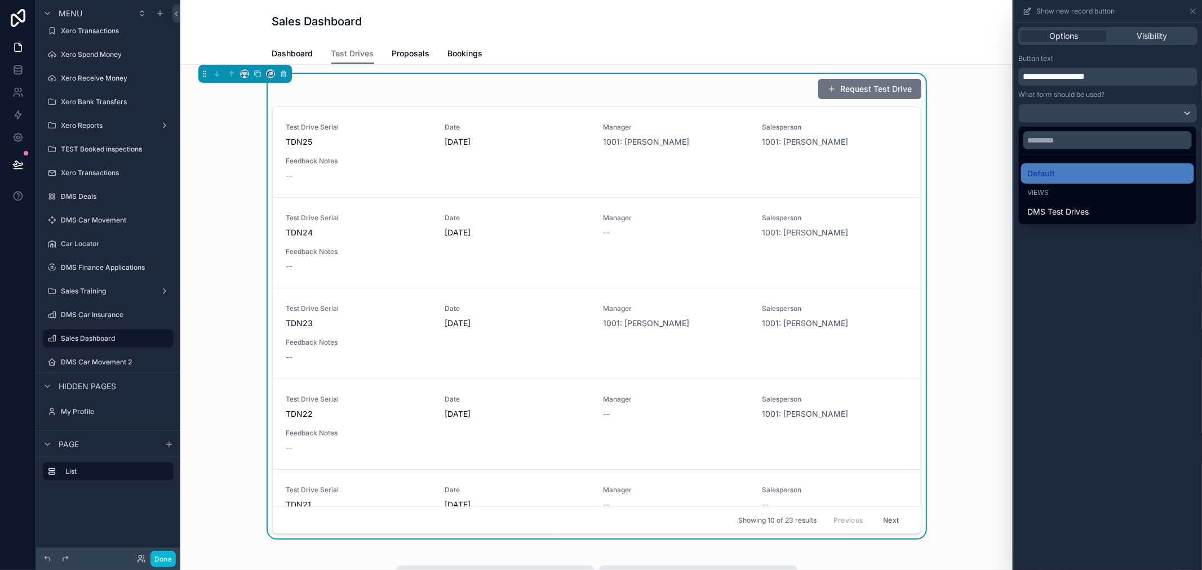
click at [1177, 113] on div at bounding box center [1108, 285] width 188 height 570
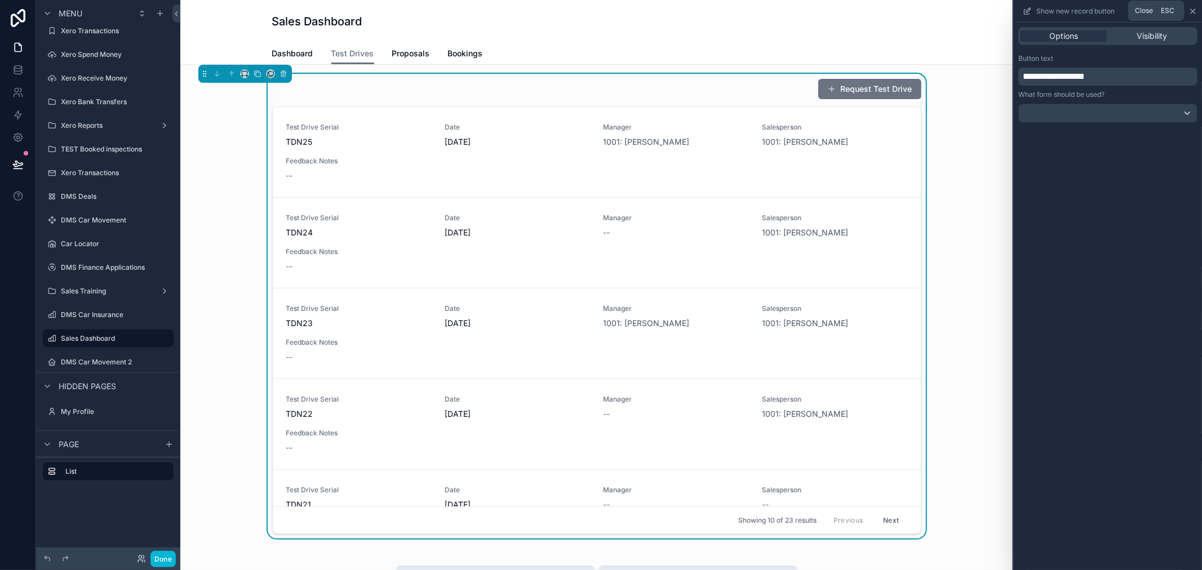
click at [1195, 10] on icon at bounding box center [1193, 11] width 9 height 9
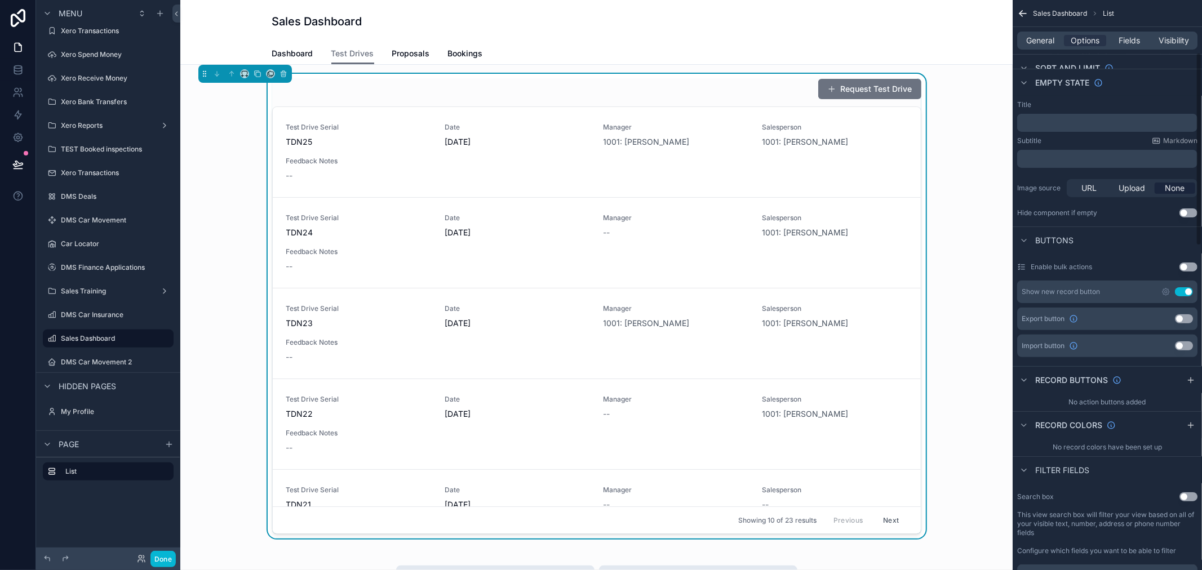
scroll to position [0, 0]
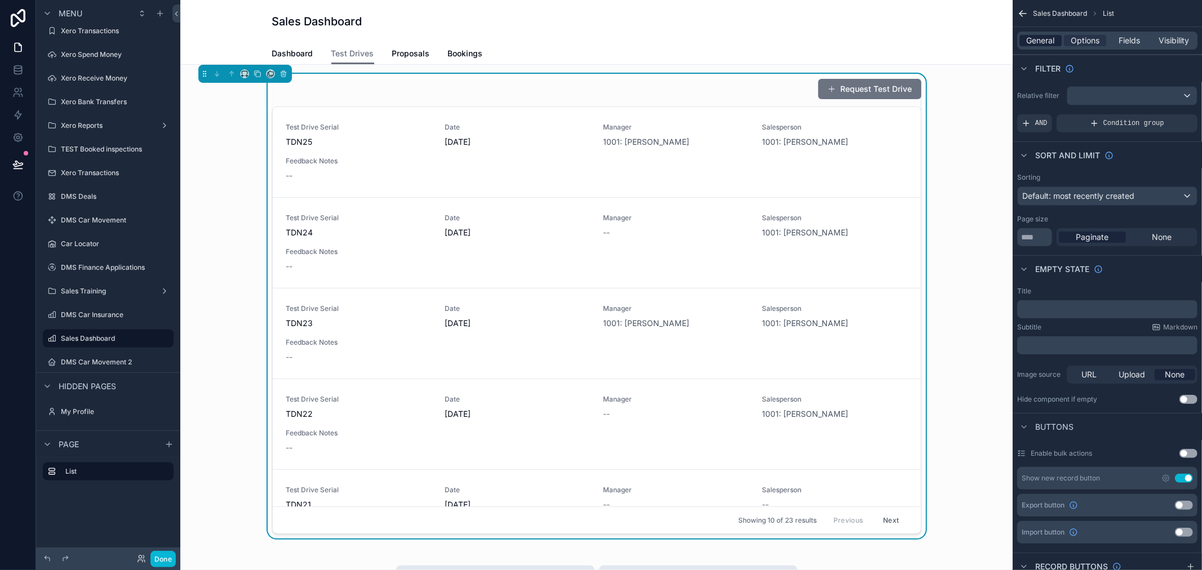
click at [1043, 45] on span "General" at bounding box center [1041, 40] width 28 height 11
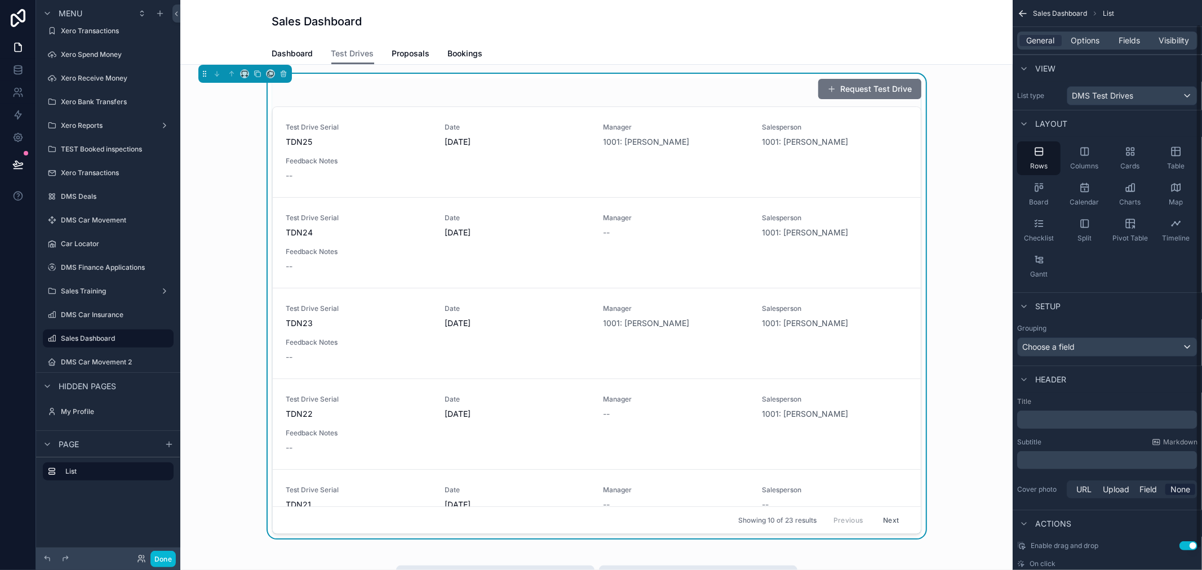
scroll to position [48, 0]
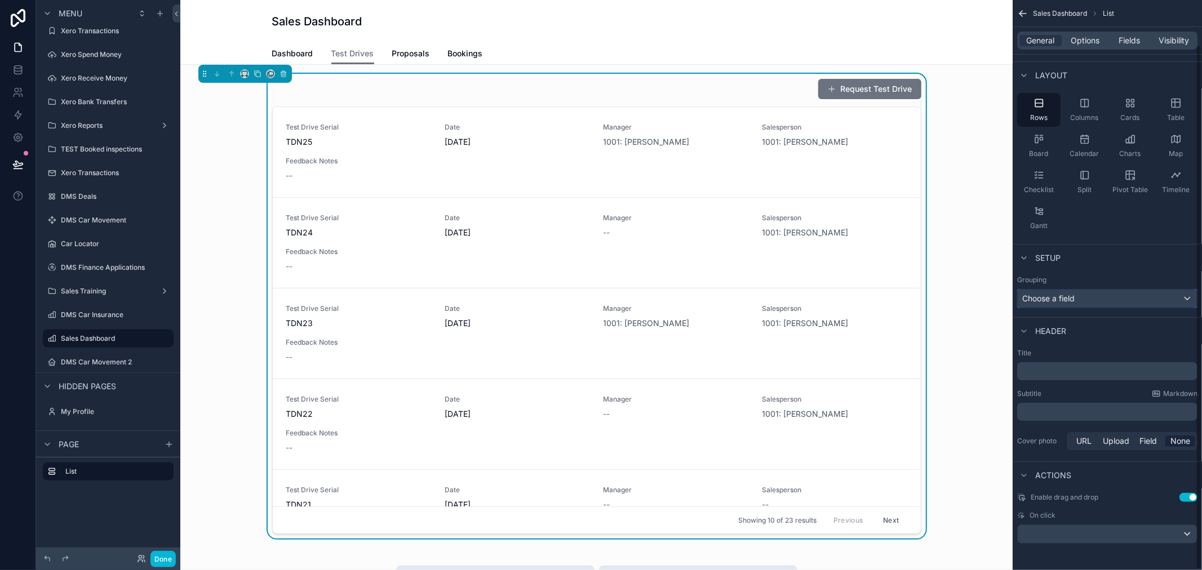
click at [1083, 303] on div "Choose a field" at bounding box center [1107, 299] width 179 height 18
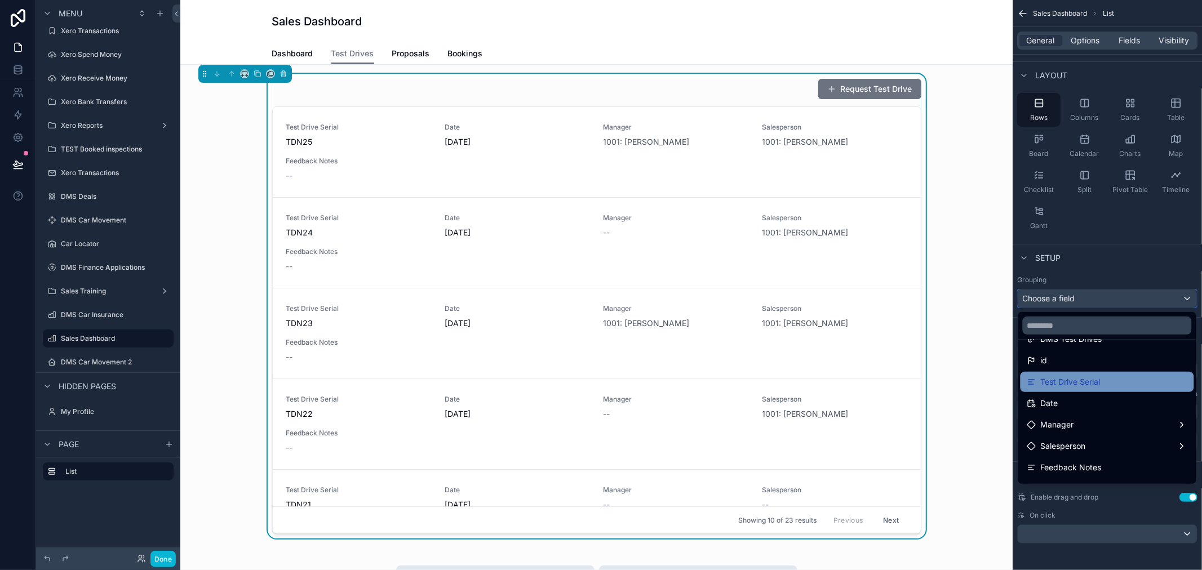
scroll to position [63, 0]
click at [1071, 328] on input "text" at bounding box center [1107, 326] width 169 height 18
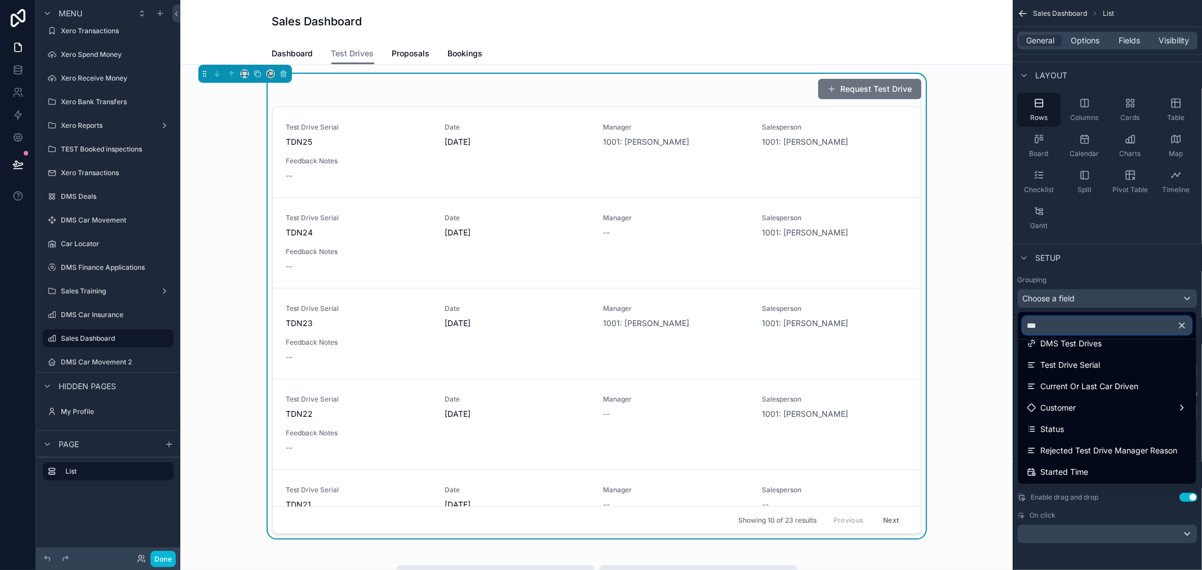
scroll to position [0, 0]
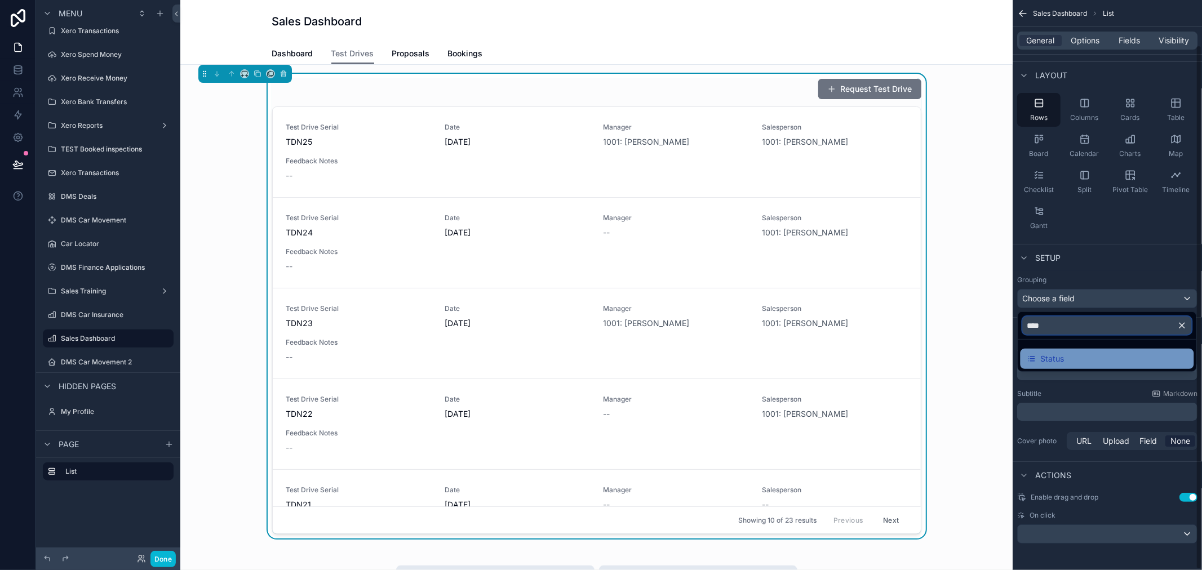
type input "****"
click at [1061, 360] on span "Status" at bounding box center [1053, 359] width 24 height 14
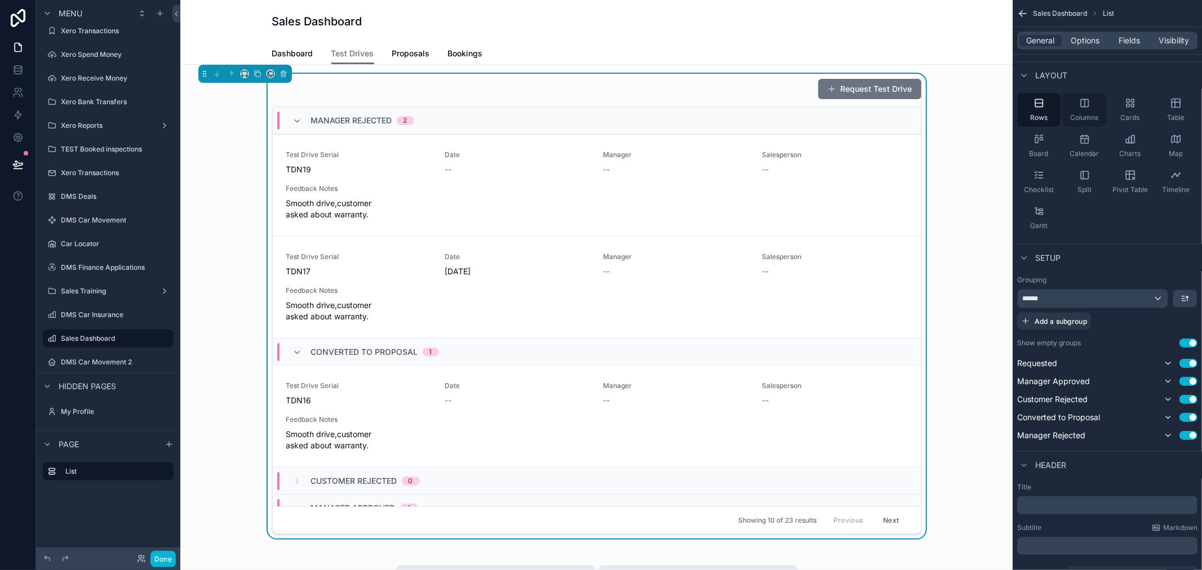
click at [1081, 110] on div "Columns" at bounding box center [1084, 110] width 43 height 34
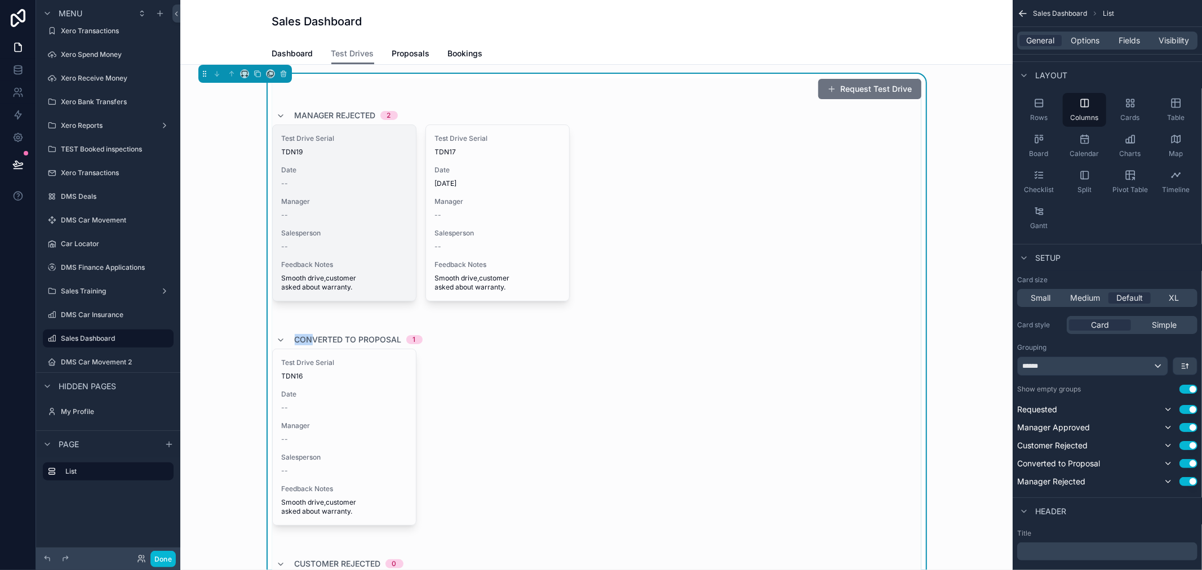
drag, startPoint x: 309, startPoint y: 342, endPoint x: 313, endPoint y: 299, distance: 43.0
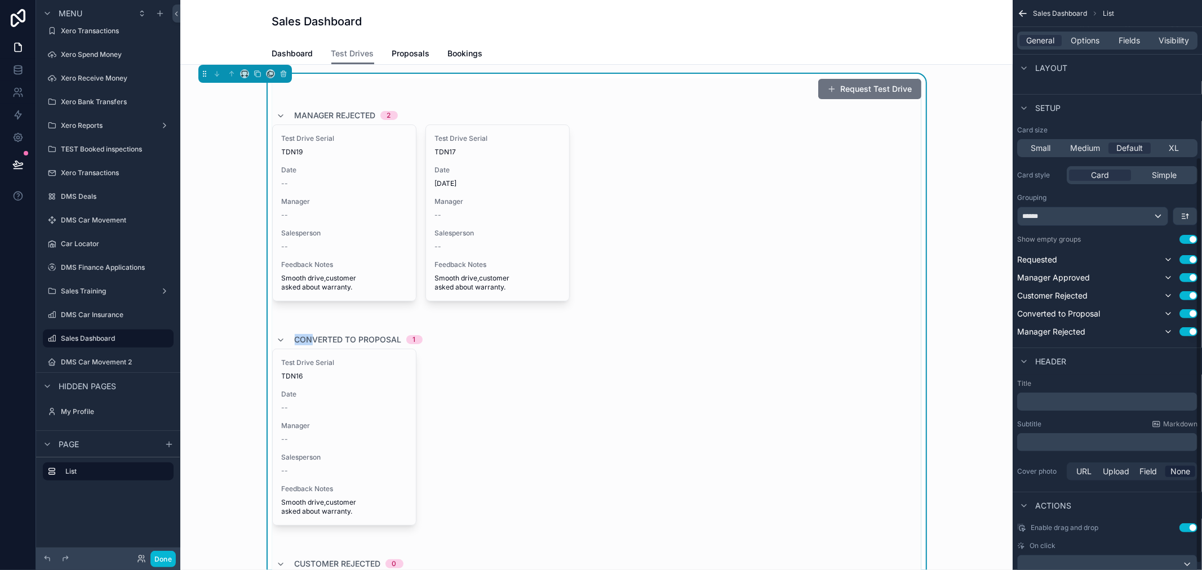
scroll to position [229, 0]
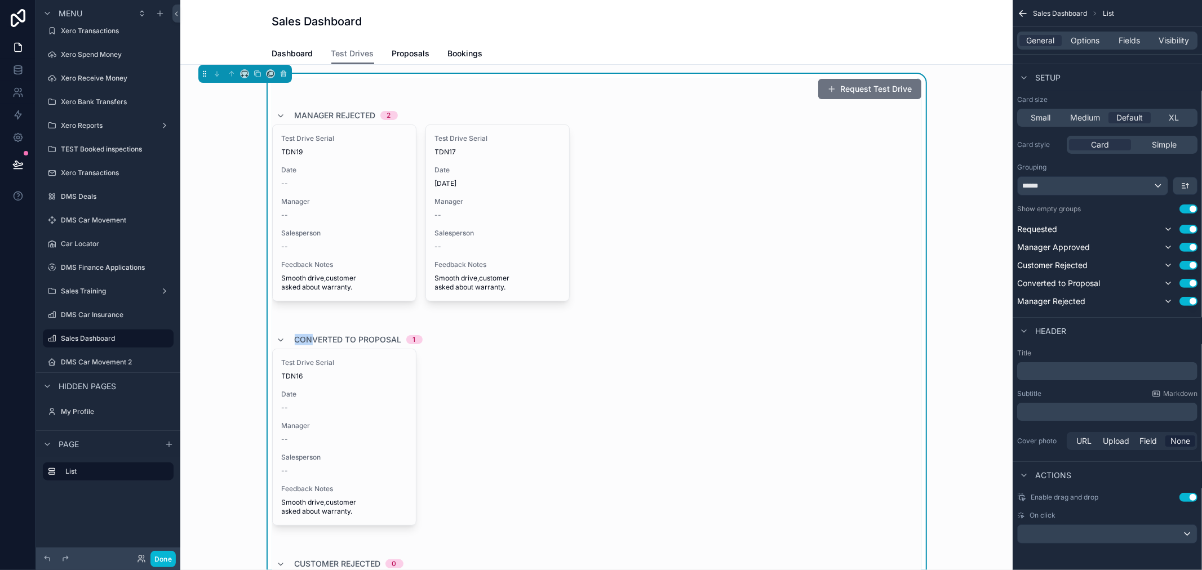
click at [1058, 212] on label "Show empty groups" at bounding box center [1049, 209] width 64 height 9
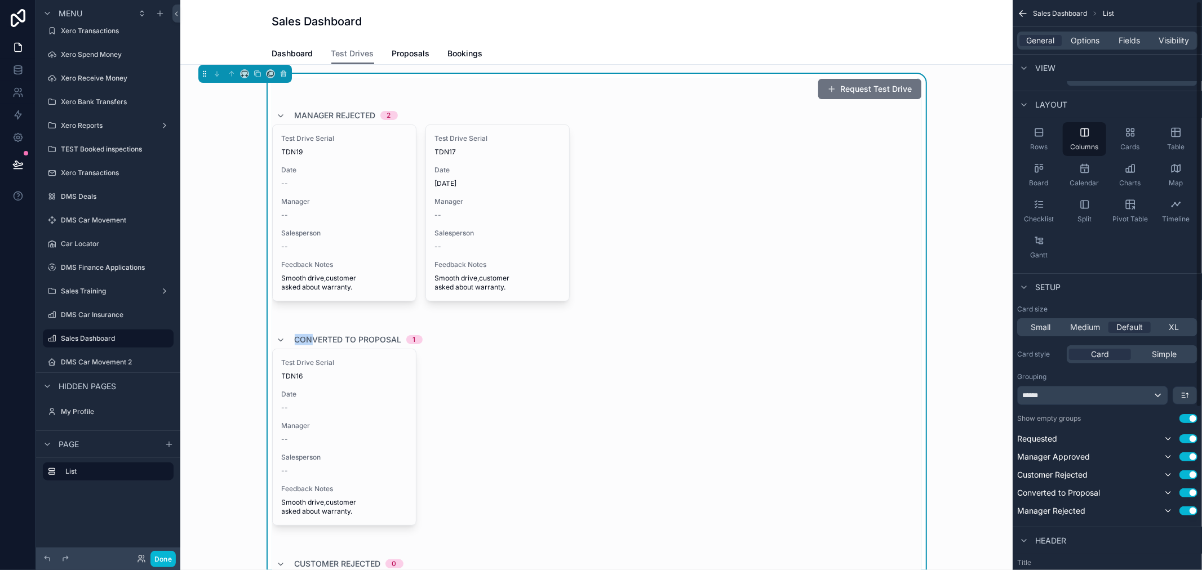
scroll to position [0, 0]
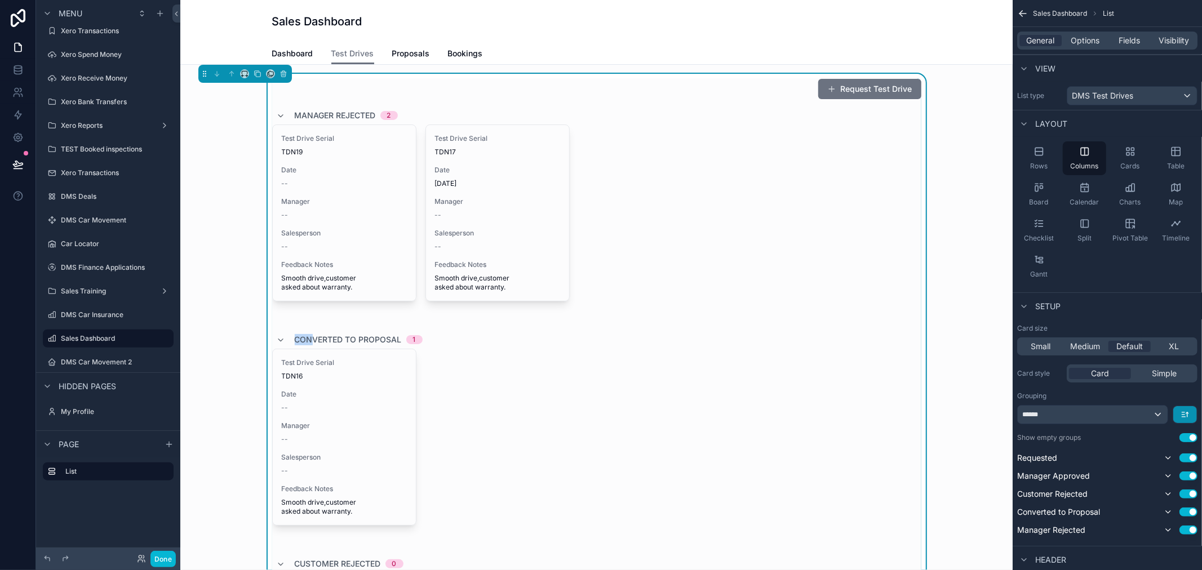
click at [1181, 409] on button "scrollable content" at bounding box center [1185, 414] width 24 height 17
click at [1155, 415] on div "scrollable content" at bounding box center [601, 285] width 1202 height 570
click at [1179, 396] on div "Grouping" at bounding box center [1107, 396] width 180 height 9
click at [1190, 418] on button "scrollable content" at bounding box center [1185, 414] width 24 height 17
click at [1171, 455] on span "Last -> First" at bounding box center [1163, 462] width 43 height 14
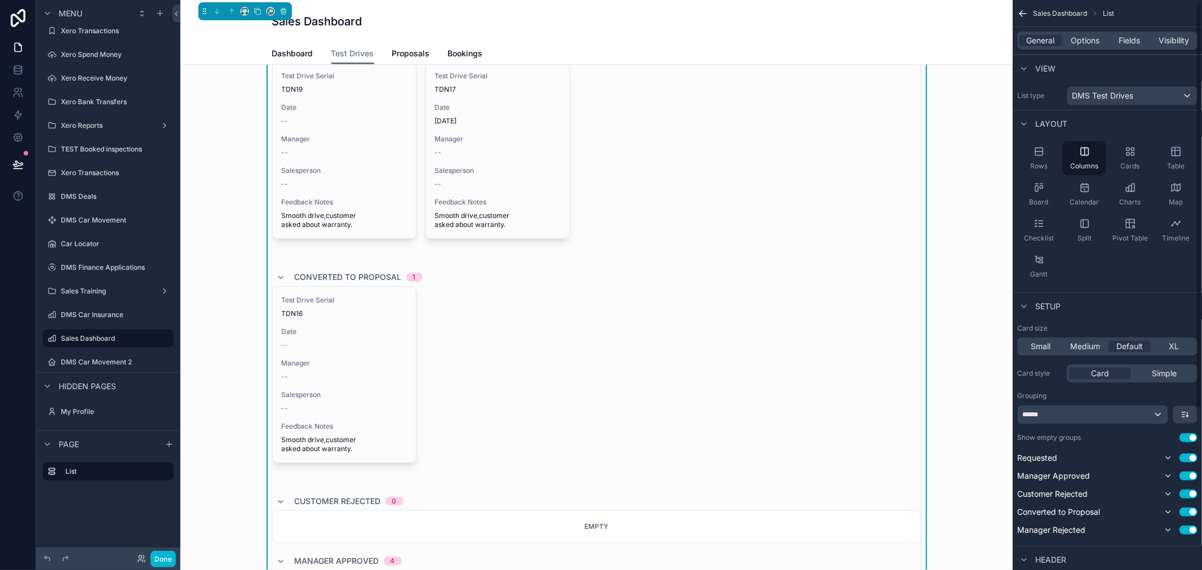
scroll to position [63, 0]
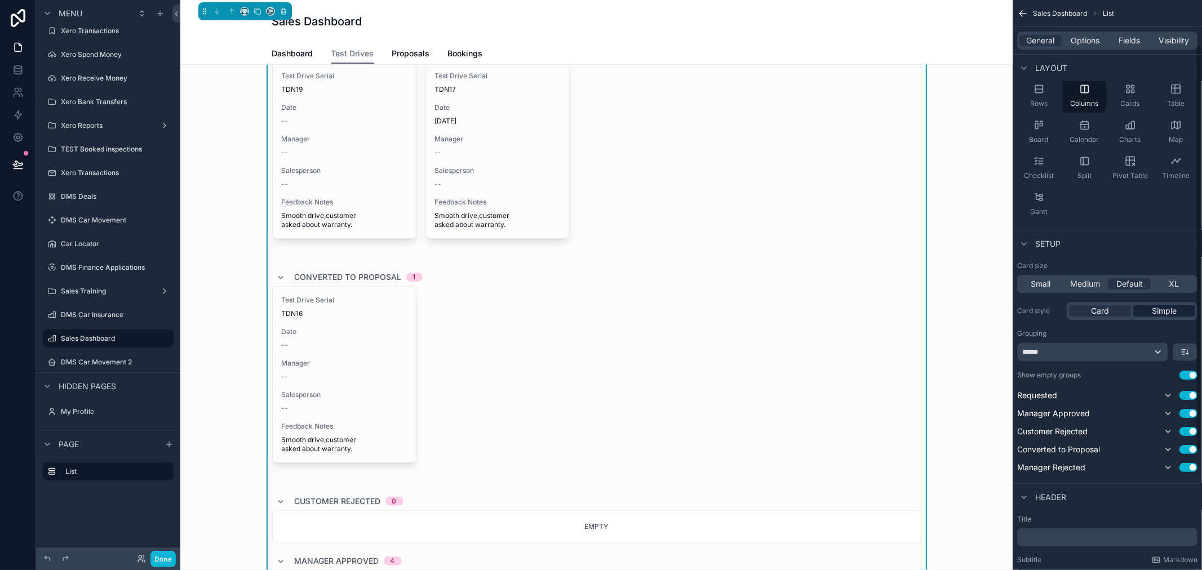
click at [1168, 313] on span "Simple" at bounding box center [1164, 310] width 25 height 11
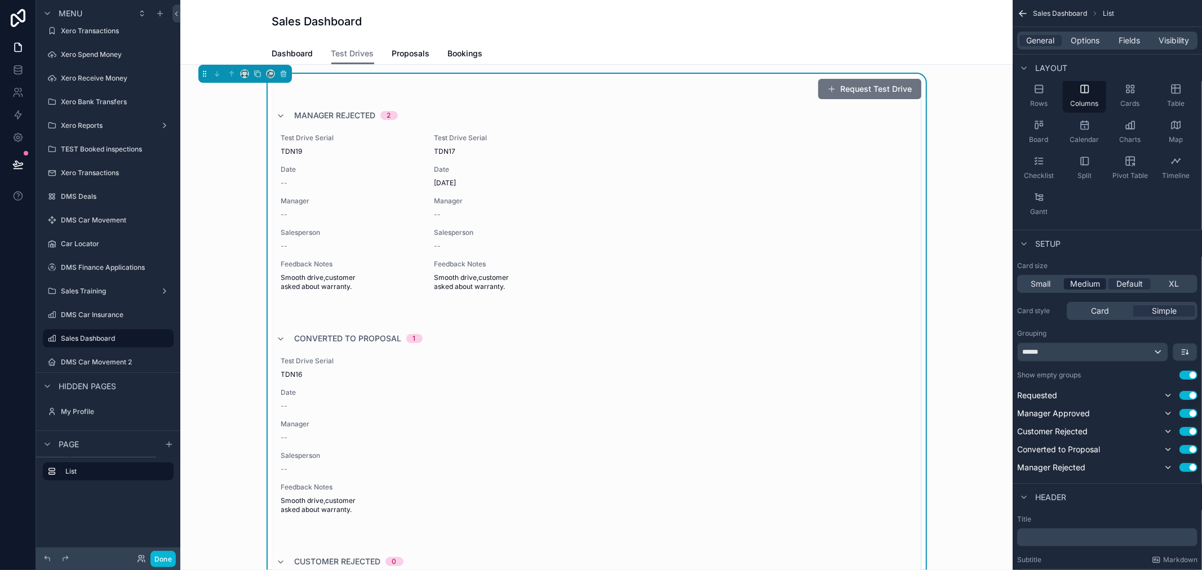
click at [1075, 282] on span "Medium" at bounding box center [1085, 283] width 30 height 11
click at [1049, 282] on span "Small" at bounding box center [1041, 283] width 20 height 11
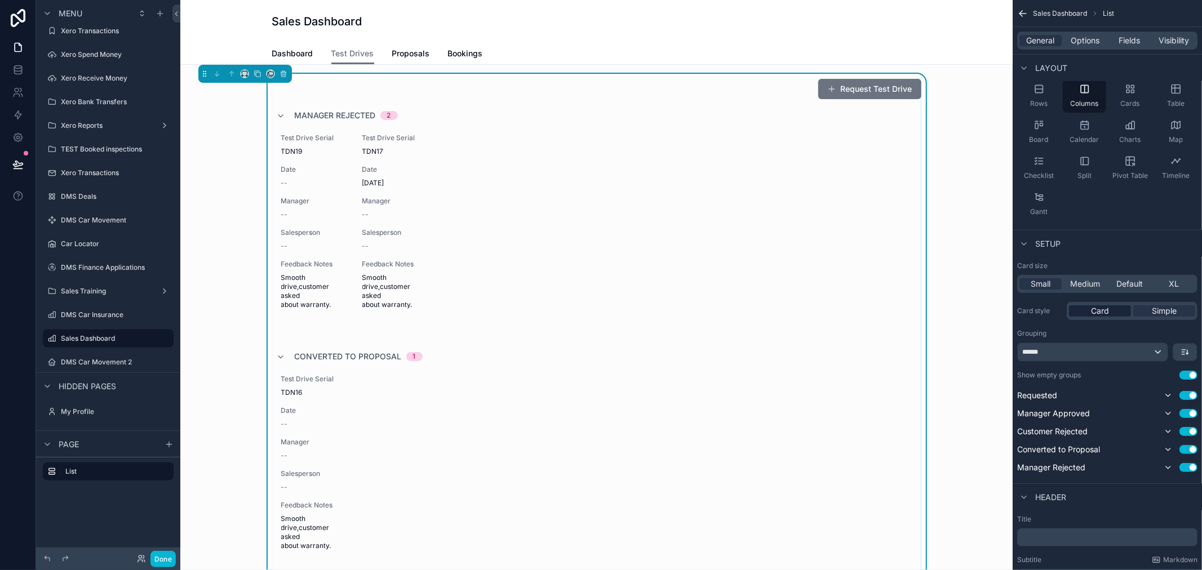
click at [1121, 305] on div "Card" at bounding box center [1100, 310] width 62 height 11
click at [1167, 284] on div "XL" at bounding box center [1174, 283] width 42 height 11
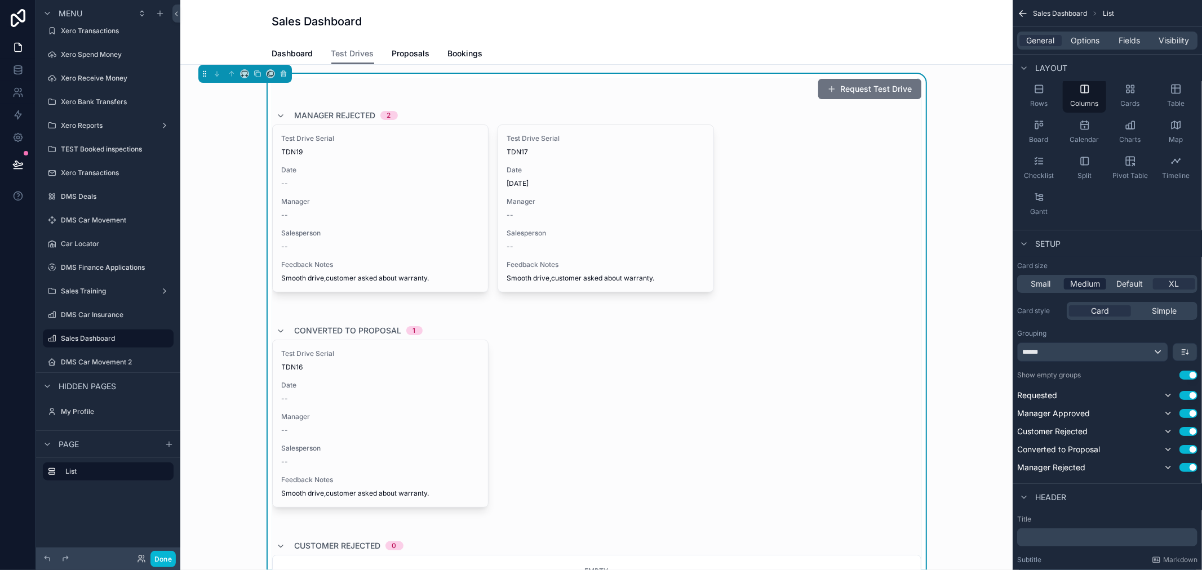
click at [1100, 281] on span "Medium" at bounding box center [1085, 283] width 30 height 11
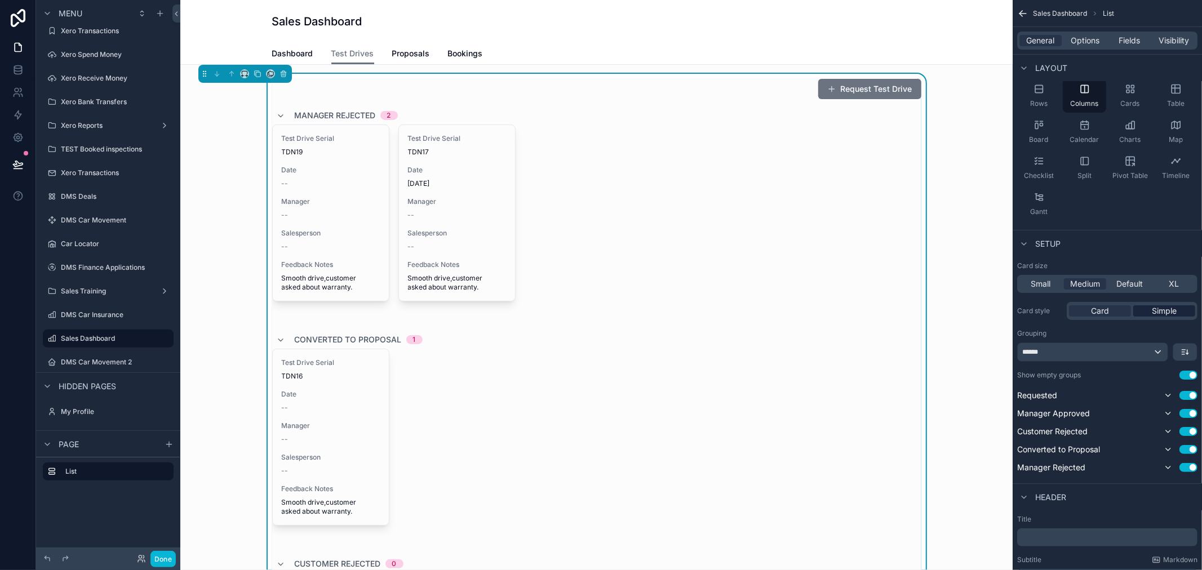
click at [1161, 316] on span "Simple" at bounding box center [1164, 310] width 25 height 11
click at [1084, 311] on div "Card" at bounding box center [1100, 310] width 62 height 11
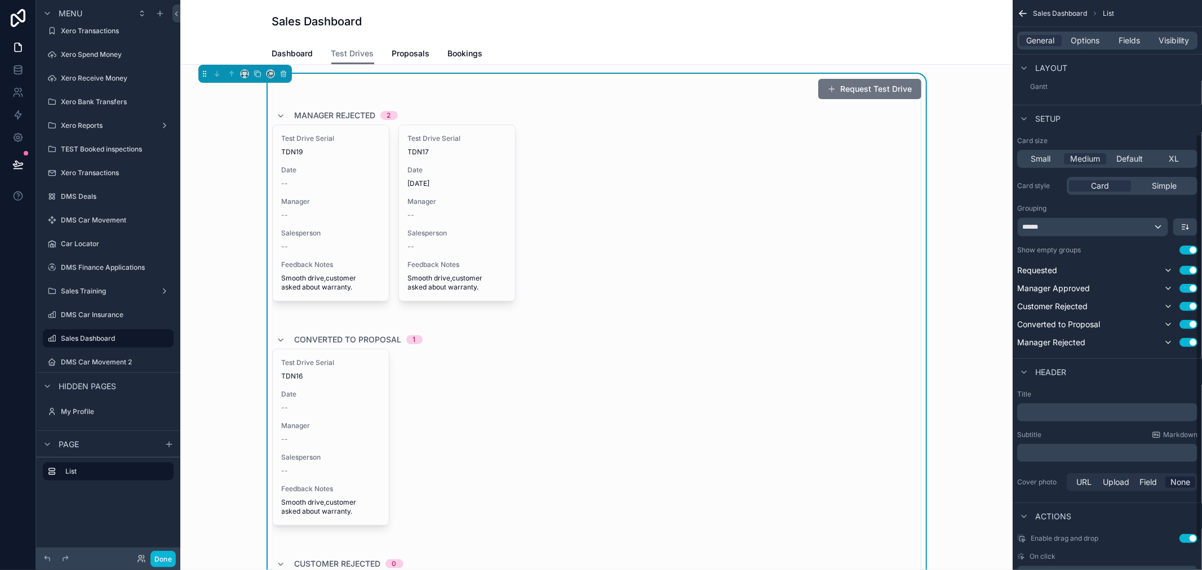
scroll to position [229, 0]
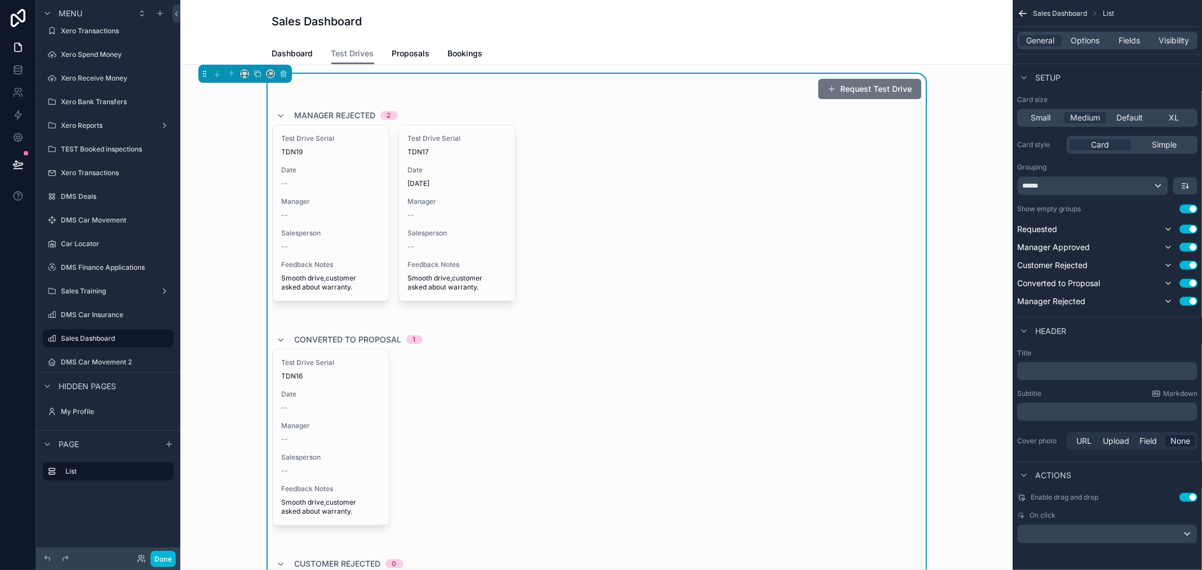
click at [1191, 498] on button "Use setting" at bounding box center [1189, 497] width 18 height 9
click at [1191, 532] on div "scrollable content" at bounding box center [1107, 534] width 179 height 18
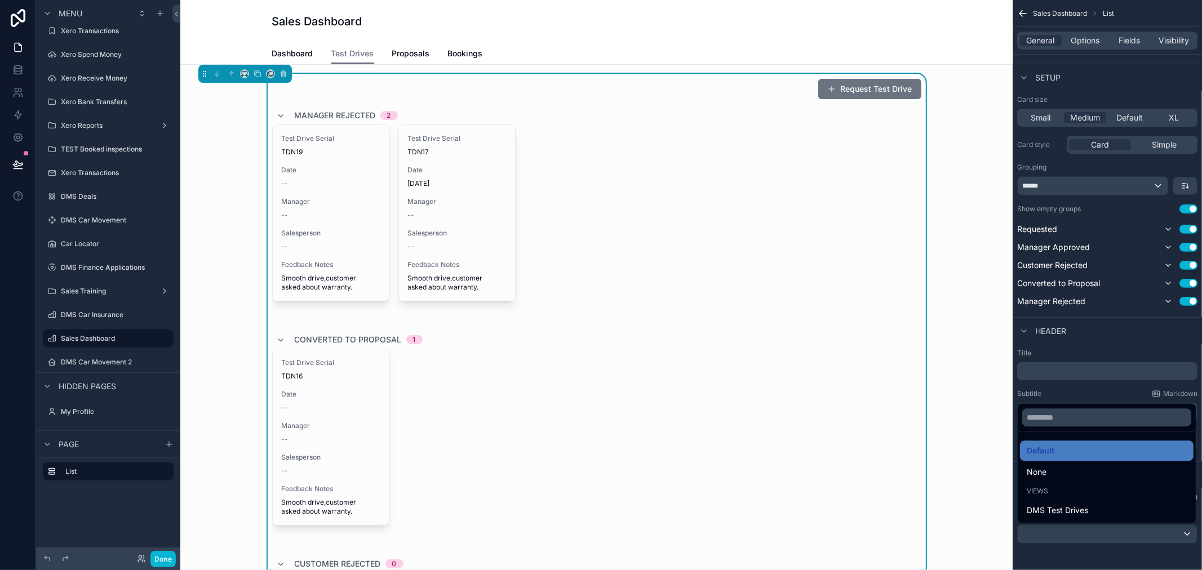
click at [1185, 533] on div "scrollable content" at bounding box center [601, 285] width 1202 height 570
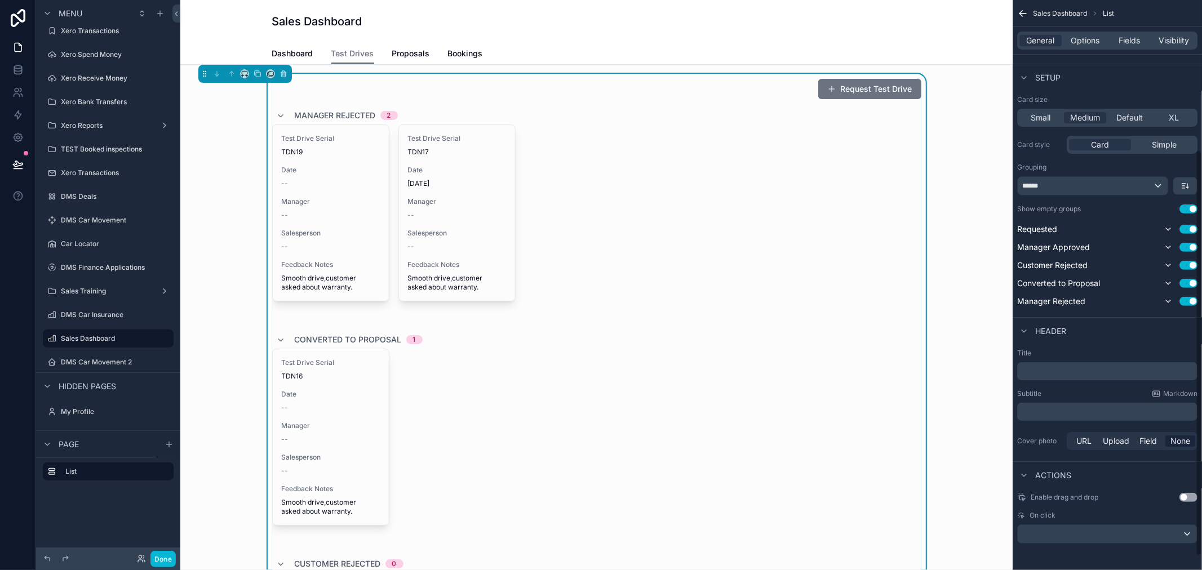
scroll to position [41, 0]
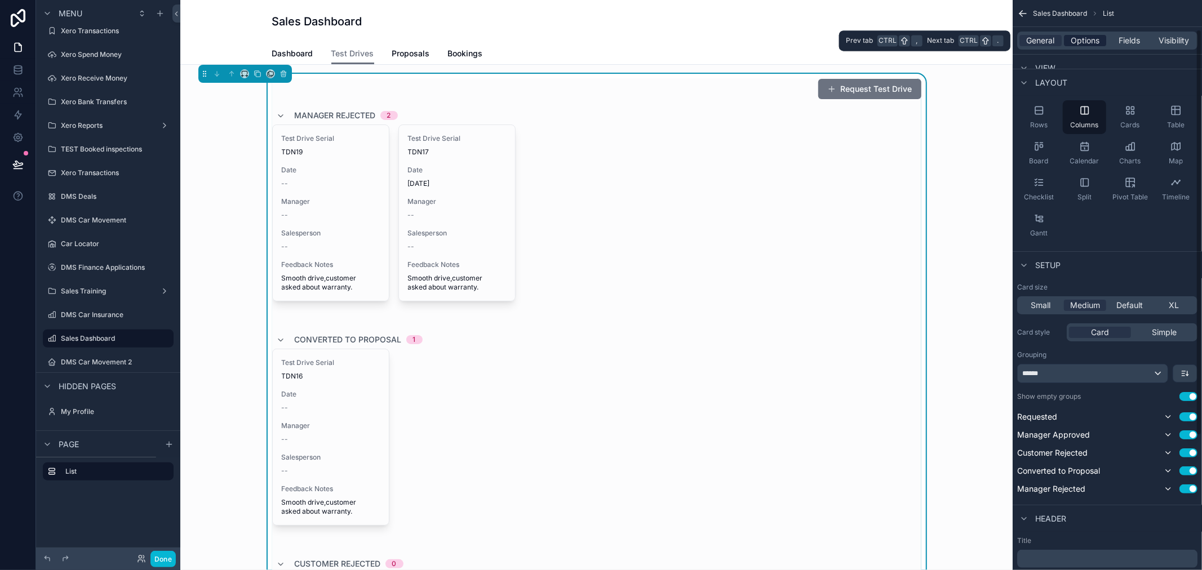
click at [1080, 40] on span "Options" at bounding box center [1085, 40] width 29 height 11
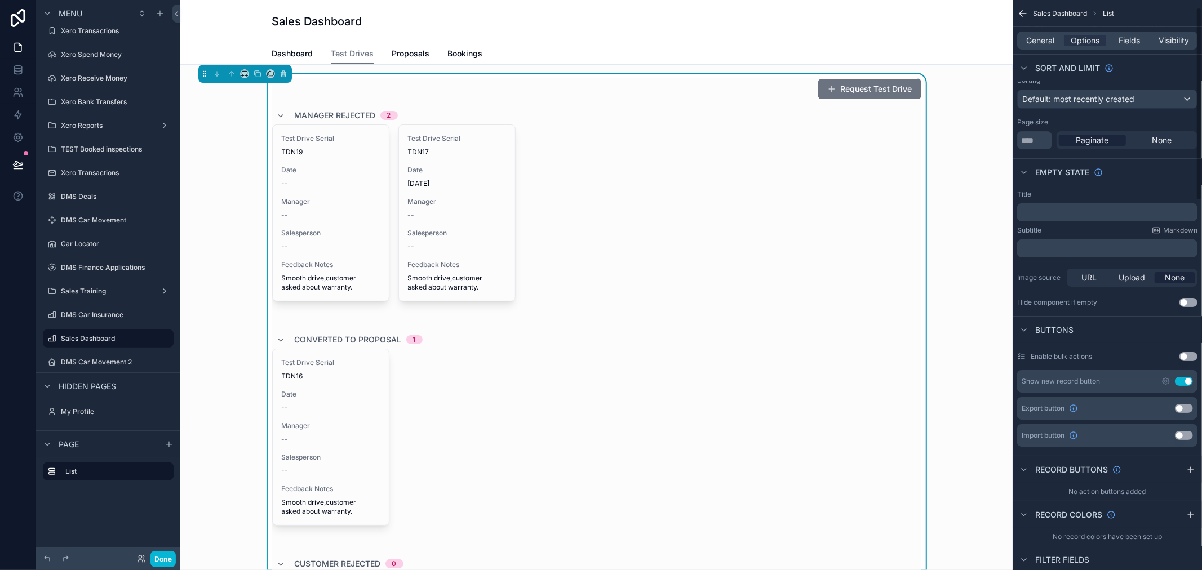
scroll to position [0, 0]
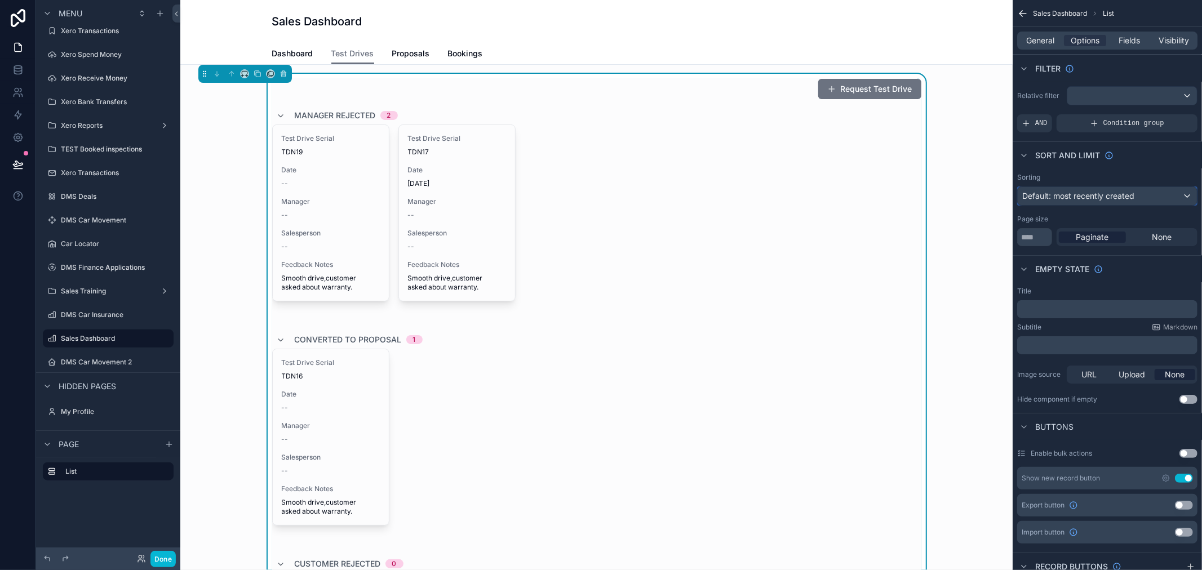
click at [1112, 196] on span "Default: most recently created" at bounding box center [1078, 196] width 112 height 10
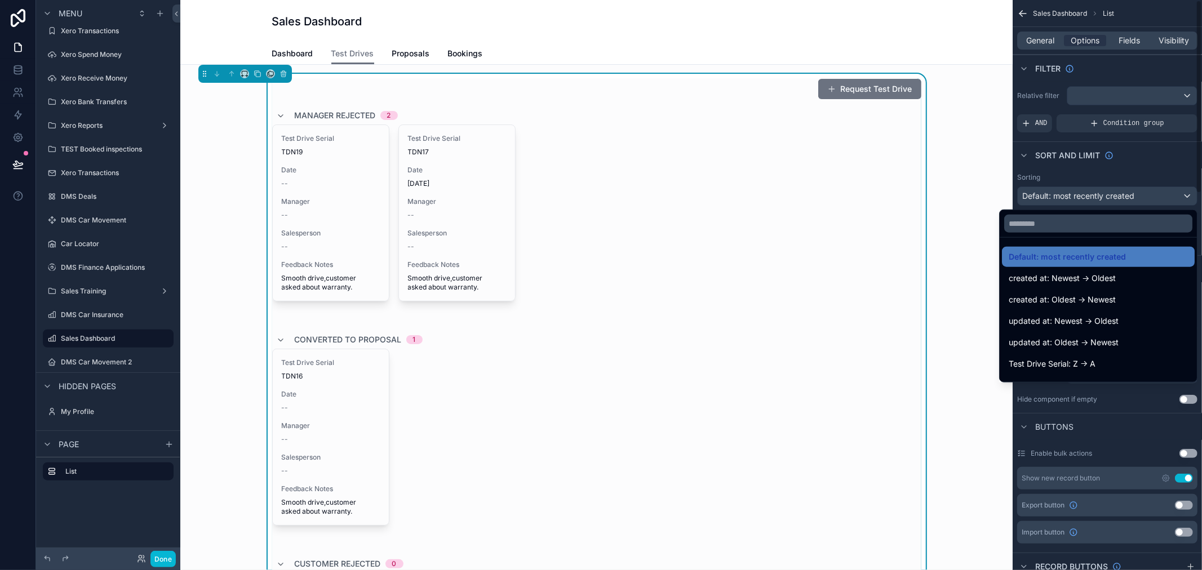
click at [1168, 161] on div "scrollable content" at bounding box center [601, 285] width 1202 height 570
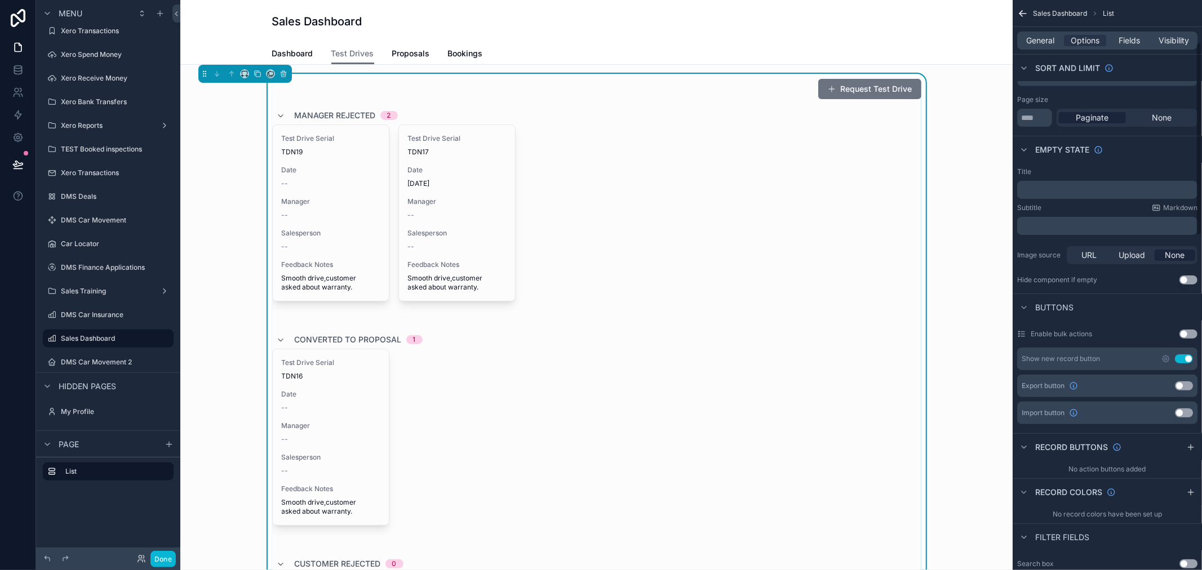
scroll to position [125, 0]
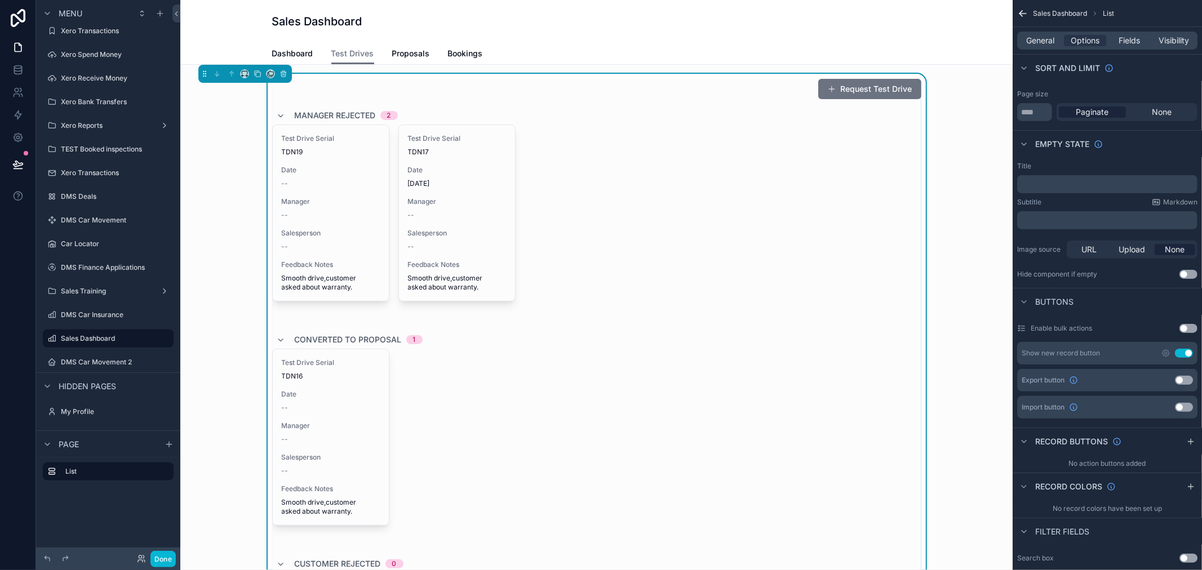
click at [1185, 325] on button "Use setting" at bounding box center [1189, 328] width 18 height 9
click at [1185, 324] on div "Enable bulk actions Use setting" at bounding box center [1107, 328] width 180 height 9
click at [1187, 326] on button "Use setting" at bounding box center [1189, 328] width 18 height 9
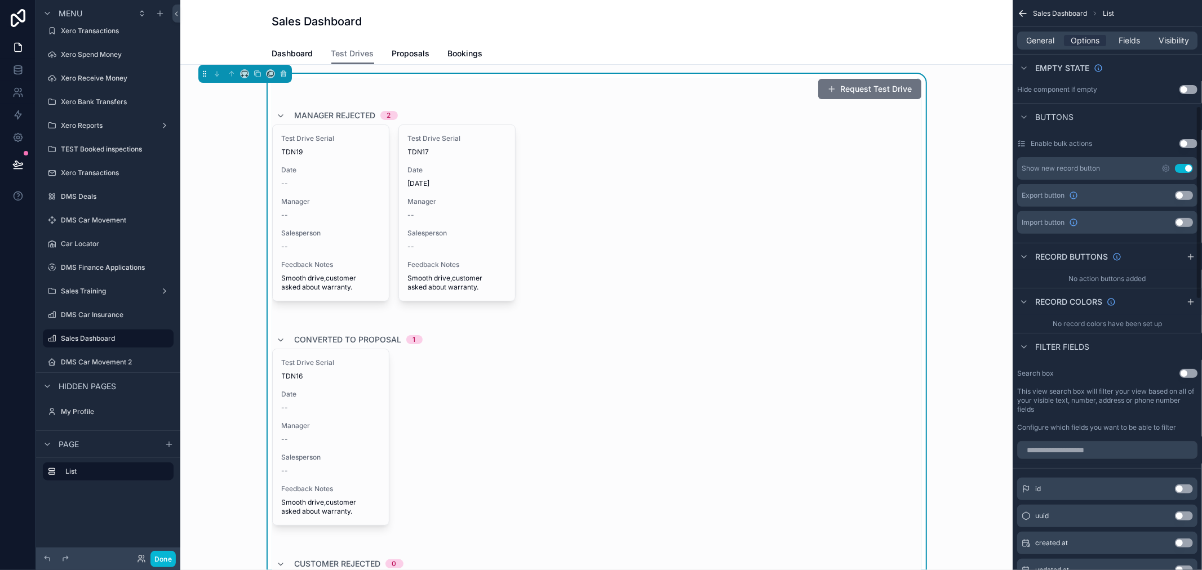
scroll to position [313, 0]
click at [1039, 124] on div "Buttons" at bounding box center [1107, 113] width 189 height 27
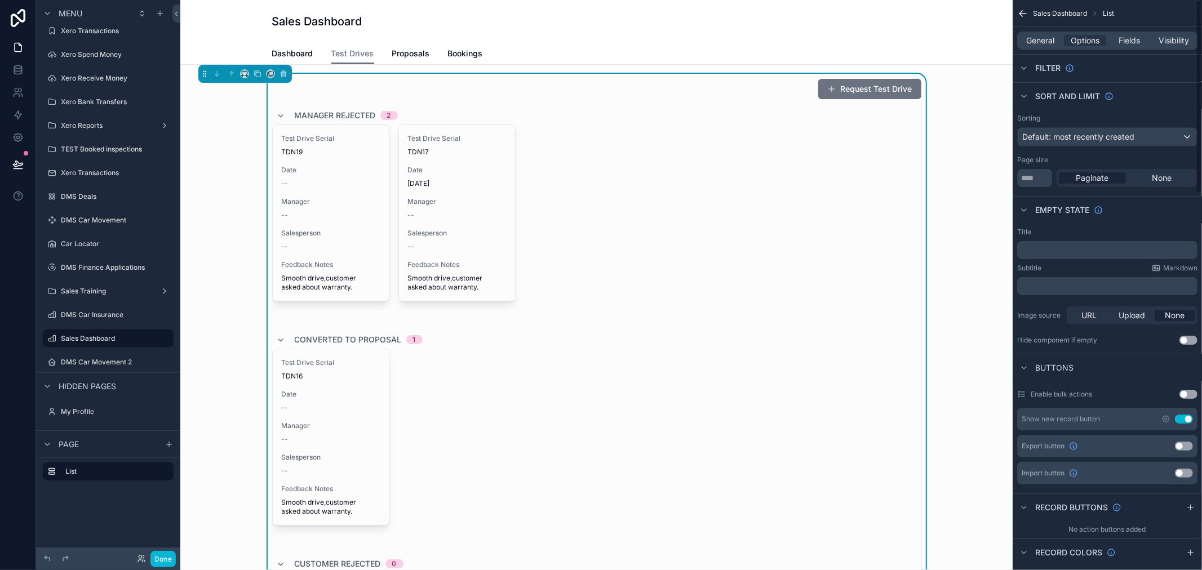
scroll to position [0, 0]
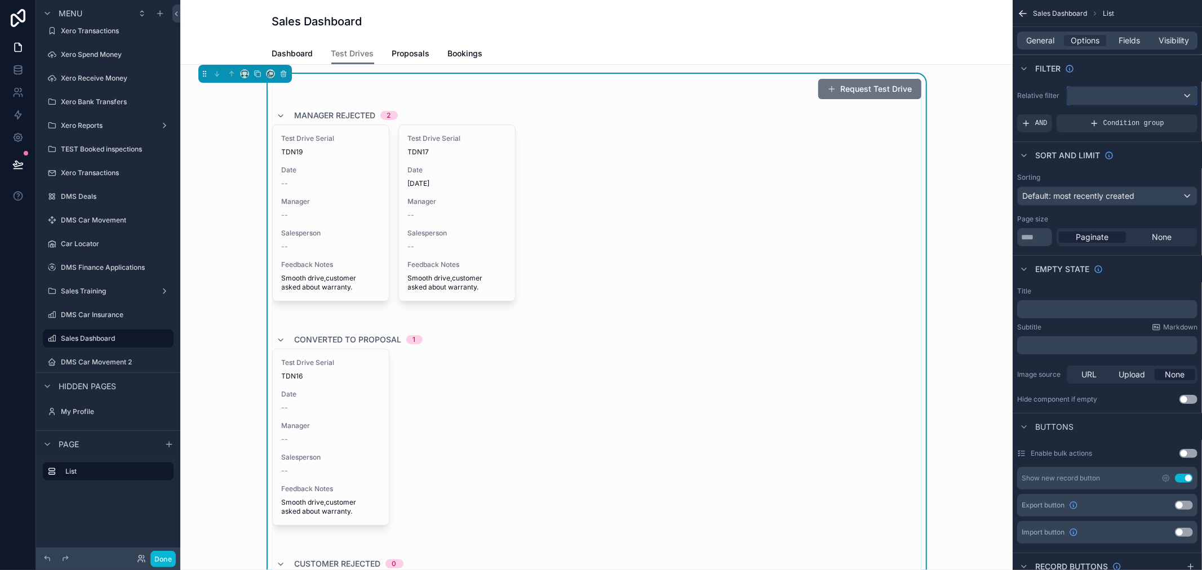
click at [1107, 88] on div "scrollable content" at bounding box center [1132, 96] width 130 height 18
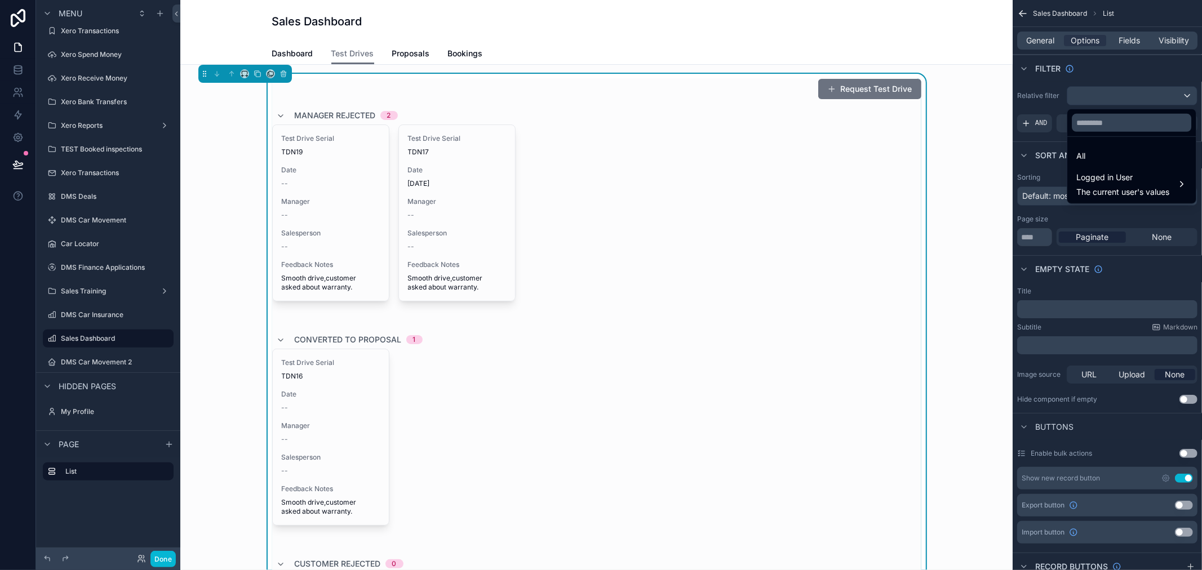
click at [1111, 82] on div "scrollable content" at bounding box center [601, 285] width 1202 height 570
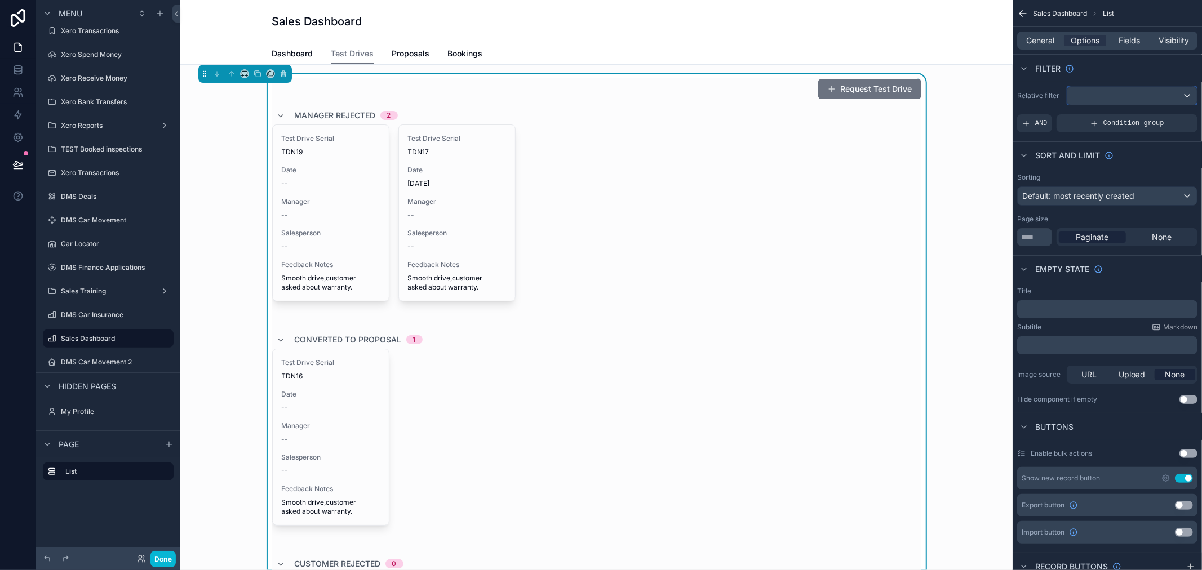
click at [1143, 100] on div "scrollable content" at bounding box center [1132, 96] width 130 height 18
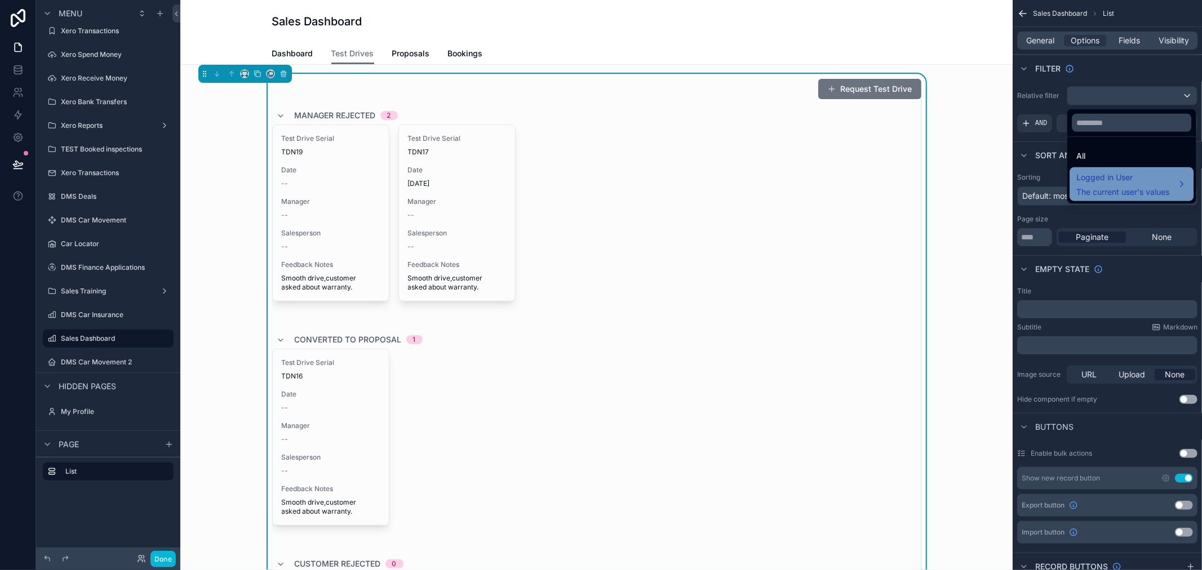
click at [1140, 195] on span "The current user's values" at bounding box center [1122, 192] width 93 height 11
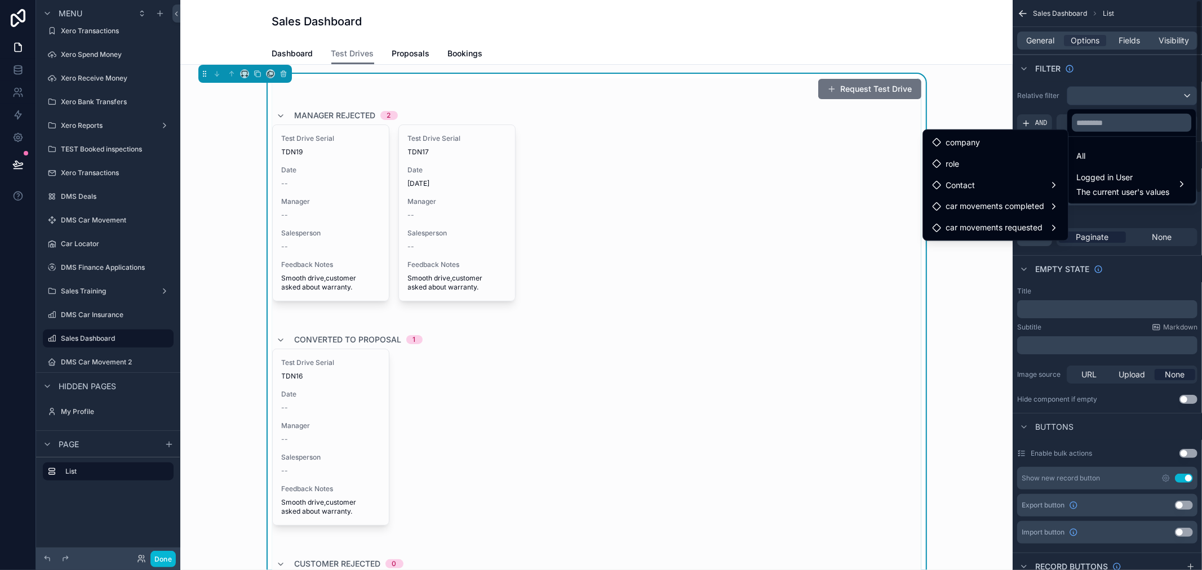
click at [1032, 96] on div "scrollable content" at bounding box center [601, 285] width 1202 height 570
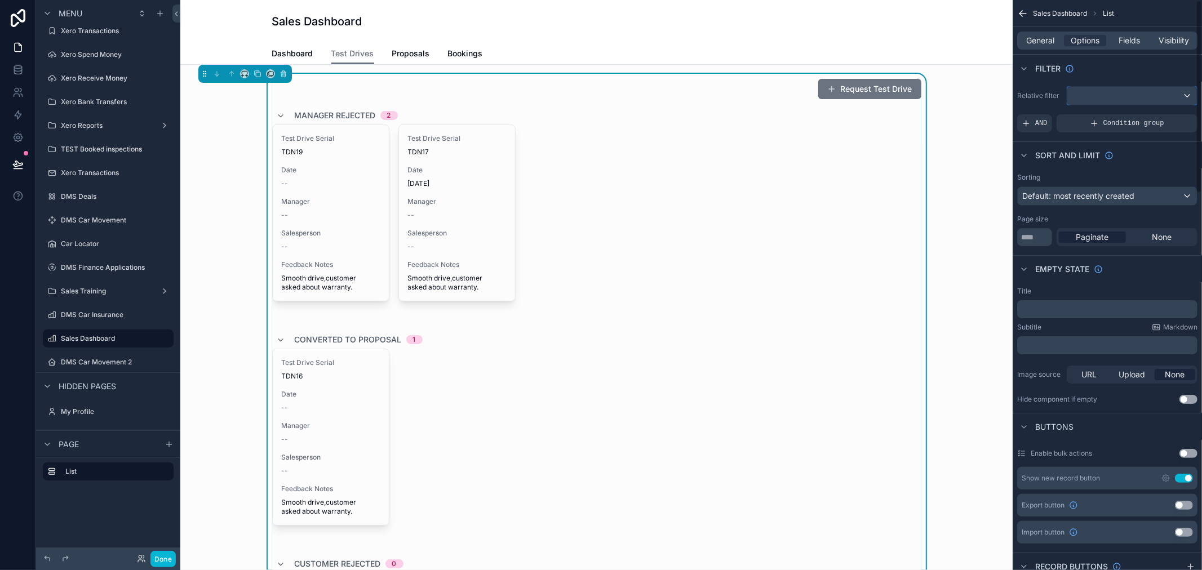
click at [1140, 104] on div "scrollable content" at bounding box center [1132, 96] width 130 height 18
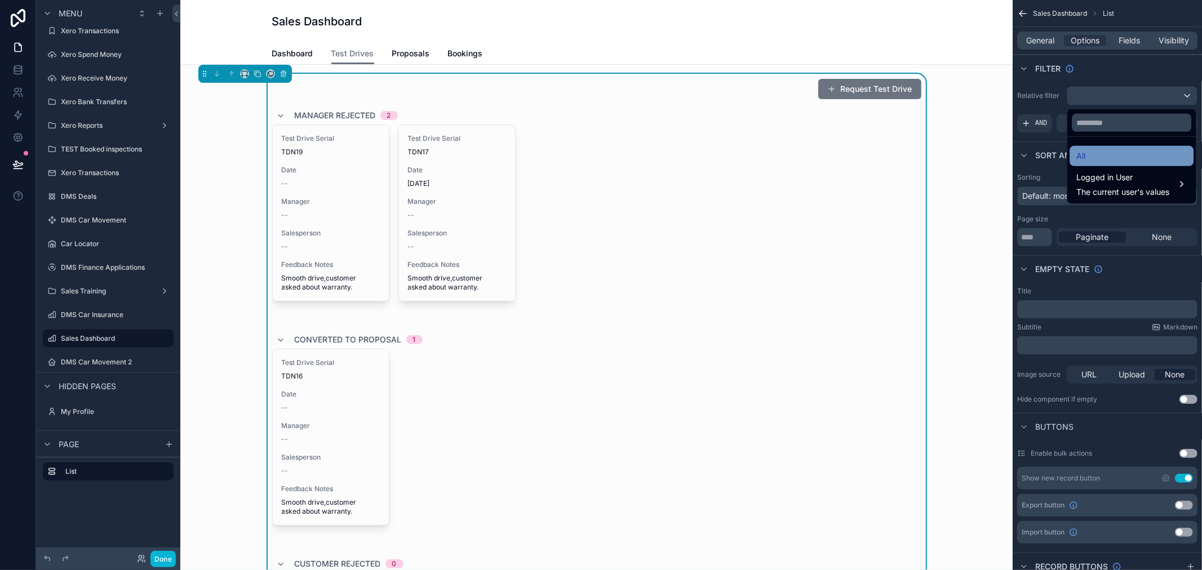
click at [1137, 157] on div "All" at bounding box center [1131, 156] width 110 height 14
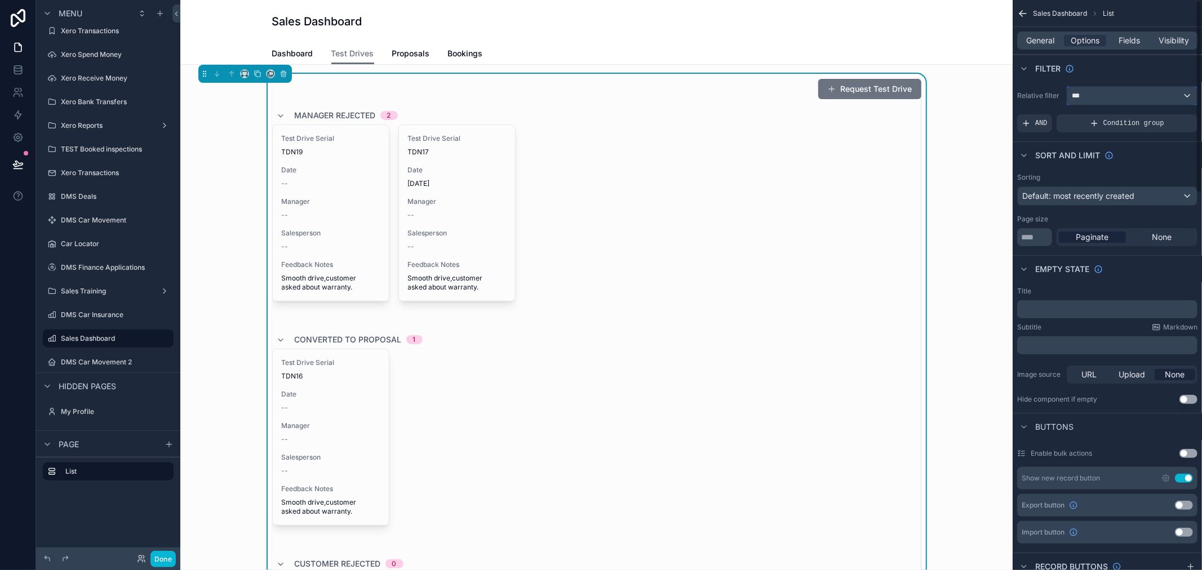
click at [1134, 104] on div "***" at bounding box center [1132, 96] width 130 height 18
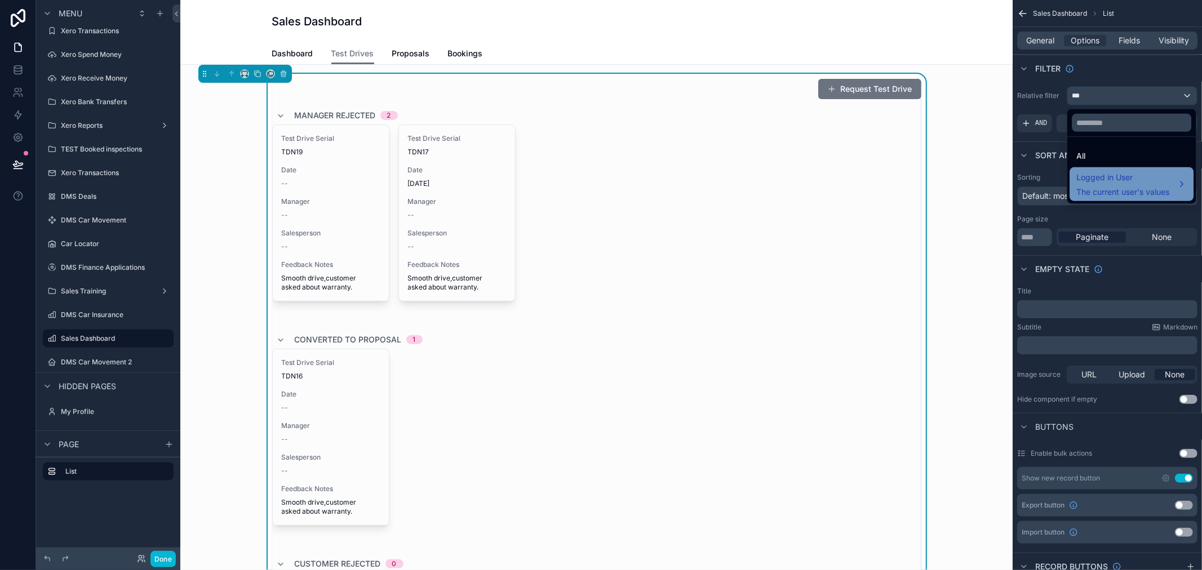
click at [1164, 171] on span "Logged in User" at bounding box center [1122, 178] width 93 height 14
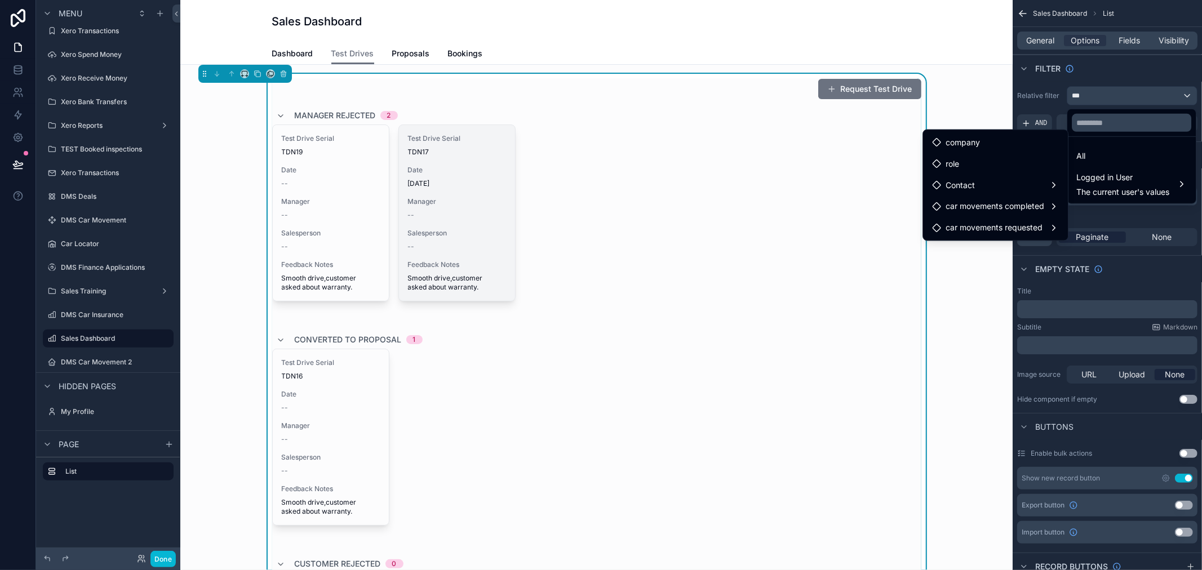
click at [455, 265] on span "Feedback Notes" at bounding box center [457, 264] width 98 height 9
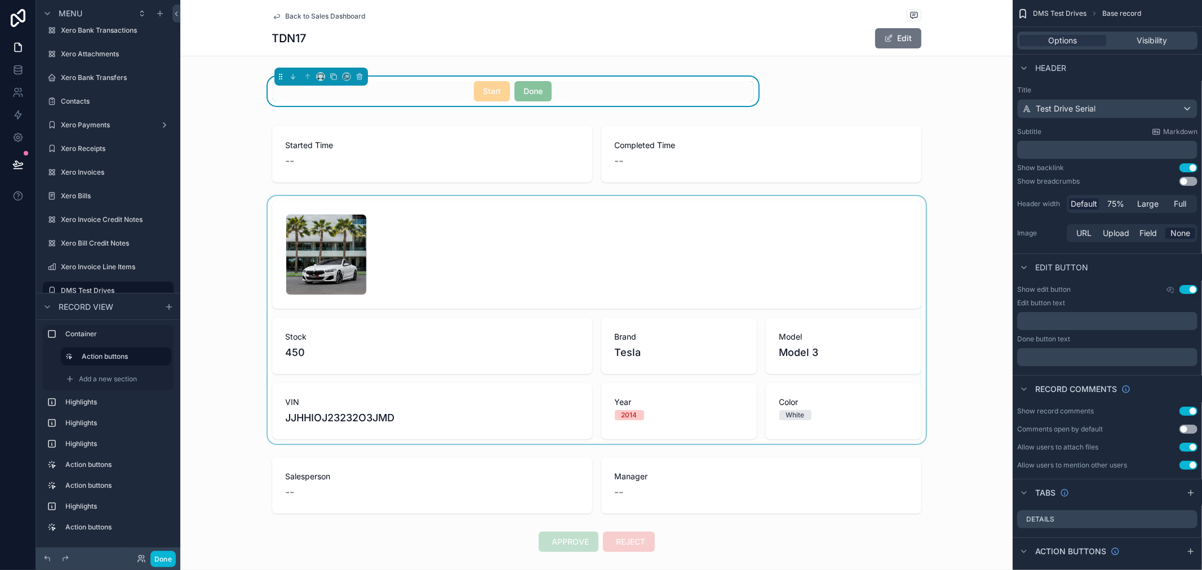
scroll to position [188, 0]
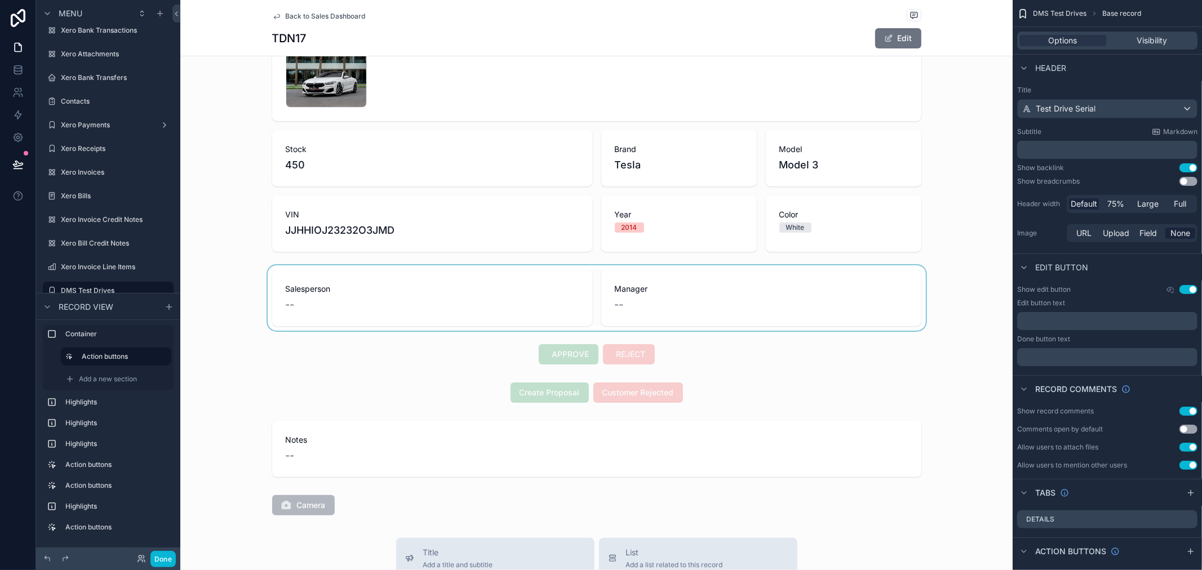
click at [465, 320] on div "scrollable content" at bounding box center [596, 297] width 832 height 65
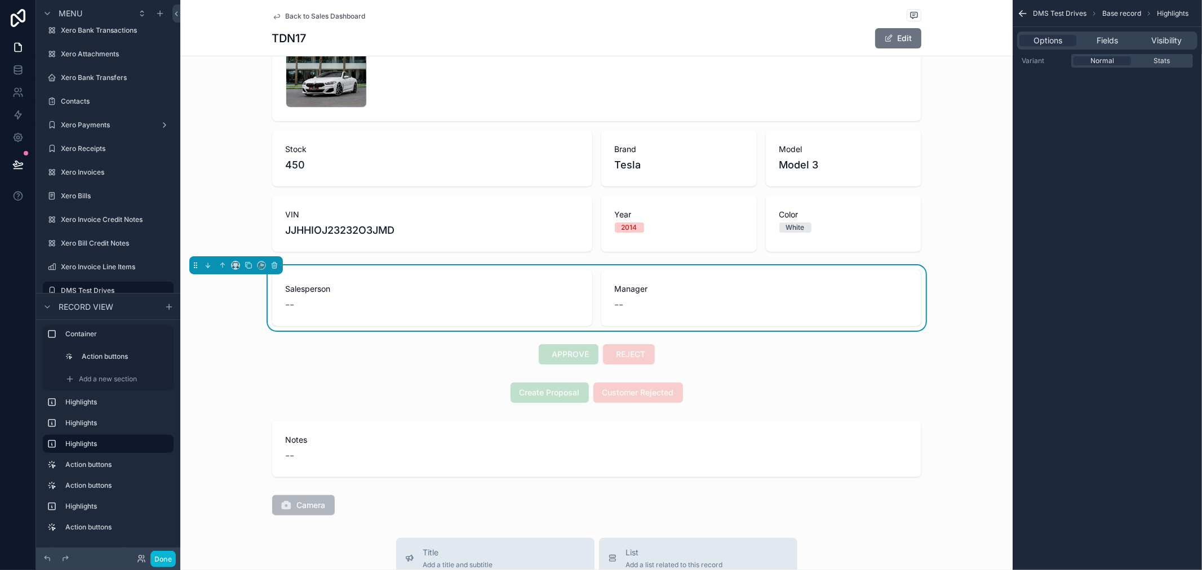
click at [469, 314] on div "Salesperson --" at bounding box center [432, 298] width 320 height 56
click at [875, 38] on button "Edit" at bounding box center [898, 38] width 46 height 20
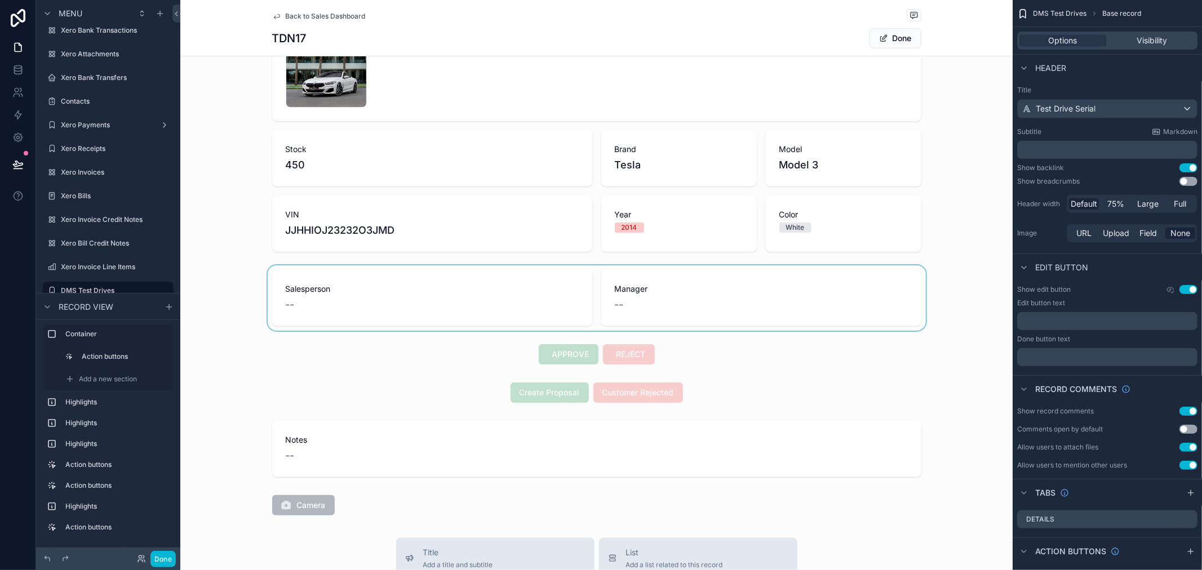
click at [469, 317] on div "scrollable content" at bounding box center [596, 297] width 832 height 65
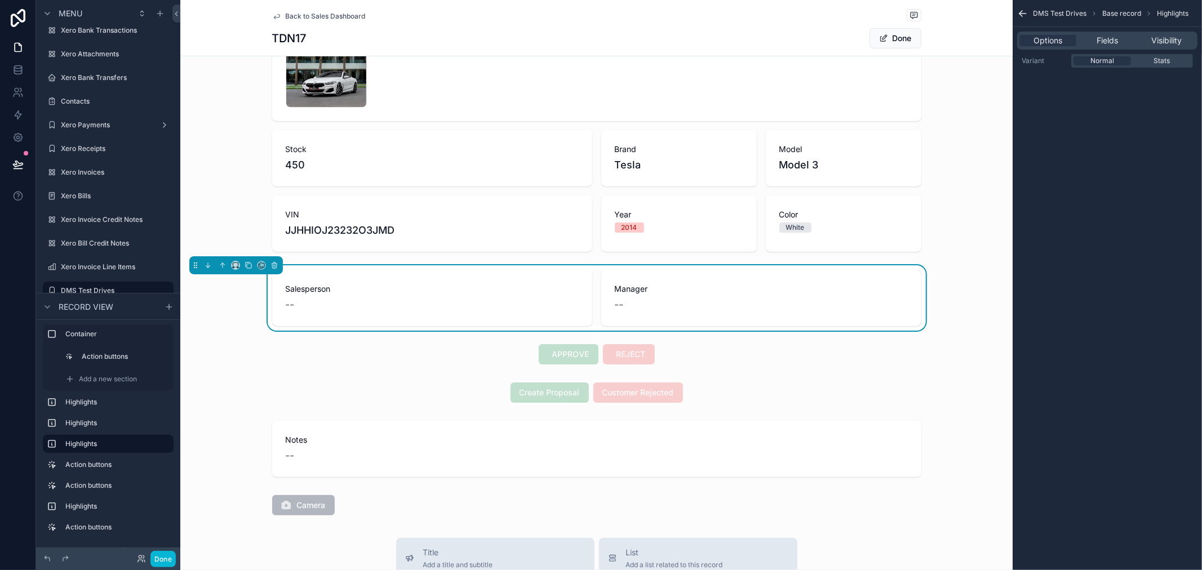
click at [459, 292] on span "Salesperson" at bounding box center [432, 288] width 293 height 11
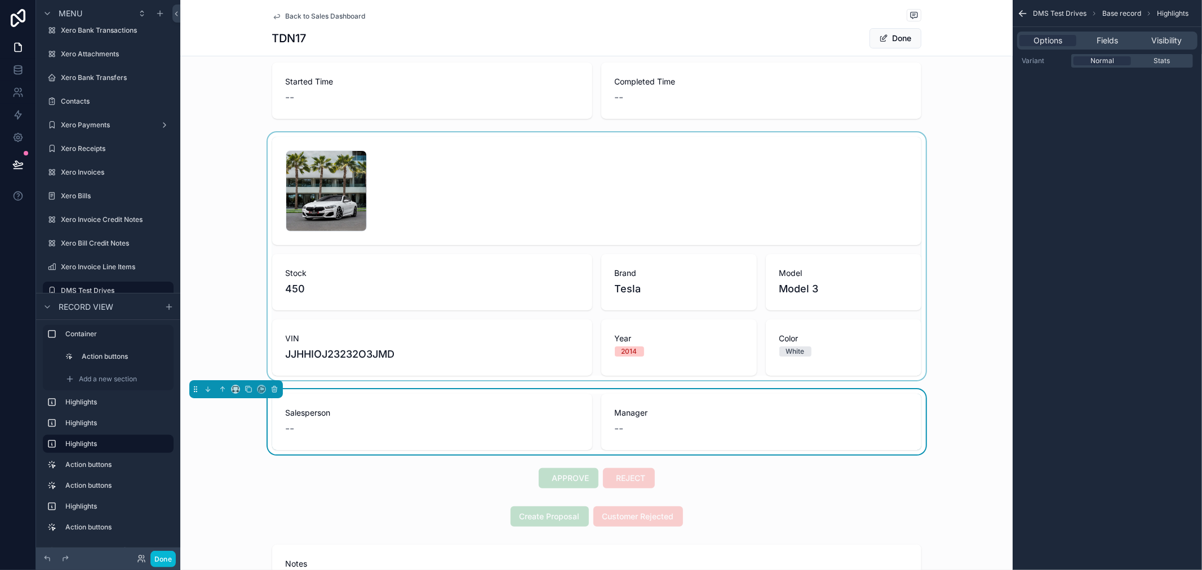
scroll to position [0, 0]
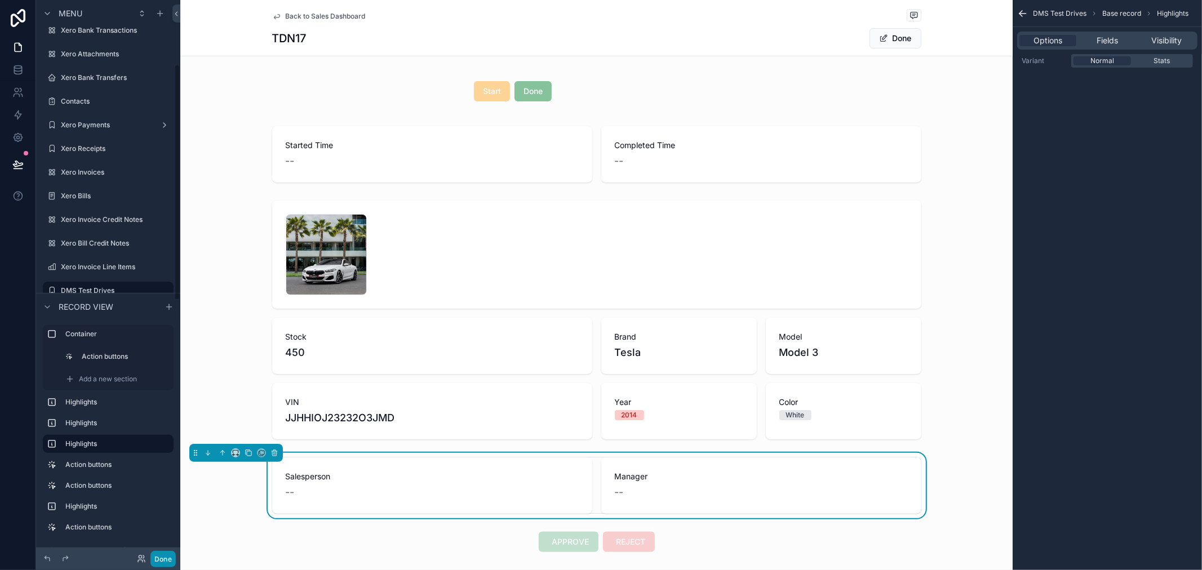
click at [170, 556] on button "Done" at bounding box center [162, 559] width 25 height 16
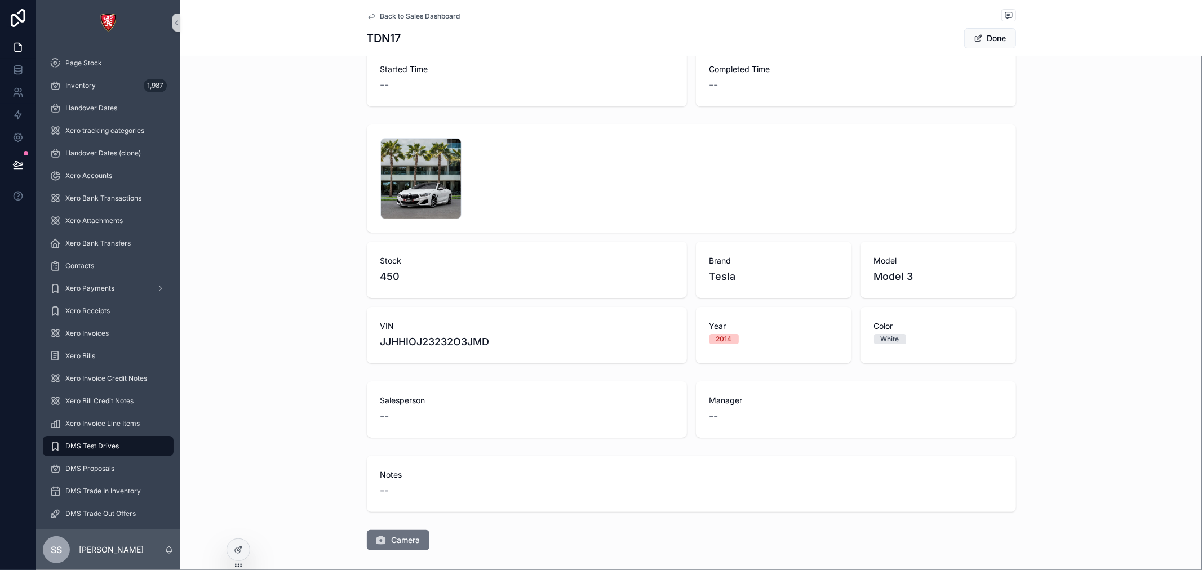
click at [431, 407] on div "Salesperson --" at bounding box center [526, 409] width 293 height 29
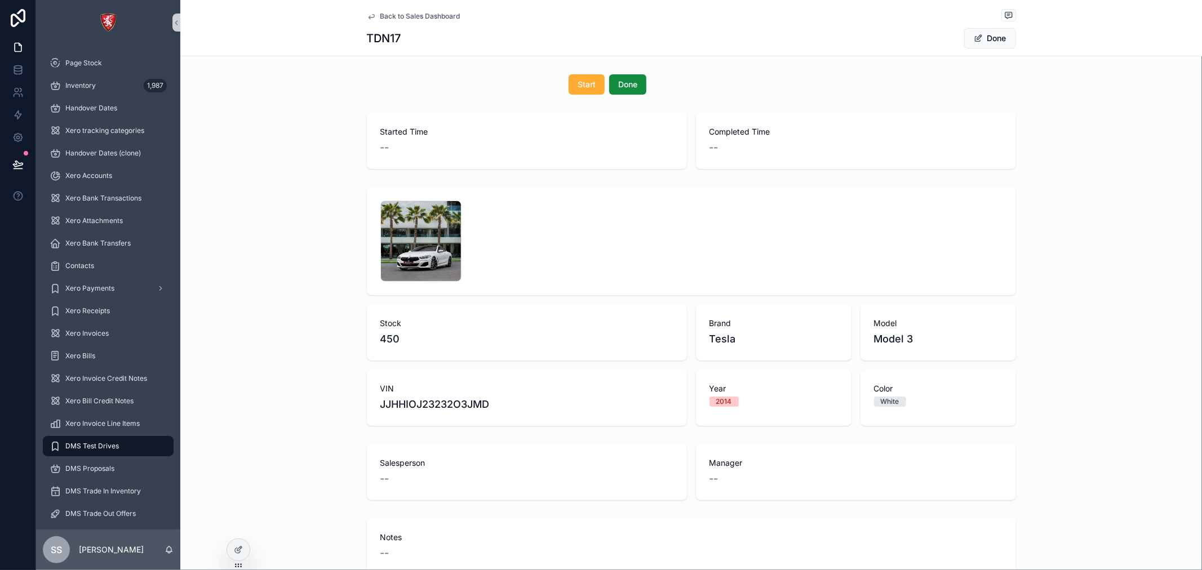
click at [415, 17] on span "Back to Sales Dashboard" at bounding box center [420, 16] width 80 height 9
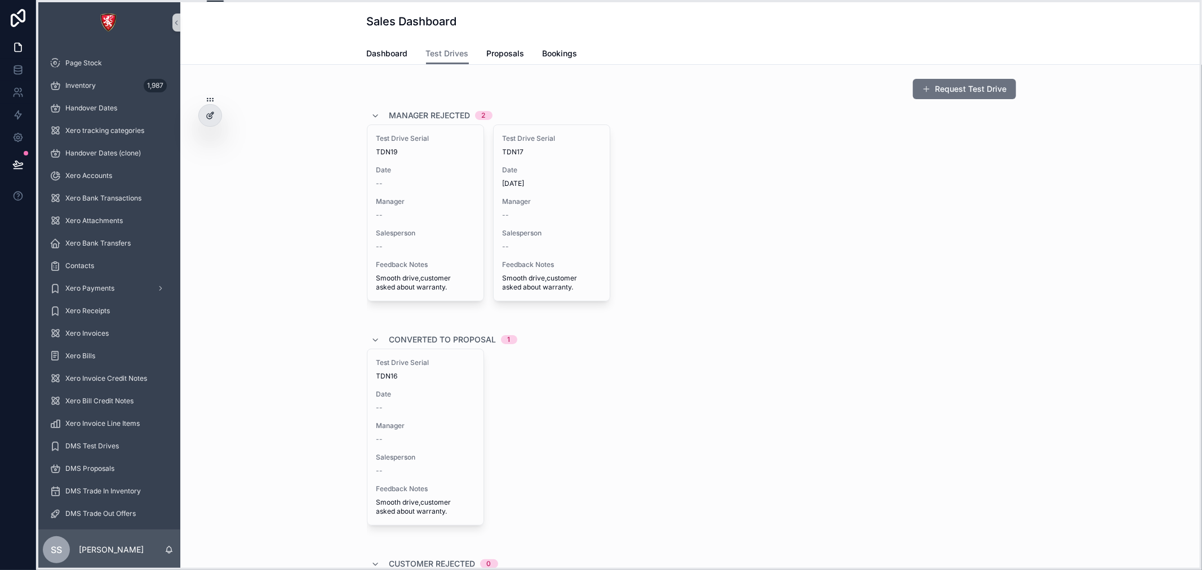
drag, startPoint x: 239, startPoint y: 568, endPoint x: 211, endPoint y: 125, distance: 444.4
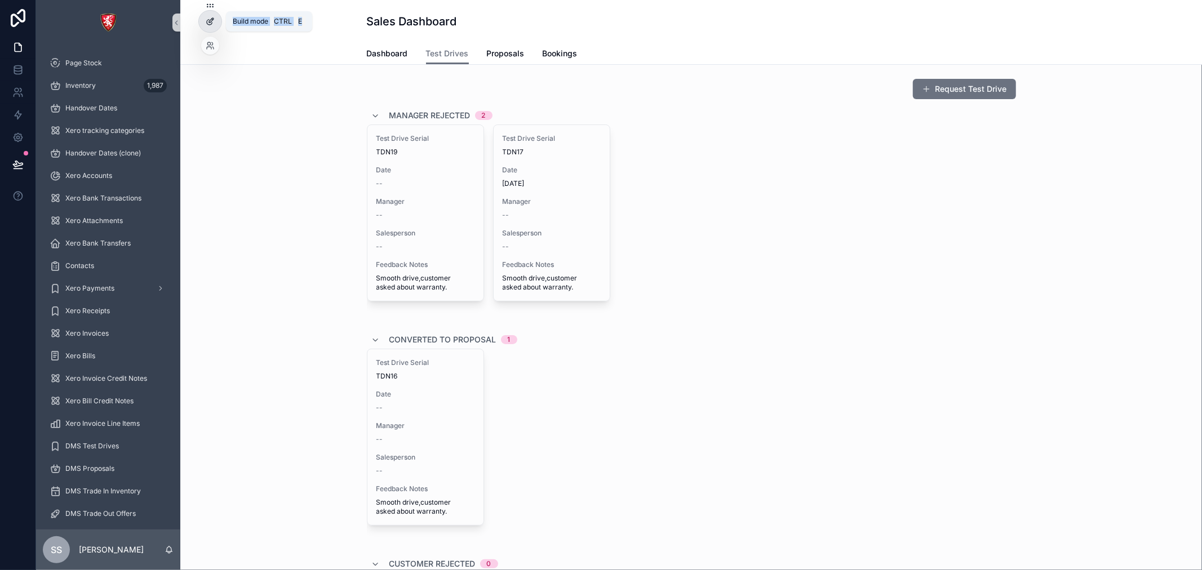
click at [213, 24] on icon at bounding box center [210, 21] width 9 height 9
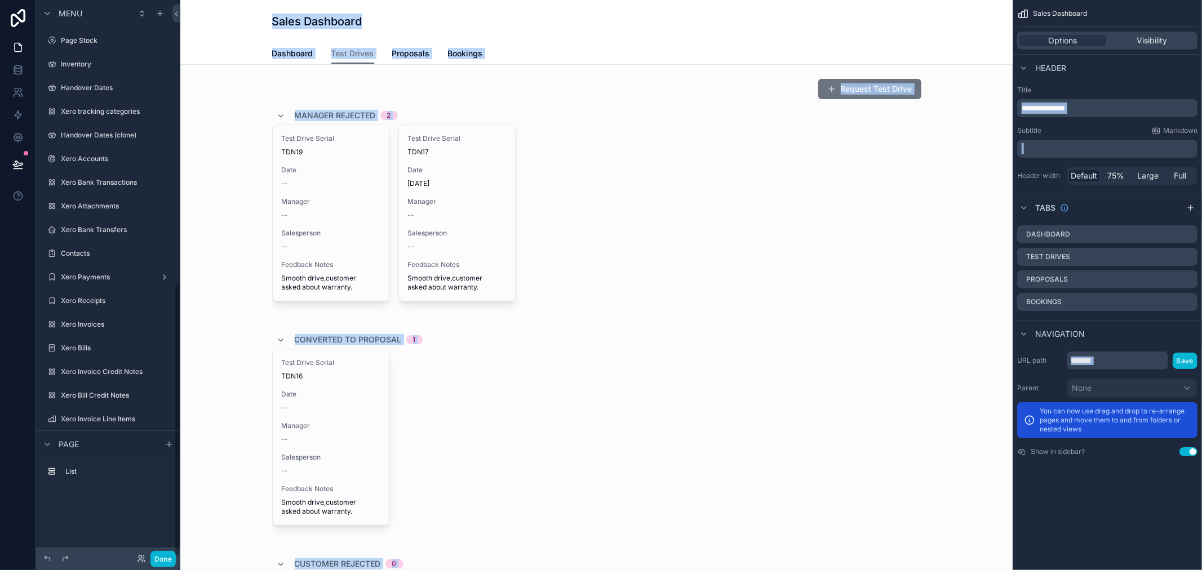
scroll to position [578, 0]
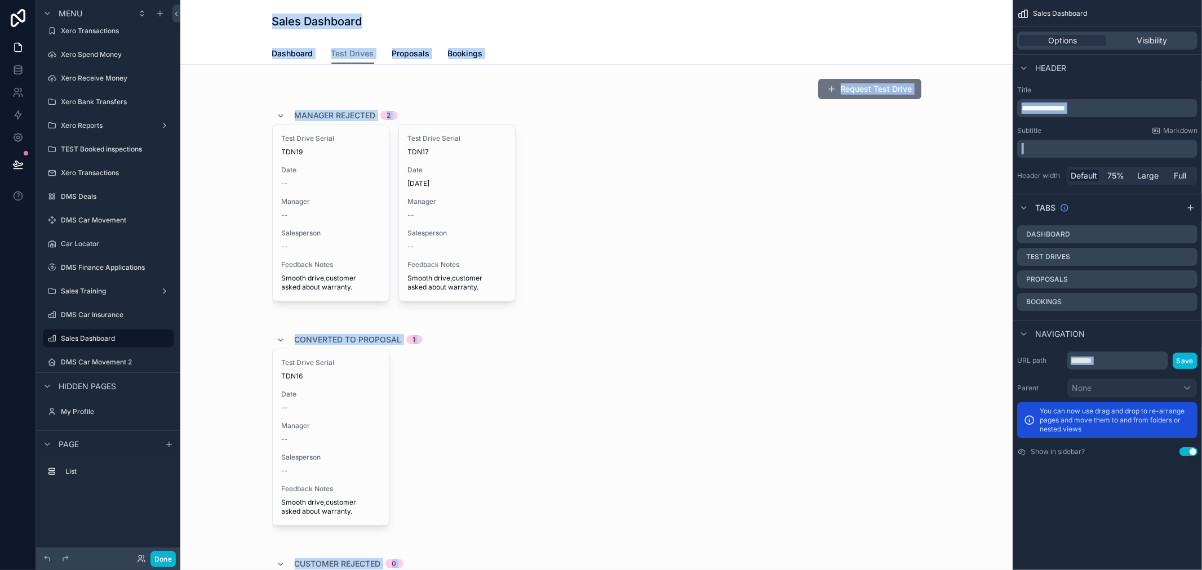
click at [1114, 370] on div "URL path ******* Save Parent None You can now use drag and drop to re-arrange p…" at bounding box center [1107, 404] width 189 height 114
click at [1114, 356] on input "*******" at bounding box center [1117, 361] width 101 height 18
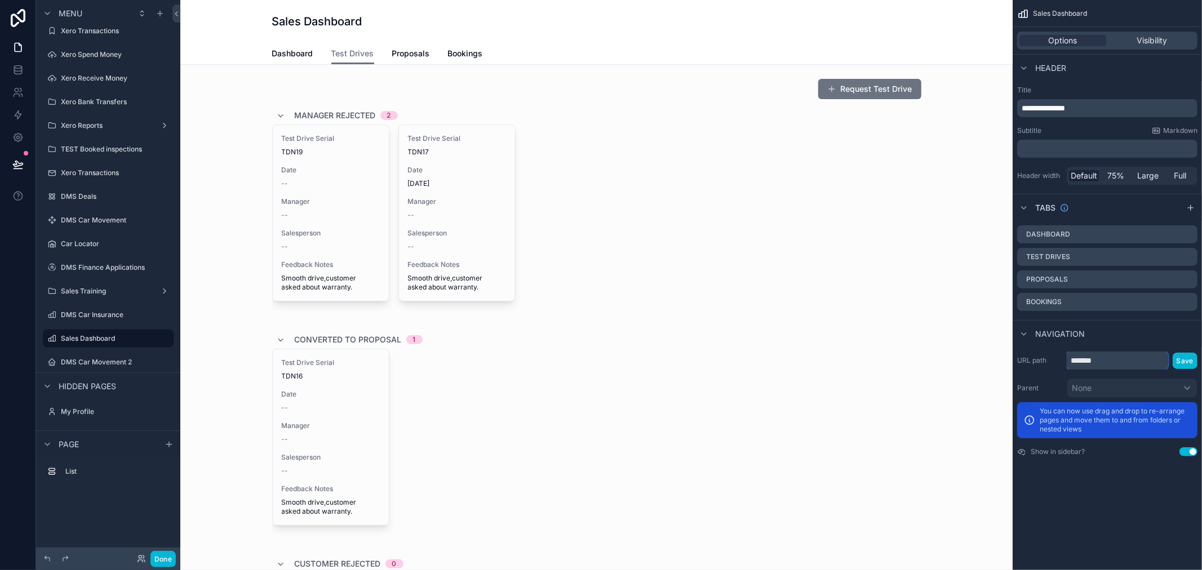
click at [1114, 356] on input "*******" at bounding box center [1117, 361] width 101 height 18
type input "**********"
click at [1182, 354] on button "Save" at bounding box center [1185, 361] width 25 height 16
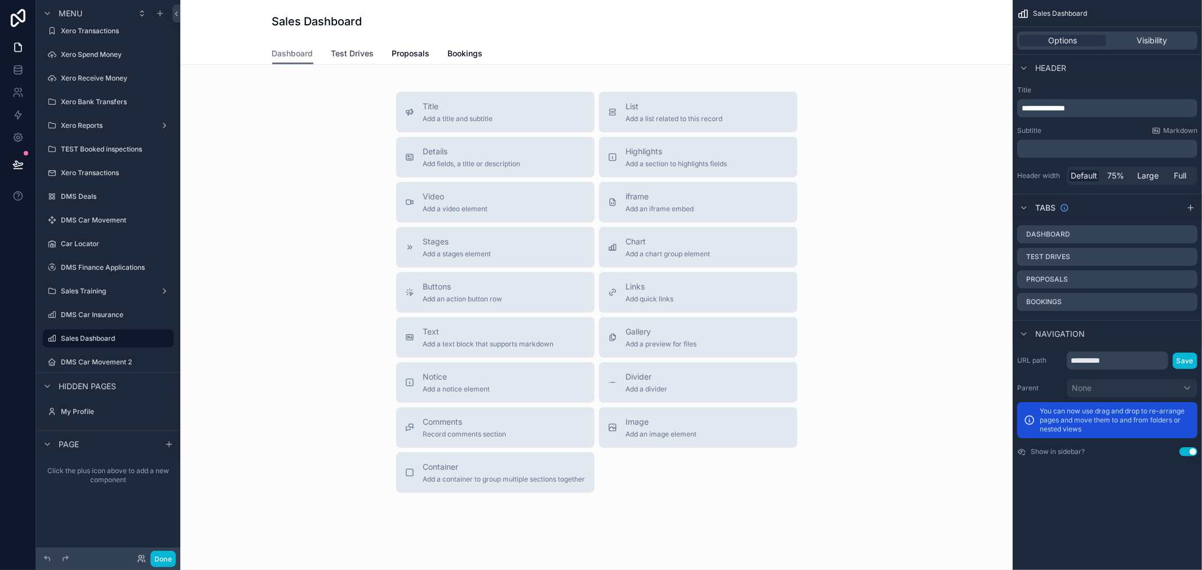
click at [332, 43] on link "Test Drives" at bounding box center [352, 54] width 43 height 23
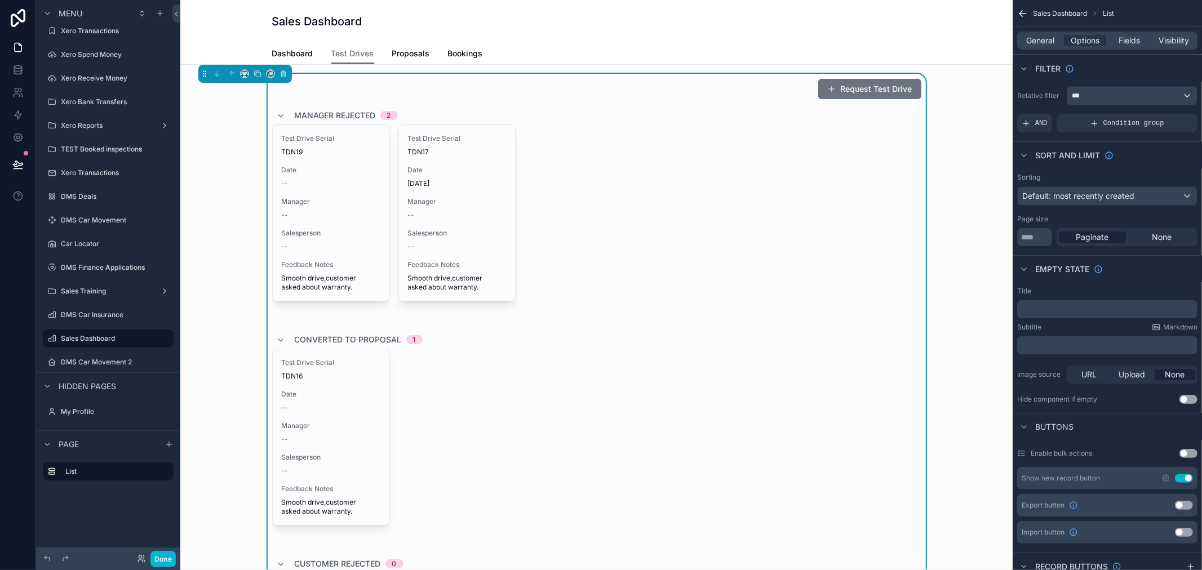
click at [892, 88] on button "Request Test Drive" at bounding box center [869, 89] width 103 height 20
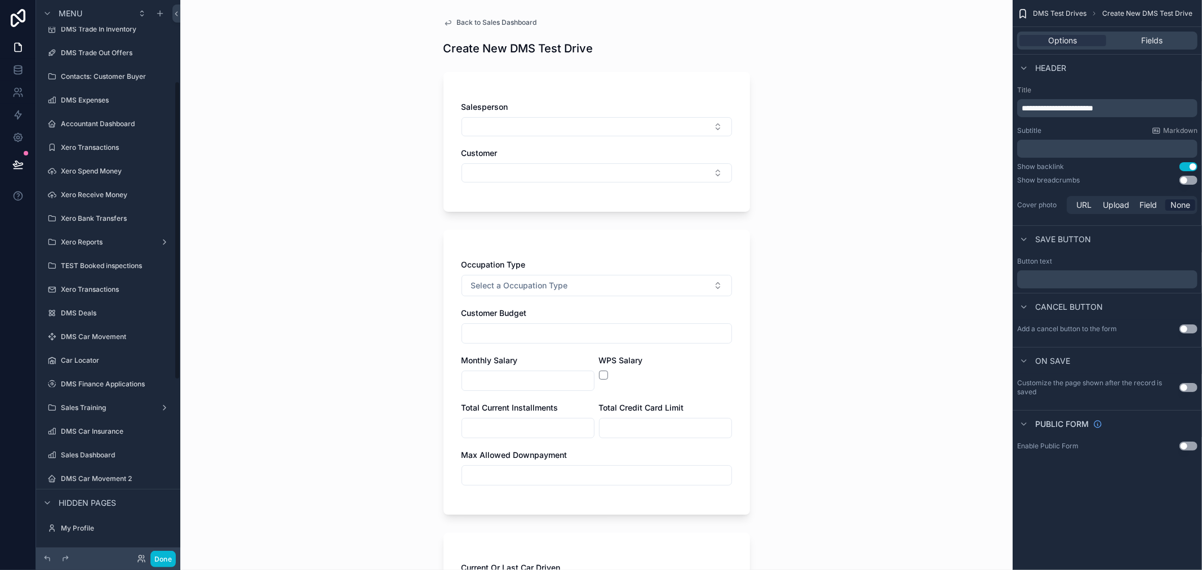
scroll to position [152, 0]
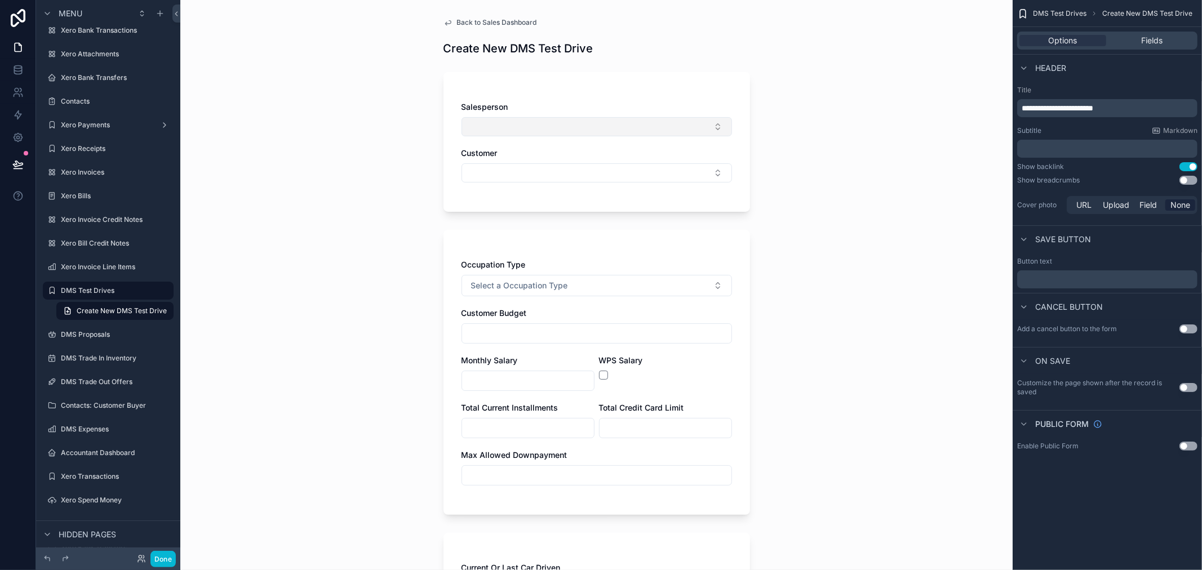
click at [613, 127] on button "Select Button" at bounding box center [597, 126] width 271 height 19
click at [628, 87] on div "Salesperson Customer" at bounding box center [597, 142] width 307 height 140
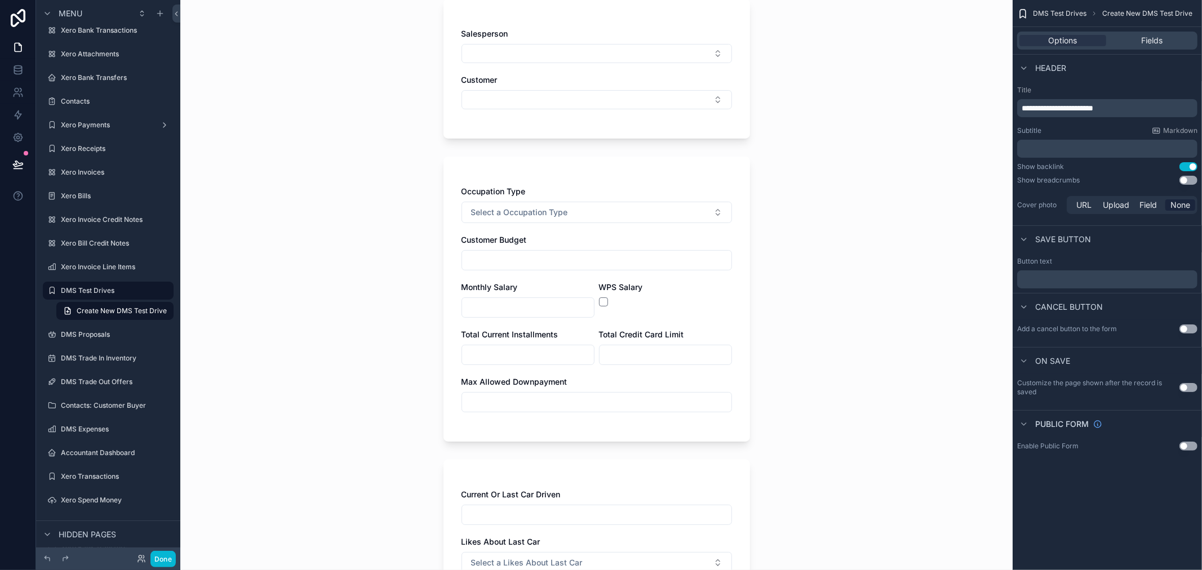
scroll to position [0, 0]
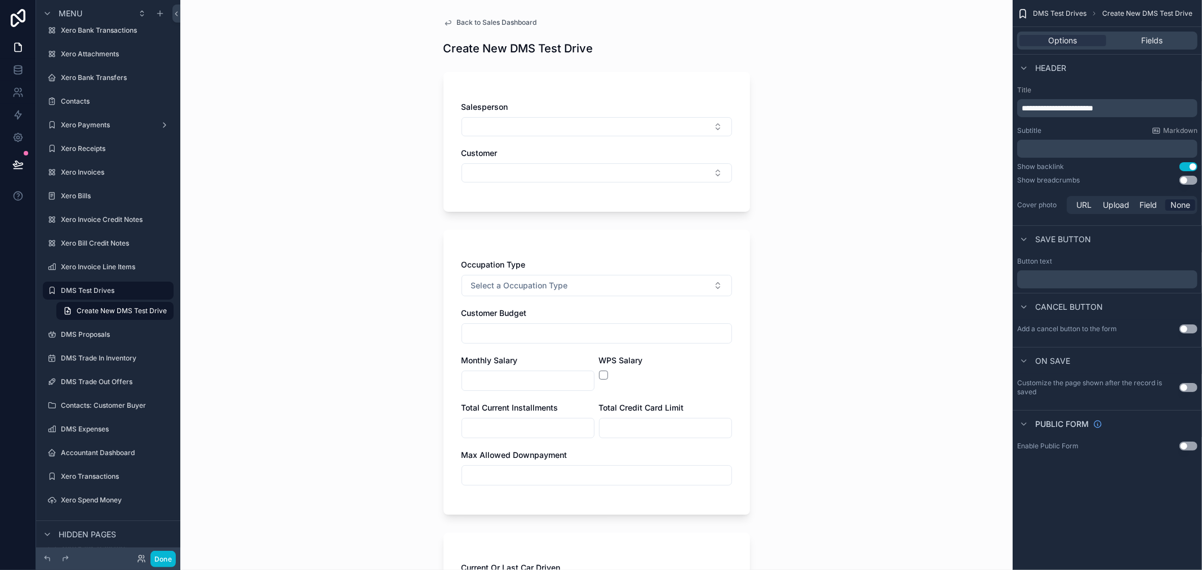
click at [435, 16] on div "Back to Sales Dashboard Create New DMS Test Drive Salesperson Customer Occupati…" at bounding box center [597, 559] width 325 height 1119
click at [437, 19] on div "Back to Sales Dashboard Create New DMS Test Drive Salesperson Customer Occupati…" at bounding box center [597, 559] width 325 height 1119
click at [444, 21] on icon "scrollable content" at bounding box center [448, 22] width 9 height 9
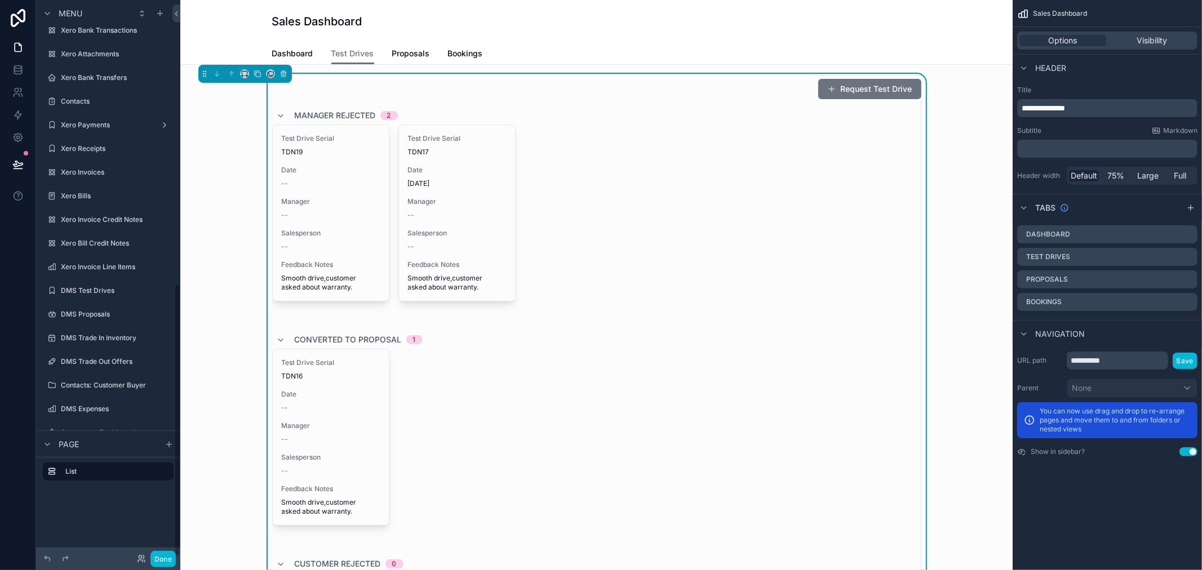
scroll to position [578, 0]
click at [1182, 130] on span "Markdown" at bounding box center [1180, 130] width 34 height 9
click at [582, 176] on div "Test Drive Serial TDN19 Date -- Manager -- Salesperson -- Feedback Notes Smooth…" at bounding box center [596, 223] width 649 height 197
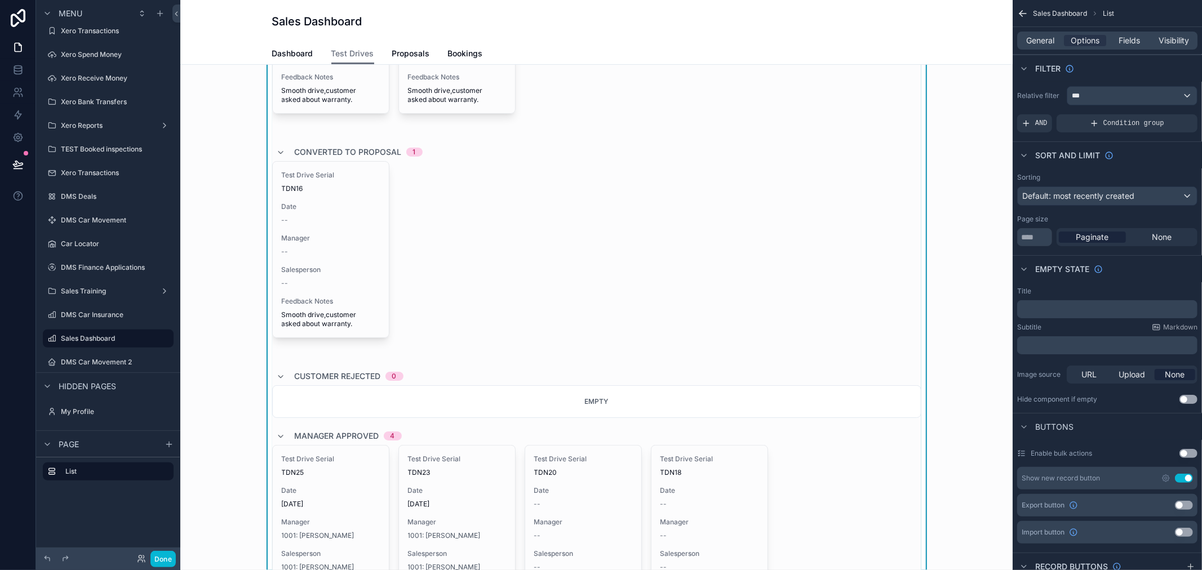
scroll to position [0, 0]
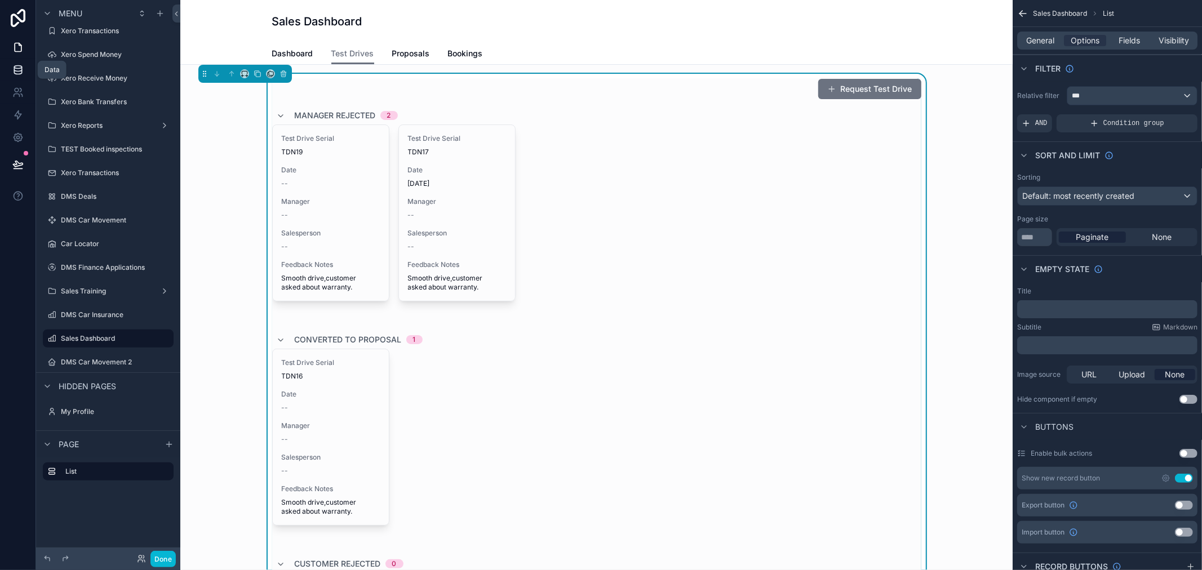
click at [21, 64] on icon at bounding box center [17, 69] width 11 height 11
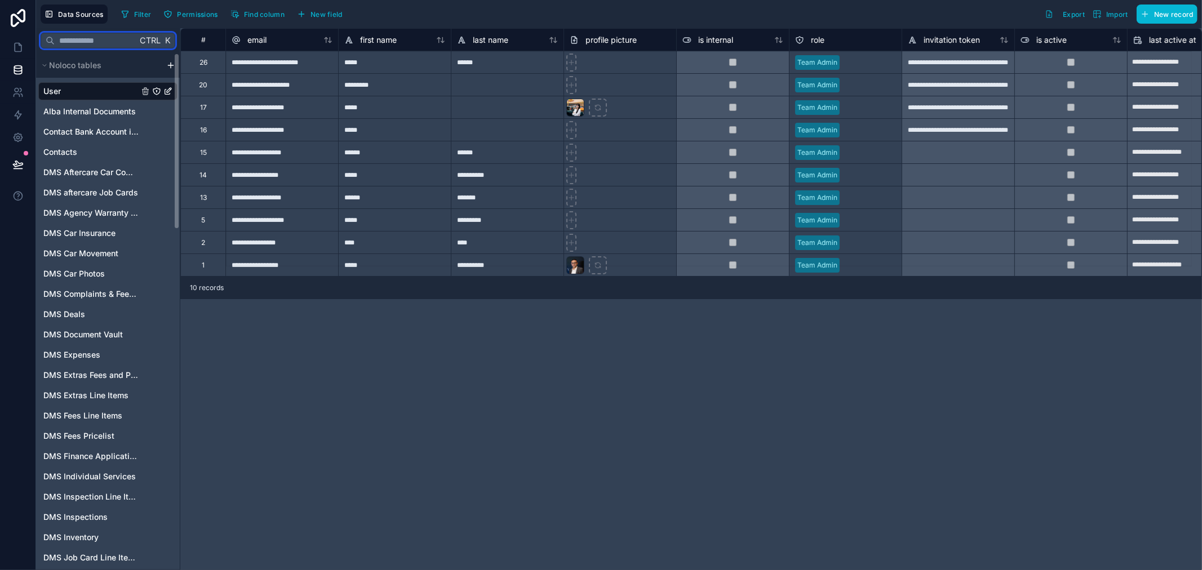
click at [100, 45] on input "text" at bounding box center [96, 40] width 82 height 20
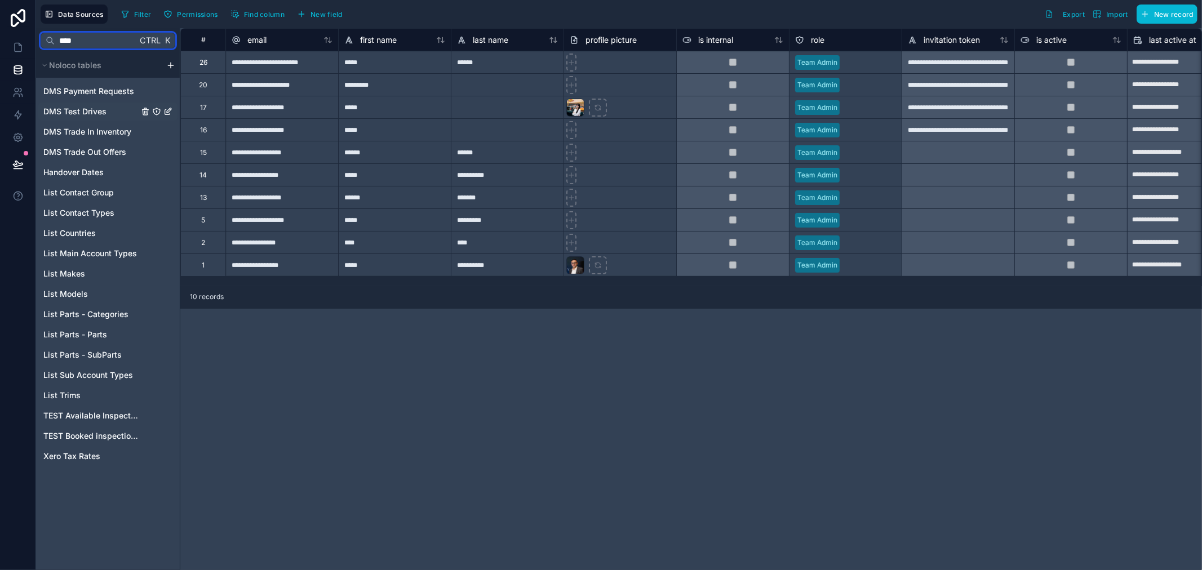
type input "****"
click at [92, 114] on span "DMS Test Drives" at bounding box center [74, 111] width 63 height 11
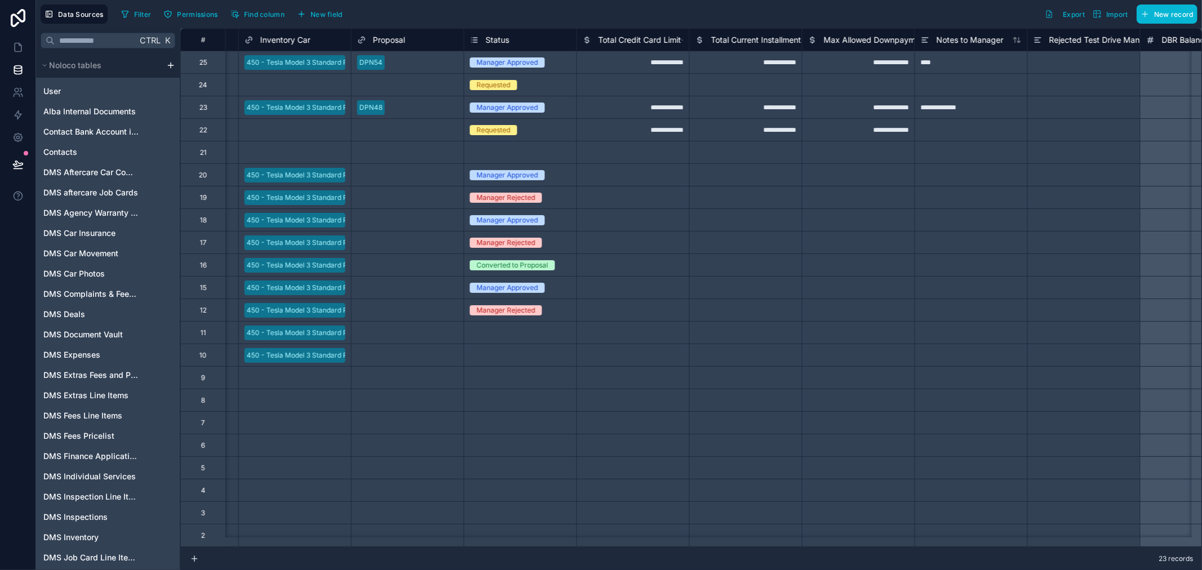
scroll to position [0, 1127]
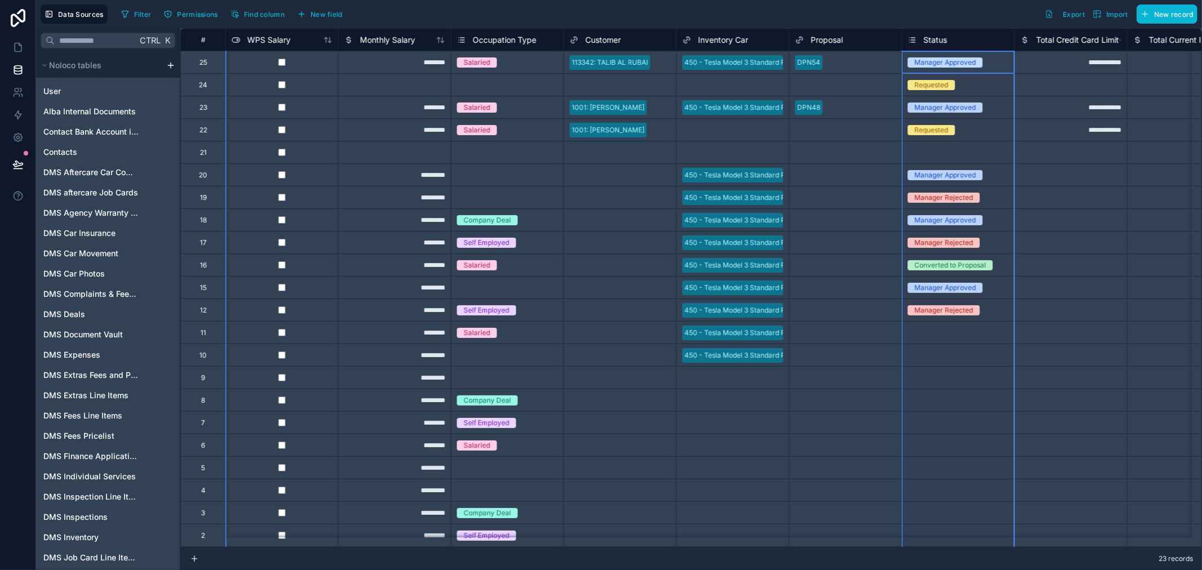
click at [910, 42] on icon at bounding box center [912, 40] width 9 height 14
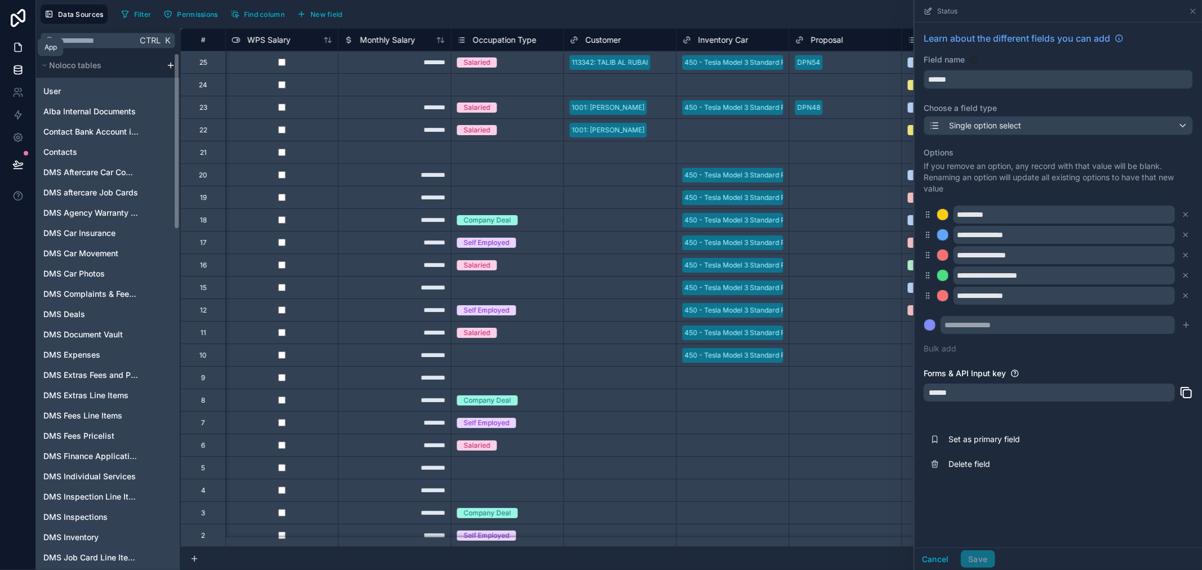
click at [13, 46] on icon at bounding box center [17, 47] width 11 height 11
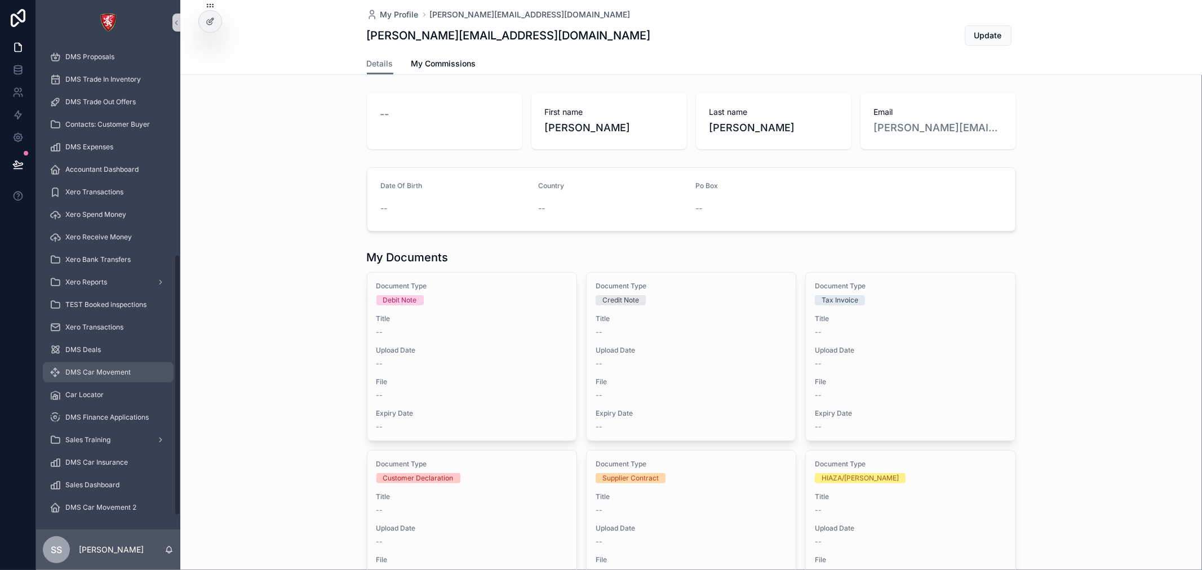
scroll to position [414, 0]
click at [101, 478] on span "Sales Dashboard" at bounding box center [92, 482] width 54 height 9
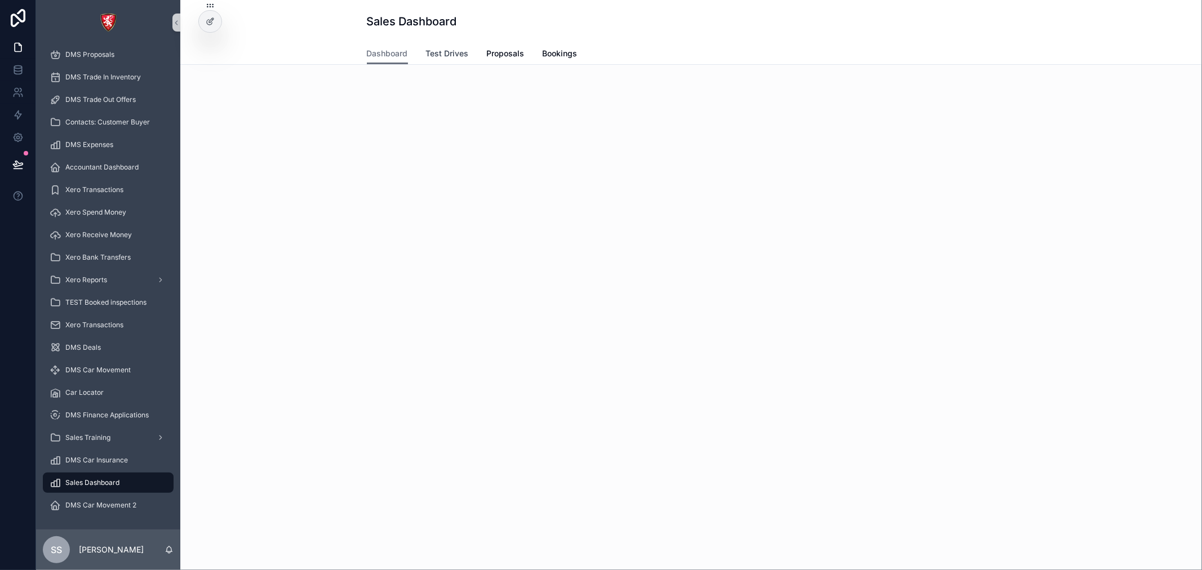
click at [452, 56] on span "Test Drives" at bounding box center [447, 53] width 43 height 11
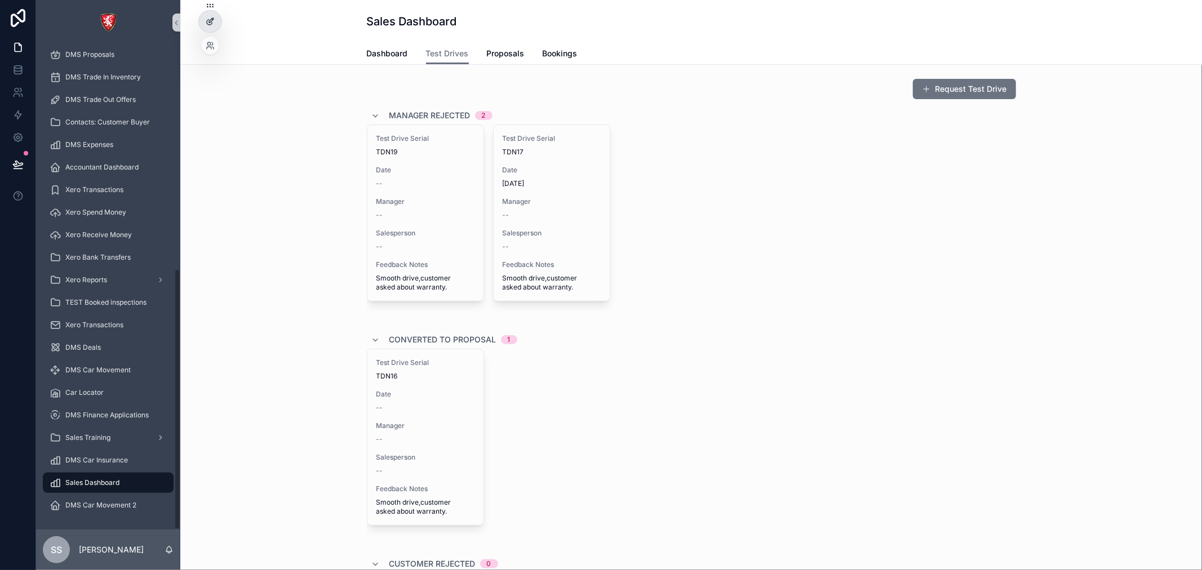
click at [207, 20] on icon at bounding box center [209, 22] width 5 height 5
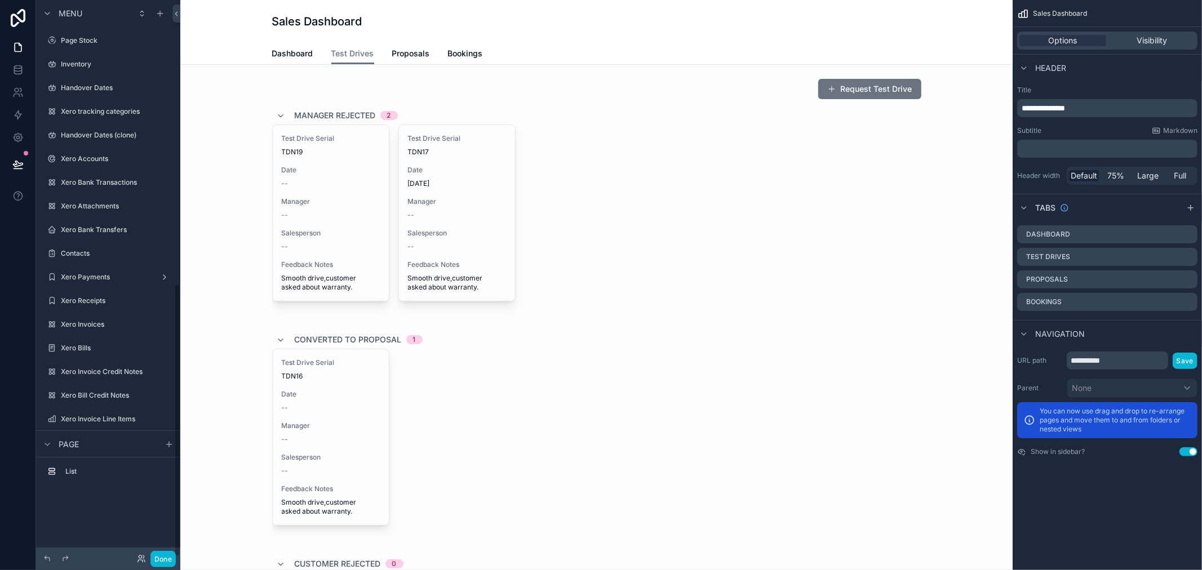
scroll to position [578, 0]
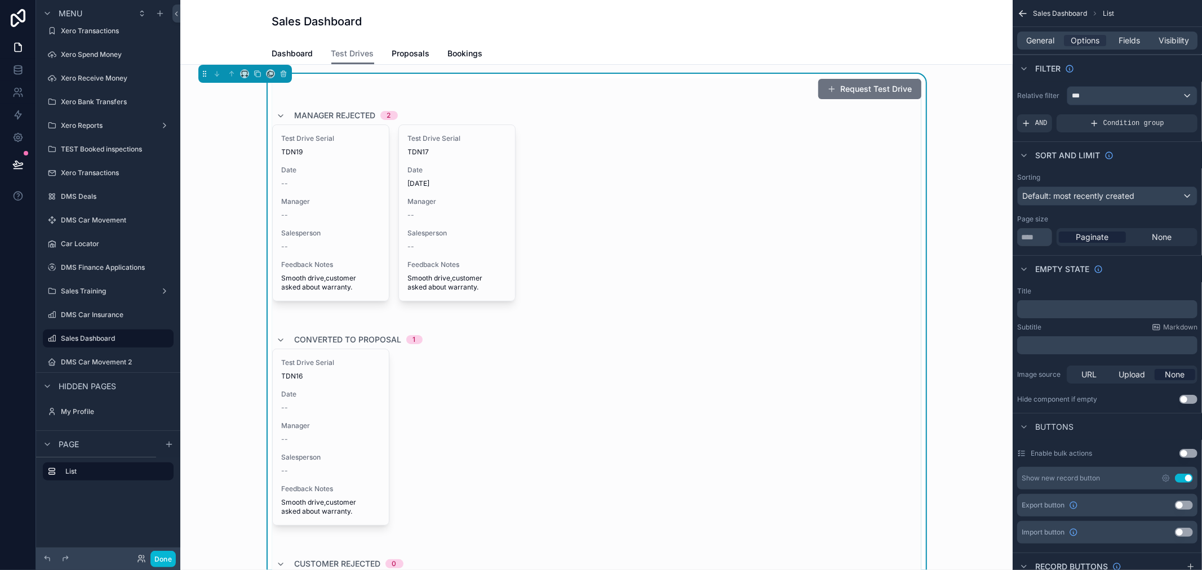
click at [774, 192] on div "Test Drive Serial TDN19 Date -- Manager -- Salesperson -- Feedback Notes Smooth…" at bounding box center [596, 223] width 649 height 197
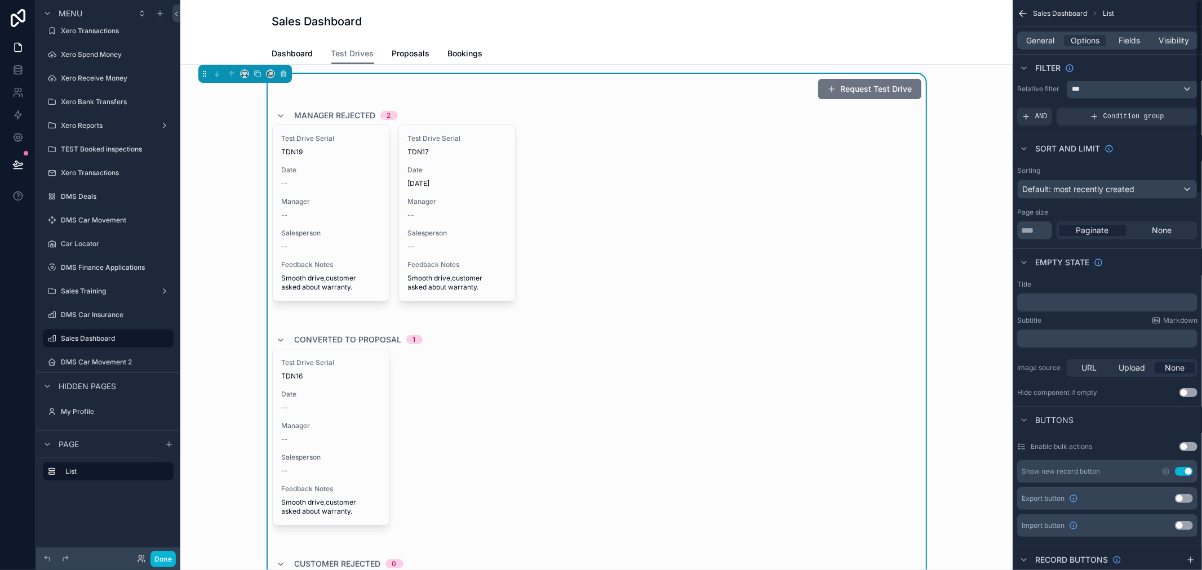
scroll to position [0, 0]
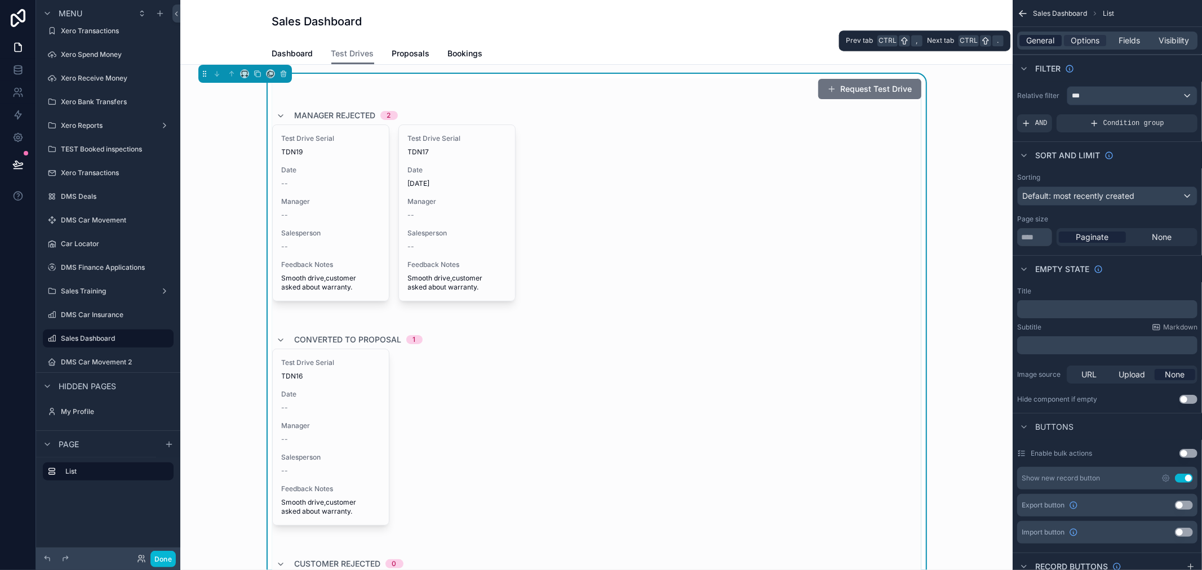
click at [1054, 41] on span "General" at bounding box center [1041, 40] width 28 height 11
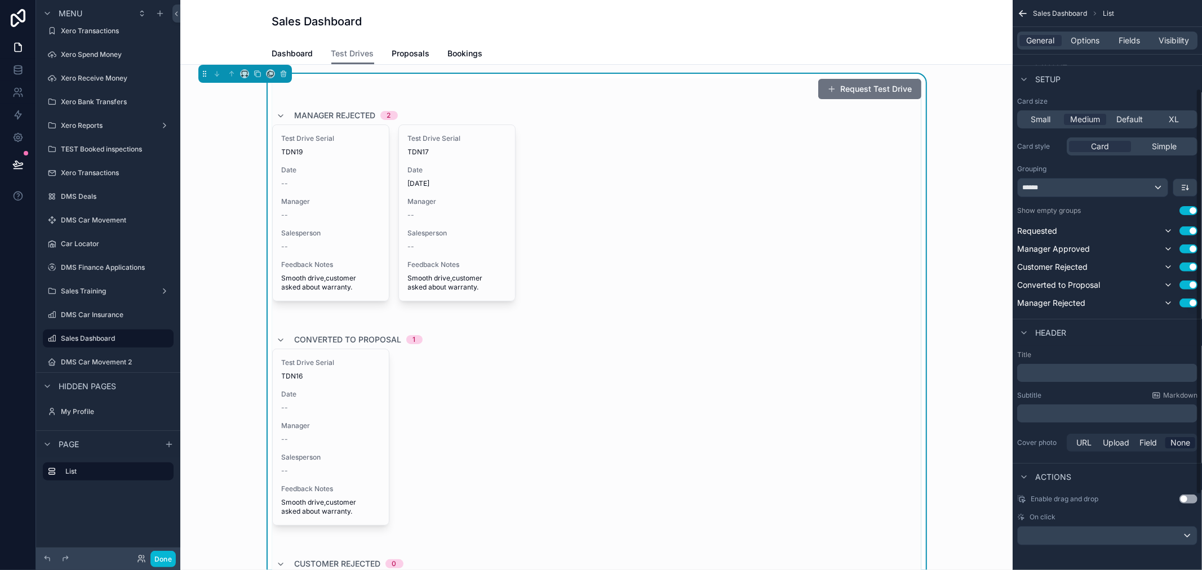
scroll to position [229, 0]
click at [1147, 187] on div "******" at bounding box center [1093, 186] width 150 height 18
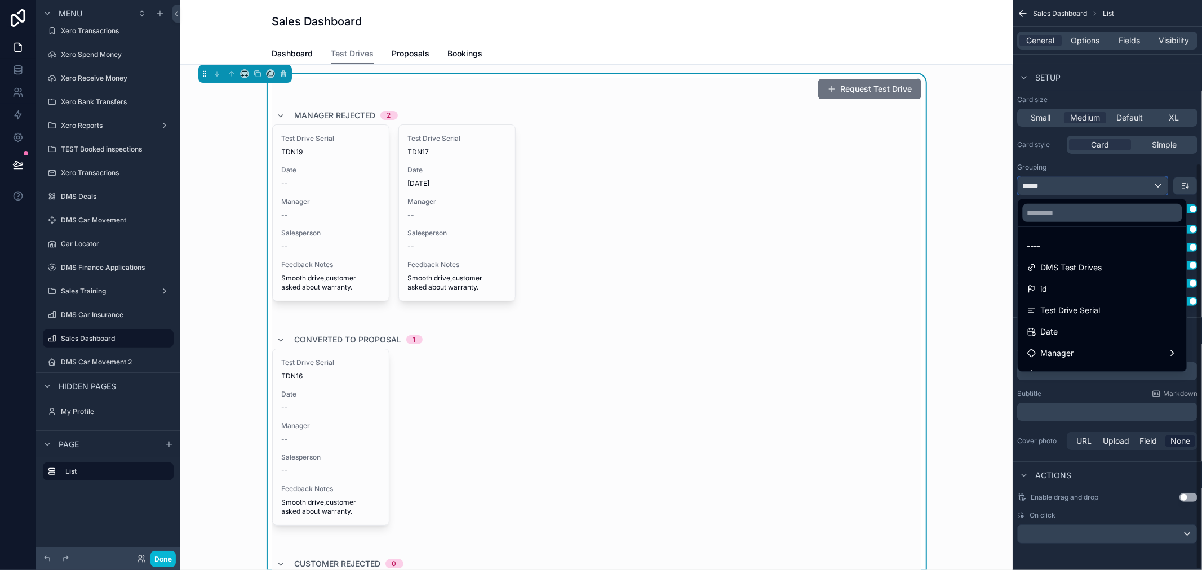
click at [1202, 184] on div "Sales Dashboard List General Options Fields Visibility View List type DMS Test …" at bounding box center [1107, 285] width 189 height 570
click at [1179, 188] on div "scrollable content" at bounding box center [601, 285] width 1202 height 570
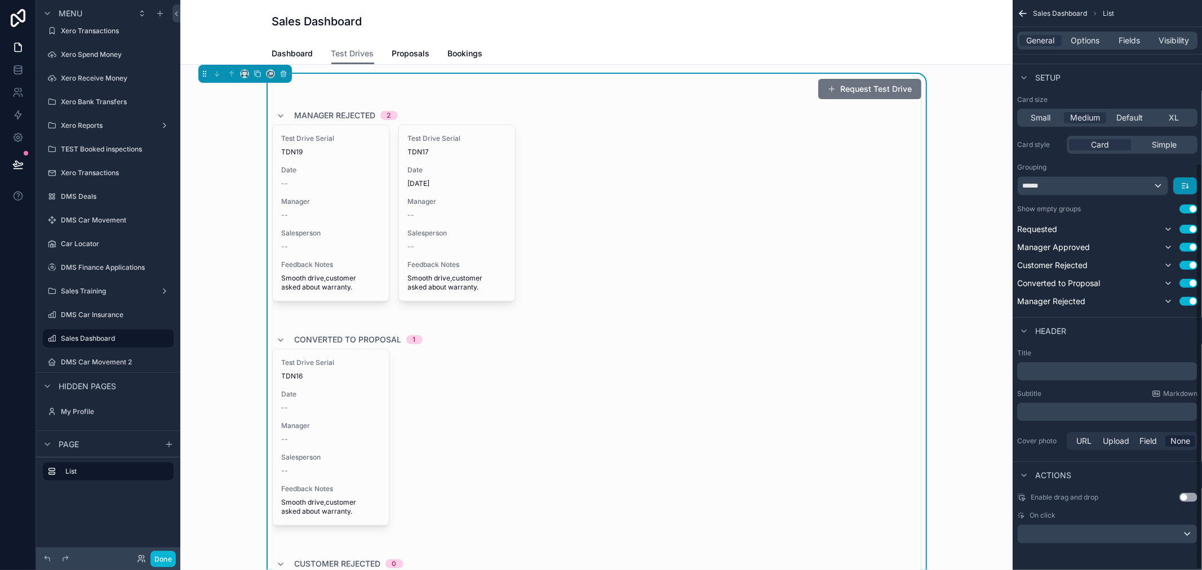
click at [1191, 187] on button "scrollable content" at bounding box center [1185, 186] width 24 height 17
click at [1174, 210] on span "First -> Last" at bounding box center [1163, 212] width 43 height 14
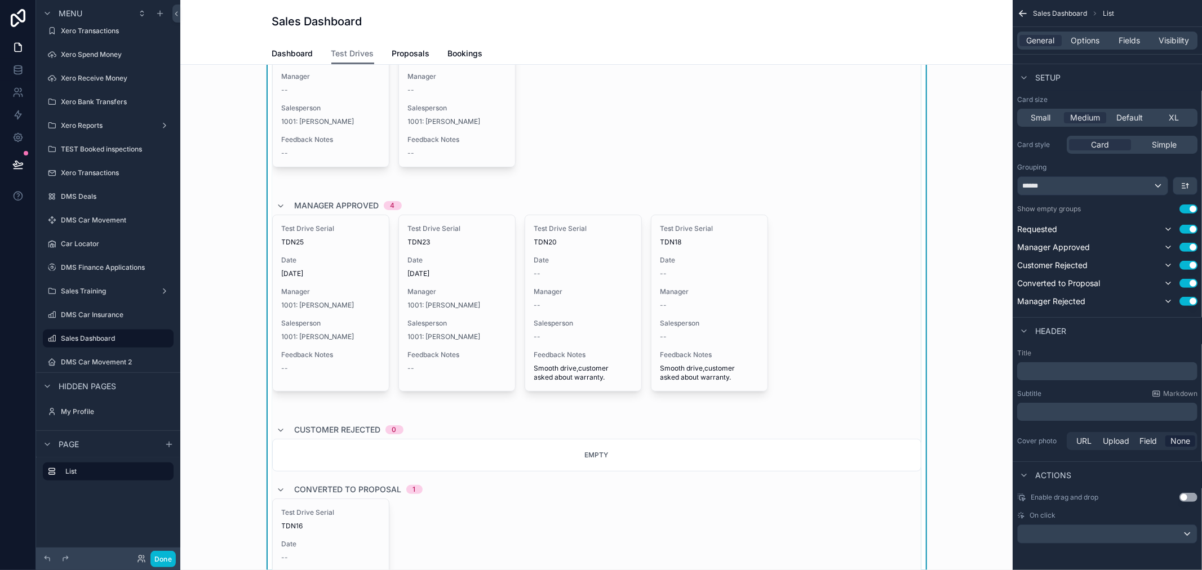
scroll to position [188, 0]
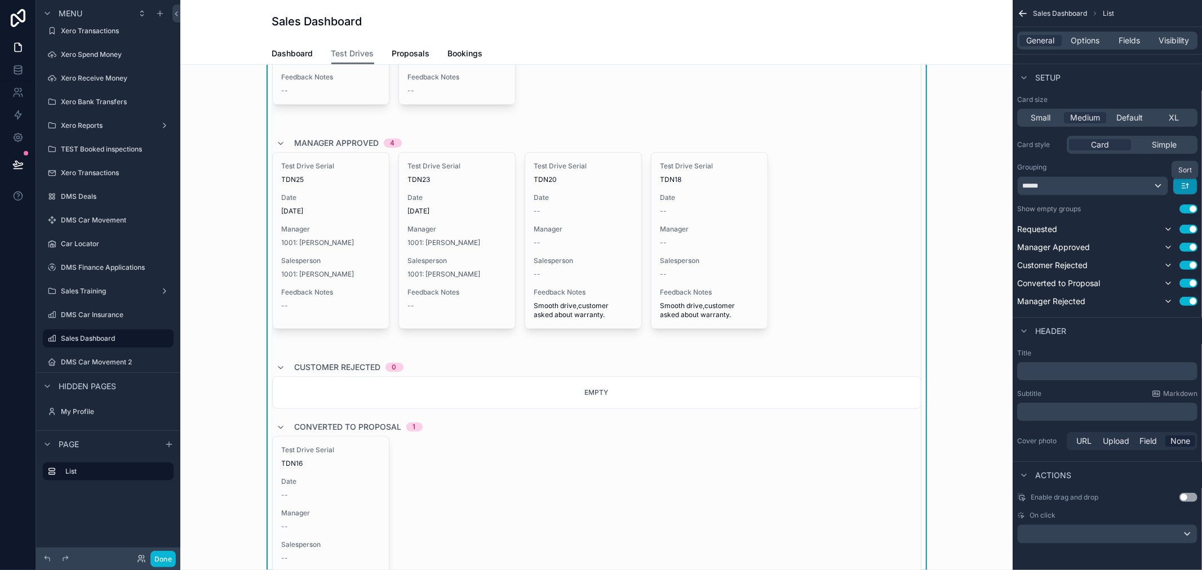
click at [1188, 182] on icon "scrollable content" at bounding box center [1185, 185] width 9 height 9
click at [1172, 160] on div "scrollable content" at bounding box center [601, 285] width 1202 height 570
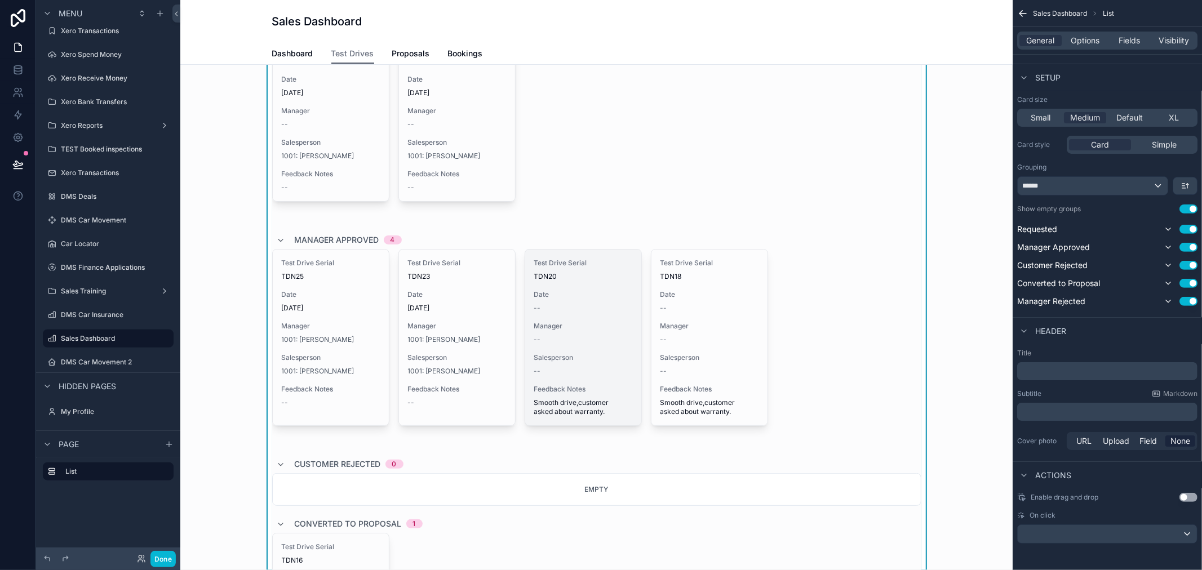
scroll to position [0, 0]
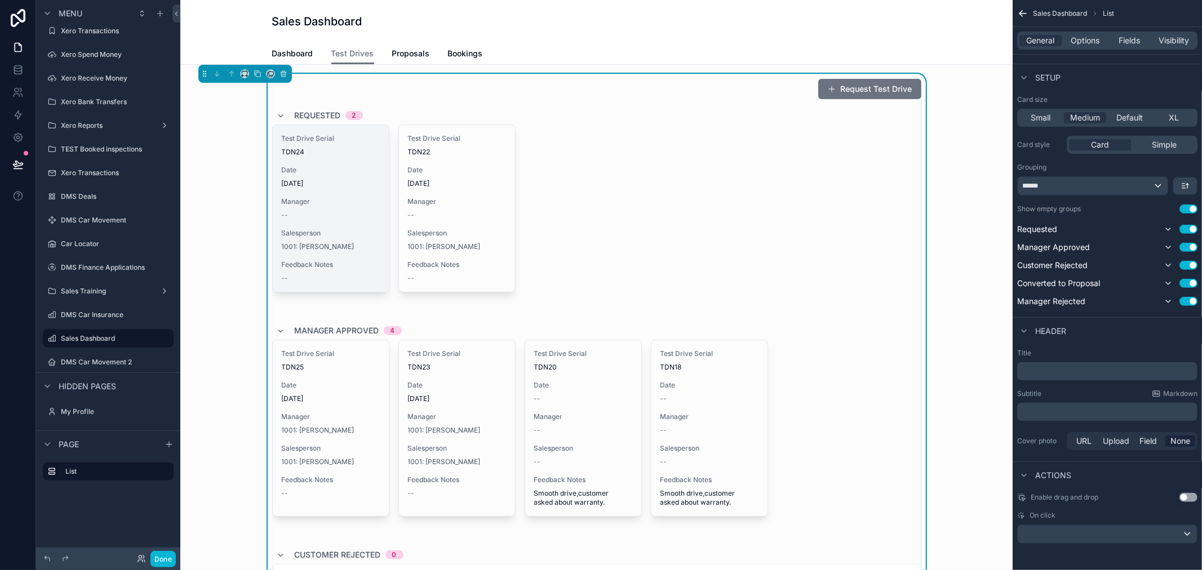
click at [353, 172] on span "Date" at bounding box center [331, 170] width 98 height 9
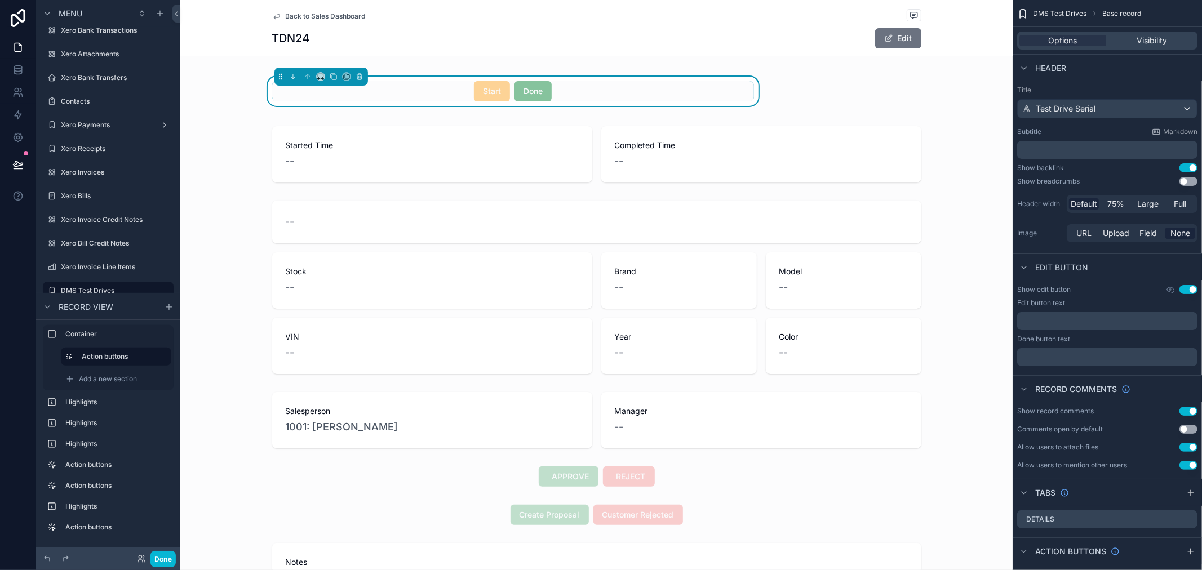
click at [288, 13] on span "Back to Sales Dashboard" at bounding box center [326, 16] width 80 height 9
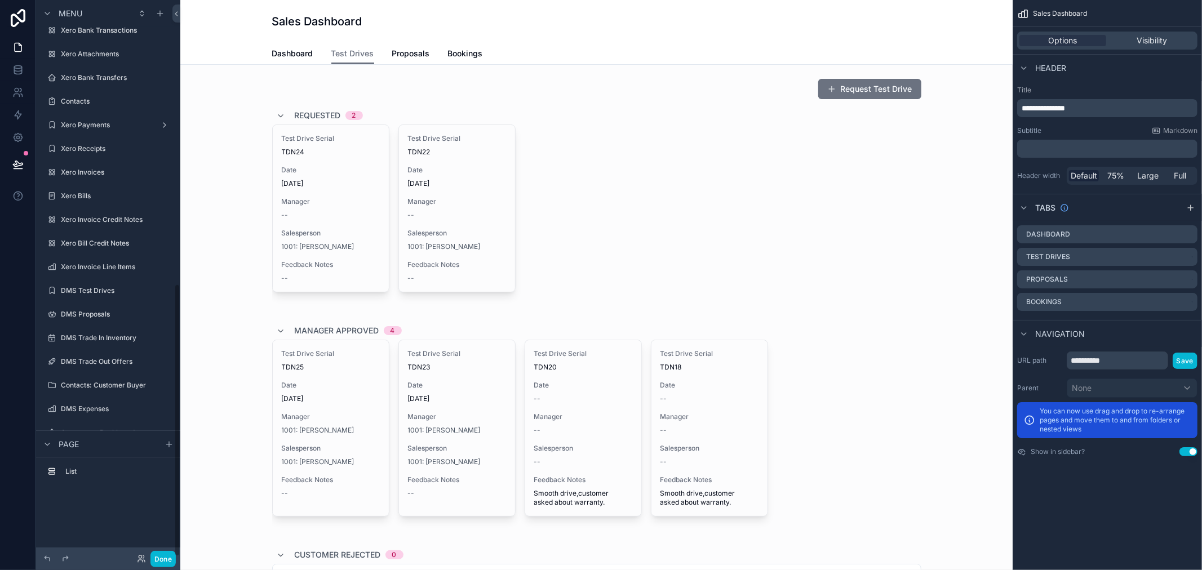
scroll to position [578, 0]
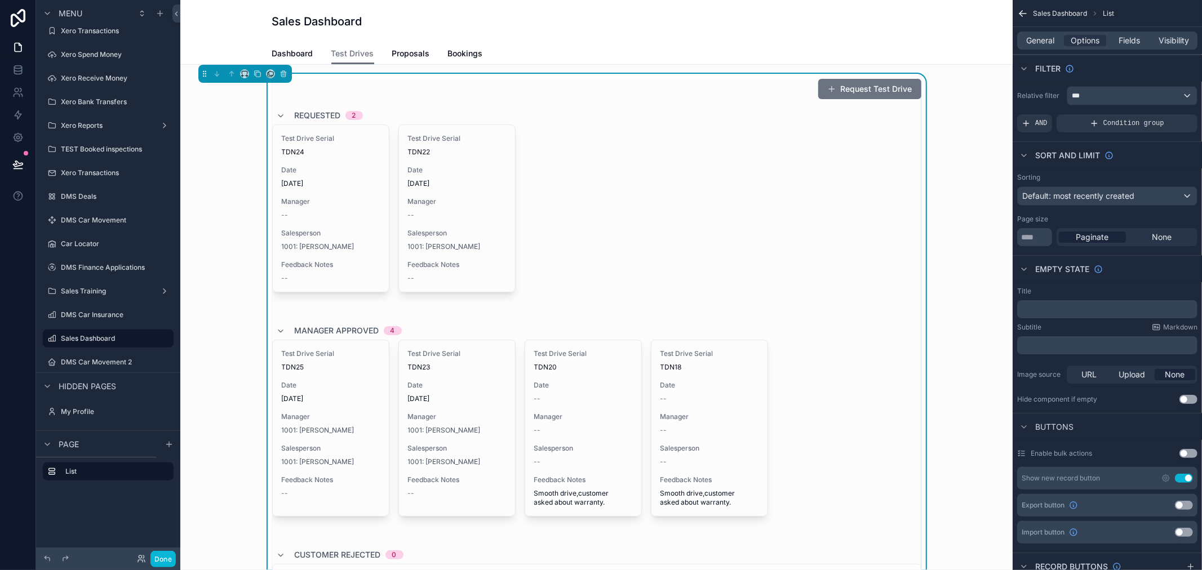
click at [465, 152] on span "TDN22" at bounding box center [457, 152] width 98 height 9
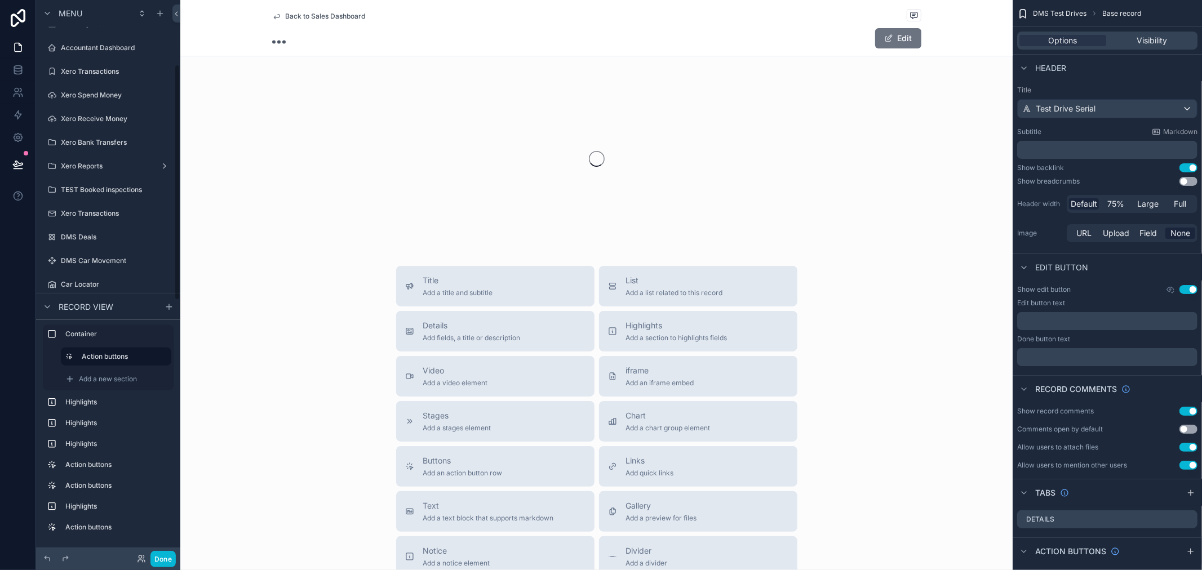
scroll to position [152, 0]
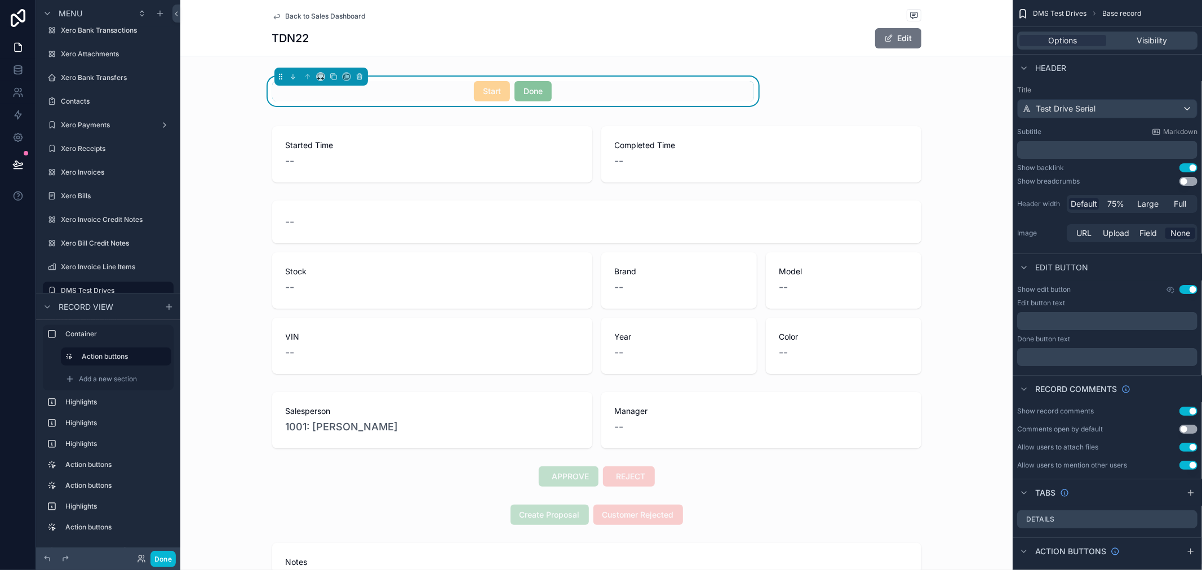
click at [317, 21] on div "Back to Sales Dashboard" at bounding box center [596, 16] width 649 height 14
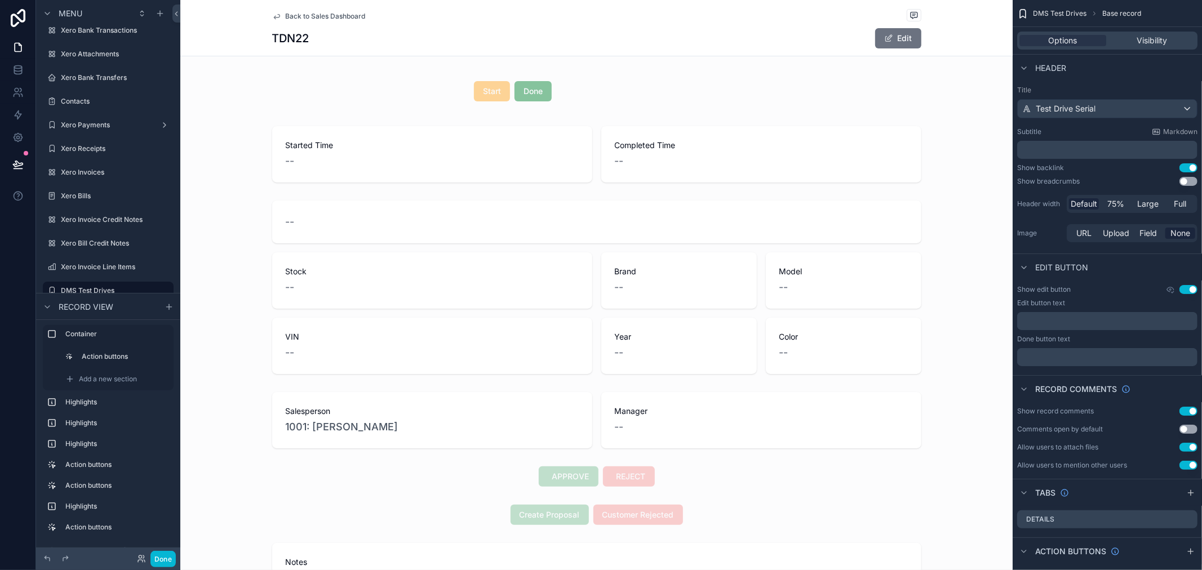
click at [317, 14] on span "Back to Sales Dashboard" at bounding box center [326, 16] width 80 height 9
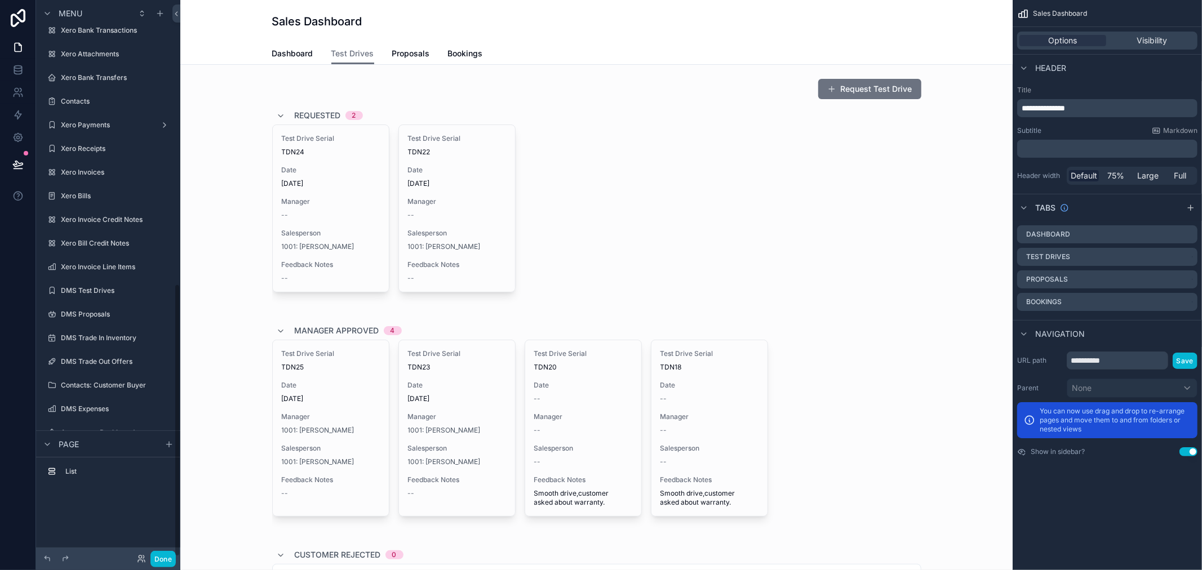
scroll to position [578, 0]
click at [401, 47] on link "Proposals" at bounding box center [411, 54] width 38 height 23
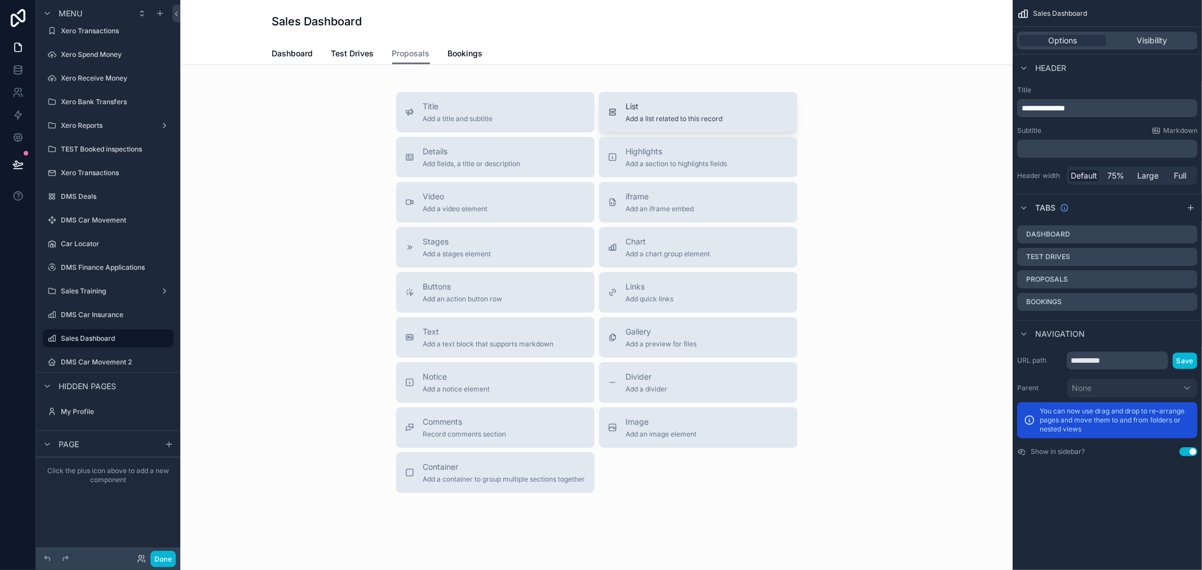
click at [703, 114] on span "Add a list related to this record" at bounding box center [674, 118] width 97 height 9
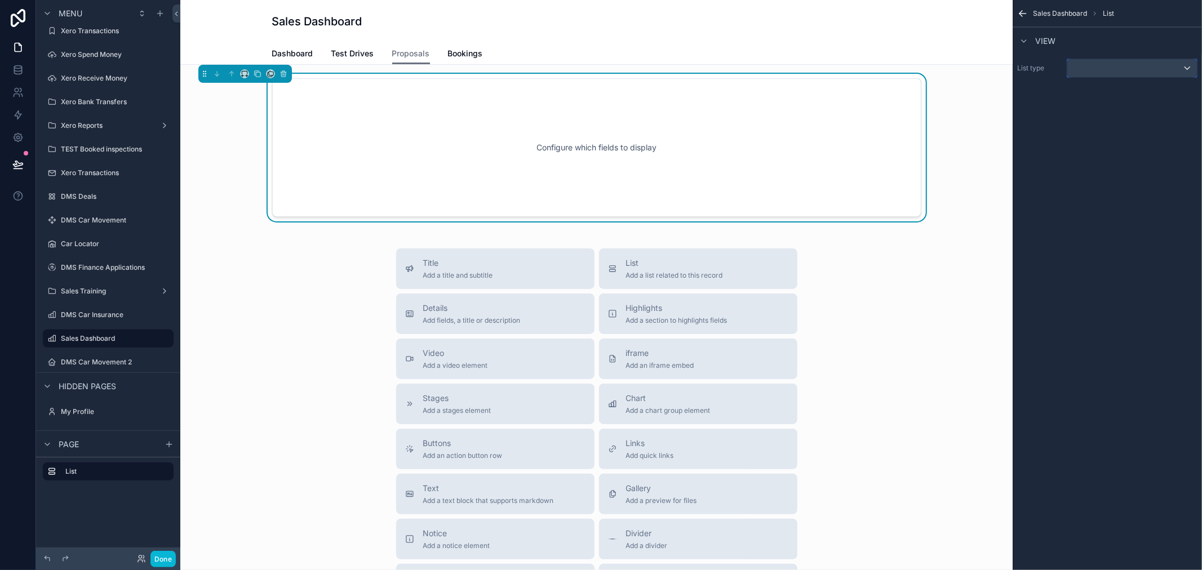
click at [1083, 74] on div "scrollable content" at bounding box center [1132, 68] width 130 height 18
click at [1141, 65] on div "scrollable content" at bounding box center [1132, 68] width 130 height 18
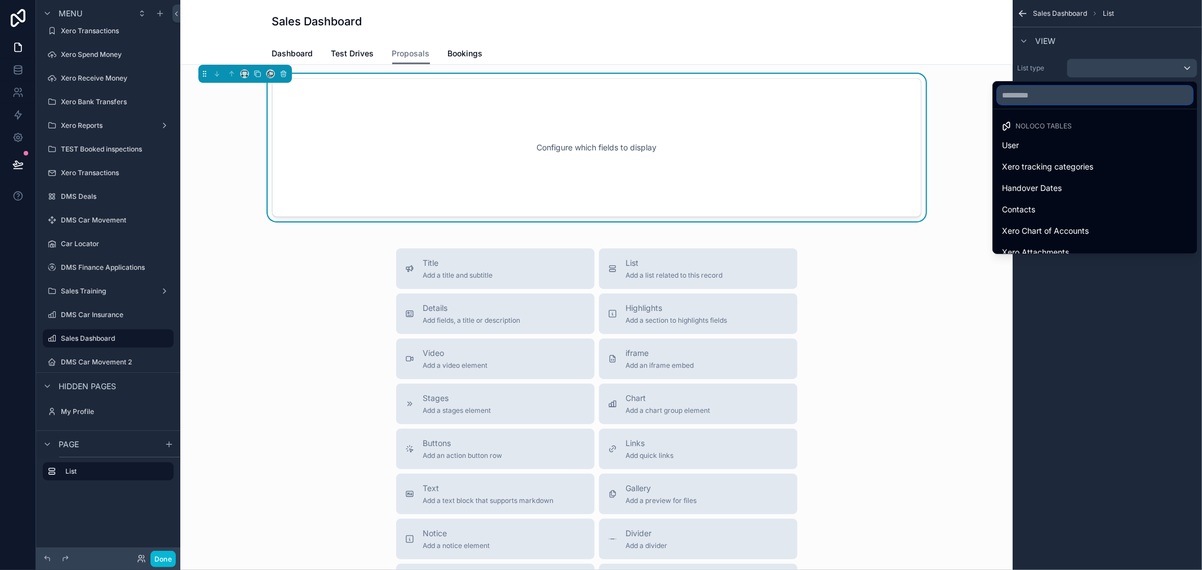
click at [1067, 97] on input "text" at bounding box center [1094, 95] width 195 height 18
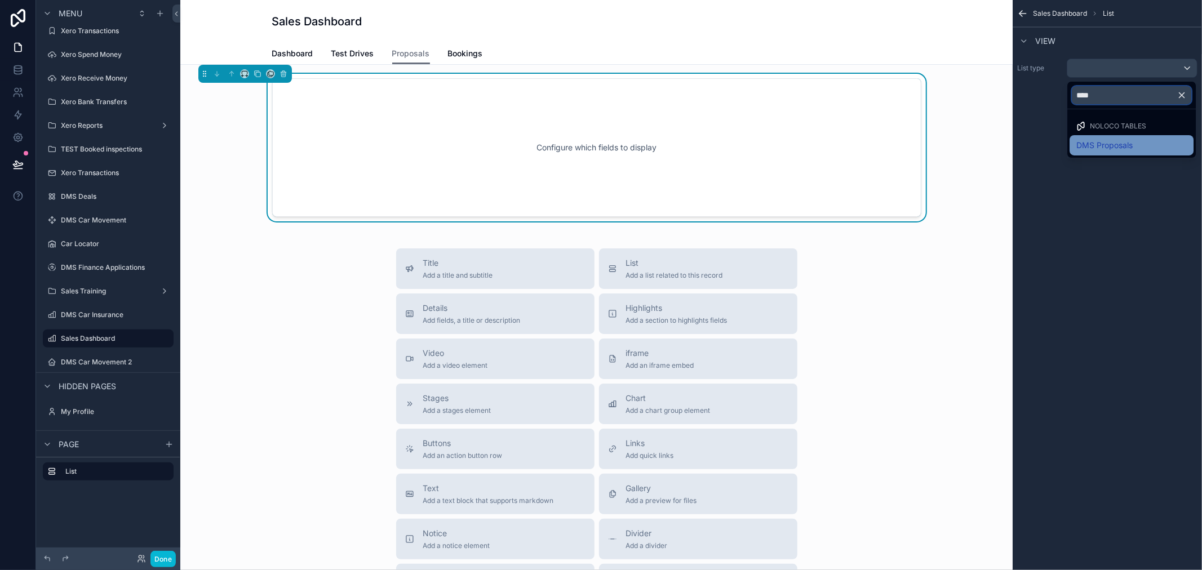
type input "****"
click at [1103, 139] on span "DMS Proposals" at bounding box center [1104, 146] width 56 height 14
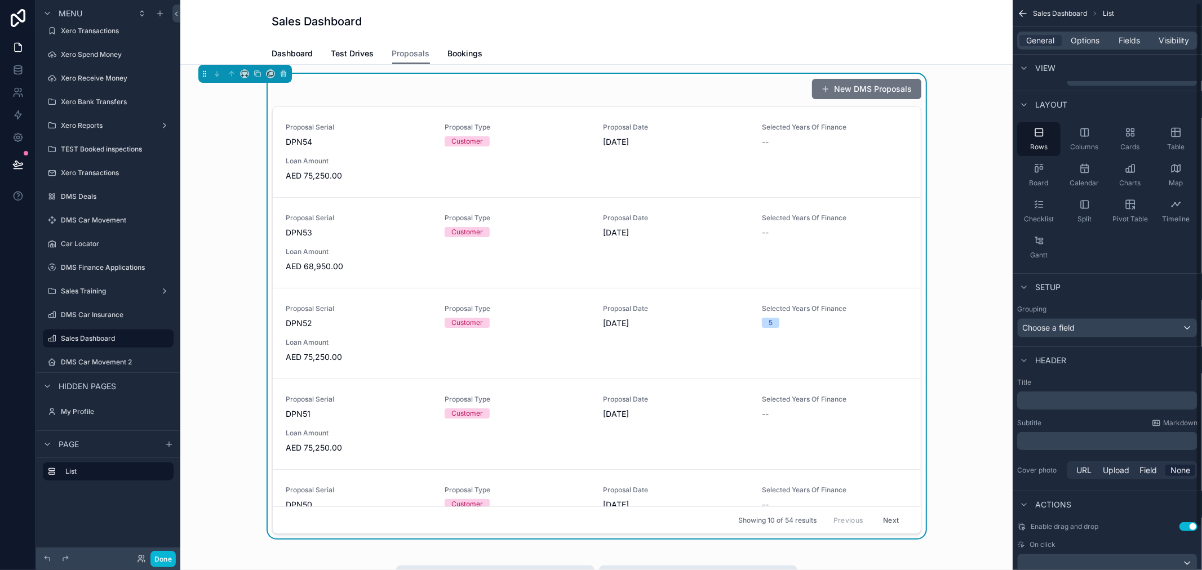
scroll to position [48, 0]
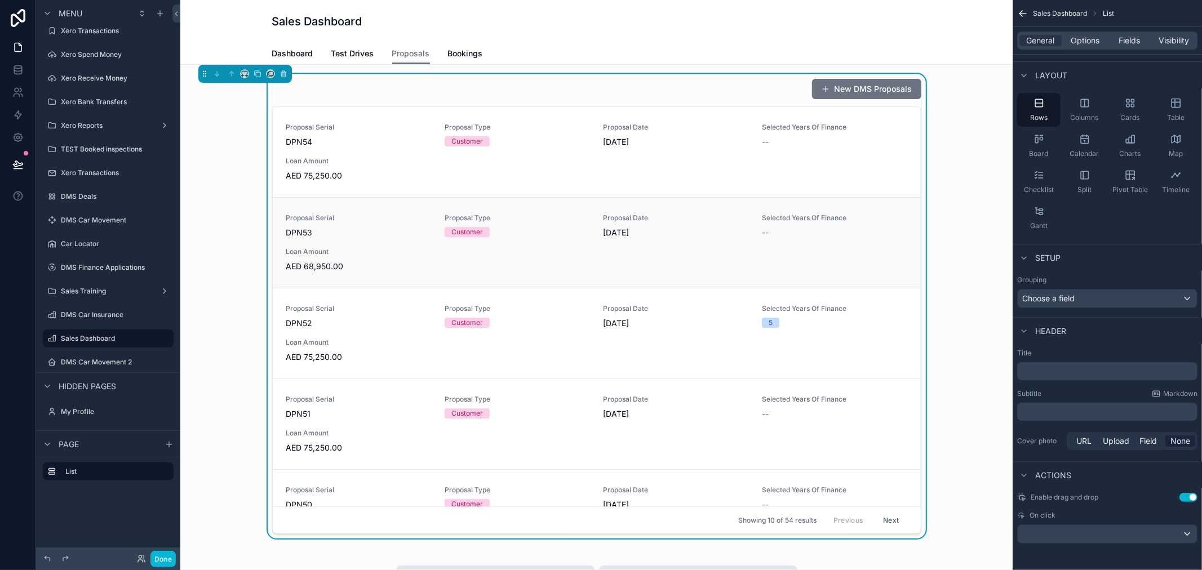
click at [482, 202] on link "Proposal Serial DPN53 Proposal Type Customer Proposal Date 8/22/2025 Selected Y…" at bounding box center [597, 242] width 648 height 91
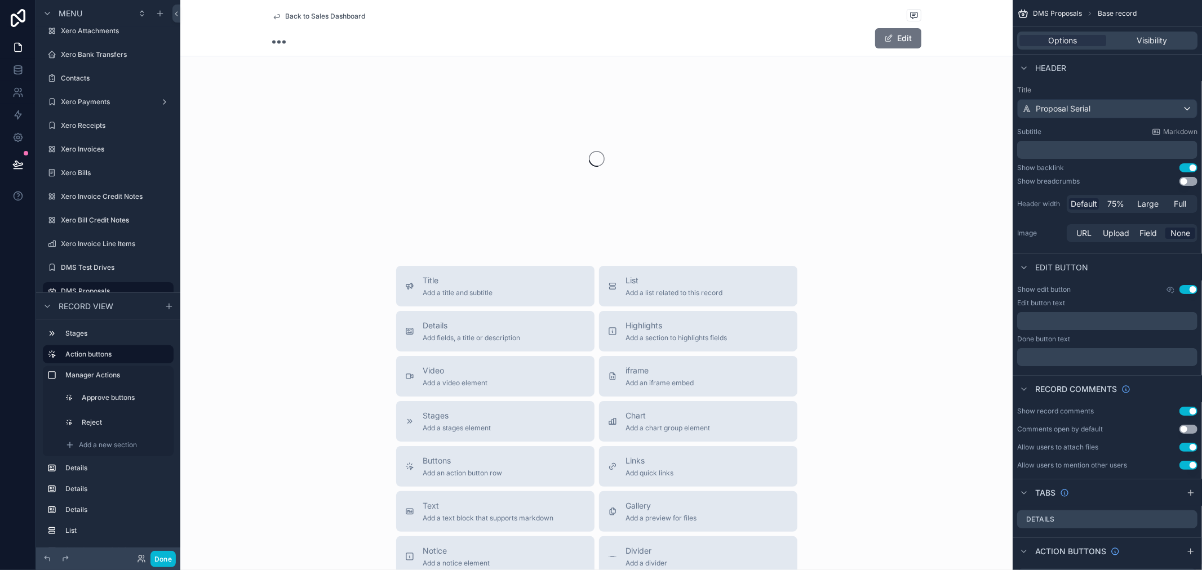
click at [333, 15] on span "Back to Sales Dashboard" at bounding box center [326, 16] width 80 height 9
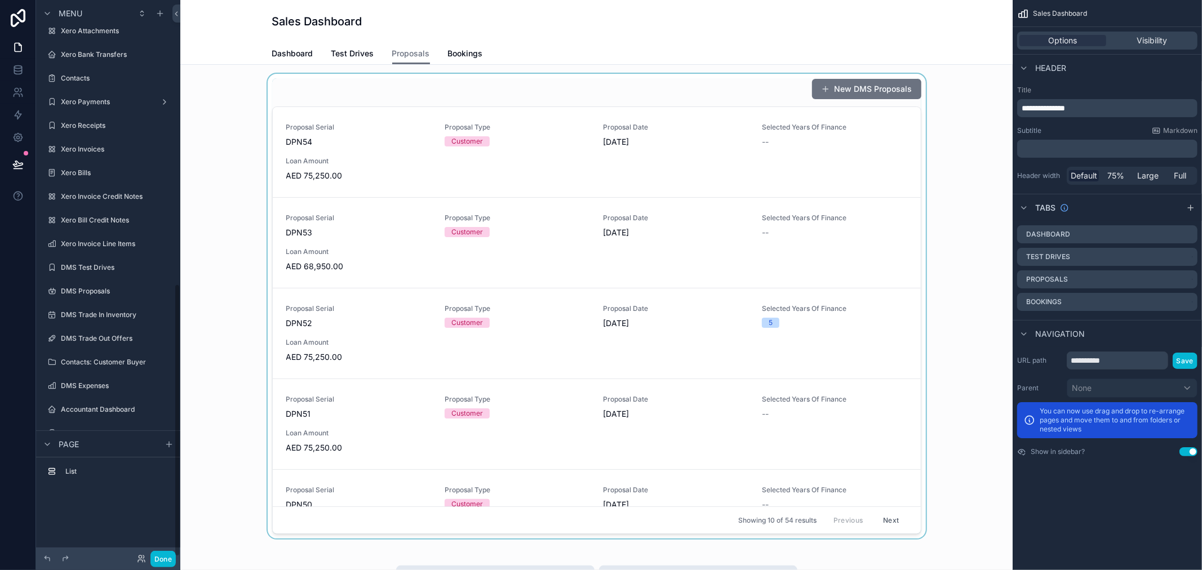
scroll to position [578, 0]
click at [620, 110] on div "scrollable content" at bounding box center [596, 306] width 814 height 465
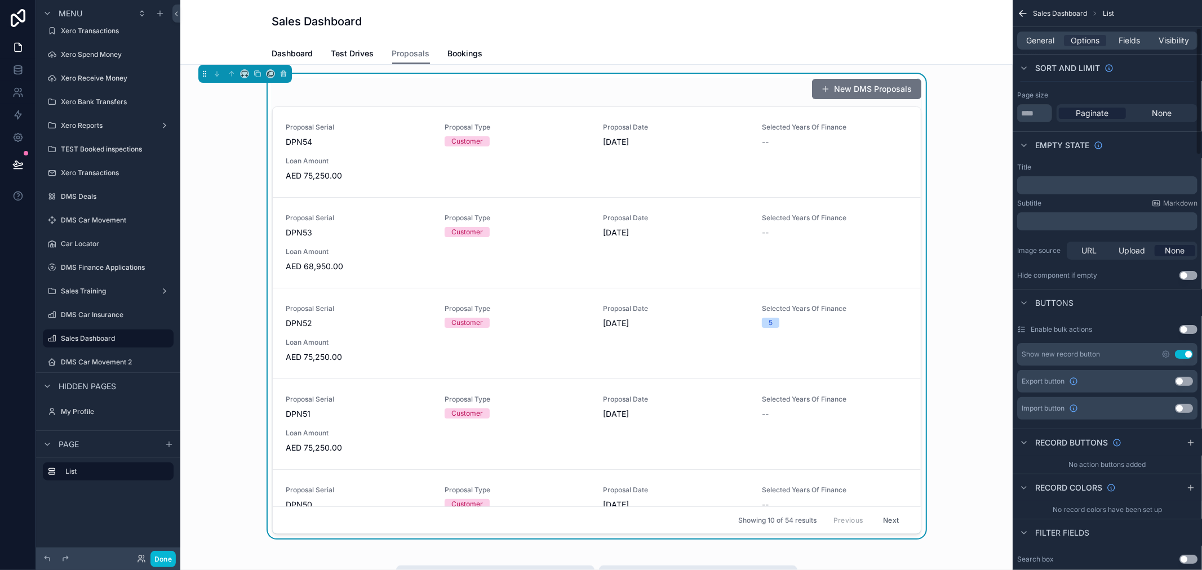
scroll to position [125, 0]
click at [489, 86] on div "New DMS Proposals" at bounding box center [596, 88] width 649 height 21
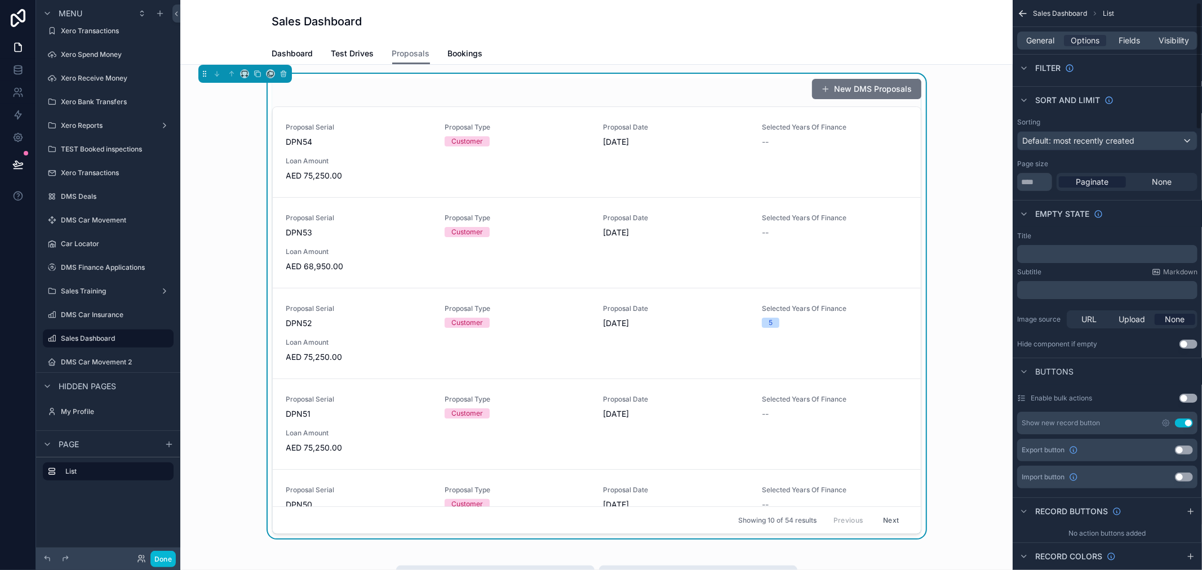
scroll to position [0, 0]
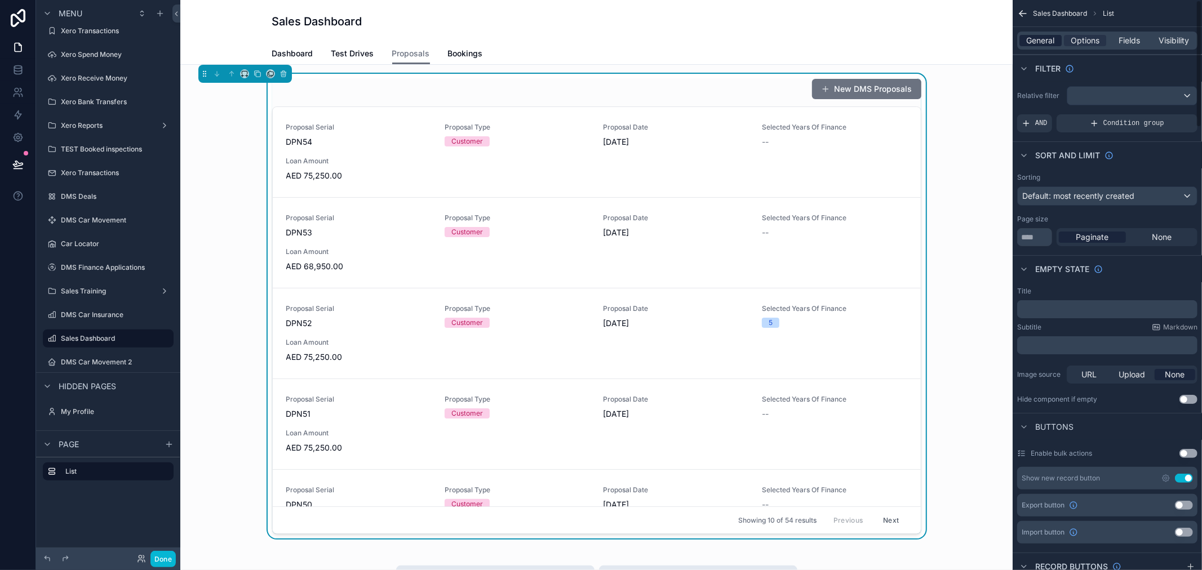
click at [1043, 36] on span "General" at bounding box center [1041, 40] width 28 height 11
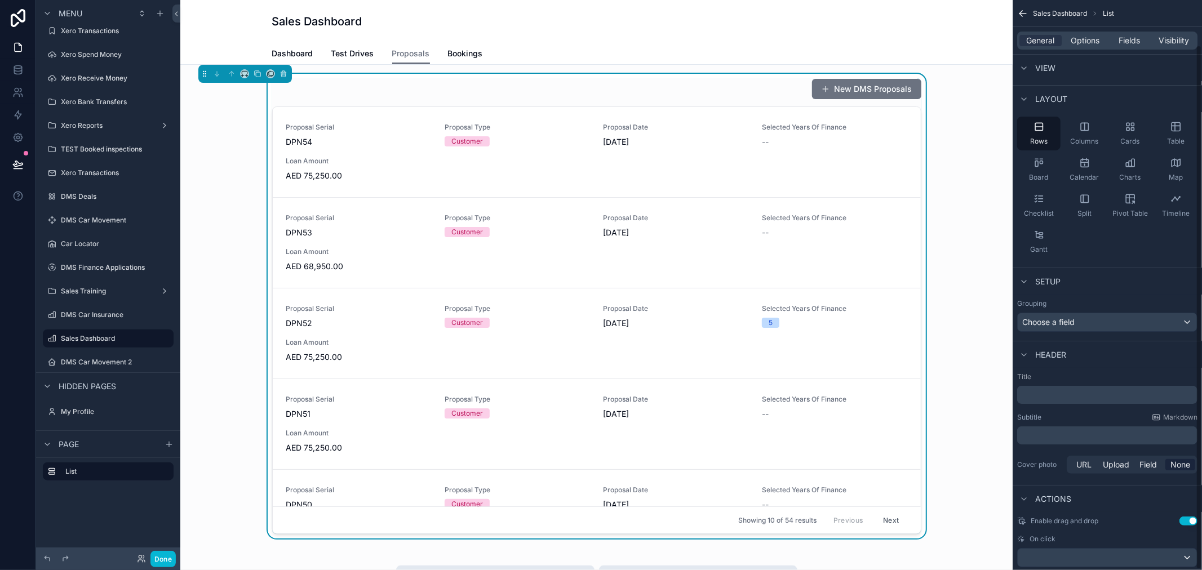
scroll to position [48, 0]
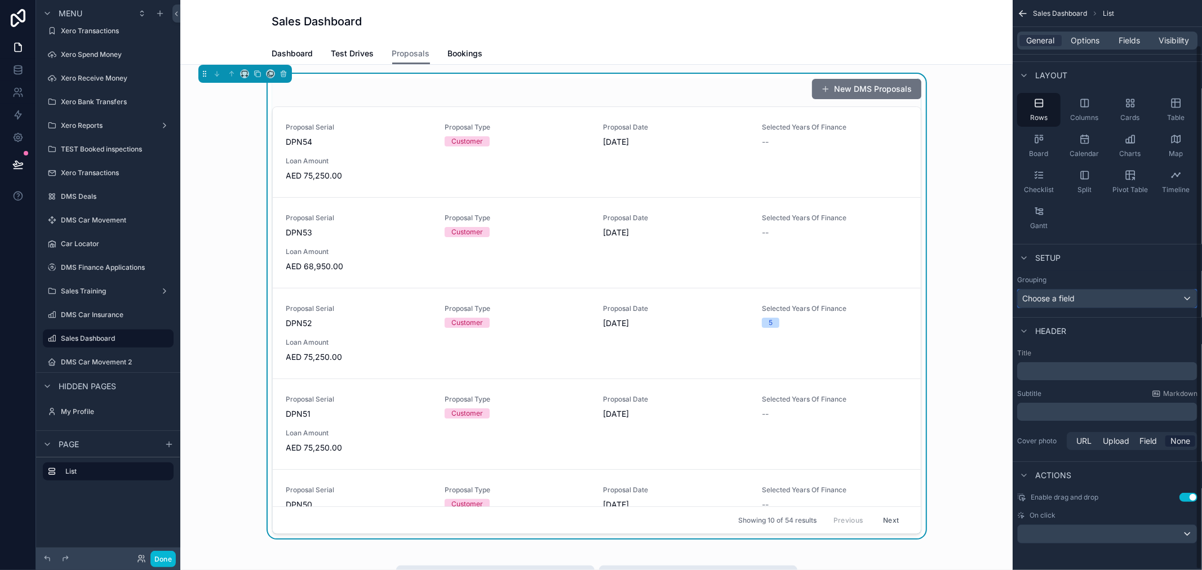
click at [1114, 294] on div "Choose a field" at bounding box center [1107, 299] width 179 height 18
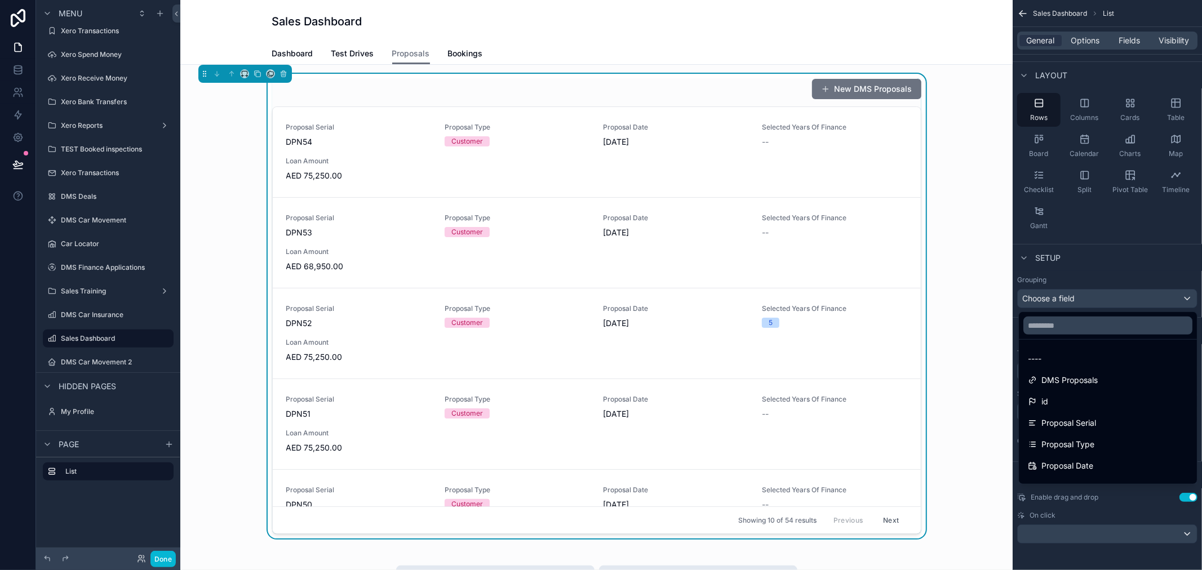
click at [1116, 227] on div "scrollable content" at bounding box center [601, 285] width 1202 height 570
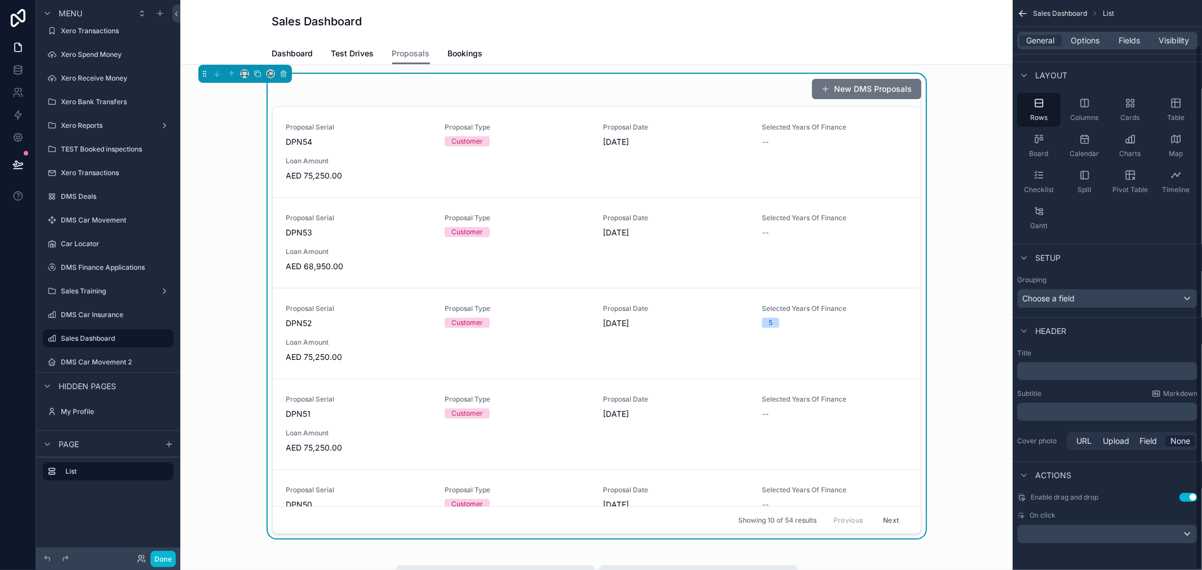
drag, startPoint x: 1107, startPoint y: 313, endPoint x: 1107, endPoint y: 307, distance: 6.2
click at [1107, 309] on div "Sales Dashboard List General Options Fields Visibility View List type DMS Propo…" at bounding box center [1107, 250] width 189 height 597
click at [1111, 295] on div "Choose a field" at bounding box center [1107, 299] width 179 height 18
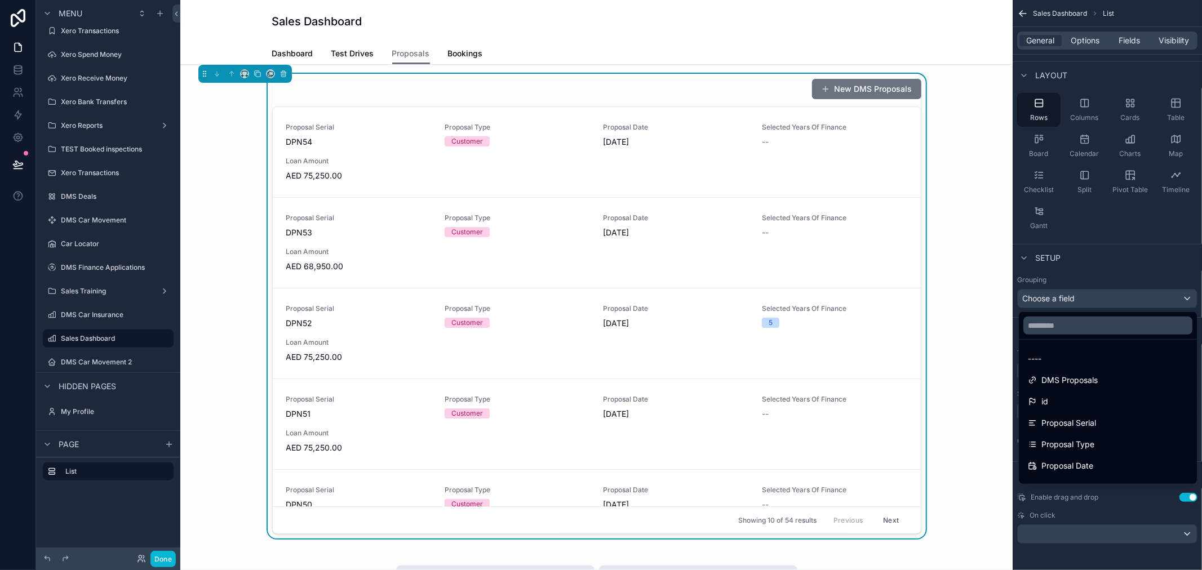
click at [1092, 340] on ul "---- DMS Proposals id Proposal Serial Proposal Type Proposal Date Selected Year…" at bounding box center [1108, 412] width 178 height 144
click at [1096, 329] on input "text" at bounding box center [1107, 326] width 169 height 18
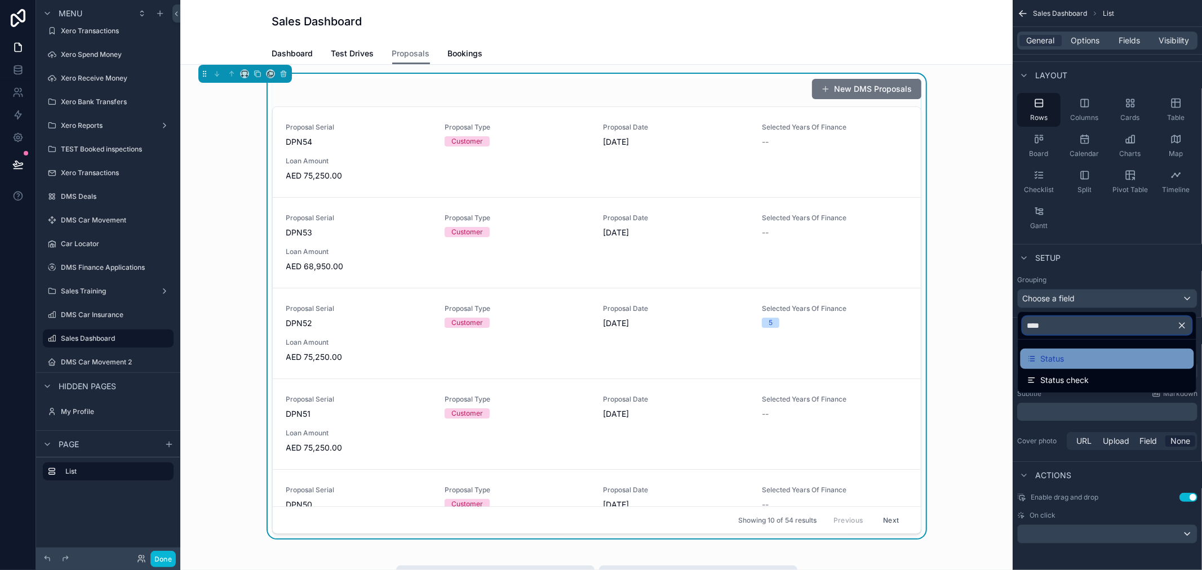
type input "****"
click at [1093, 364] on div "Status" at bounding box center [1107, 359] width 160 height 14
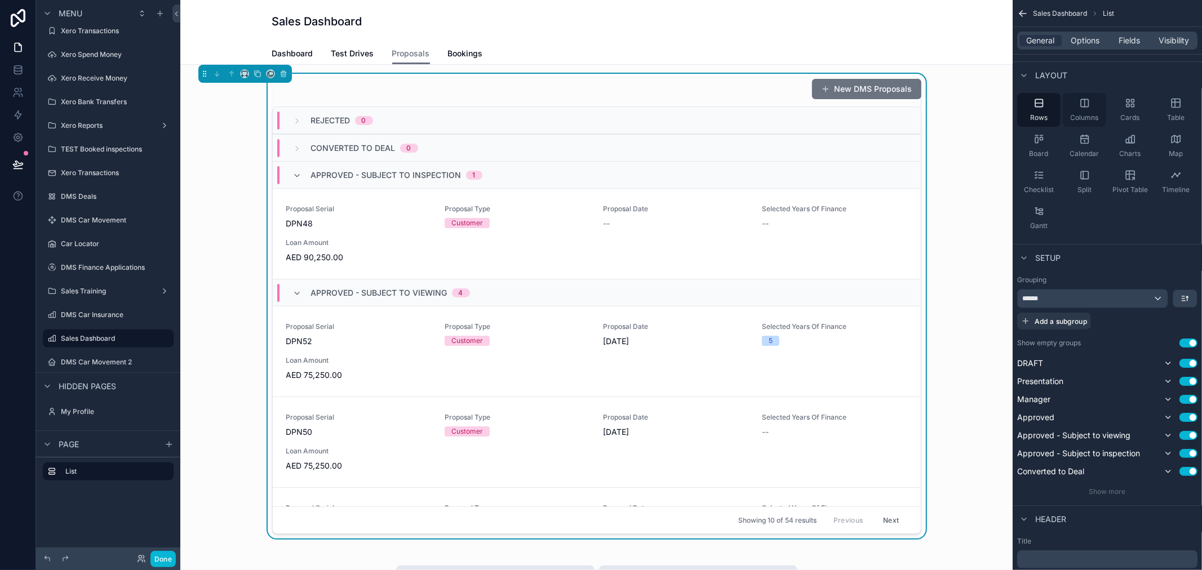
click at [1088, 108] on icon "scrollable content" at bounding box center [1084, 102] width 11 height 11
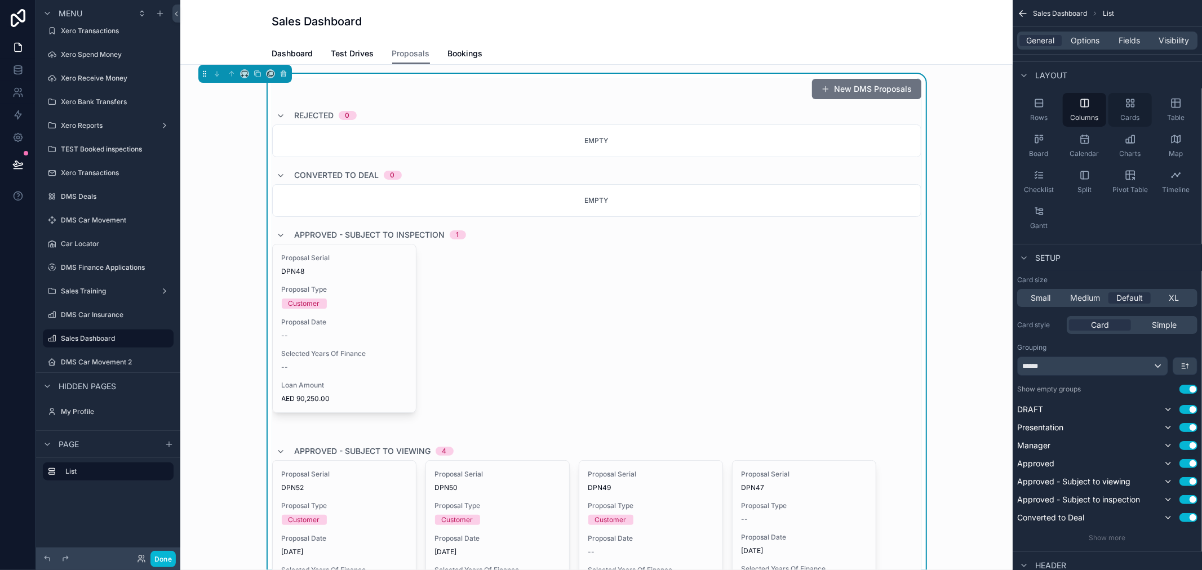
click at [1138, 99] on div "Cards" at bounding box center [1130, 110] width 43 height 34
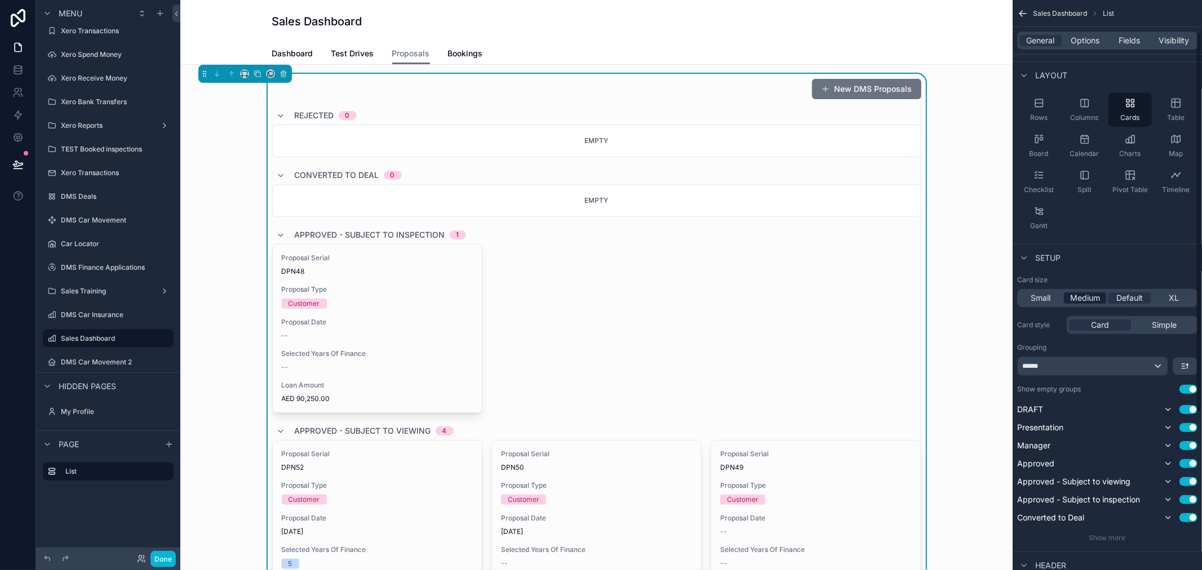
click at [1099, 293] on span "Medium" at bounding box center [1085, 297] width 30 height 11
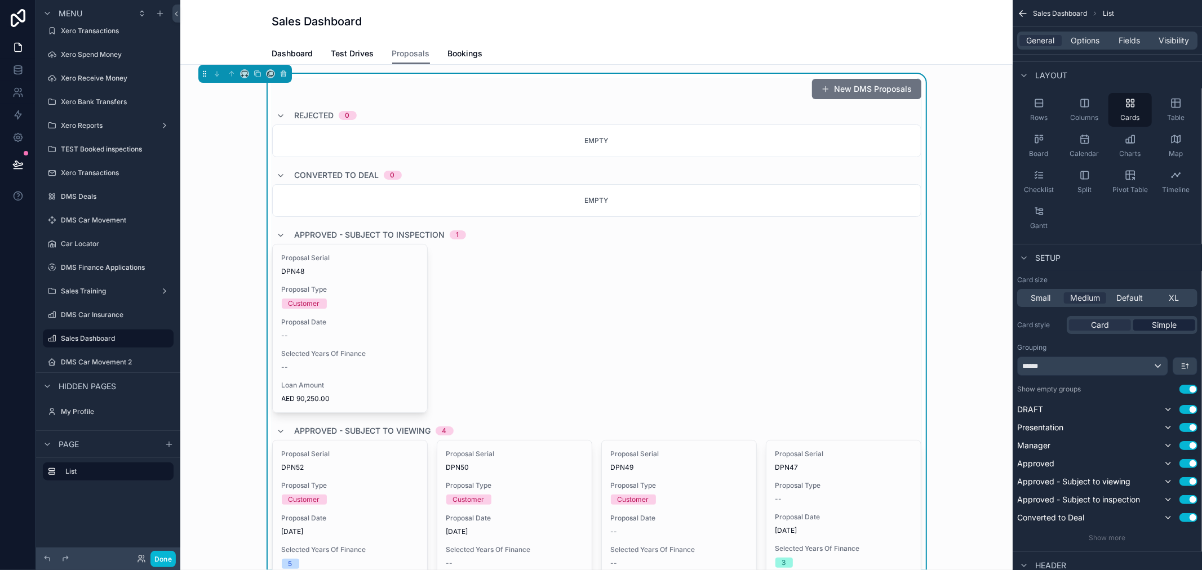
click at [1152, 321] on span "Simple" at bounding box center [1164, 325] width 25 height 11
click at [1150, 321] on div "Simple" at bounding box center [1164, 325] width 62 height 11
click at [1125, 321] on div "Card" at bounding box center [1100, 325] width 62 height 11
click at [353, 52] on span "Test Drives" at bounding box center [352, 53] width 43 height 11
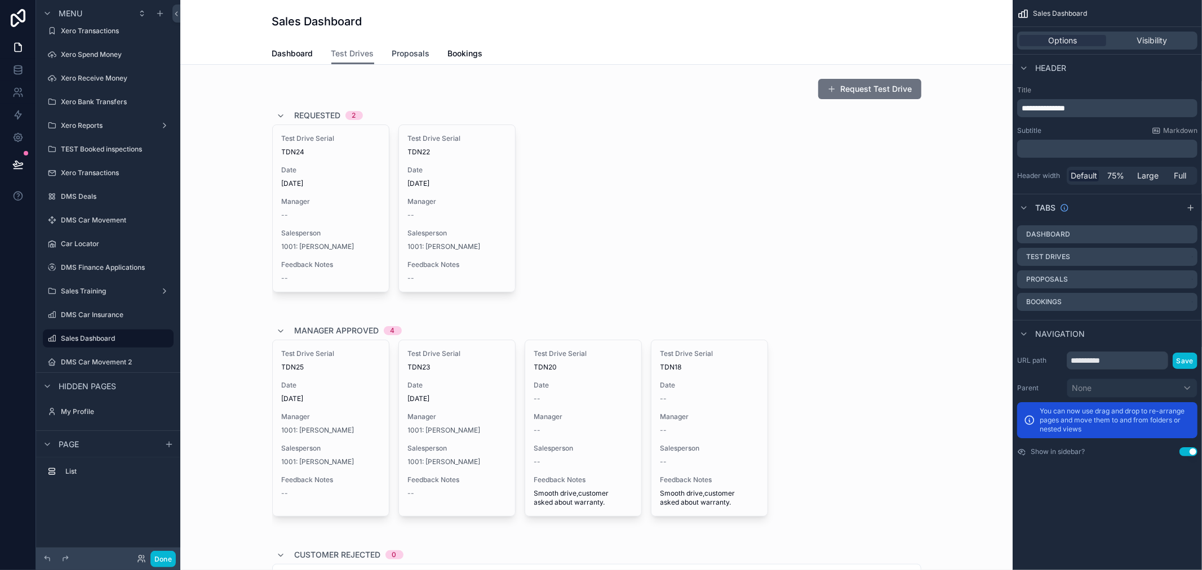
click at [392, 57] on span "Proposals" at bounding box center [411, 53] width 38 height 11
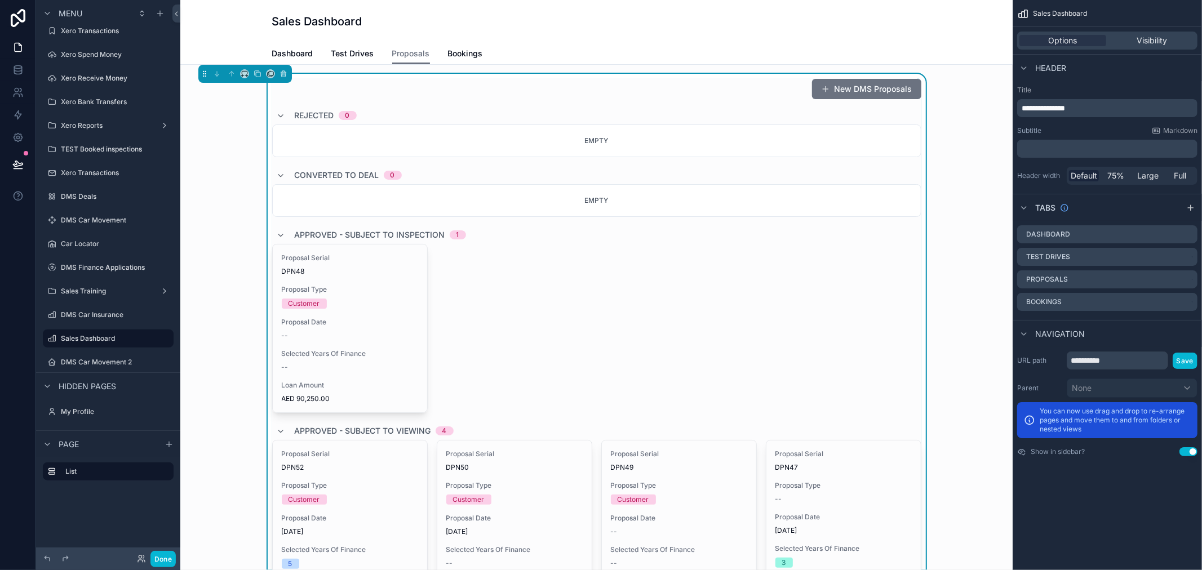
click at [376, 56] on div "Dashboard Test Drives Proposals Bookings" at bounding box center [596, 53] width 649 height 21
click at [347, 52] on span "Test Drives" at bounding box center [352, 53] width 43 height 11
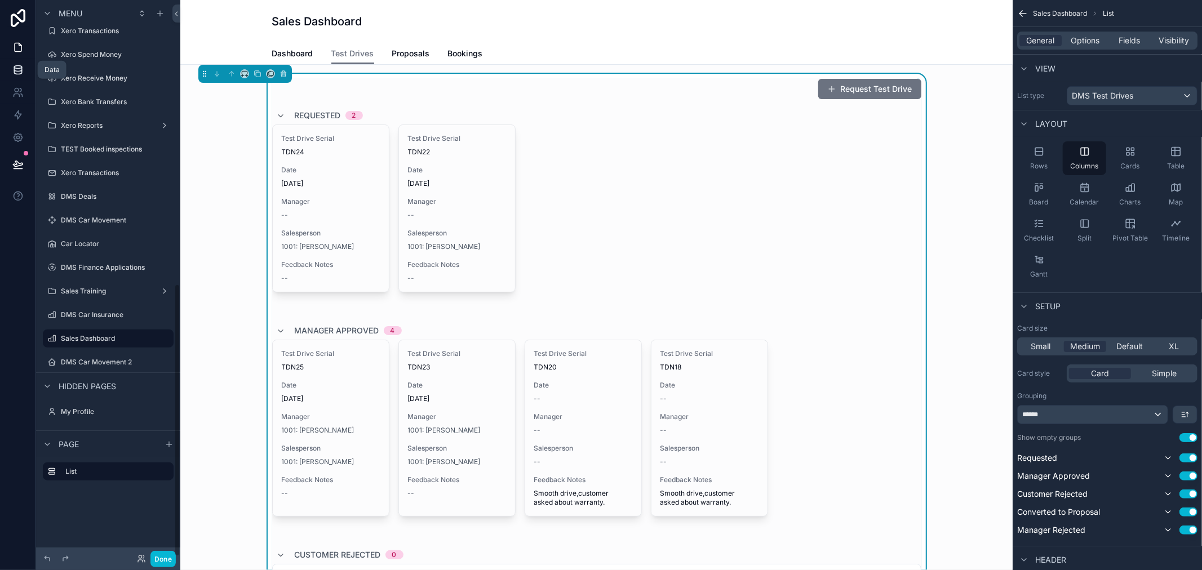
click at [14, 65] on icon at bounding box center [17, 69] width 11 height 11
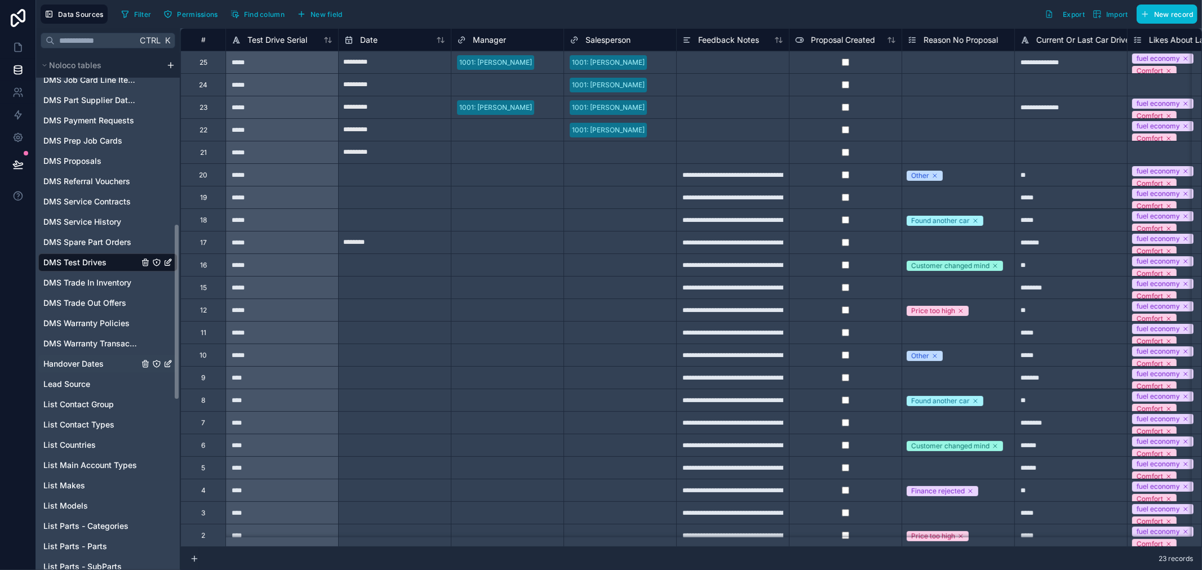
scroll to position [500, 0]
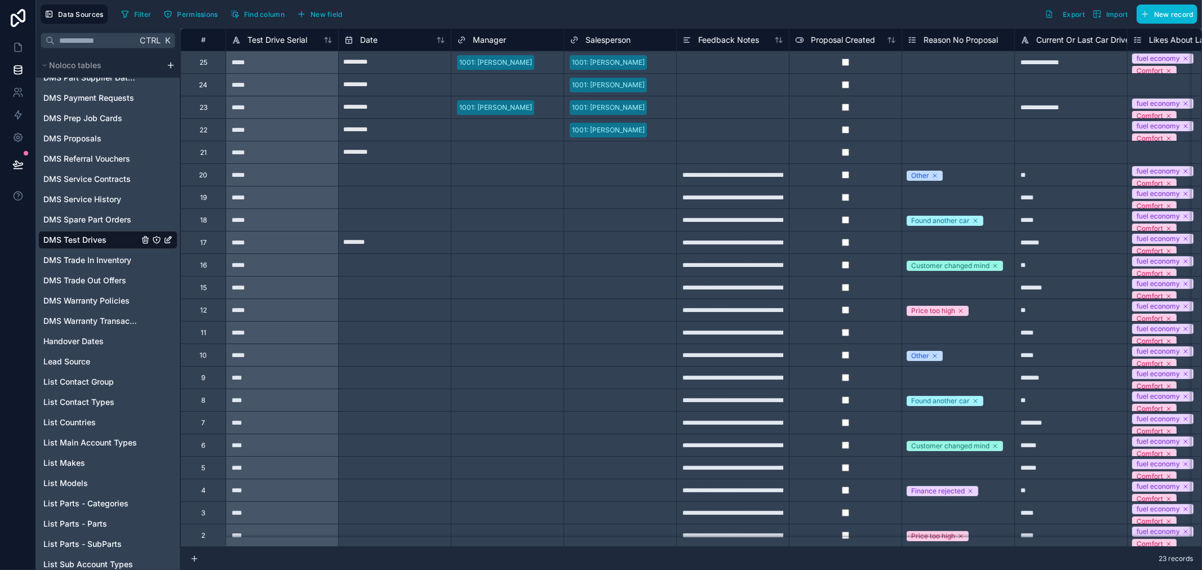
click at [97, 24] on div "Data Sources Filter Permissions Find column New field Export Import New record" at bounding box center [619, 14] width 1166 height 28
click at [99, 37] on input "text" at bounding box center [96, 40] width 82 height 20
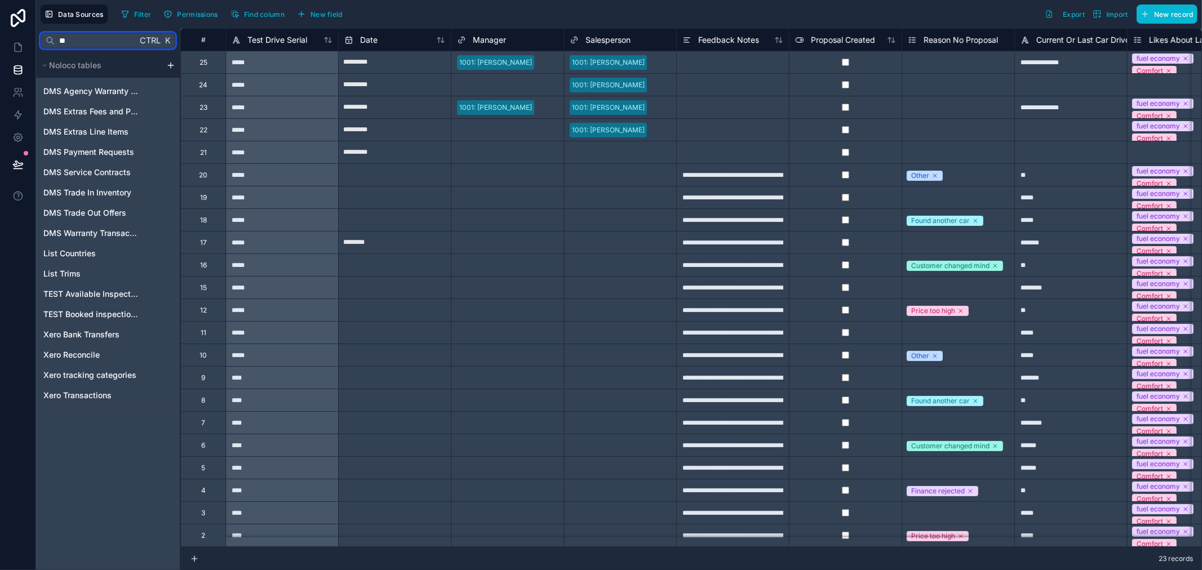
scroll to position [0, 0]
type input "*"
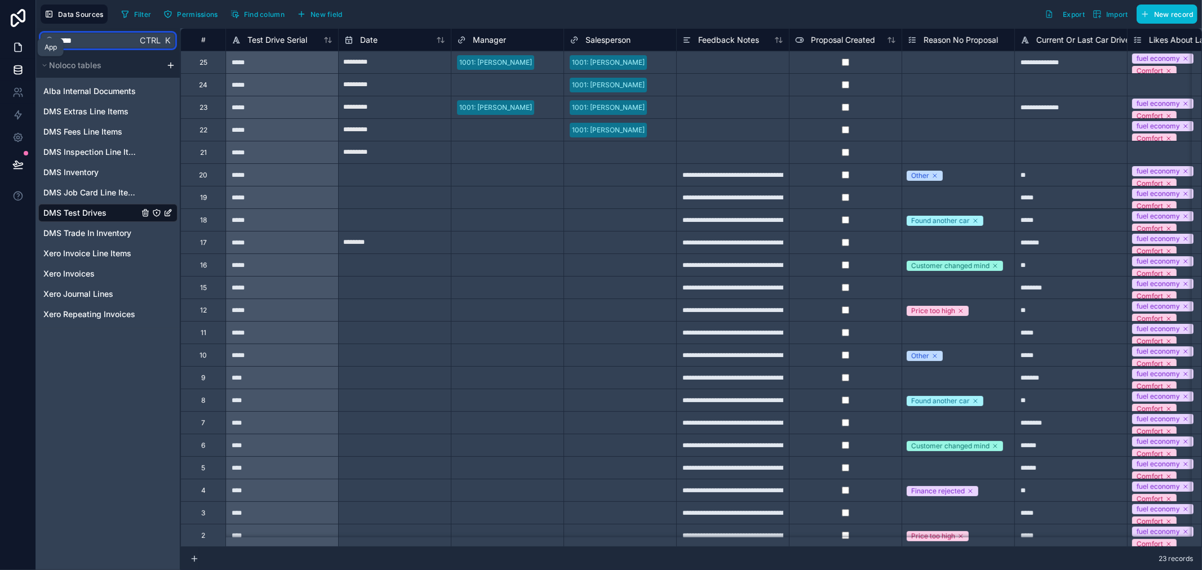
type input "****"
drag, startPoint x: 31, startPoint y: 42, endPoint x: 26, endPoint y: 48, distance: 8.0
click at [31, 42] on link at bounding box center [18, 47] width 36 height 23
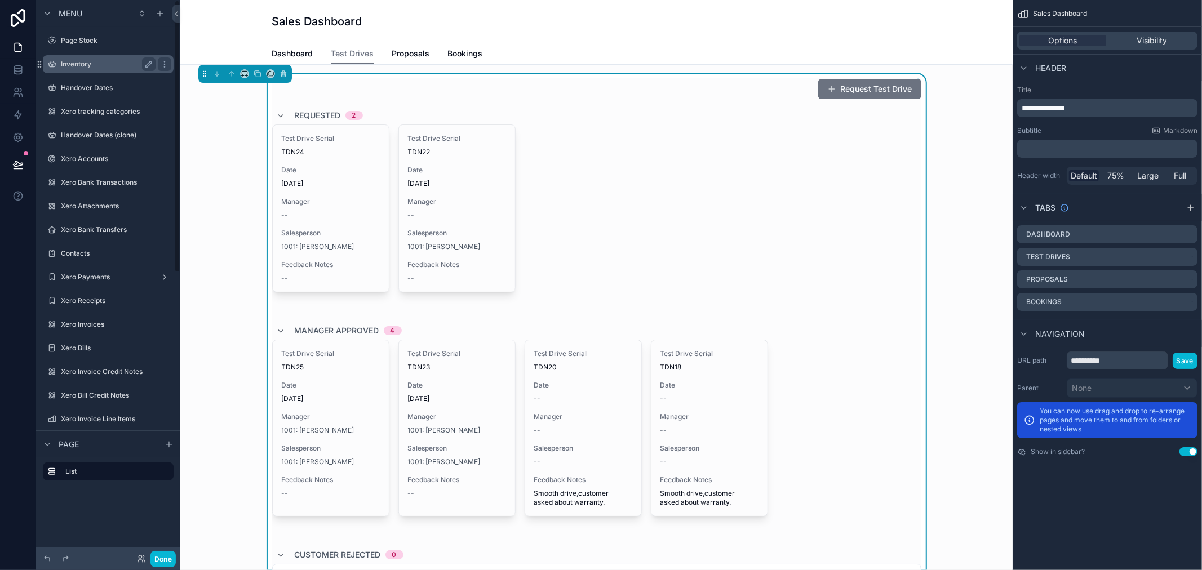
click at [86, 57] on div "Inventory" at bounding box center [108, 64] width 95 height 14
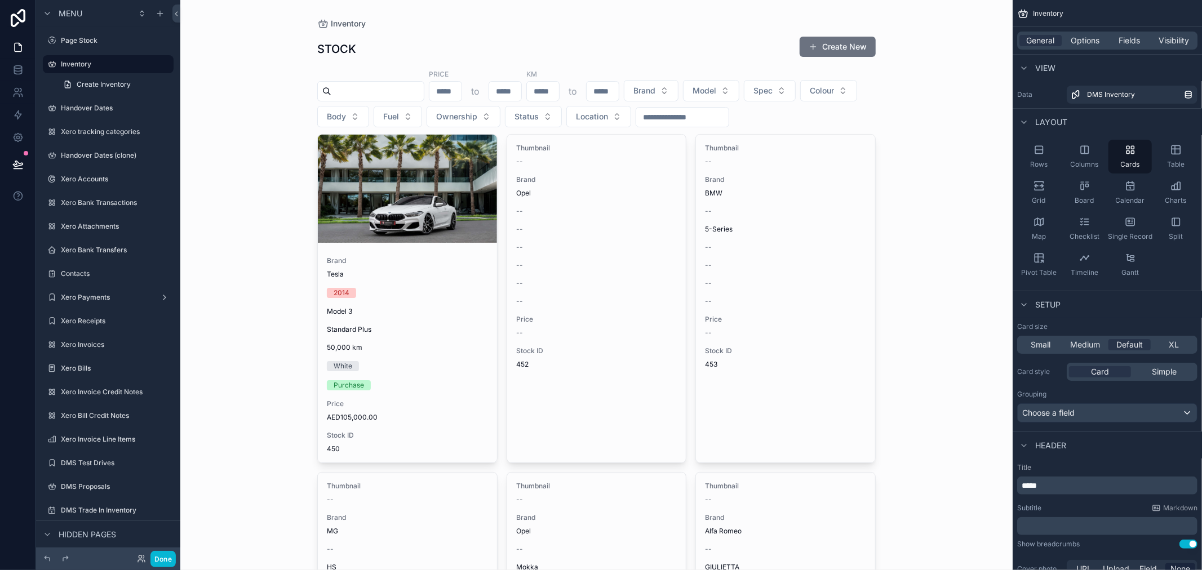
click at [436, 271] on div "Tesla" at bounding box center [407, 274] width 161 height 9
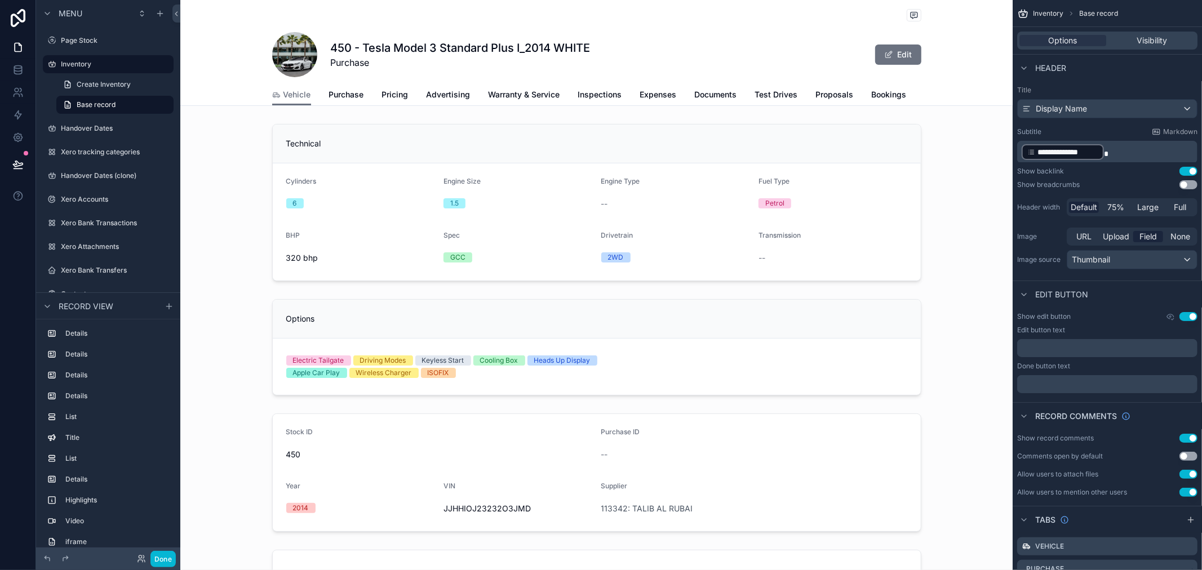
click at [688, 86] on div "Vehicle Purchase Pricing Advertising Warranty & Service Inspections Expenses Do…" at bounding box center [596, 94] width 649 height 21
click at [662, 94] on span "Movement" at bounding box center [663, 94] width 39 height 11
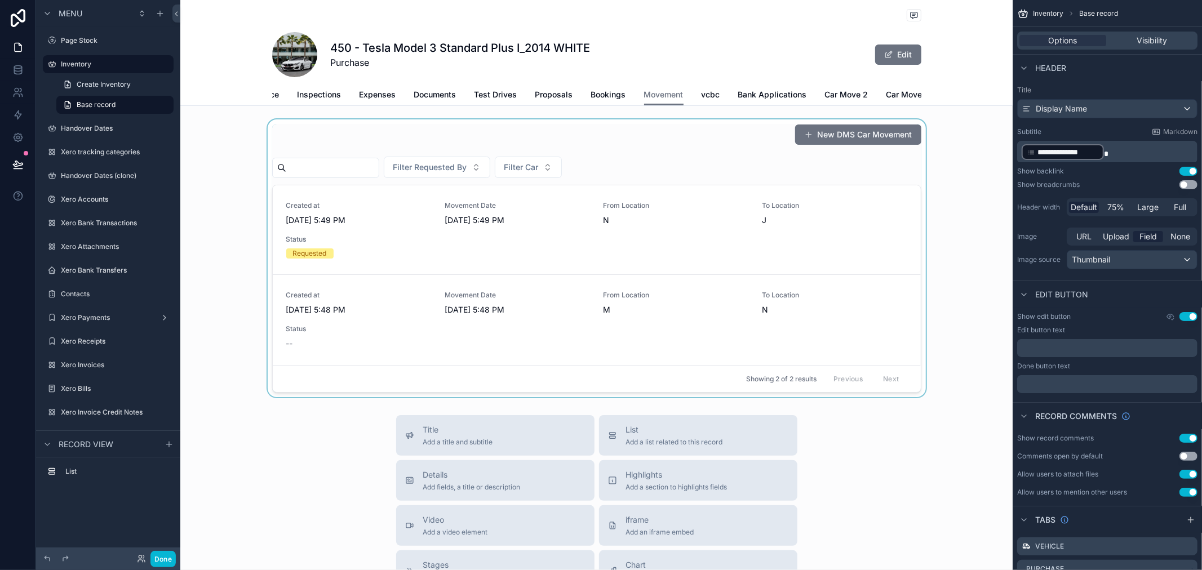
click at [528, 251] on div "scrollable content" at bounding box center [596, 258] width 832 height 278
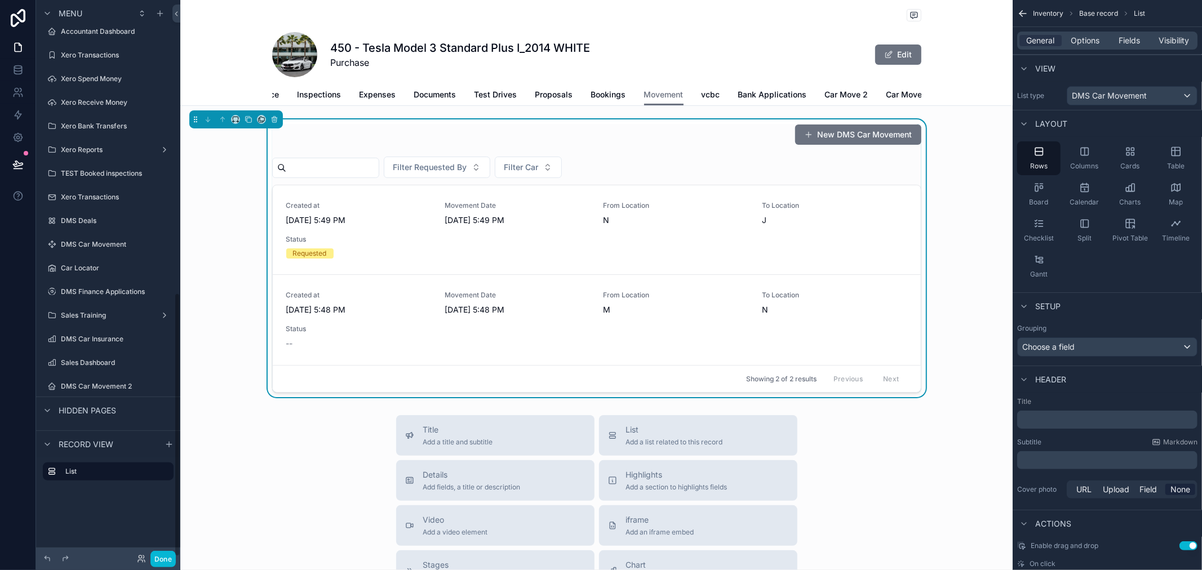
scroll to position [618, 0]
click at [93, 361] on label "DMS Car Movement 2" at bounding box center [106, 362] width 90 height 9
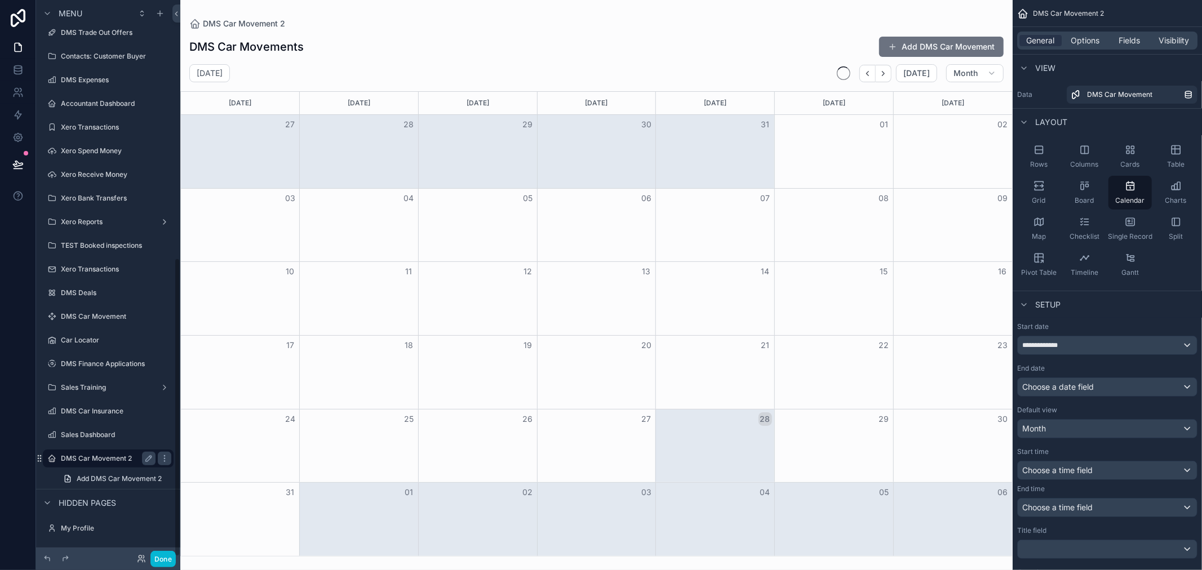
scroll to position [481, 0]
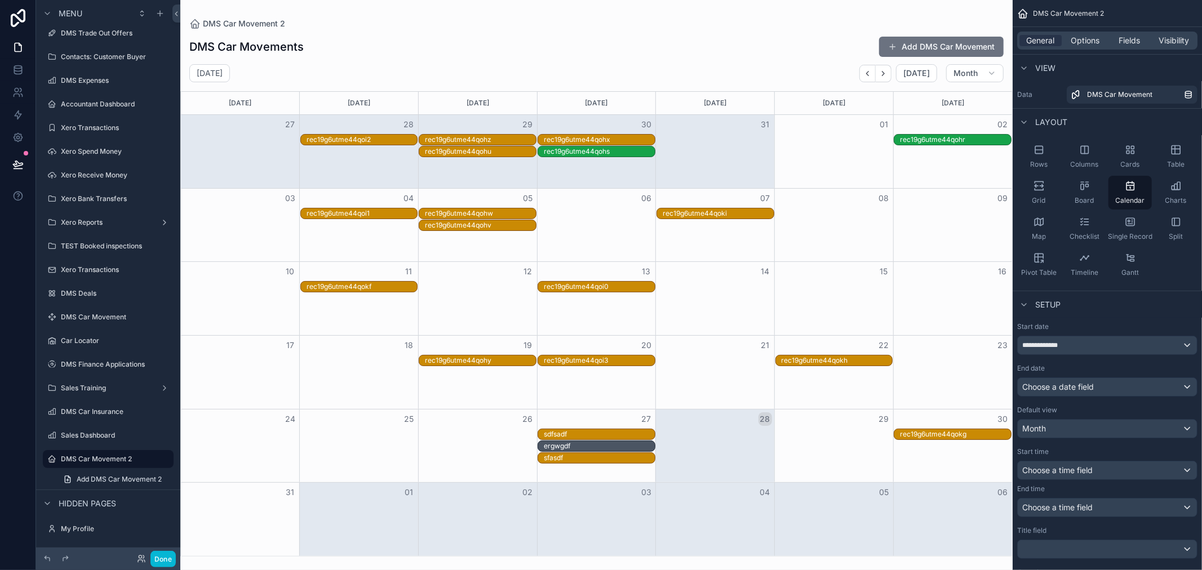
click at [950, 50] on div "scrollable content" at bounding box center [596, 285] width 832 height 570
click at [950, 50] on button "Add DMS Car Movement" at bounding box center [941, 47] width 125 height 20
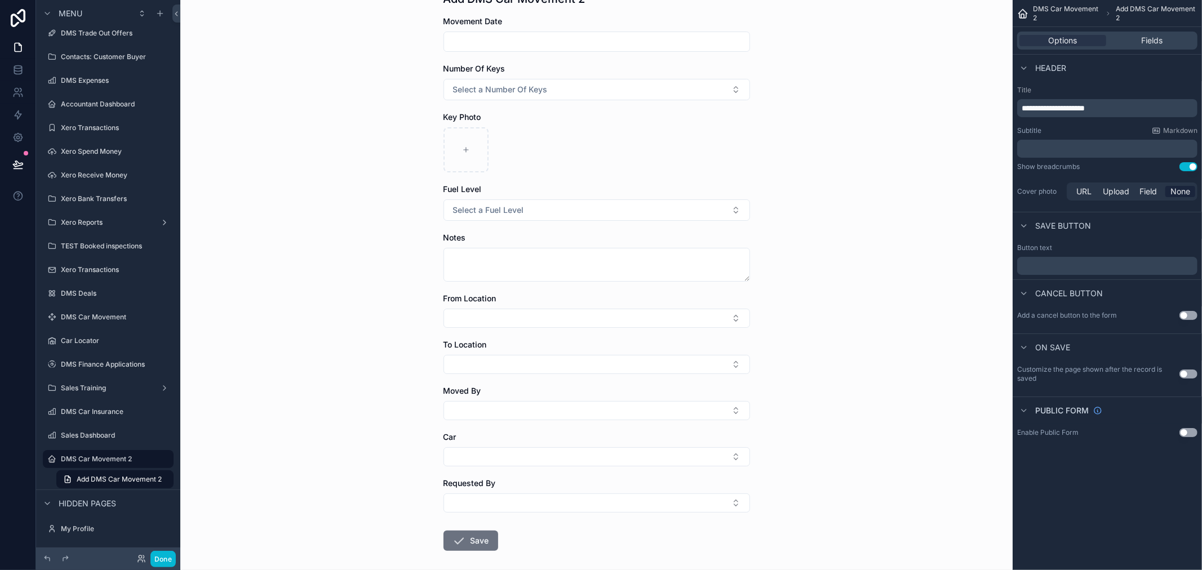
scroll to position [105, 0]
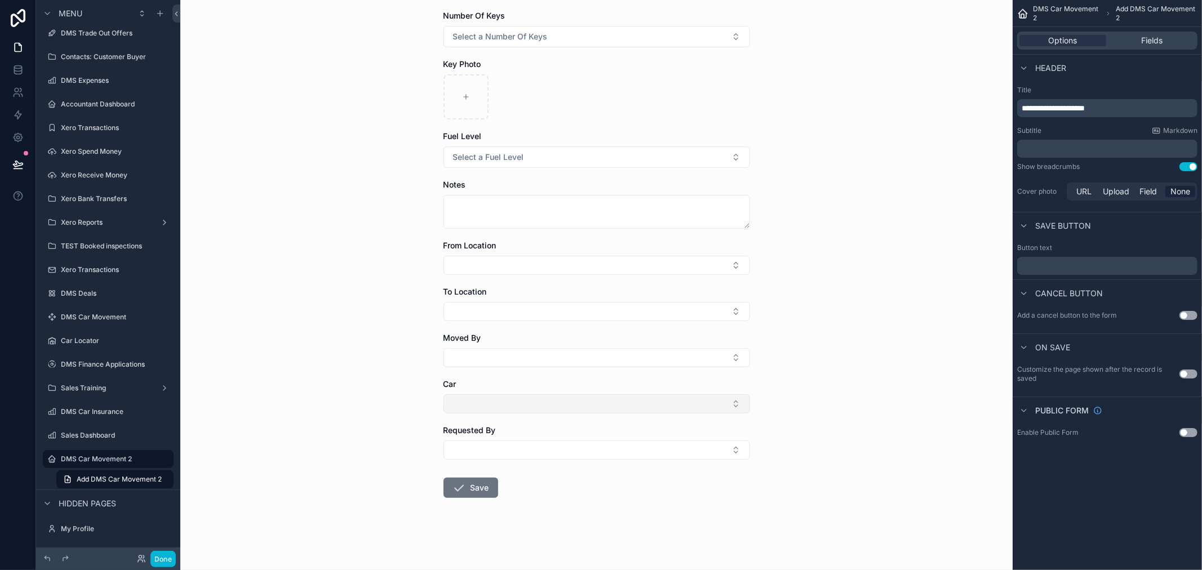
click at [531, 395] on button "Select Button" at bounding box center [597, 403] width 307 height 19
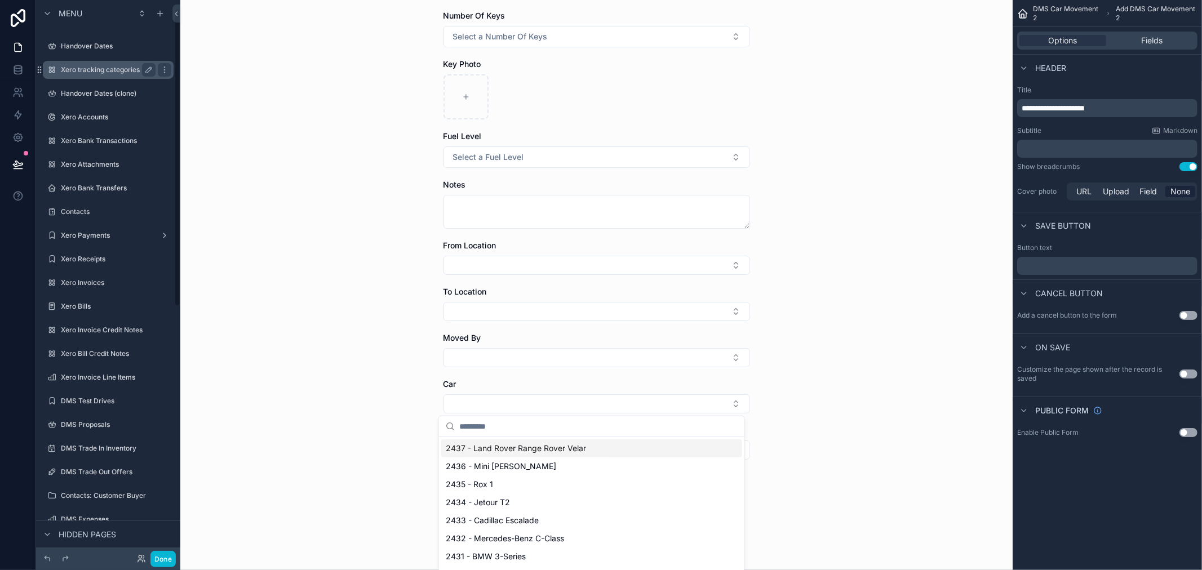
scroll to position [0, 0]
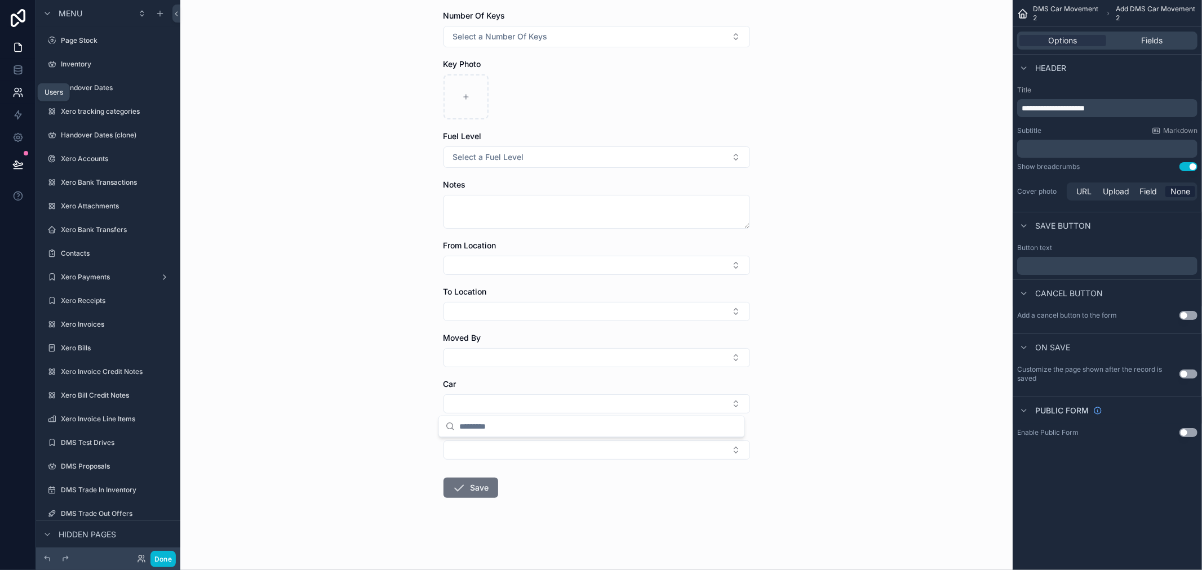
click at [16, 85] on link at bounding box center [18, 92] width 36 height 23
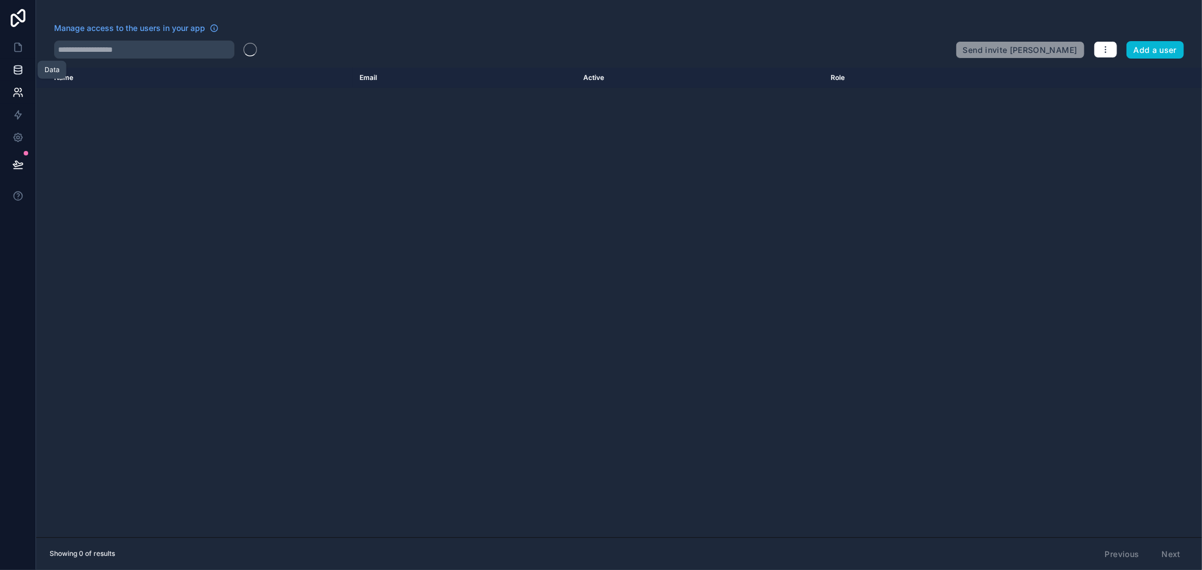
click at [19, 72] on icon at bounding box center [17, 69] width 11 height 11
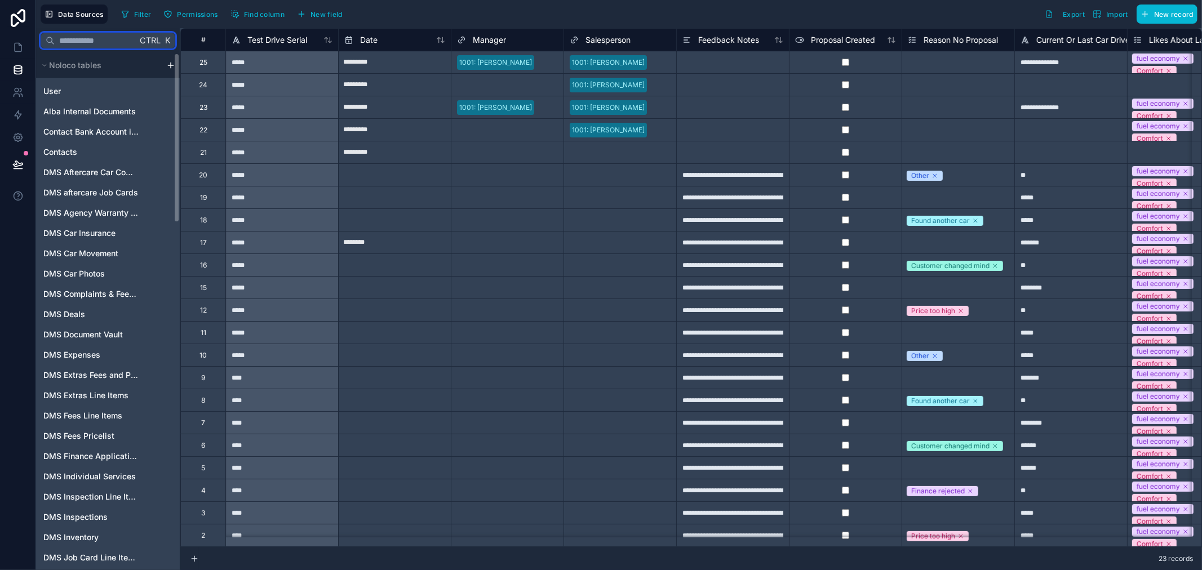
click at [79, 39] on input "text" at bounding box center [96, 40] width 82 height 20
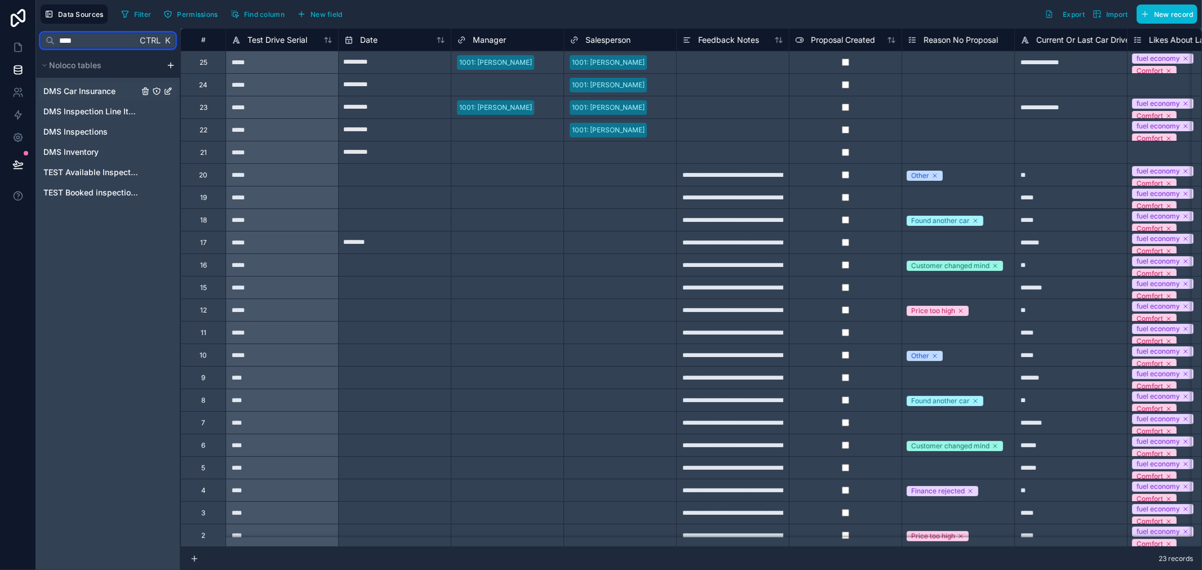
type input "****"
click at [95, 88] on span "DMS Car Insurance" at bounding box center [79, 91] width 72 height 11
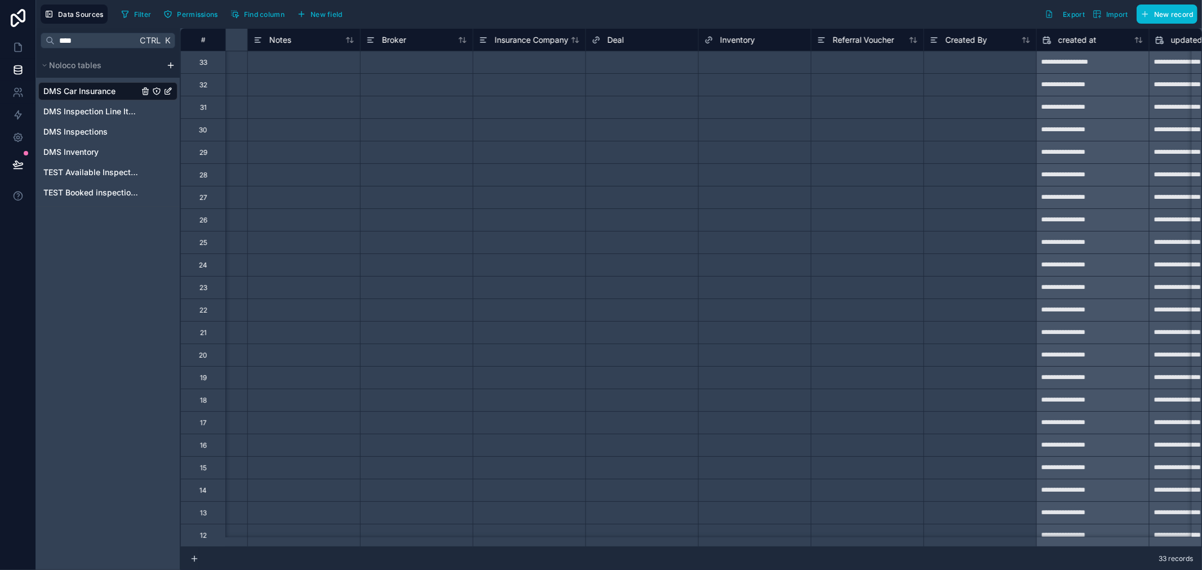
scroll to position [0, 1287]
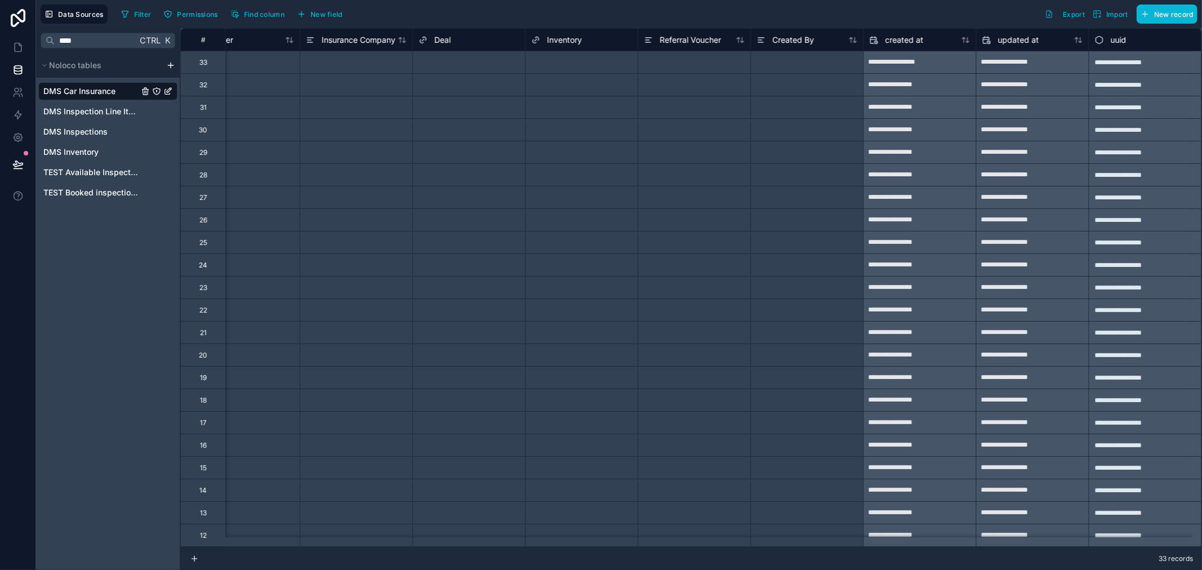
click at [467, 57] on div "Select a Deal" at bounding box center [469, 62] width 112 height 11
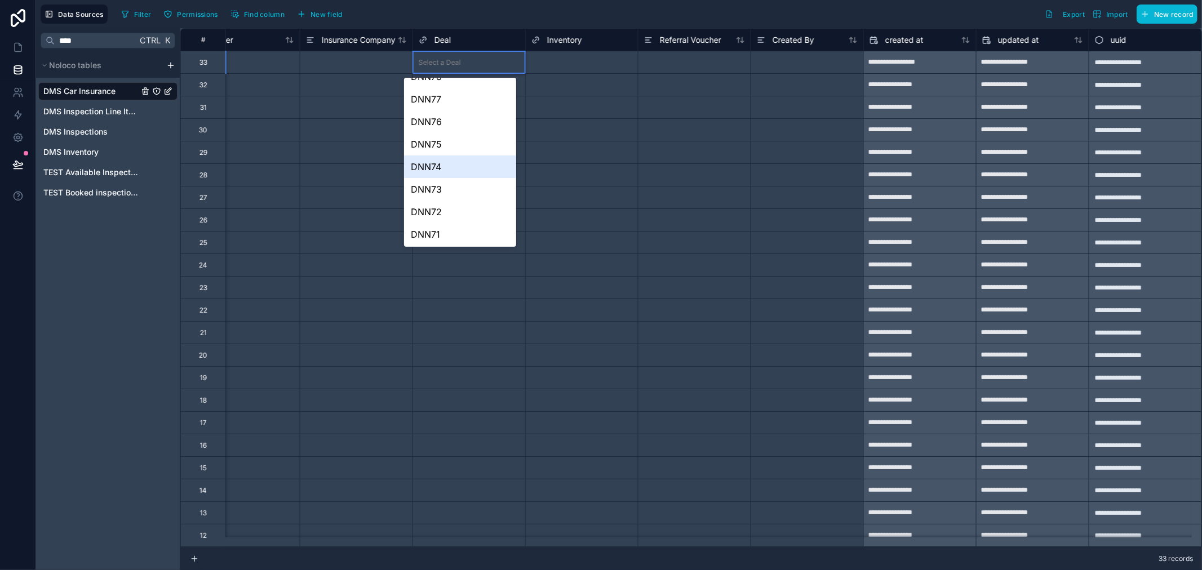
scroll to position [0, 0]
click at [419, 11] on div "Filter Permissions Find column New field Export Import New record" at bounding box center [657, 14] width 1081 height 19
click at [9, 49] on link at bounding box center [18, 47] width 36 height 23
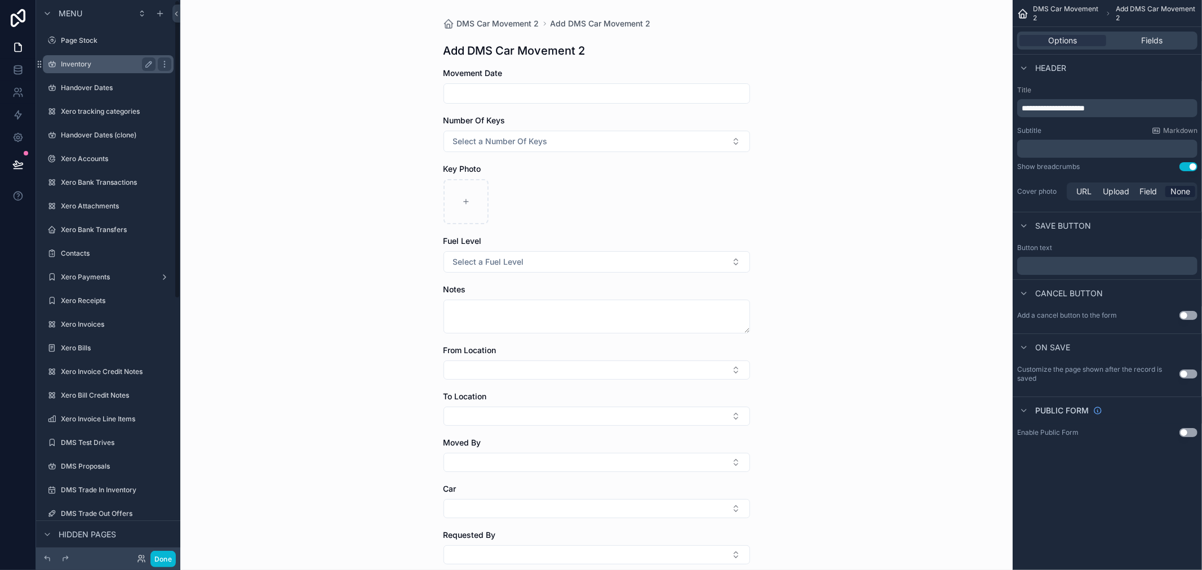
click at [87, 62] on label "Inventory" at bounding box center [106, 64] width 90 height 9
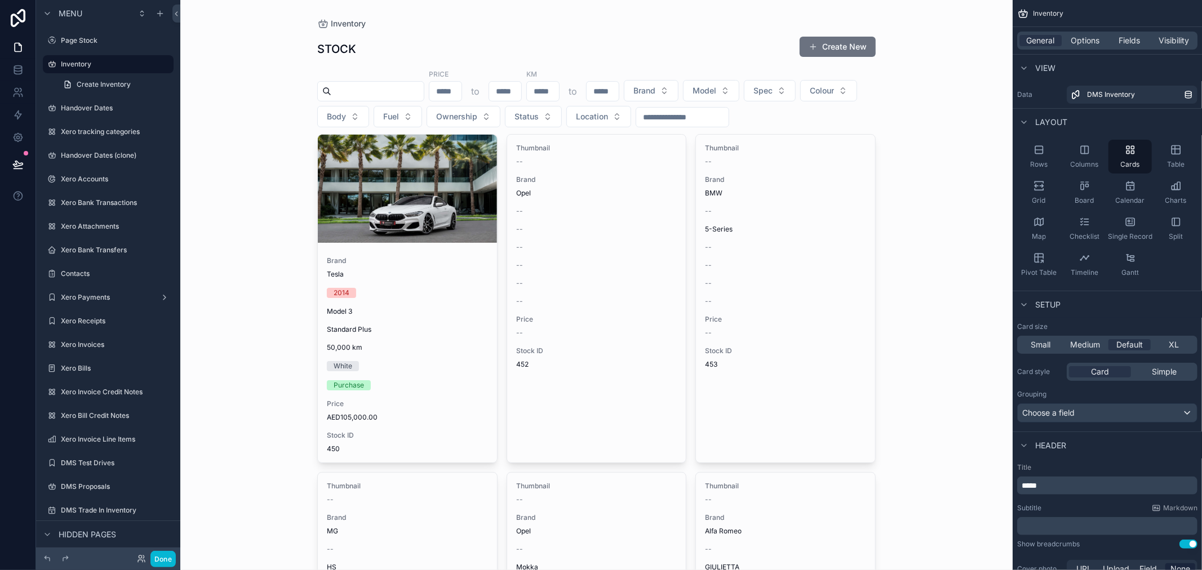
click at [385, 277] on div "Tesla" at bounding box center [407, 274] width 161 height 9
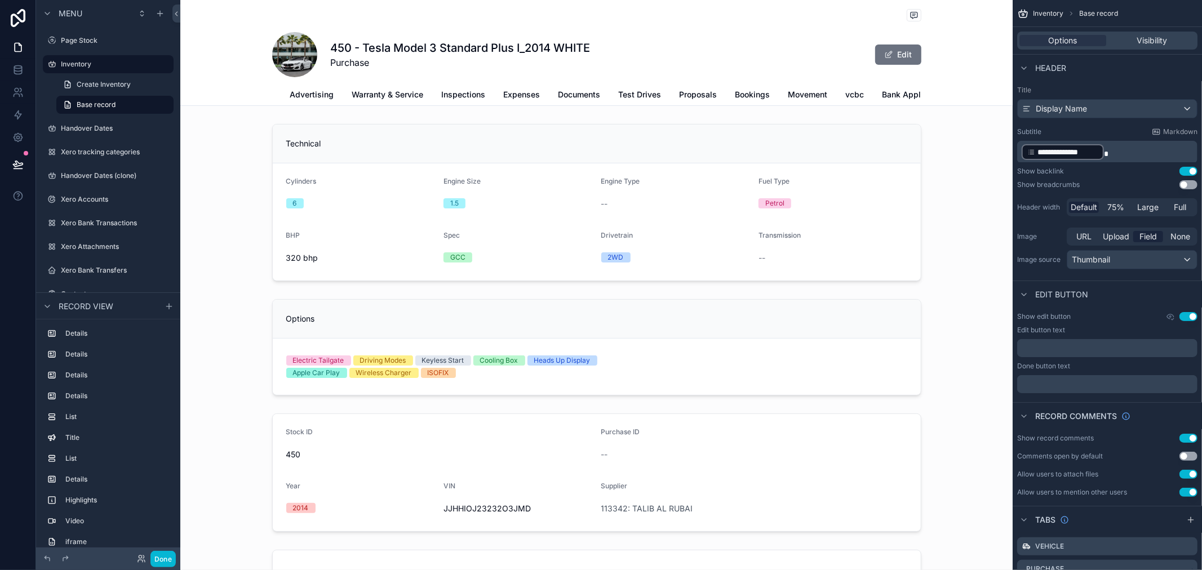
scroll to position [0, 163]
click at [599, 100] on span "Test Drives" at bounding box center [613, 94] width 43 height 11
